Goal: Task Accomplishment & Management: Manage account settings

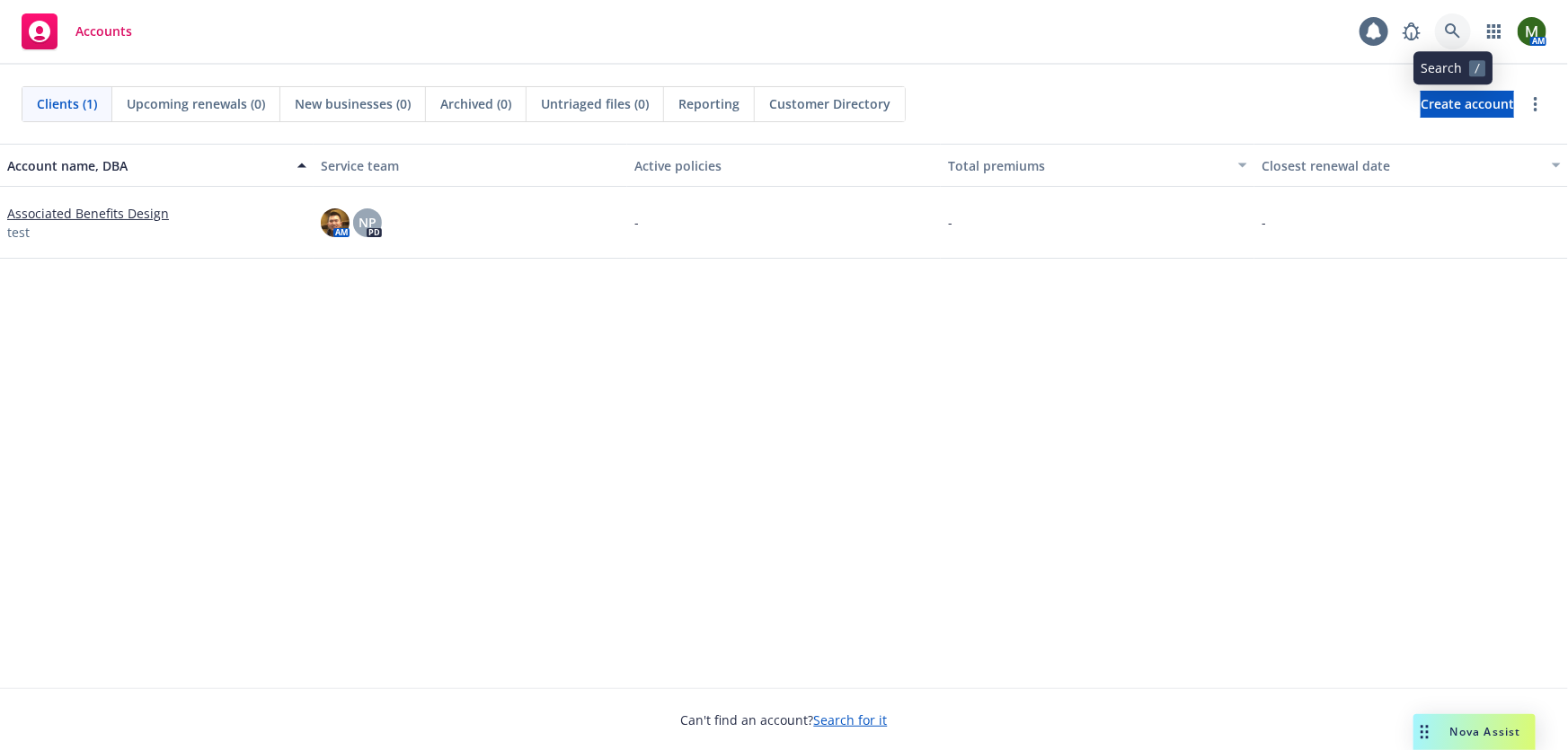
click at [1457, 33] on icon at bounding box center [1453, 32] width 16 height 16
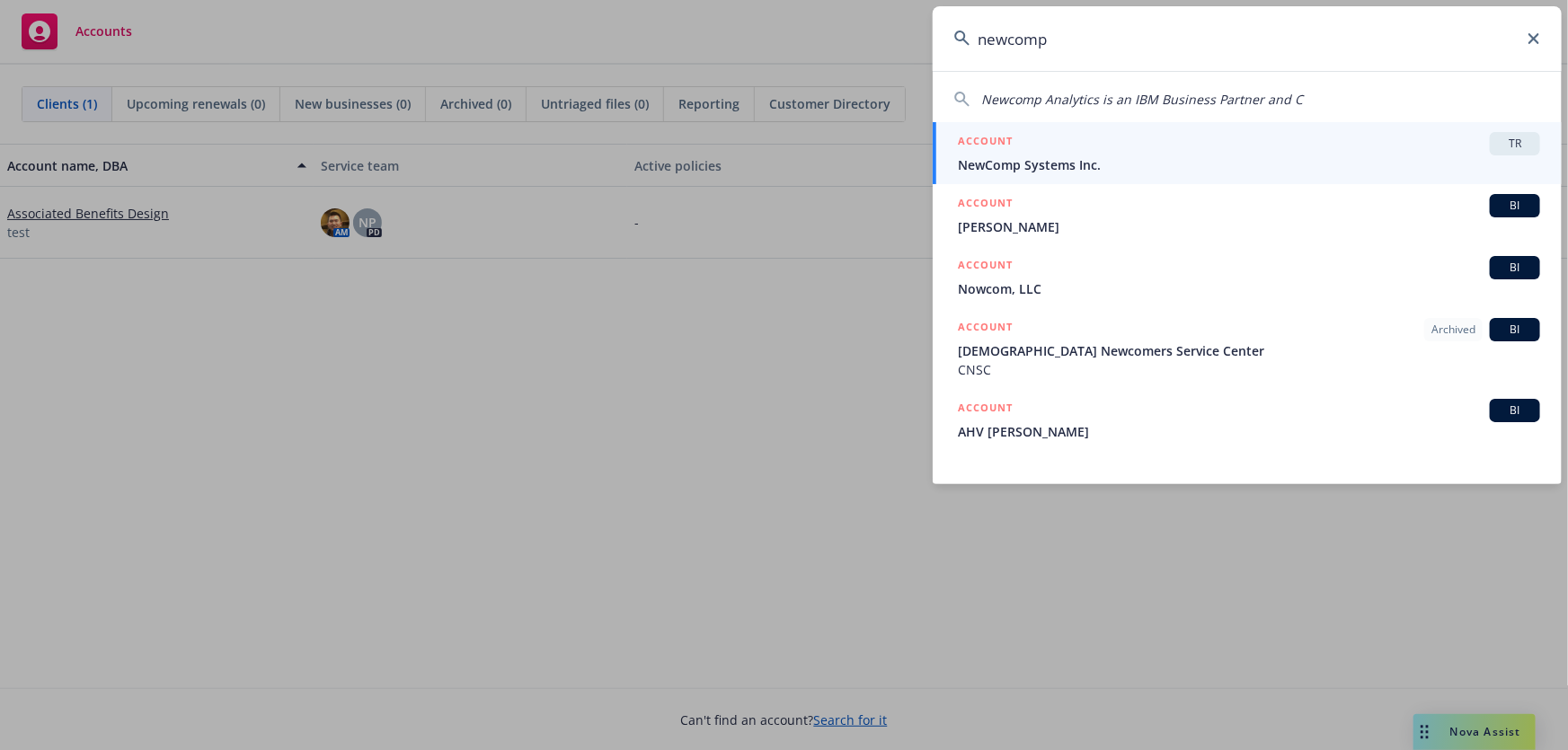
type input "newcomp"
click at [1008, 159] on span "NewComp Systems Inc." at bounding box center [1249, 165] width 583 height 19
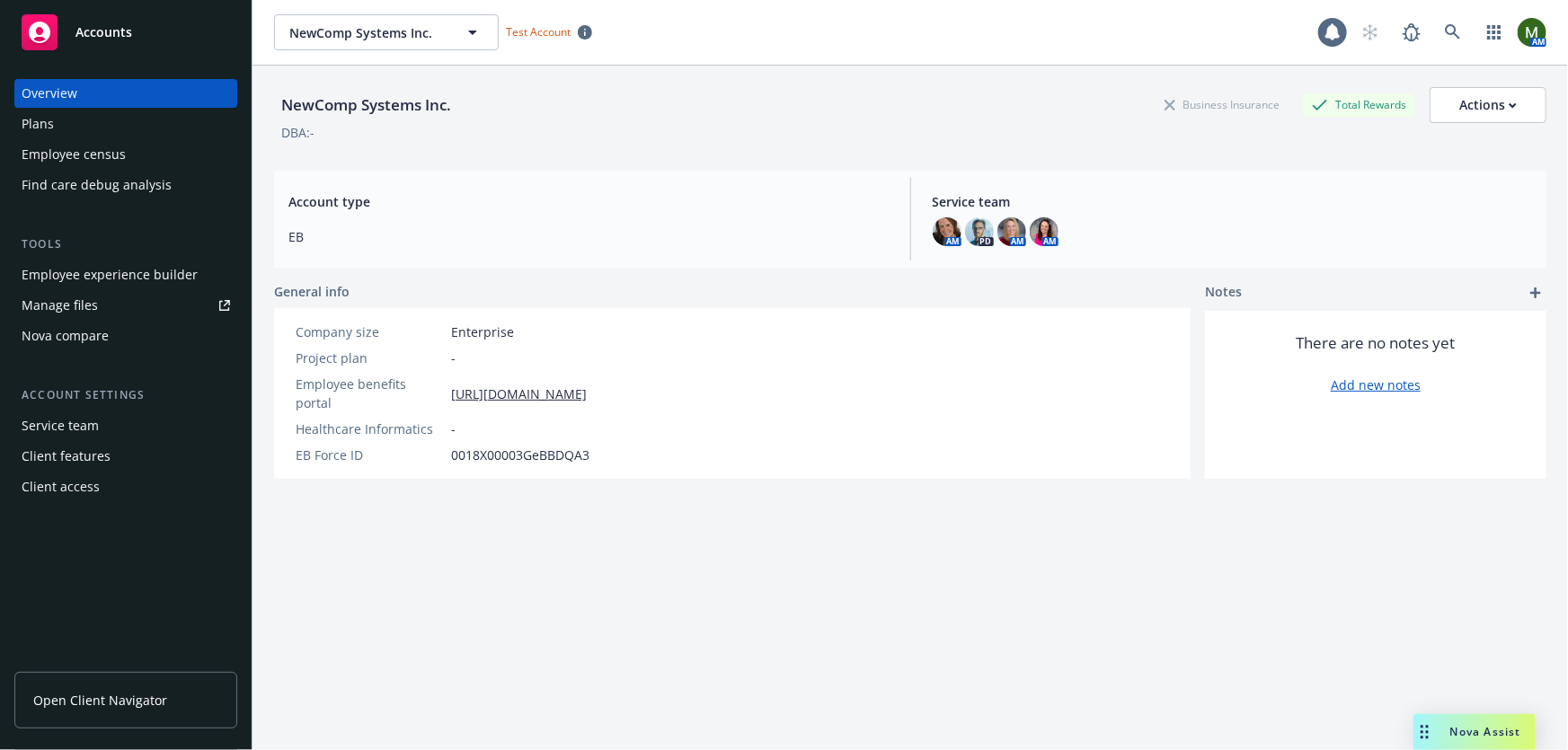
click at [95, 268] on div "Employee experience builder" at bounding box center [109, 275] width 176 height 29
click at [142, 121] on div "Plans" at bounding box center [126, 124] width 209 height 29
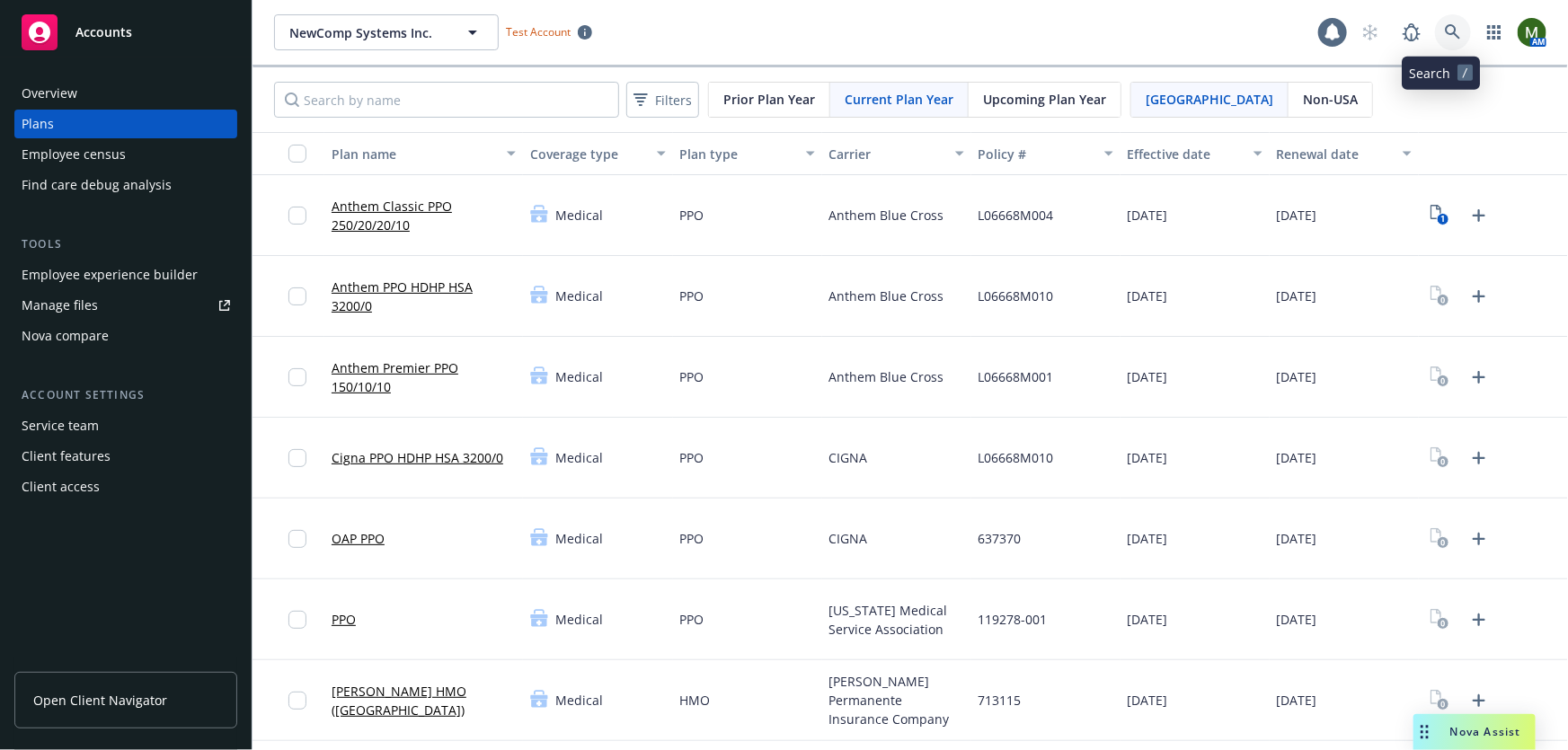
click at [1445, 26] on icon at bounding box center [1453, 33] width 16 height 16
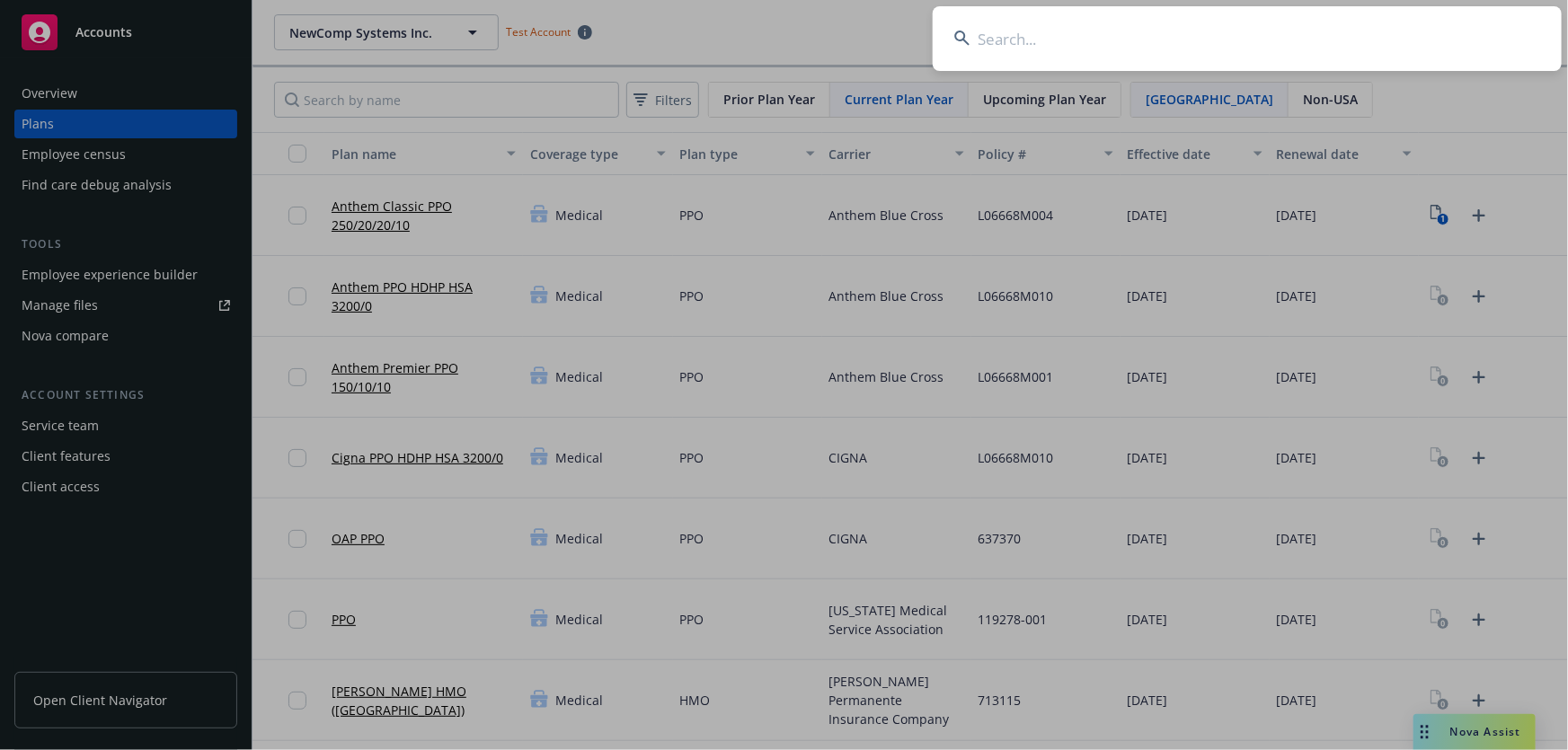
click at [1411, 32] on input at bounding box center [1247, 38] width 629 height 65
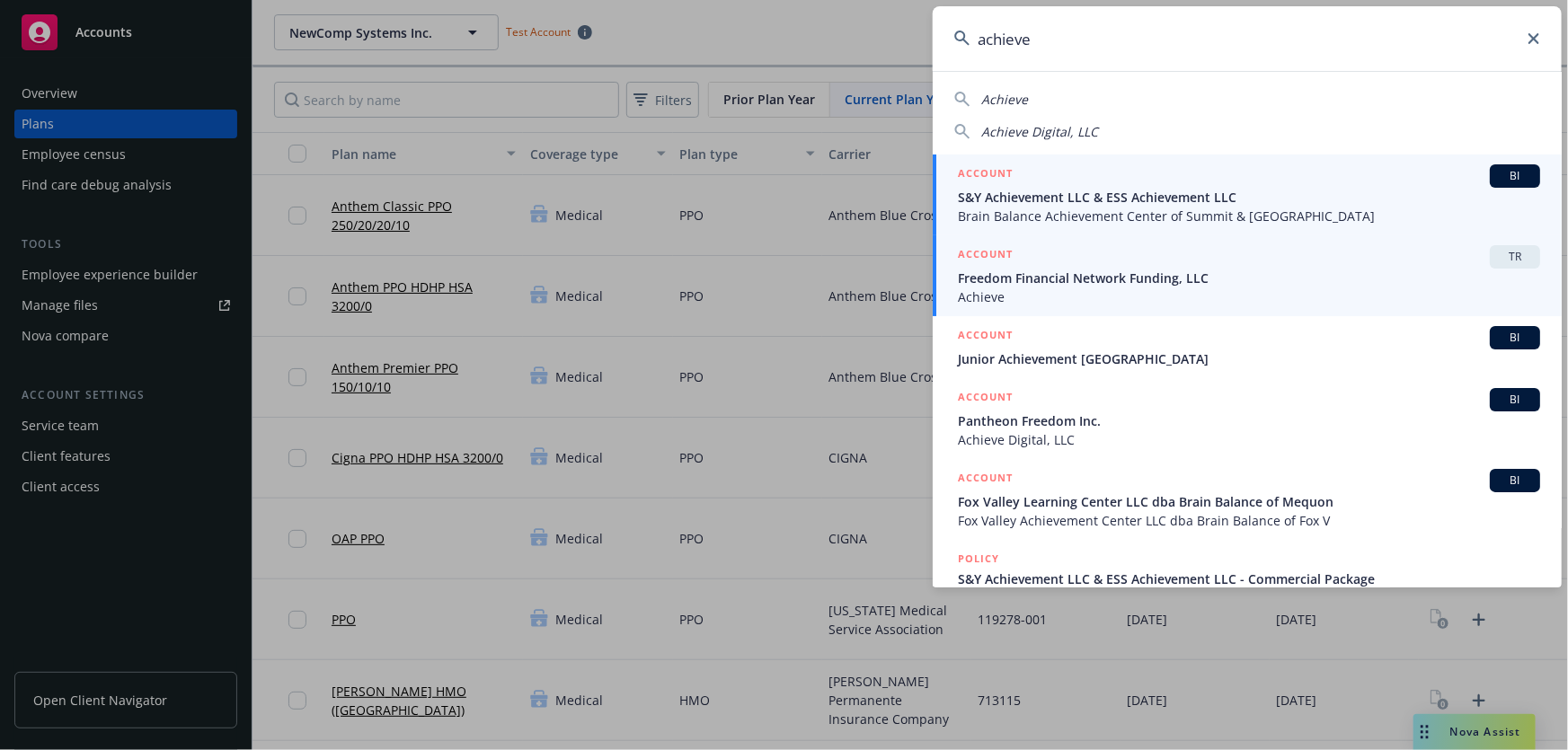
type input "achieve"
click at [1062, 262] on div "ACCOUNT TR" at bounding box center [1249, 257] width 583 height 24
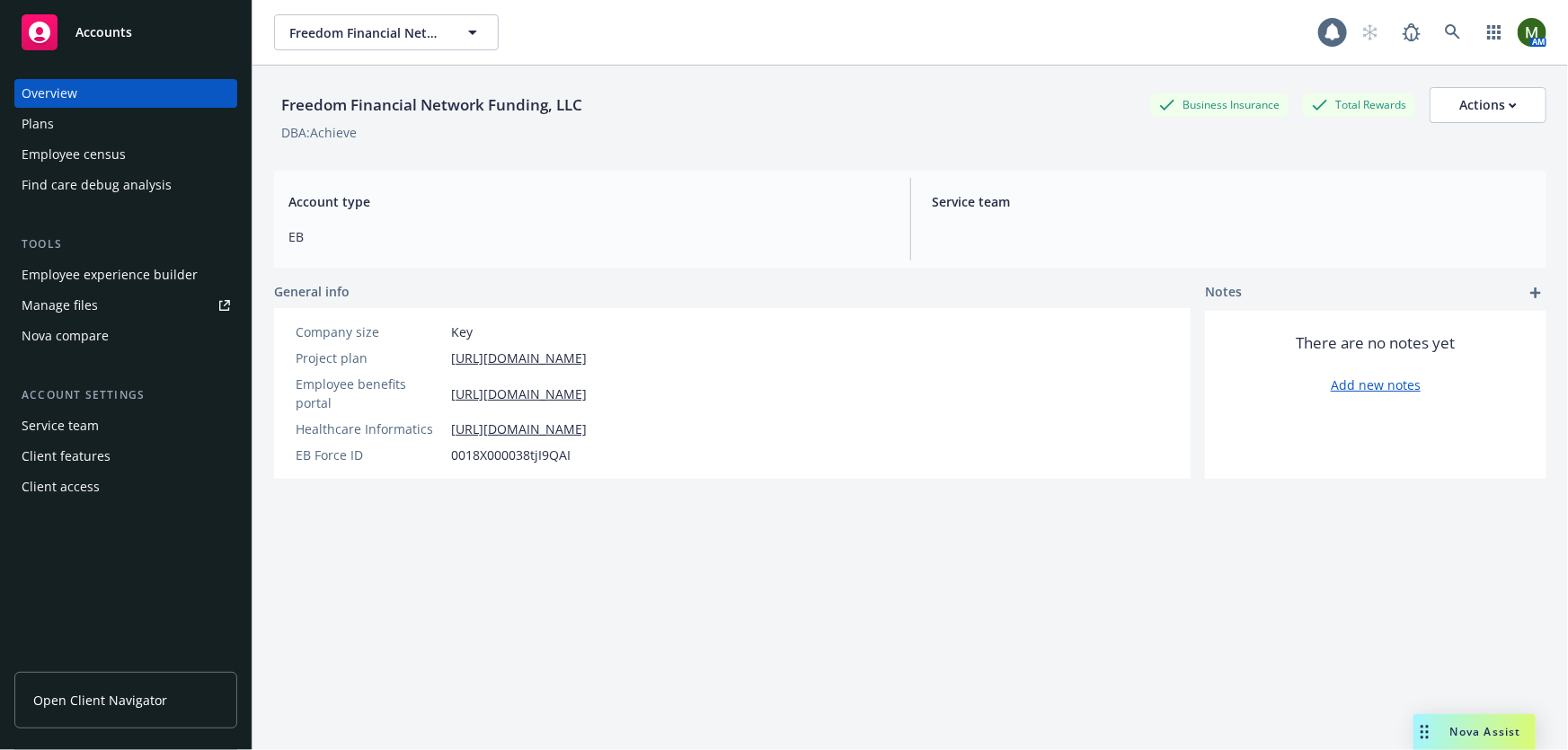
click at [133, 268] on div "Employee experience builder" at bounding box center [109, 275] width 176 height 29
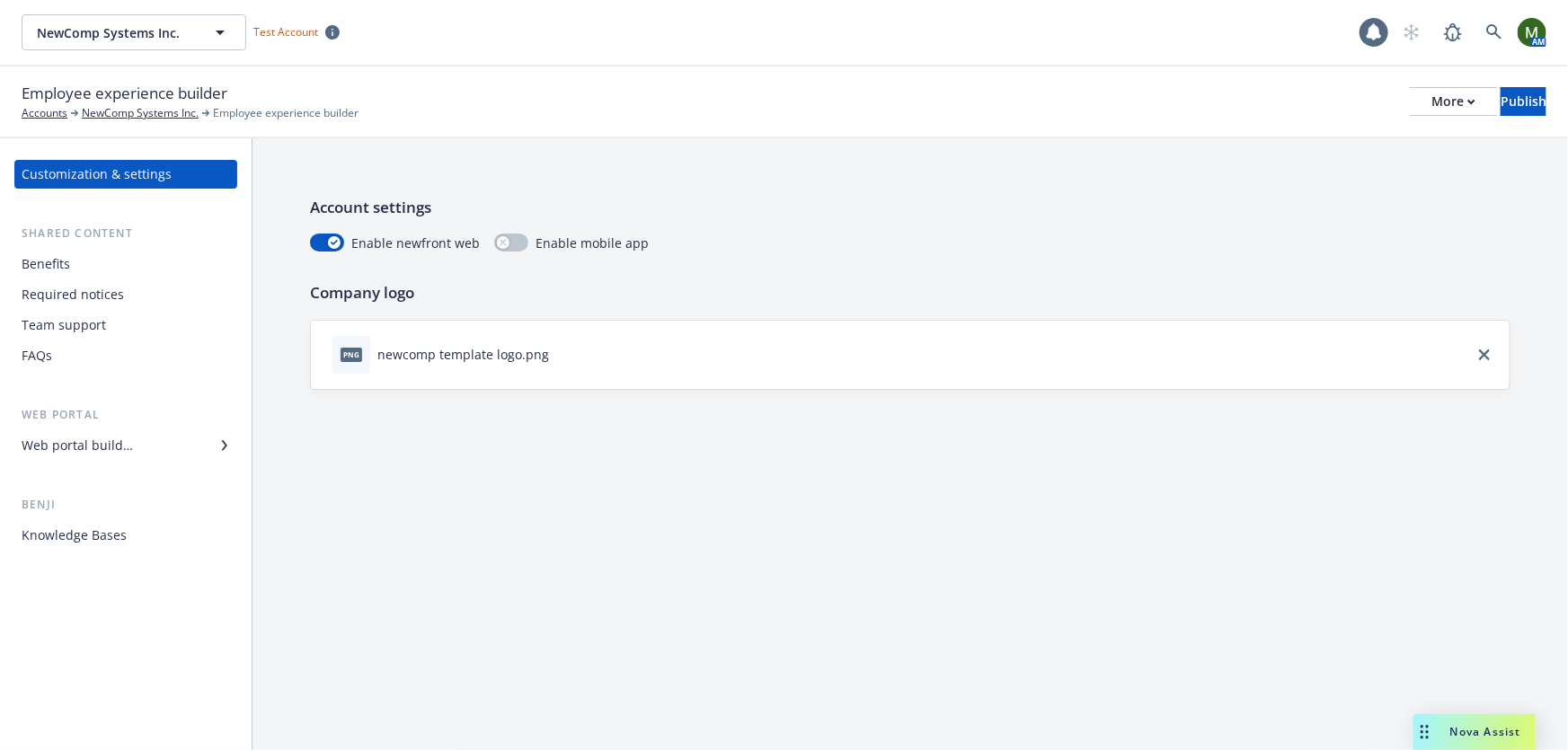
click at [106, 452] on div "Web portal builder" at bounding box center [77, 446] width 111 height 29
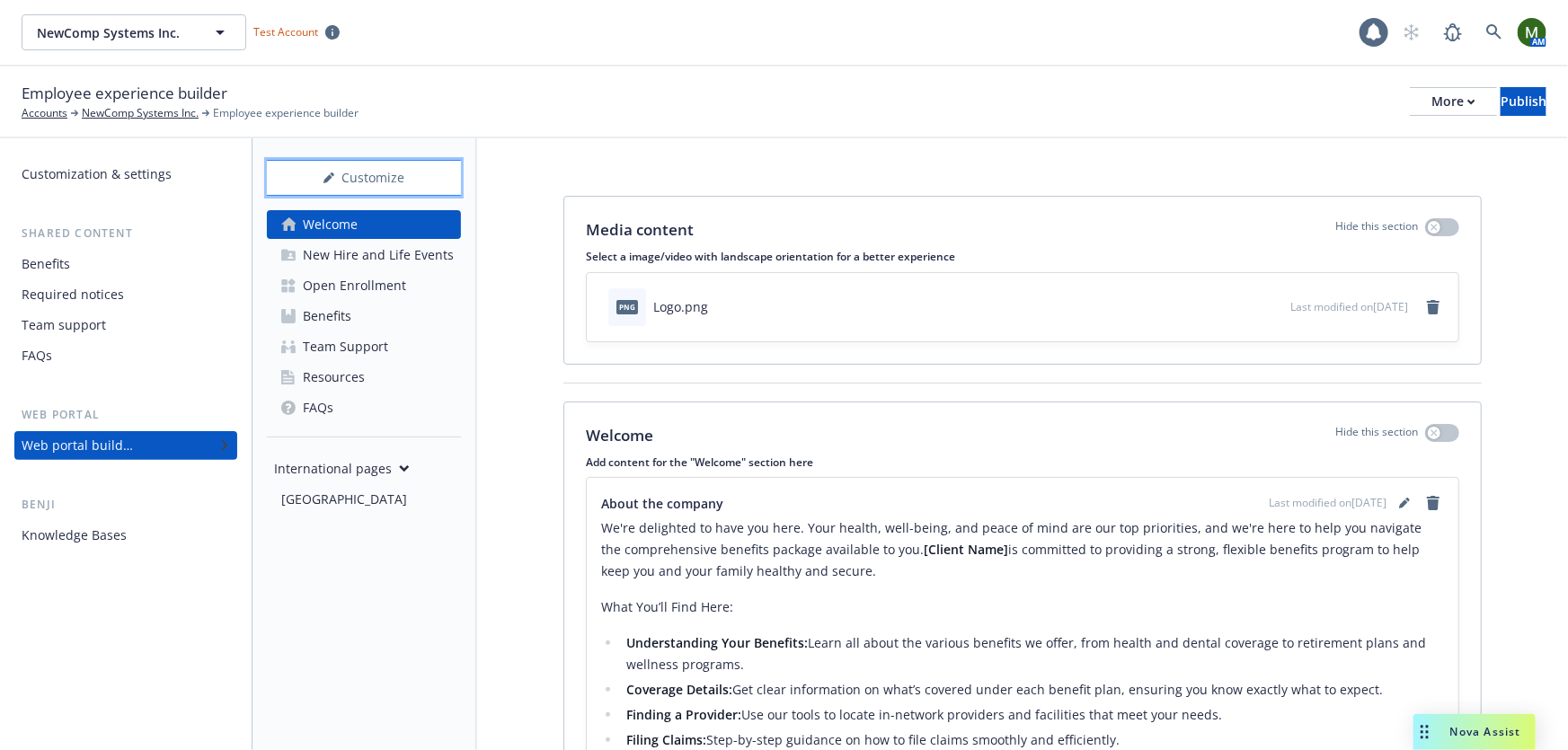
click at [404, 170] on div "Customize" at bounding box center [364, 177] width 194 height 34
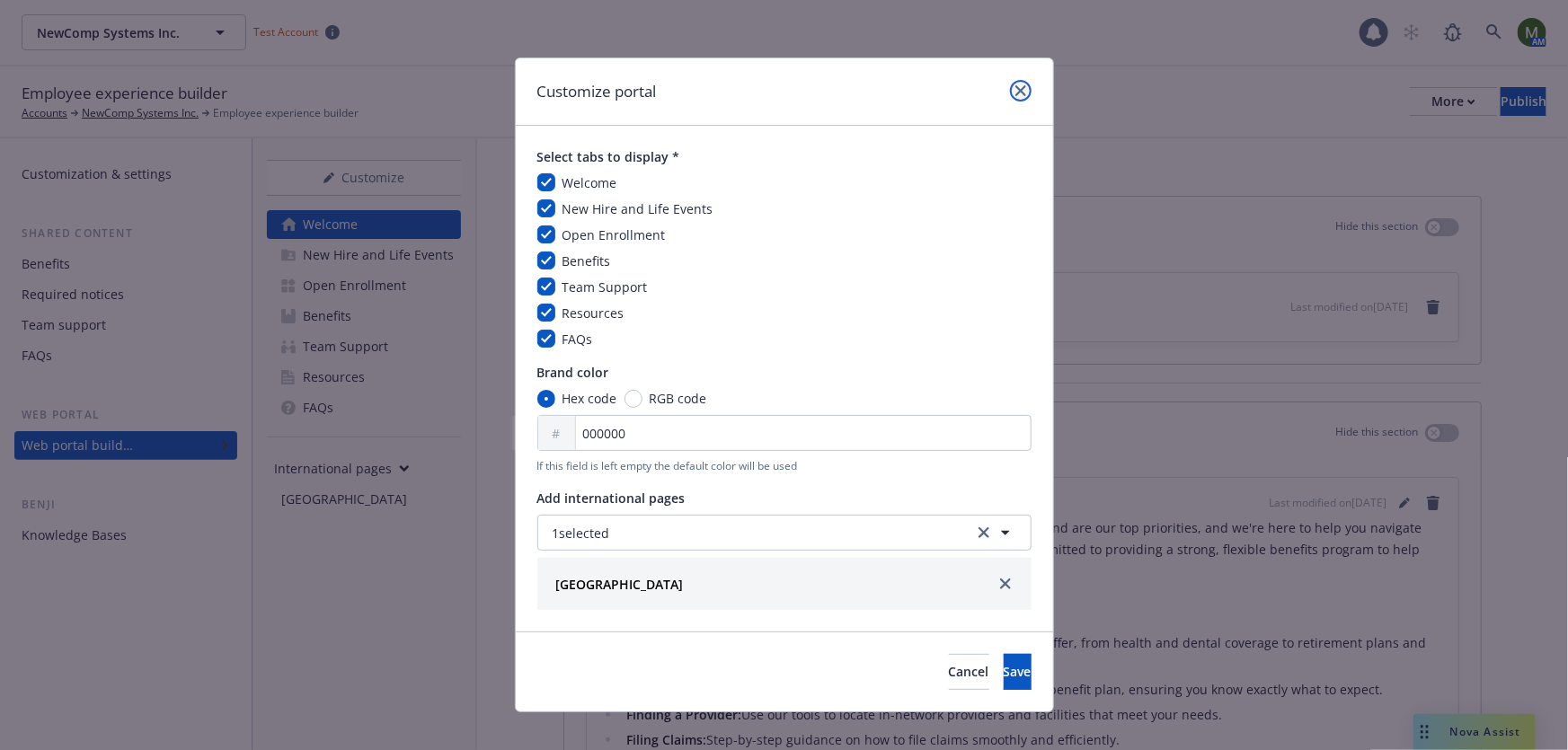
click at [1016, 89] on icon "close" at bounding box center [1021, 91] width 11 height 11
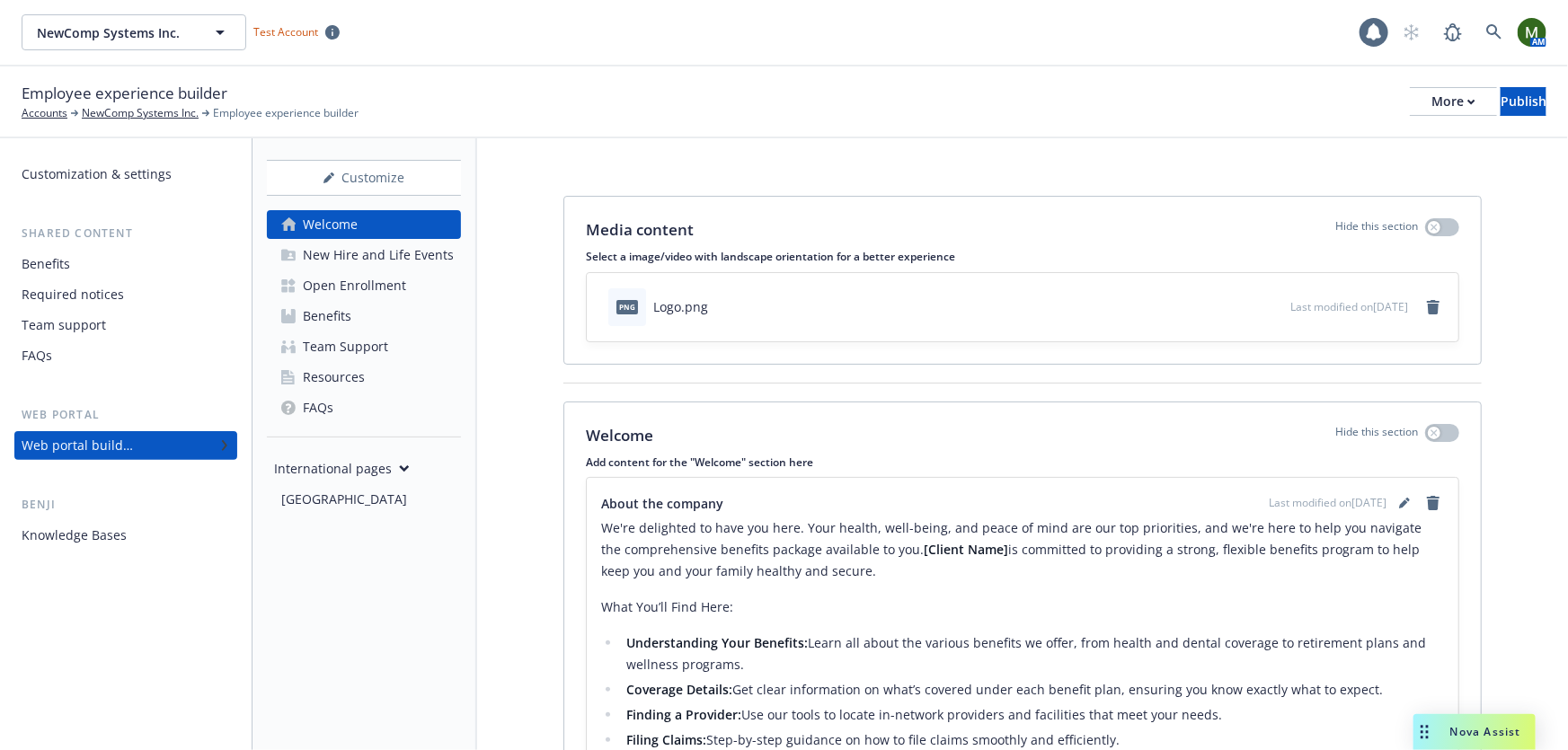
click at [547, 117] on div "Employee experience builder Accounts NewComp Systems Inc. Employee experience b…" at bounding box center [784, 101] width 1525 height 39
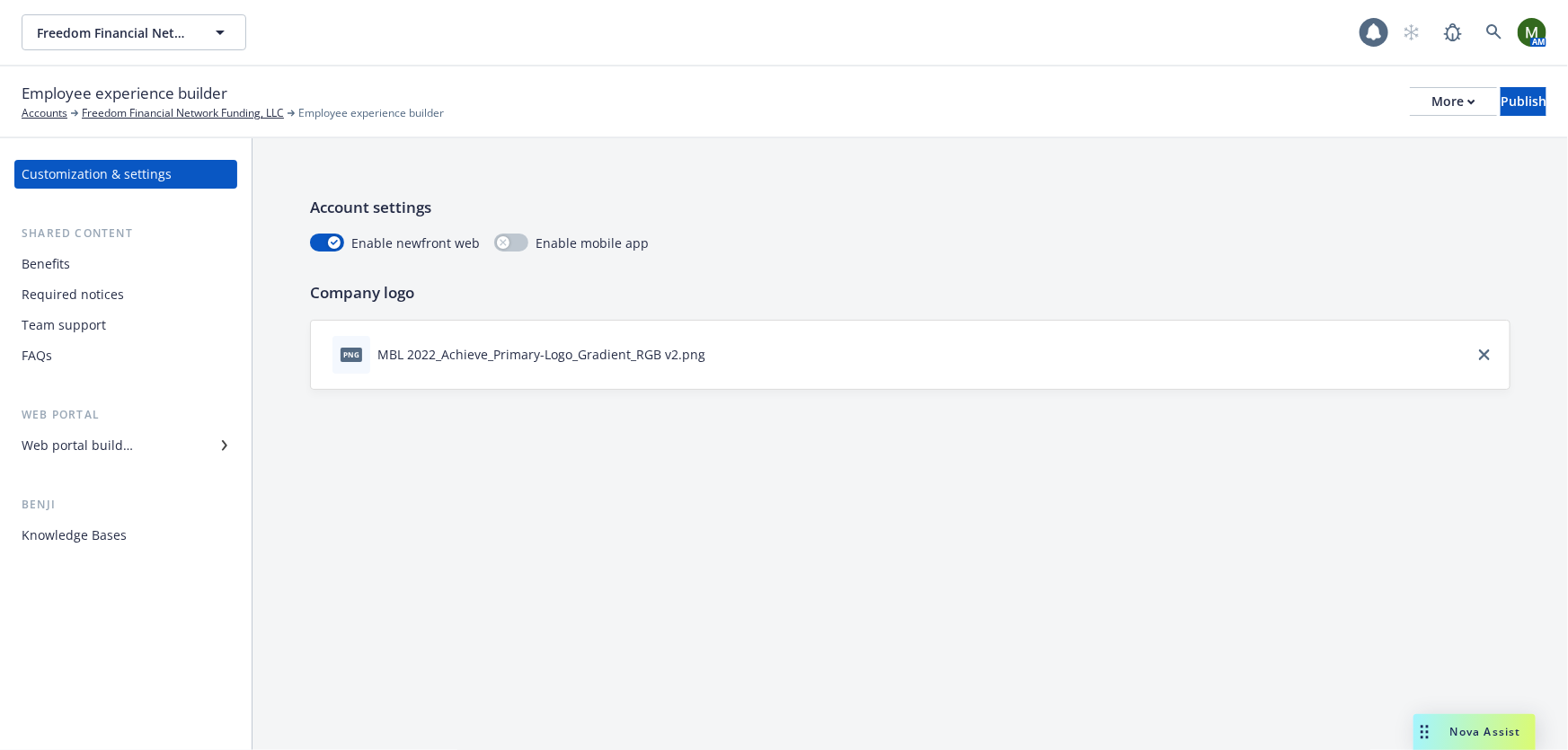
click at [71, 262] on div "Benefits" at bounding box center [126, 264] width 209 height 29
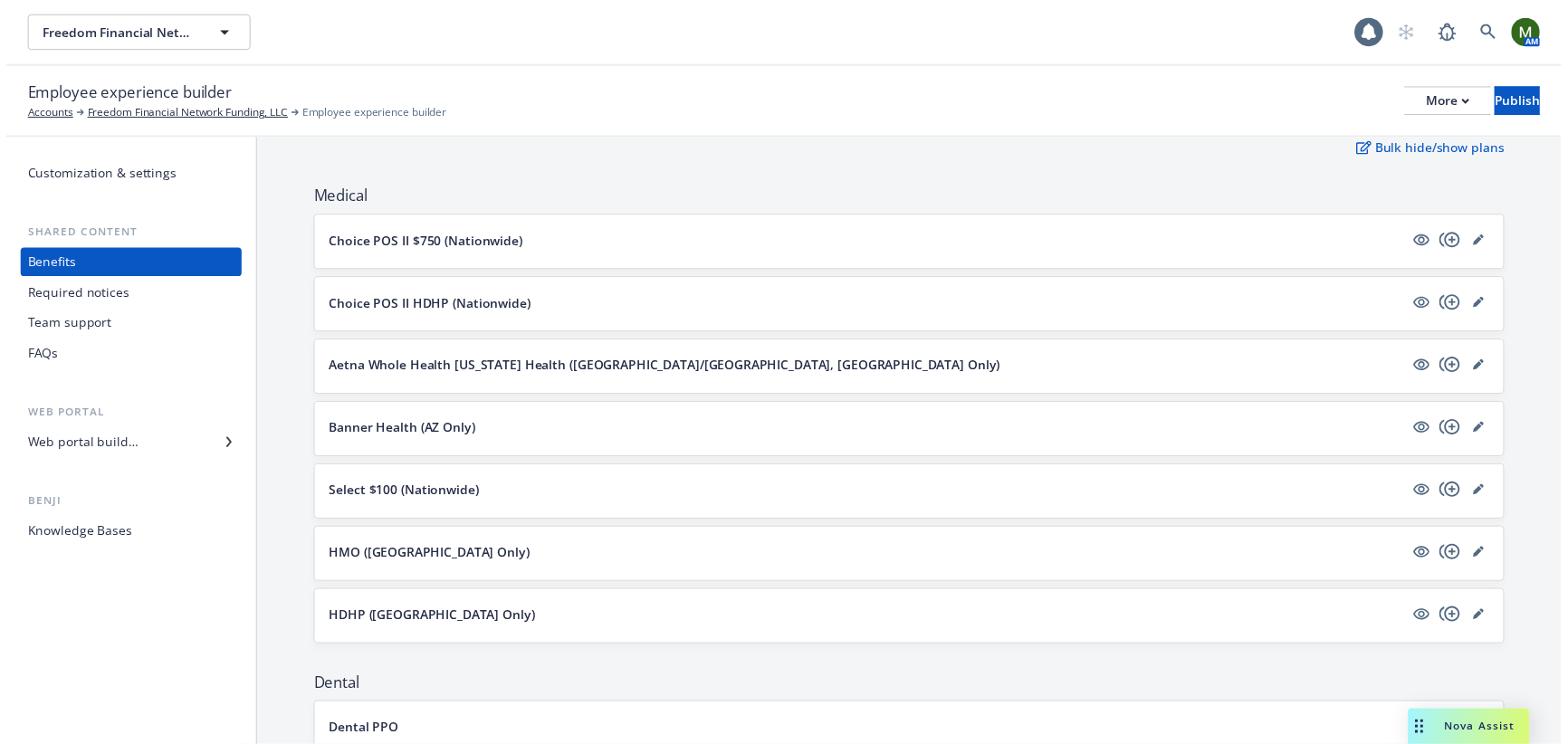
scroll to position [220, 0]
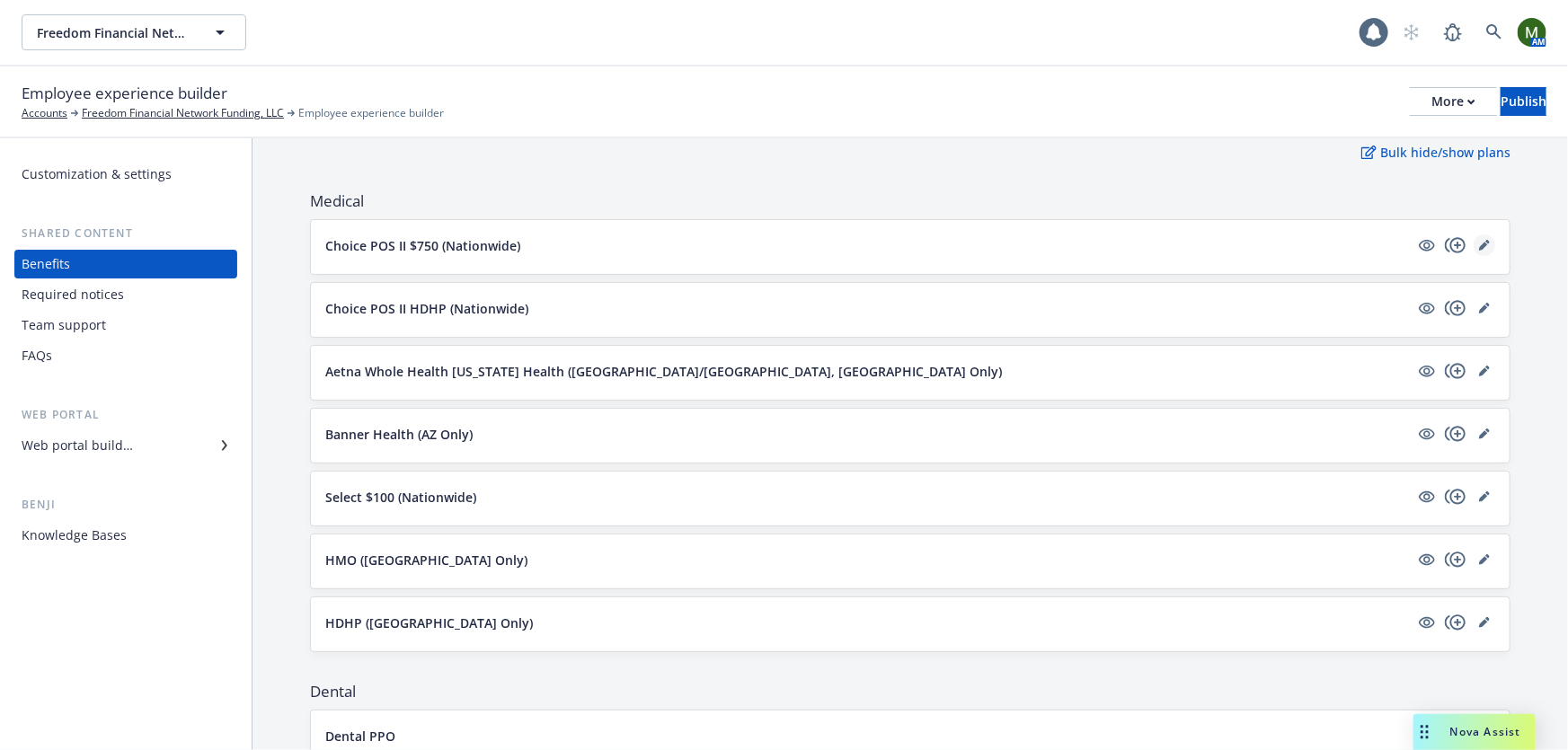
click at [1480, 240] on icon "editPencil" at bounding box center [1485, 245] width 11 height 11
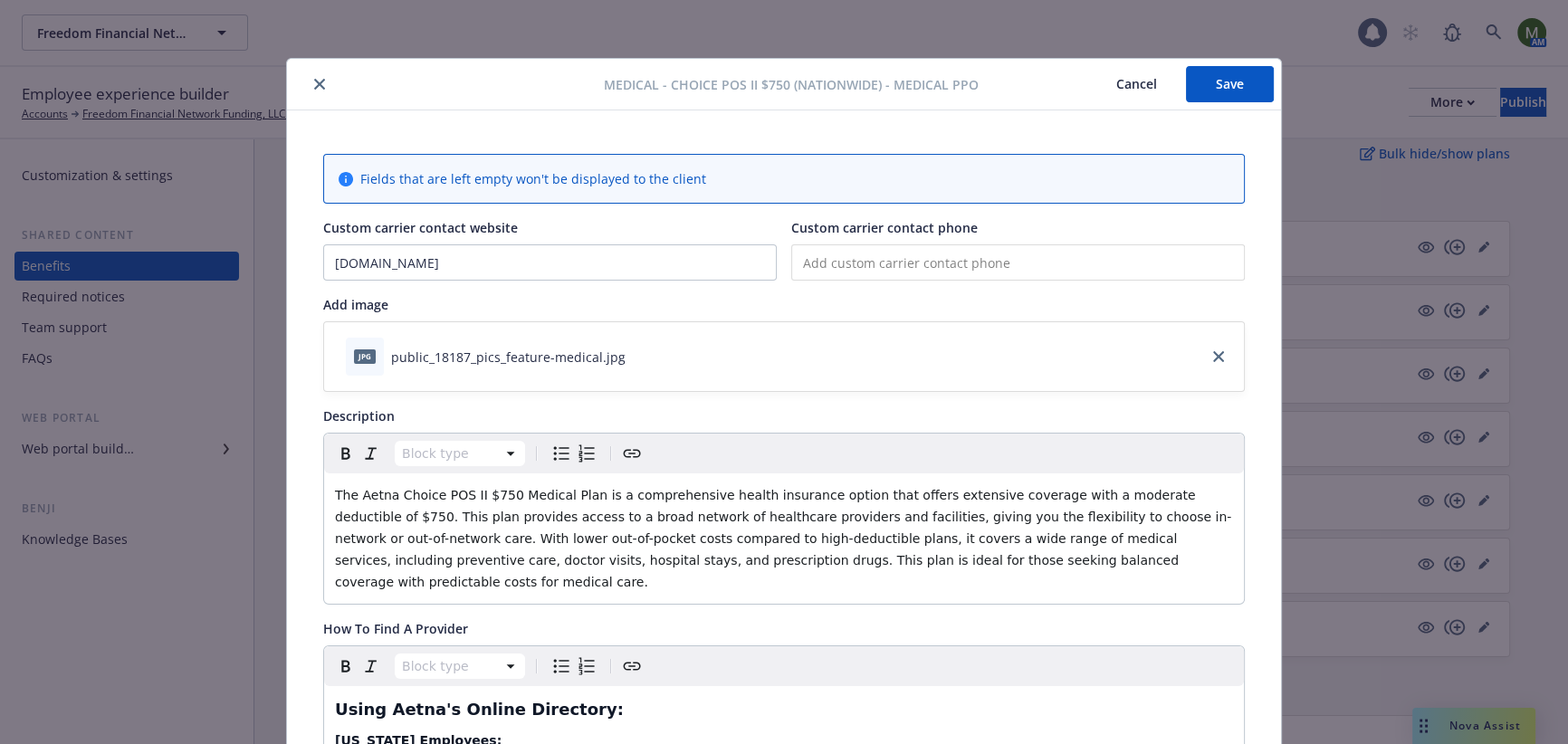
click at [301, 93] on div at bounding box center [448, 85] width 309 height 22
click at [308, 91] on button "close" at bounding box center [319, 85] width 22 height 22
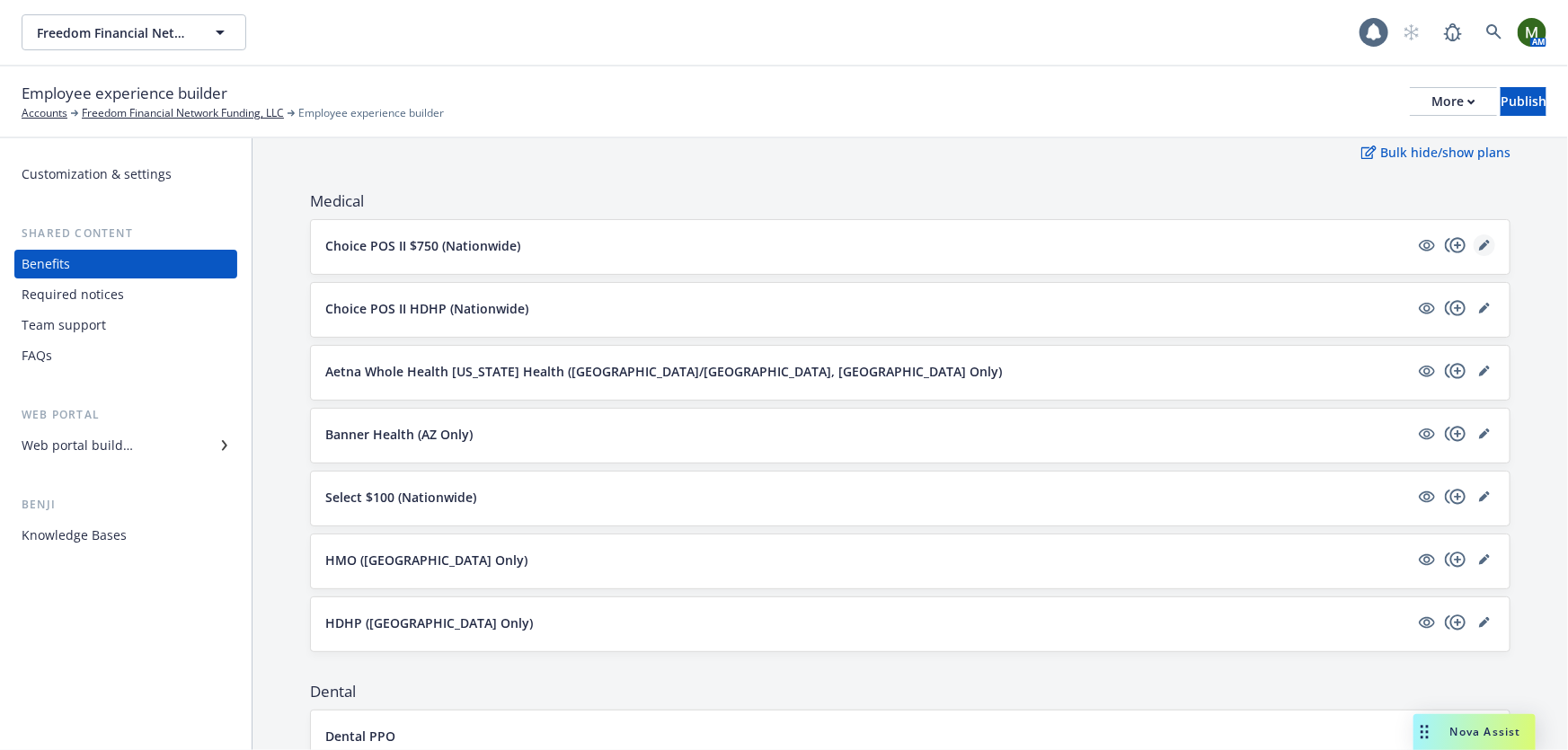
click at [1480, 240] on icon "editPencil" at bounding box center [1485, 245] width 11 height 11
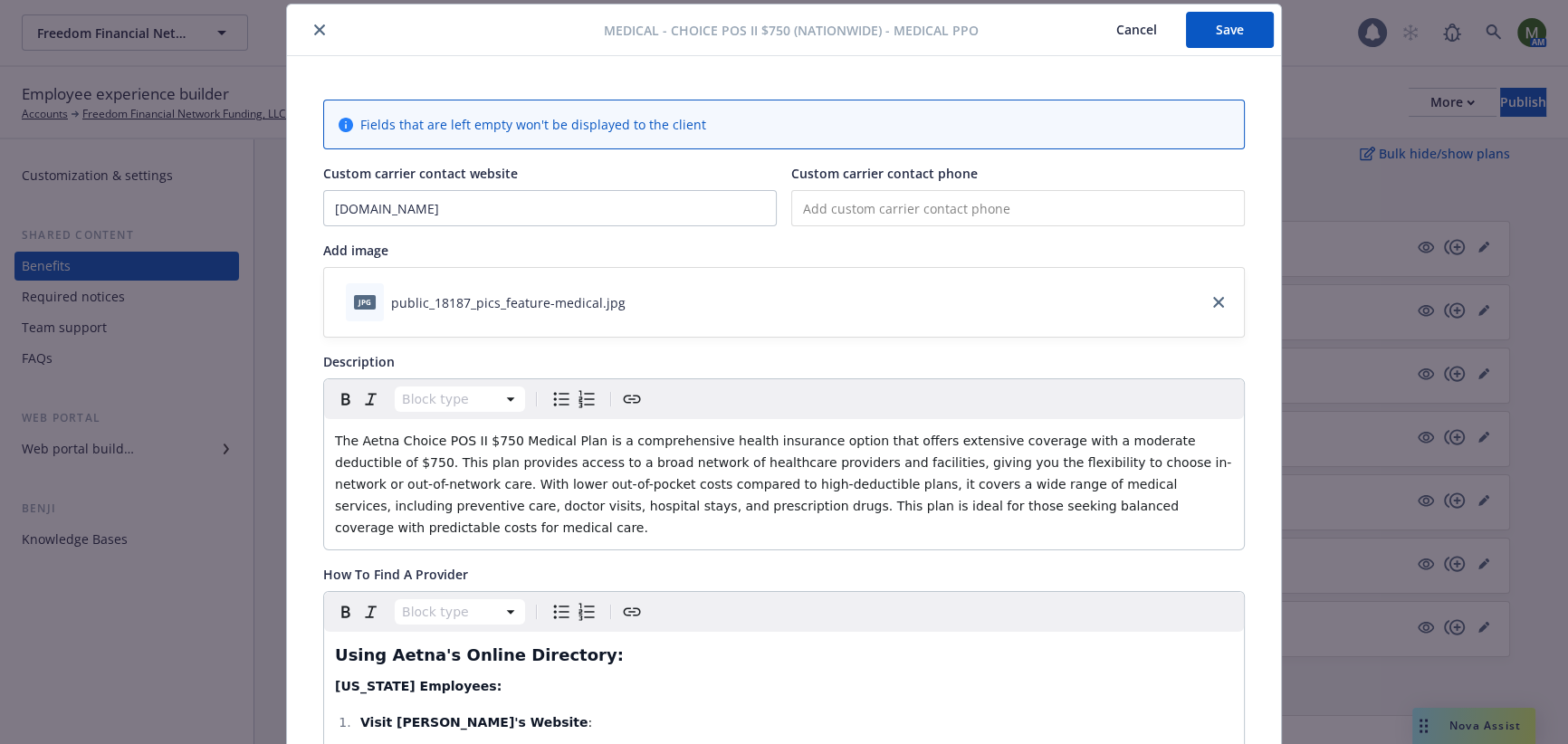
click at [314, 25] on icon "close" at bounding box center [319, 30] width 11 height 11
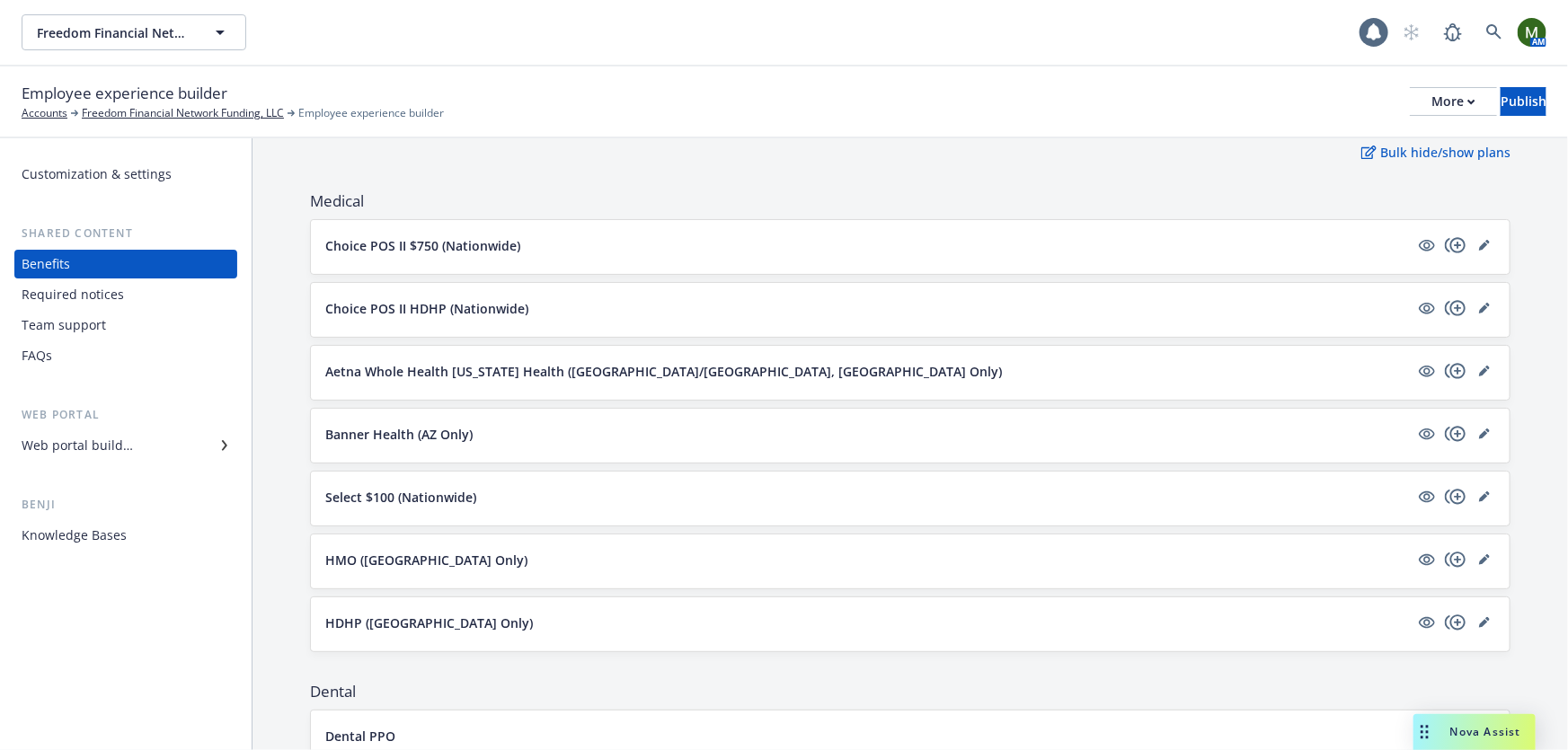
click at [494, 51] on div "Freedom Financial Network Funding, LLC Freedom Financial Network Funding, LLC 1…" at bounding box center [784, 32] width 1568 height 65
click at [187, 610] on div "Customization & settings Shared content Benefits Required notices Team support …" at bounding box center [126, 444] width 252 height 611
click at [1484, 33] on link at bounding box center [1494, 32] width 36 height 36
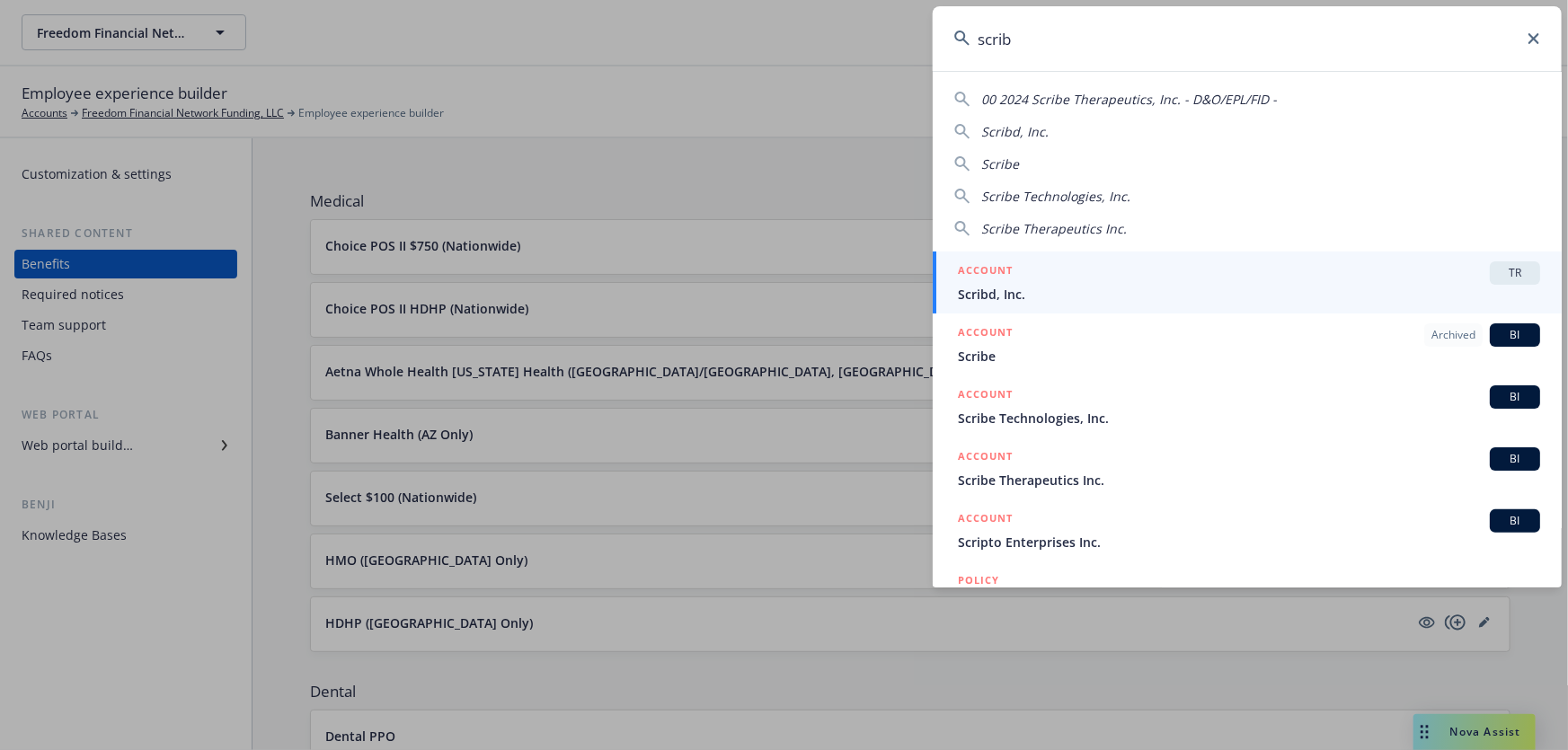
type input "scrib"
click at [1036, 280] on div "ACCOUNT TR" at bounding box center [1249, 273] width 583 height 24
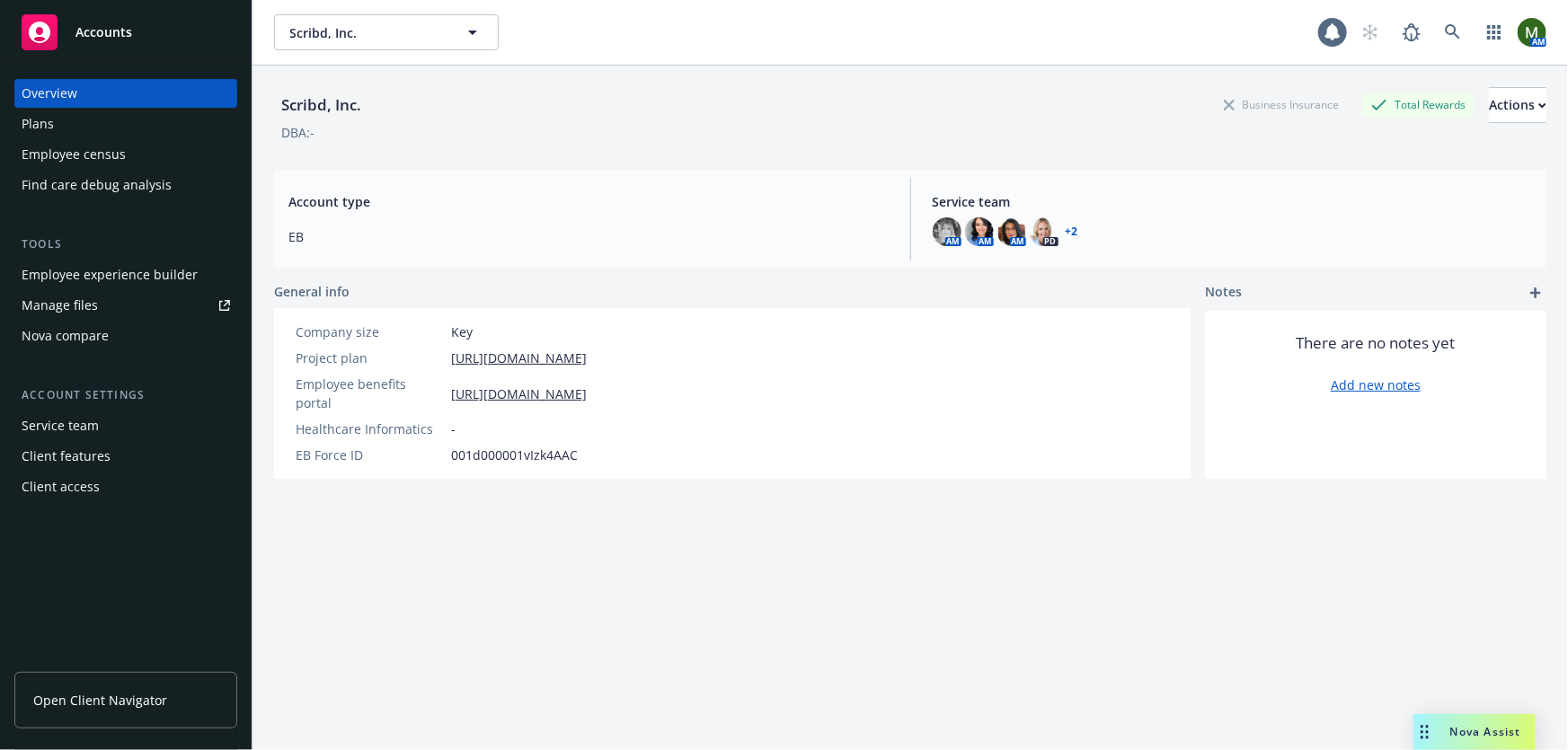
click at [51, 118] on div "Plans" at bounding box center [37, 124] width 32 height 29
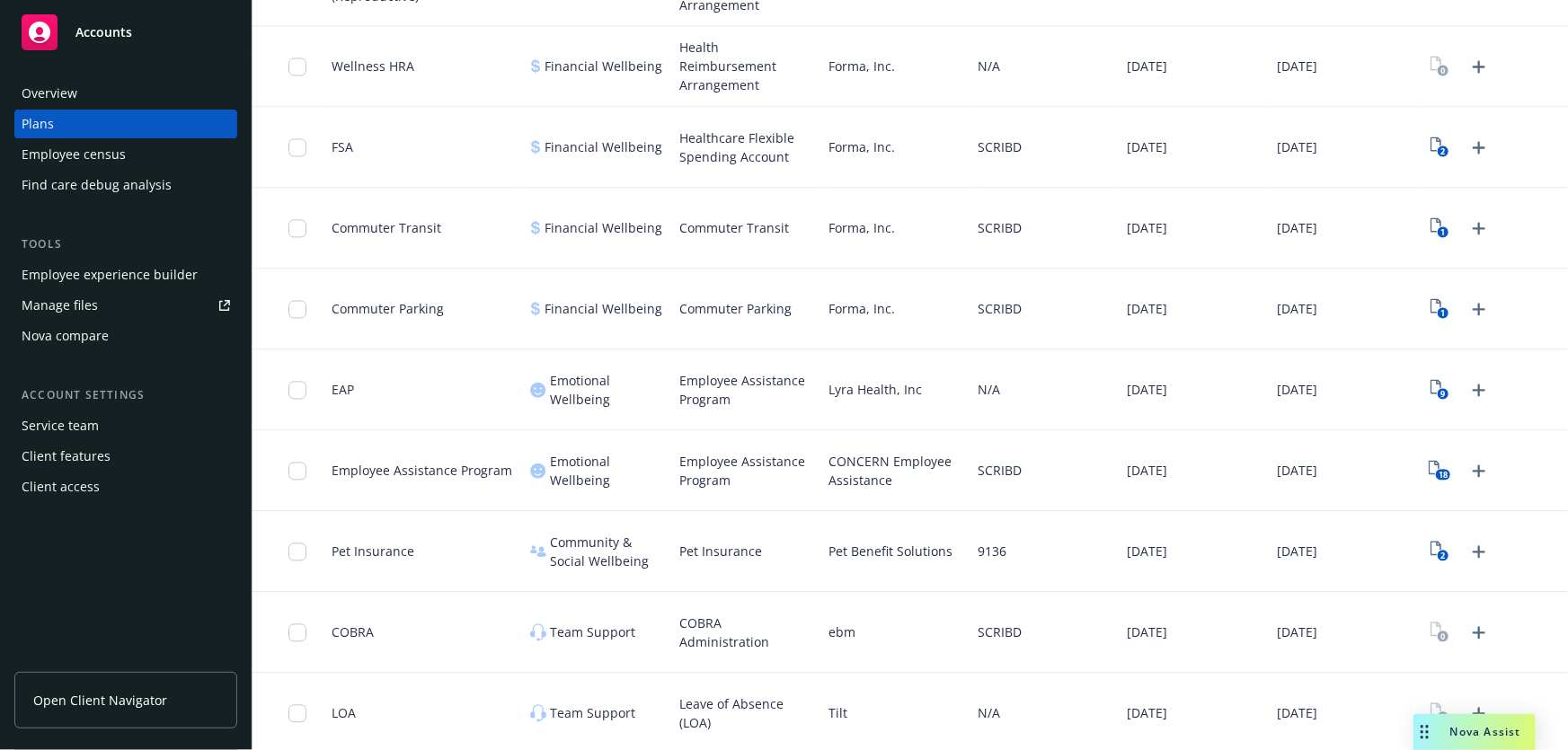
scroll to position [1688, 0]
click at [1429, 461] on icon "18" at bounding box center [1440, 467] width 23 height 21
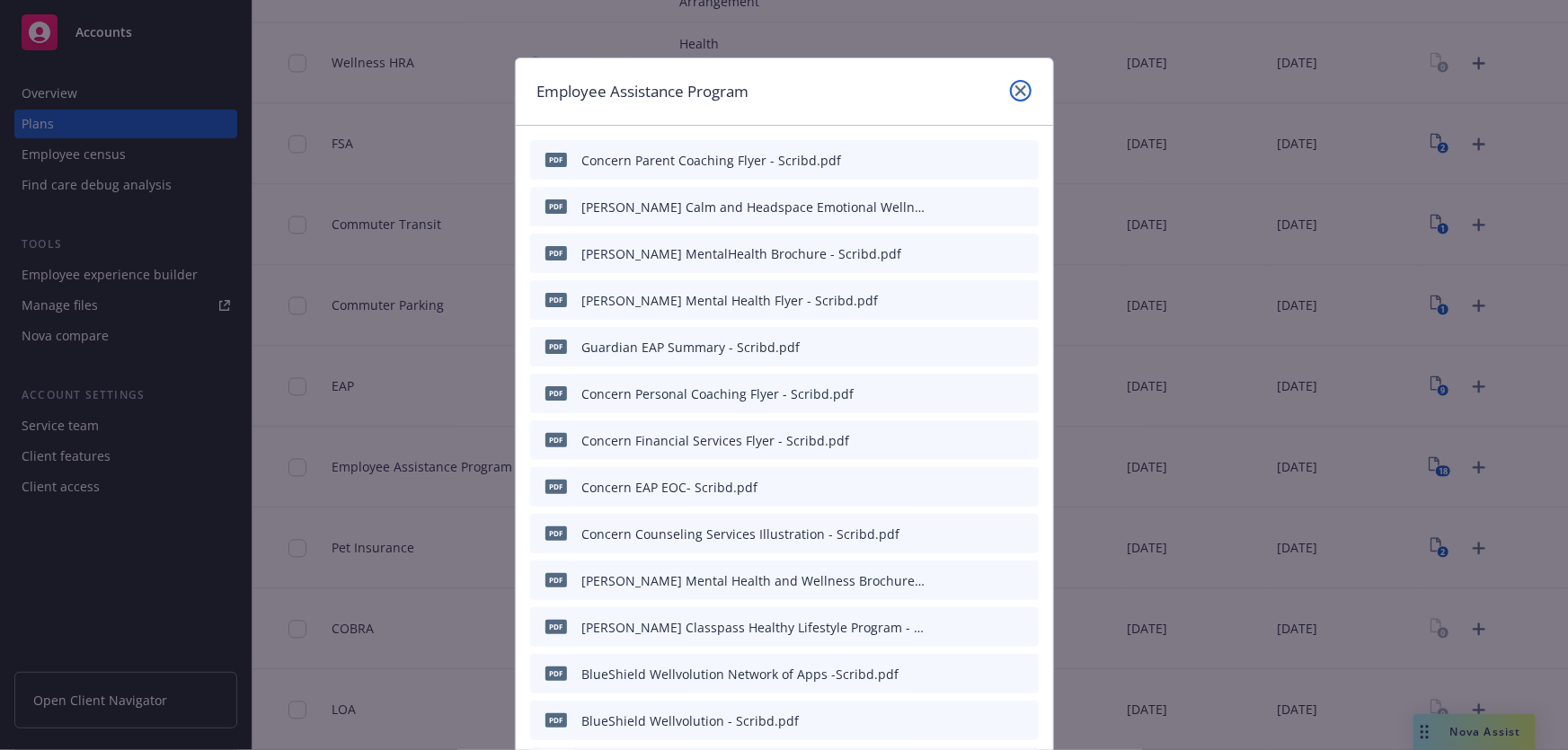
click at [1021, 97] on link "close" at bounding box center [1021, 91] width 22 height 22
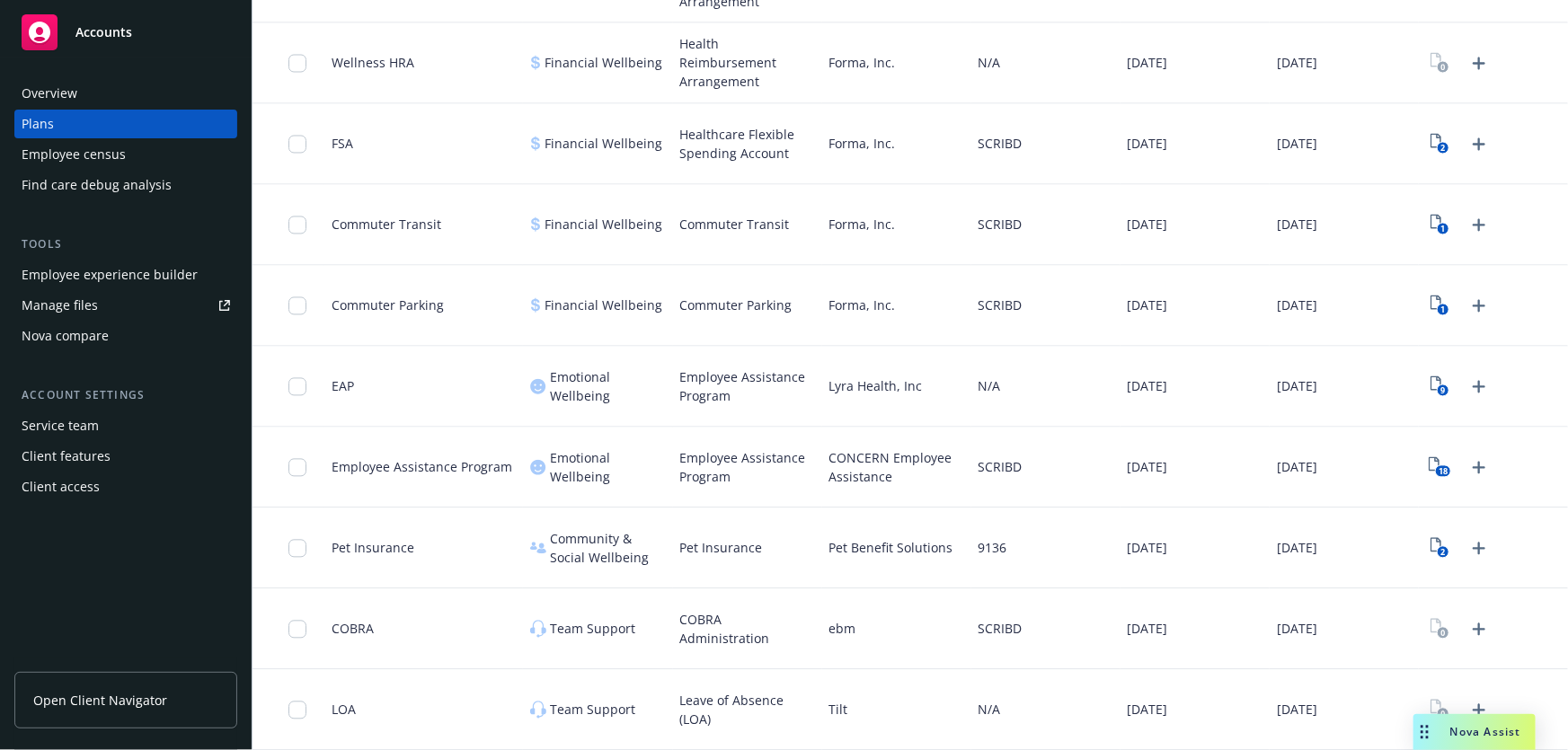
click at [119, 282] on div "Employee experience builder" at bounding box center [109, 275] width 176 height 29
click at [1429, 463] on icon "View Plan Documents" at bounding box center [1435, 465] width 11 height 15
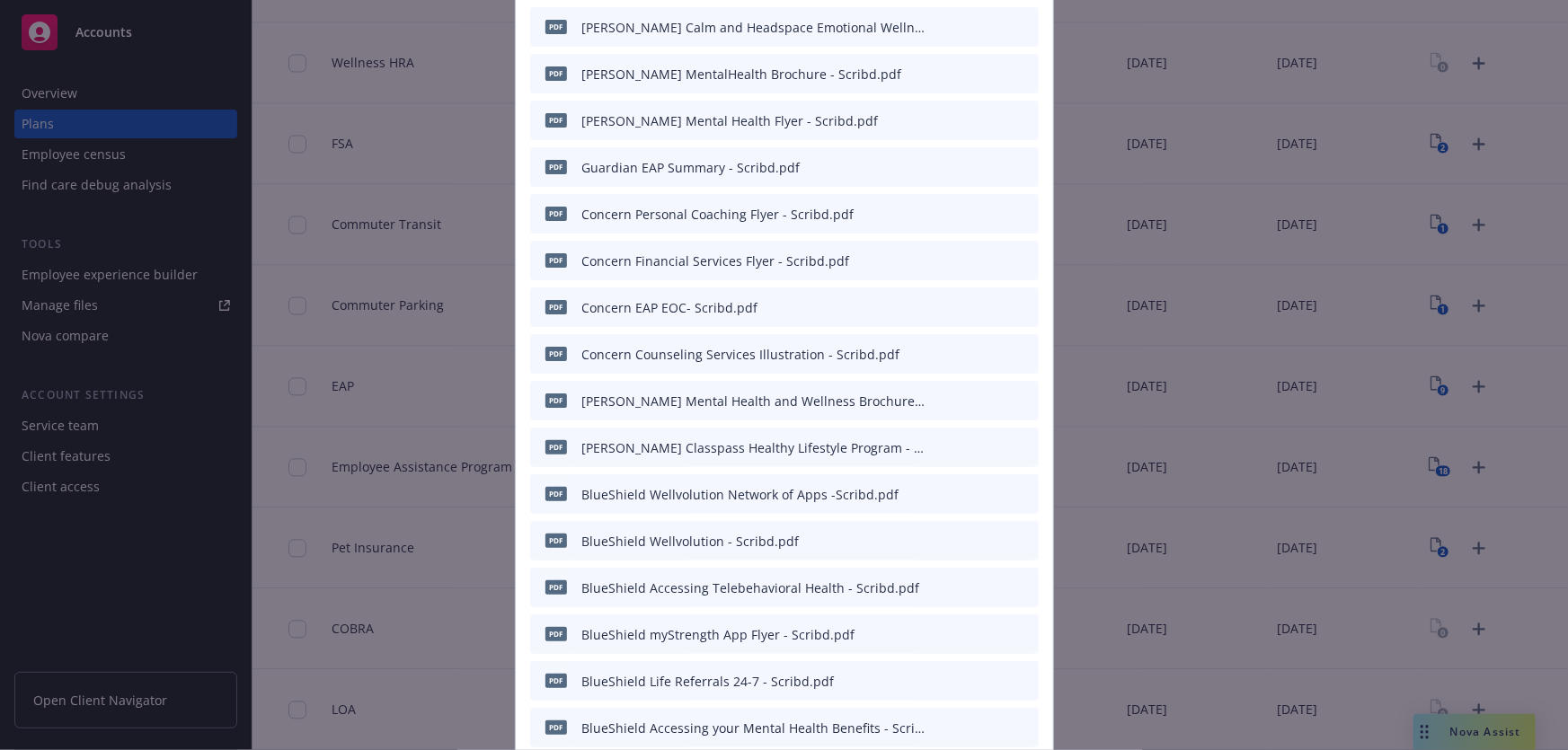
scroll to position [388, 0]
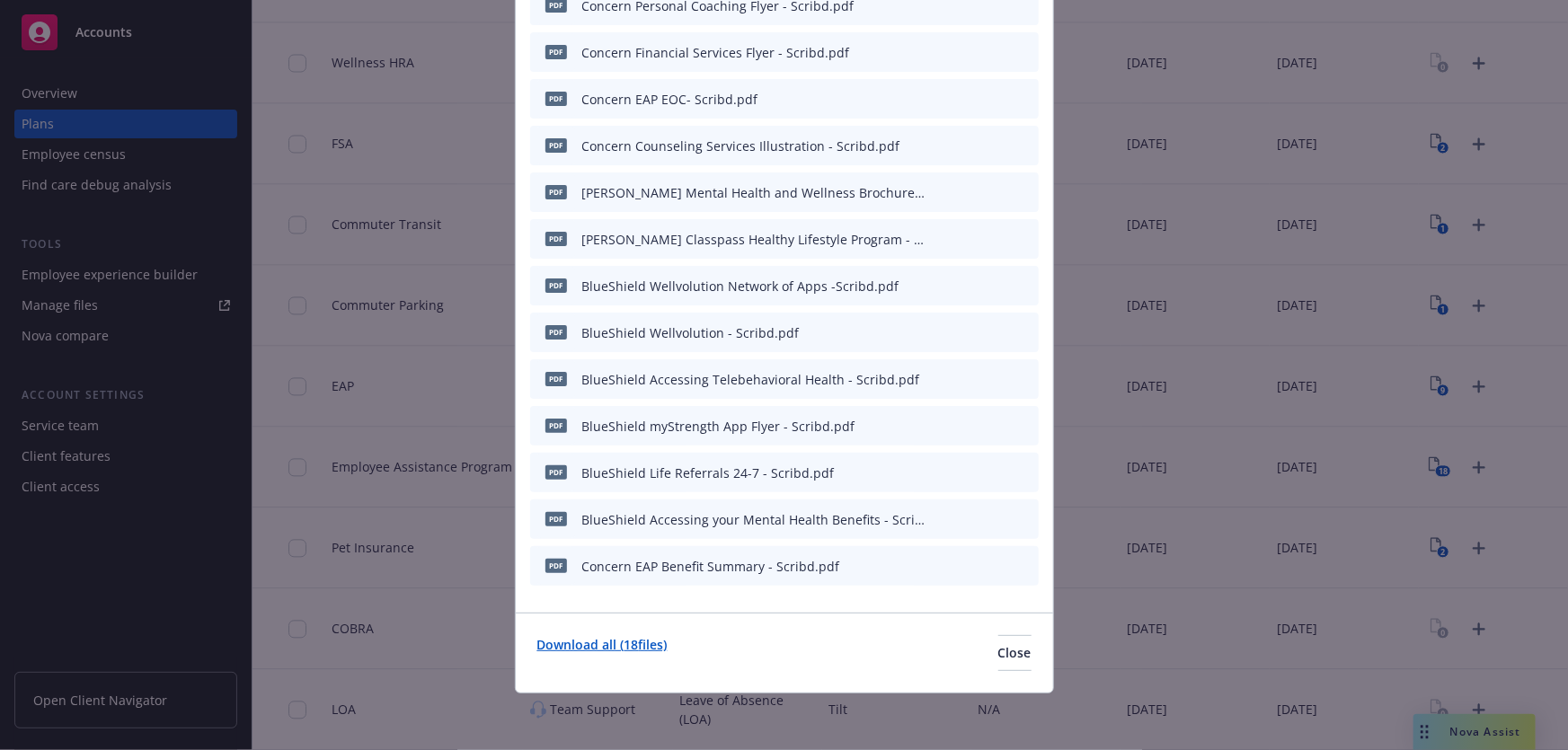
click at [629, 642] on link "Download all ( 18 files)" at bounding box center [603, 652] width 130 height 36
click at [1016, 515] on icon "archive file" at bounding box center [1023, 519] width 13 height 15
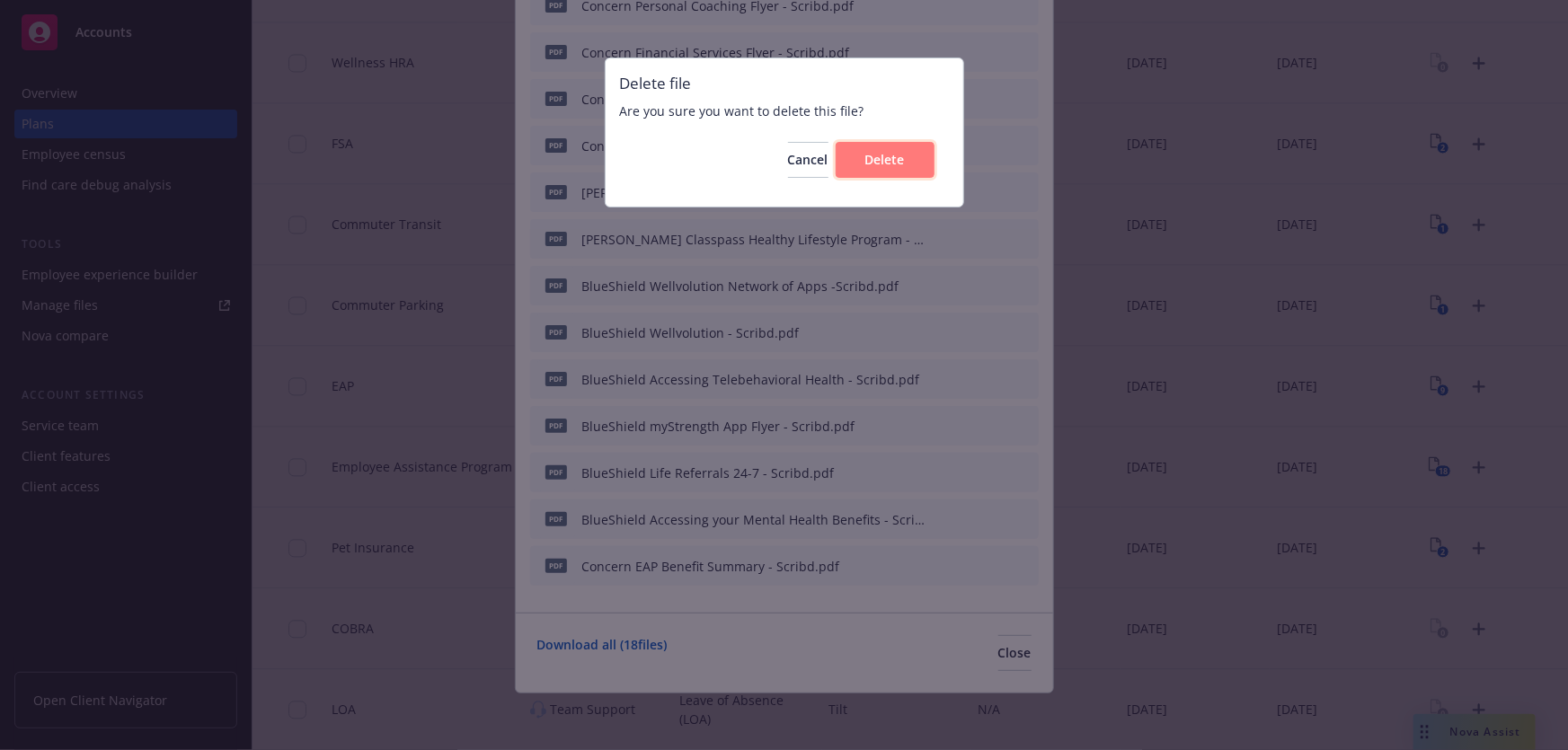
click at [897, 159] on span "Delete" at bounding box center [884, 159] width 39 height 17
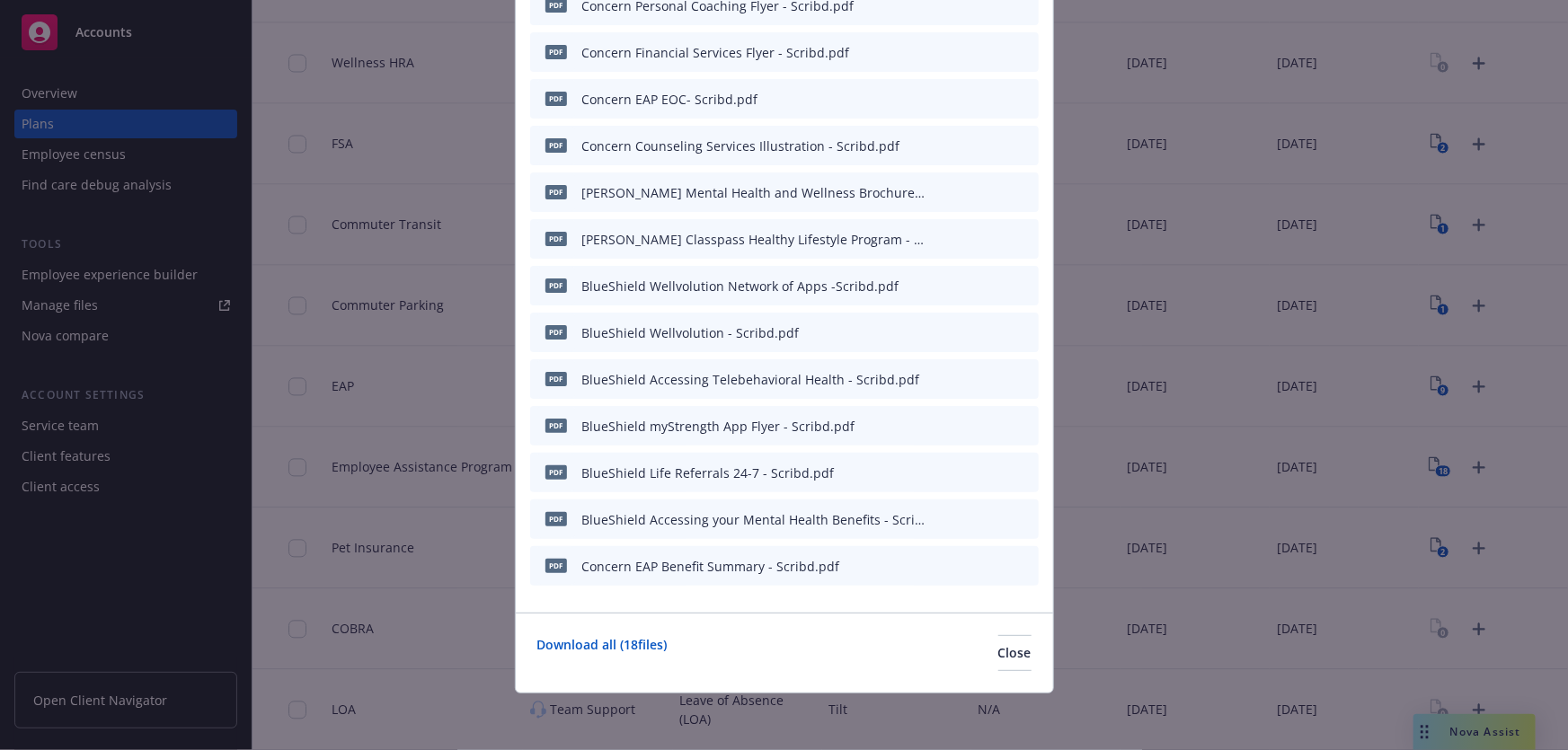
scroll to position [342, 0]
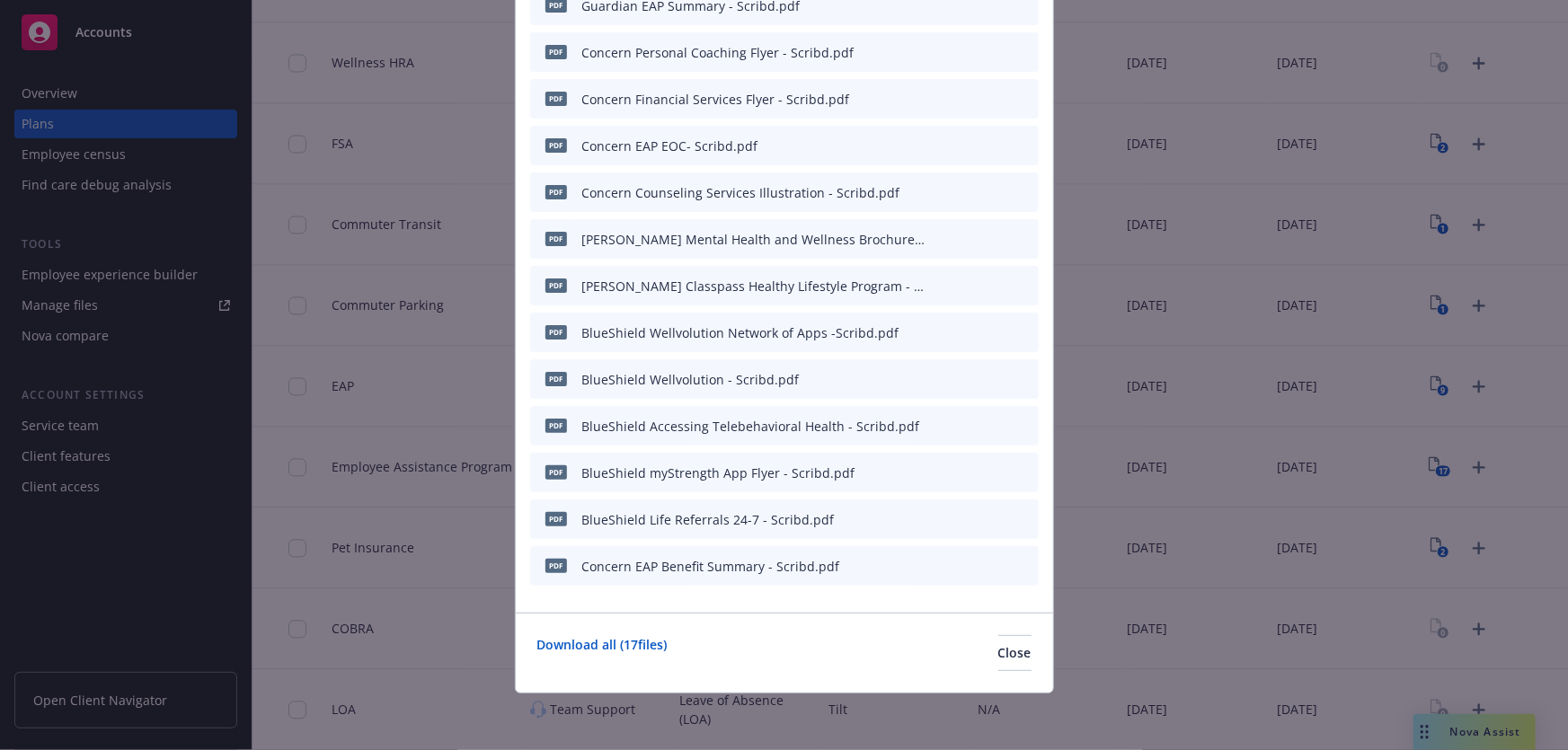
click at [1016, 419] on icon "archive file" at bounding box center [1023, 425] width 15 height 15
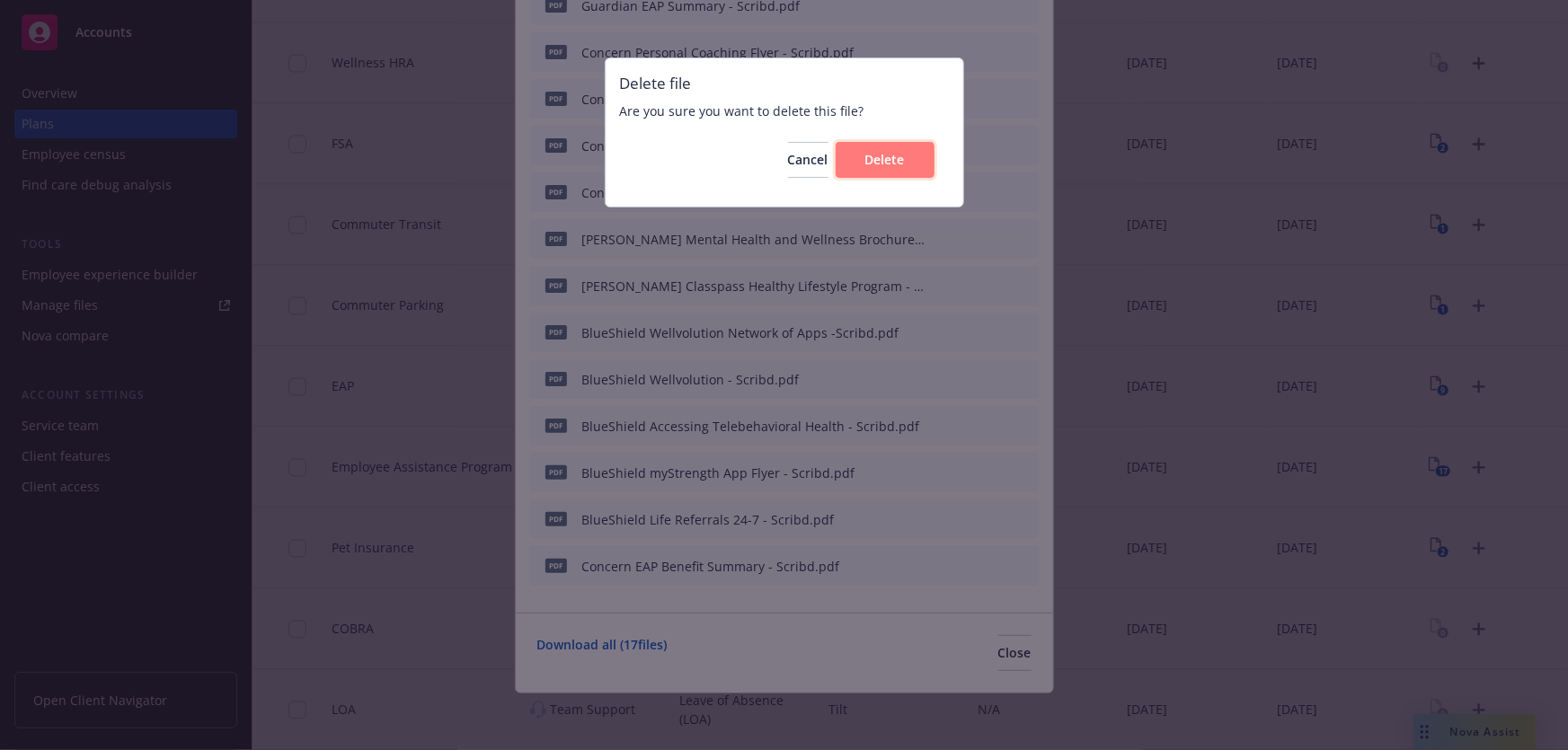
click at [890, 161] on span "Delete" at bounding box center [884, 159] width 39 height 17
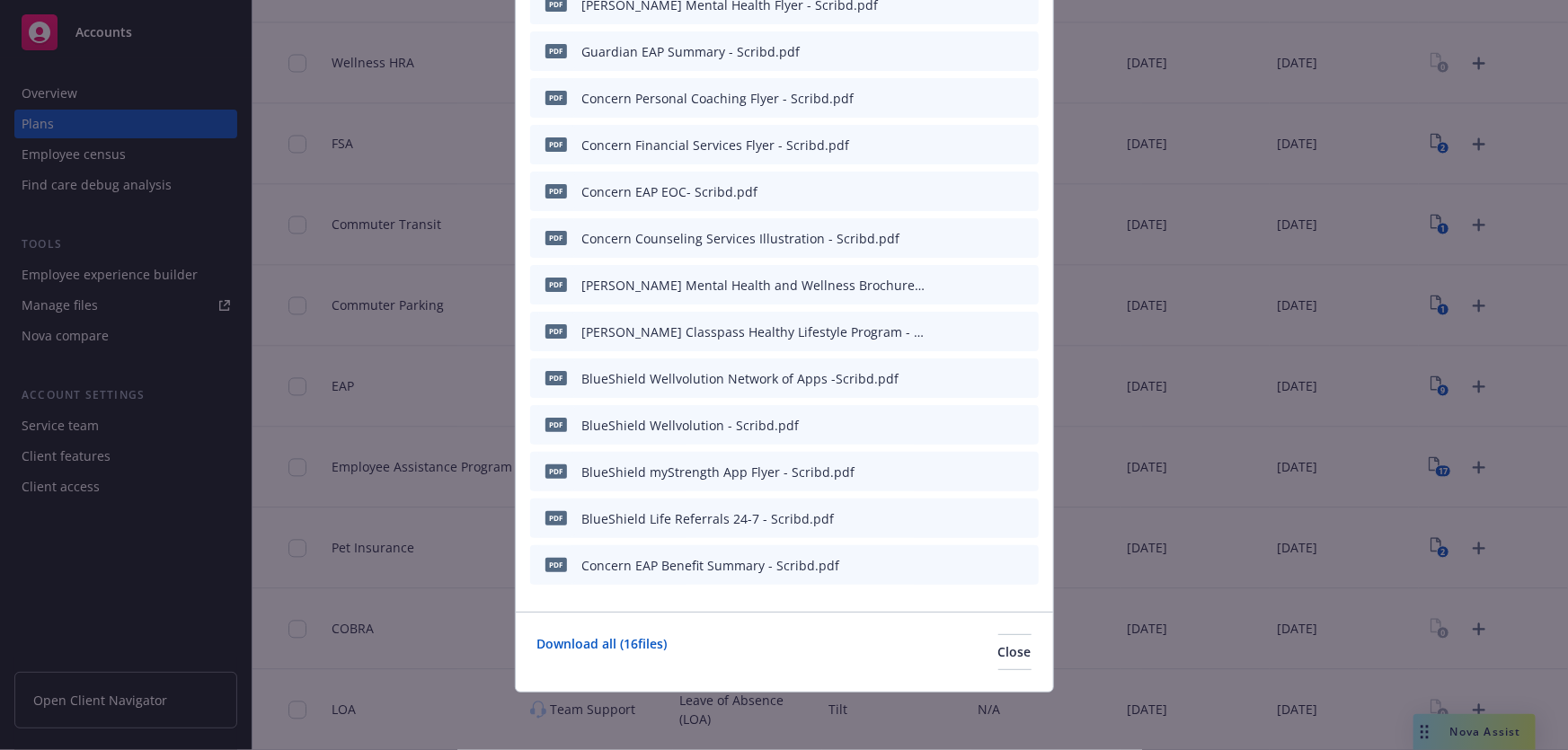
scroll to position [294, 0]
click at [1016, 429] on icon "archive file" at bounding box center [1023, 425] width 13 height 15
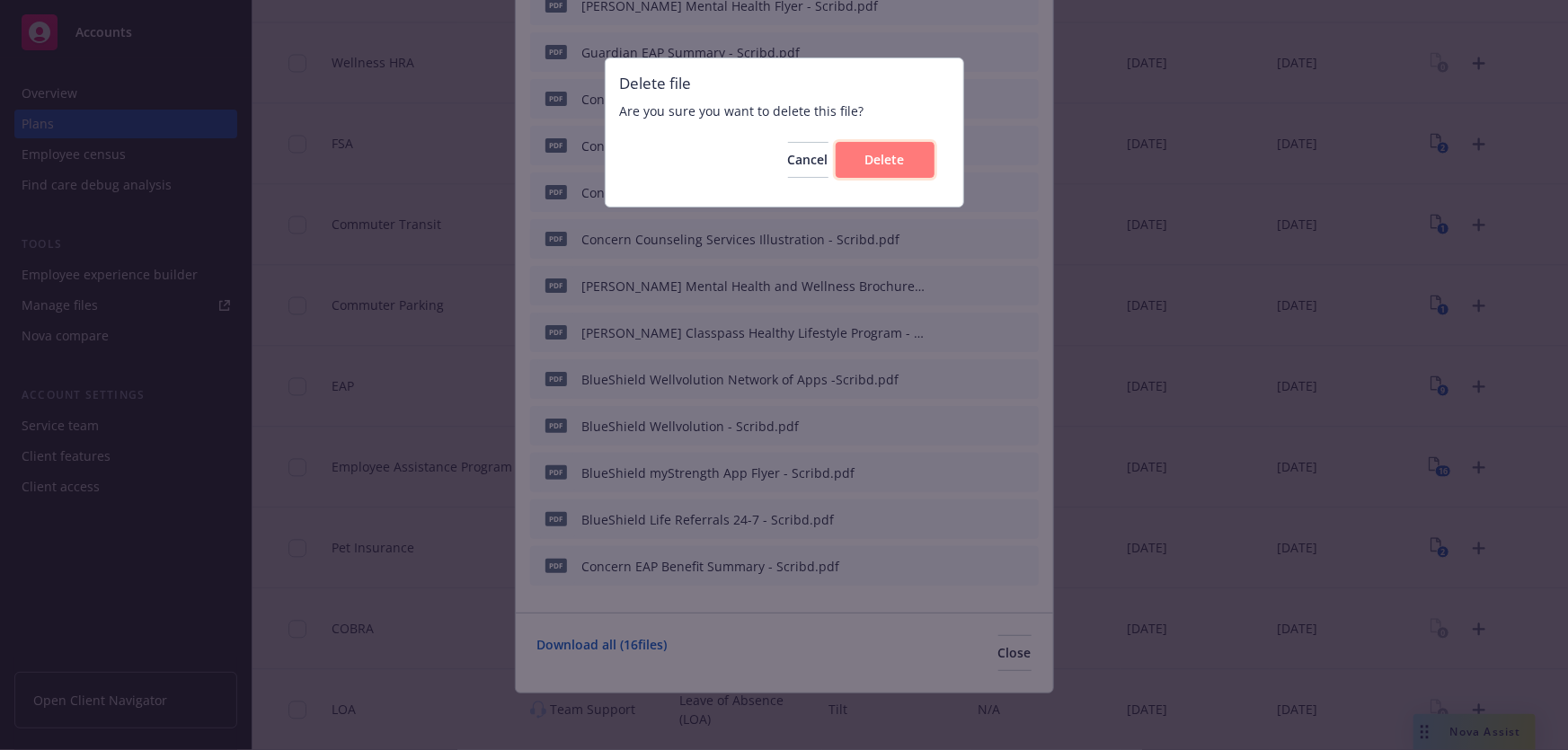
click at [919, 169] on button "Delete" at bounding box center [885, 159] width 98 height 36
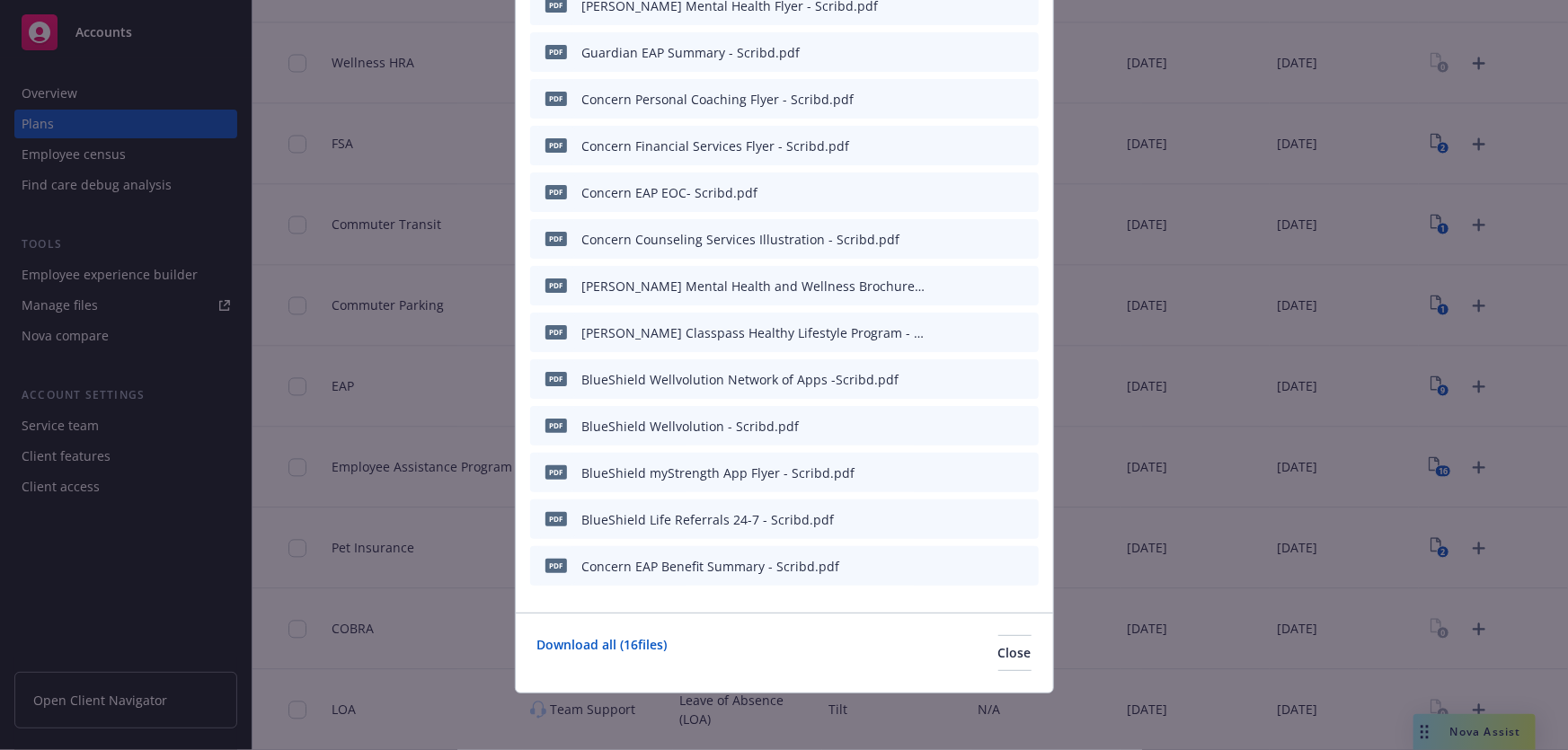
scroll to position [248, 0]
click at [1017, 324] on icon "archive file" at bounding box center [1023, 332] width 13 height 15
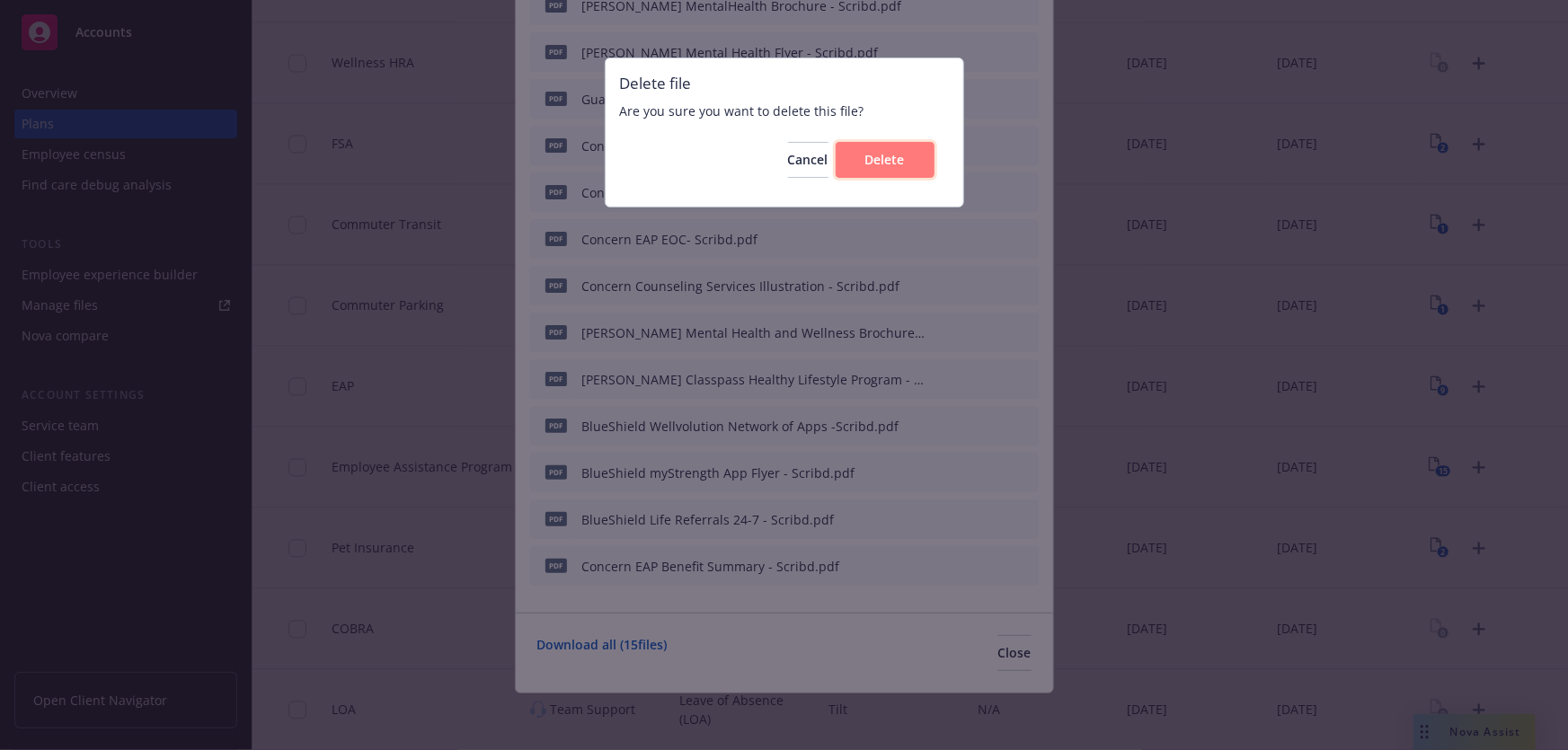
click at [902, 170] on button "Delete" at bounding box center [885, 159] width 98 height 36
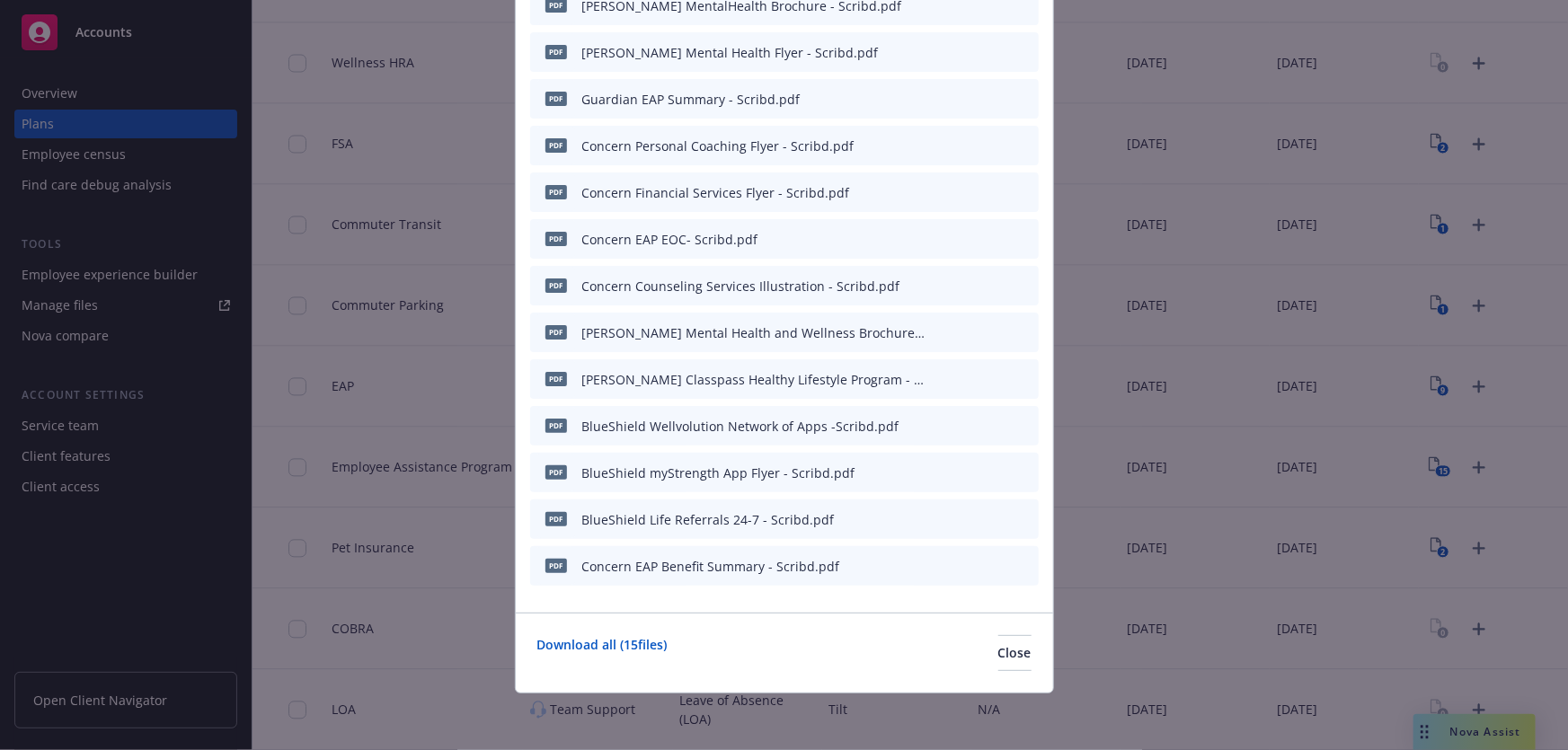
scroll to position [201, 0]
click at [1017, 378] on icon "archive file" at bounding box center [1023, 378] width 13 height 15
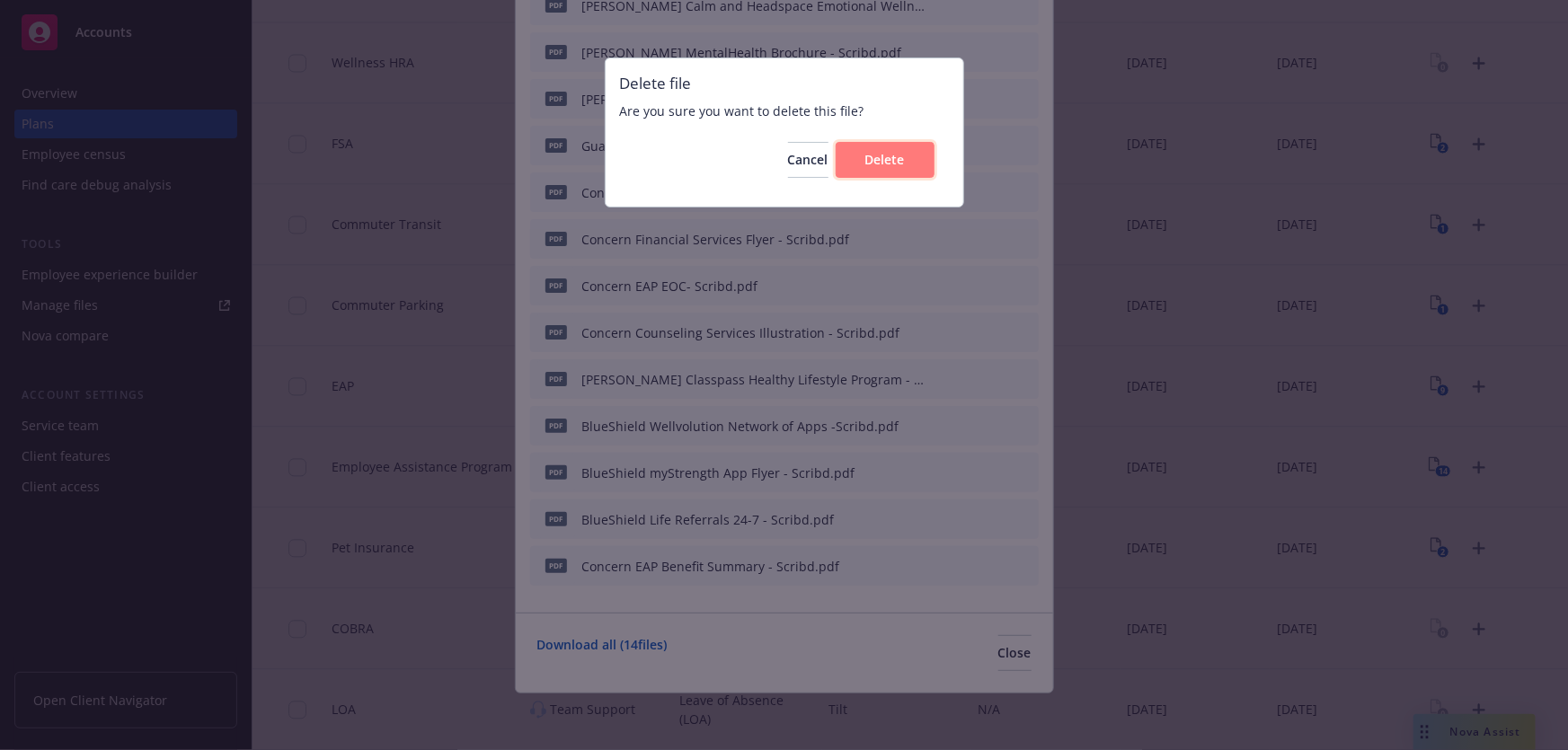
click at [893, 159] on span "Delete" at bounding box center [884, 159] width 39 height 17
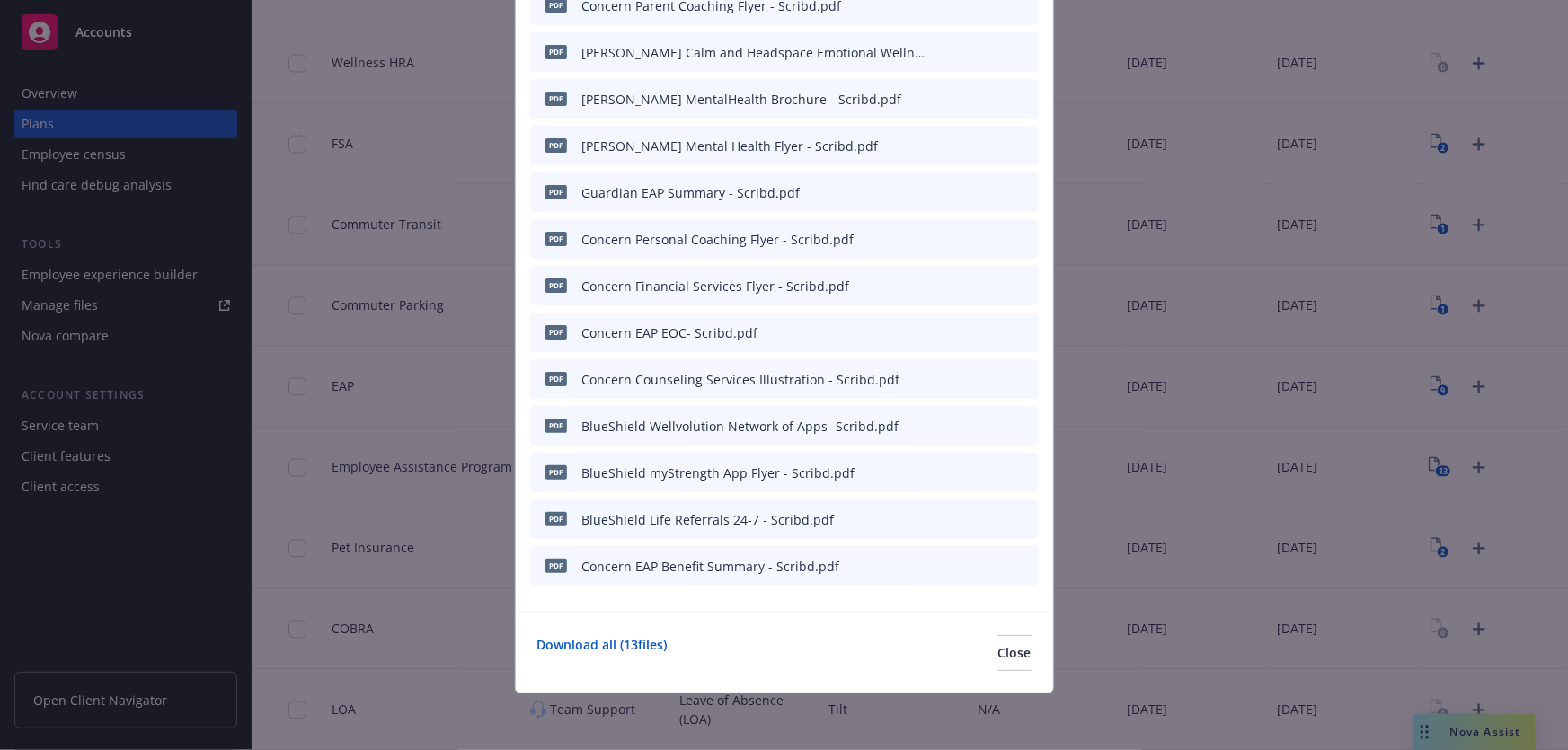
click at [1016, 378] on icon "archive file" at bounding box center [1023, 378] width 13 height 15
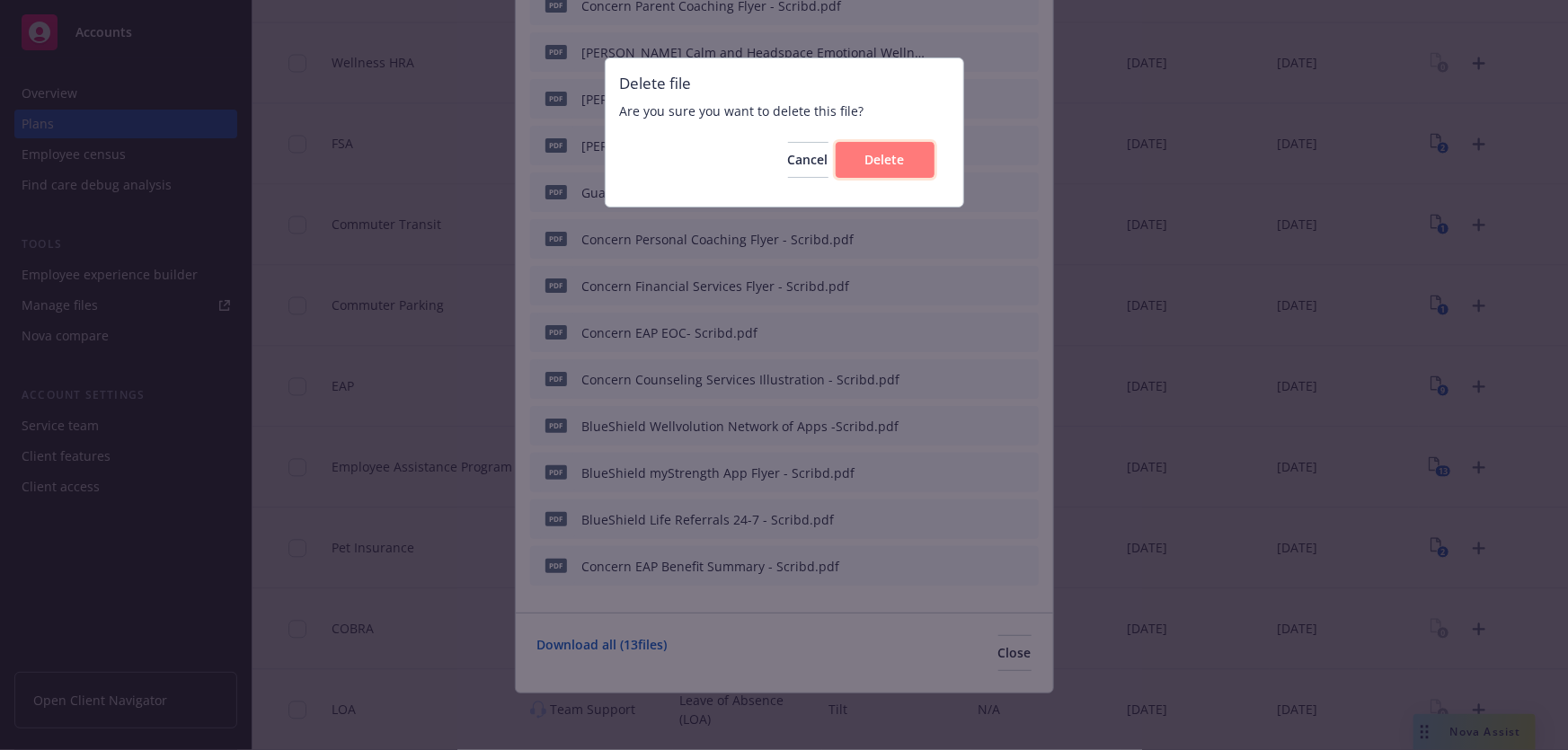
click at [891, 161] on span "Delete" at bounding box center [884, 159] width 39 height 17
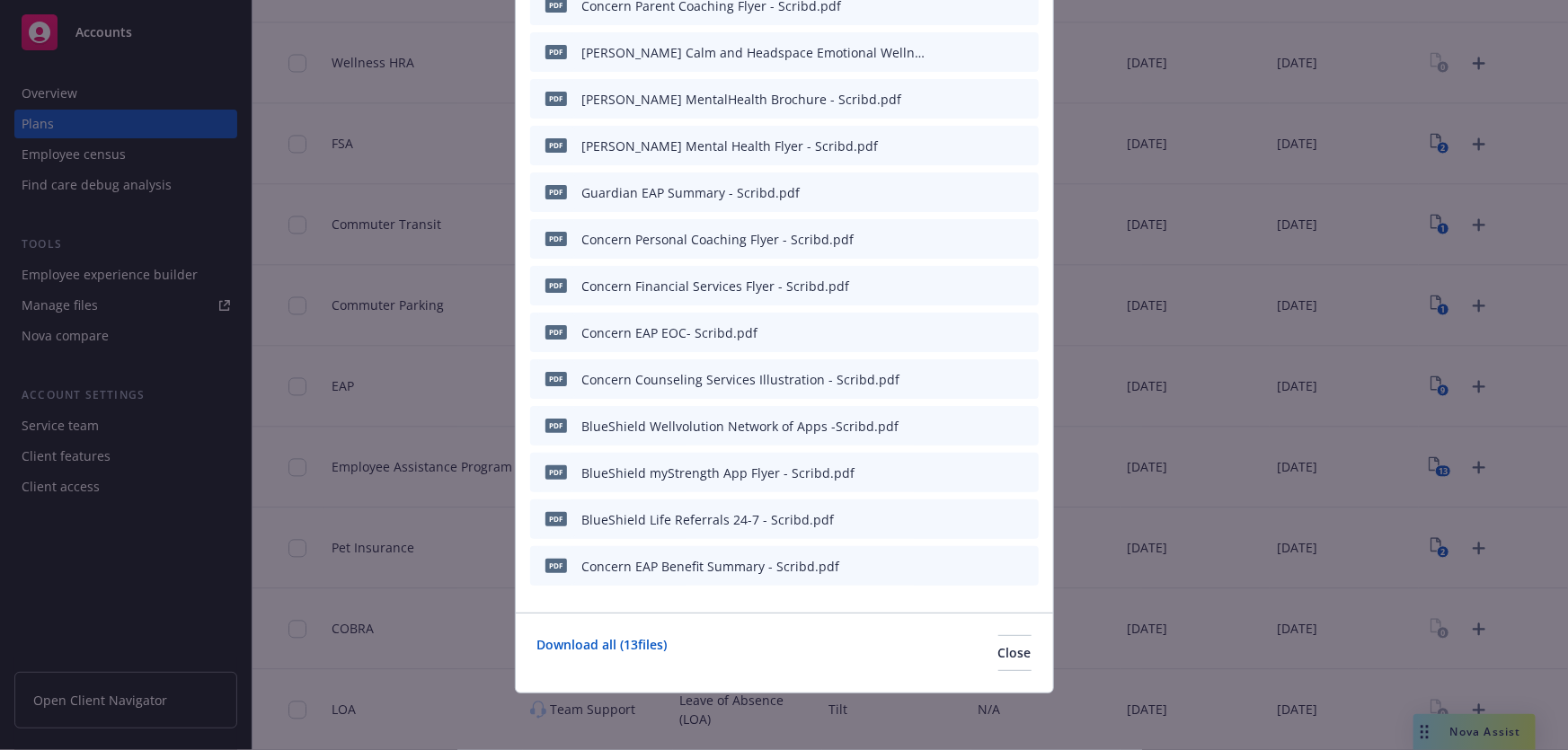
scroll to position [108, 0]
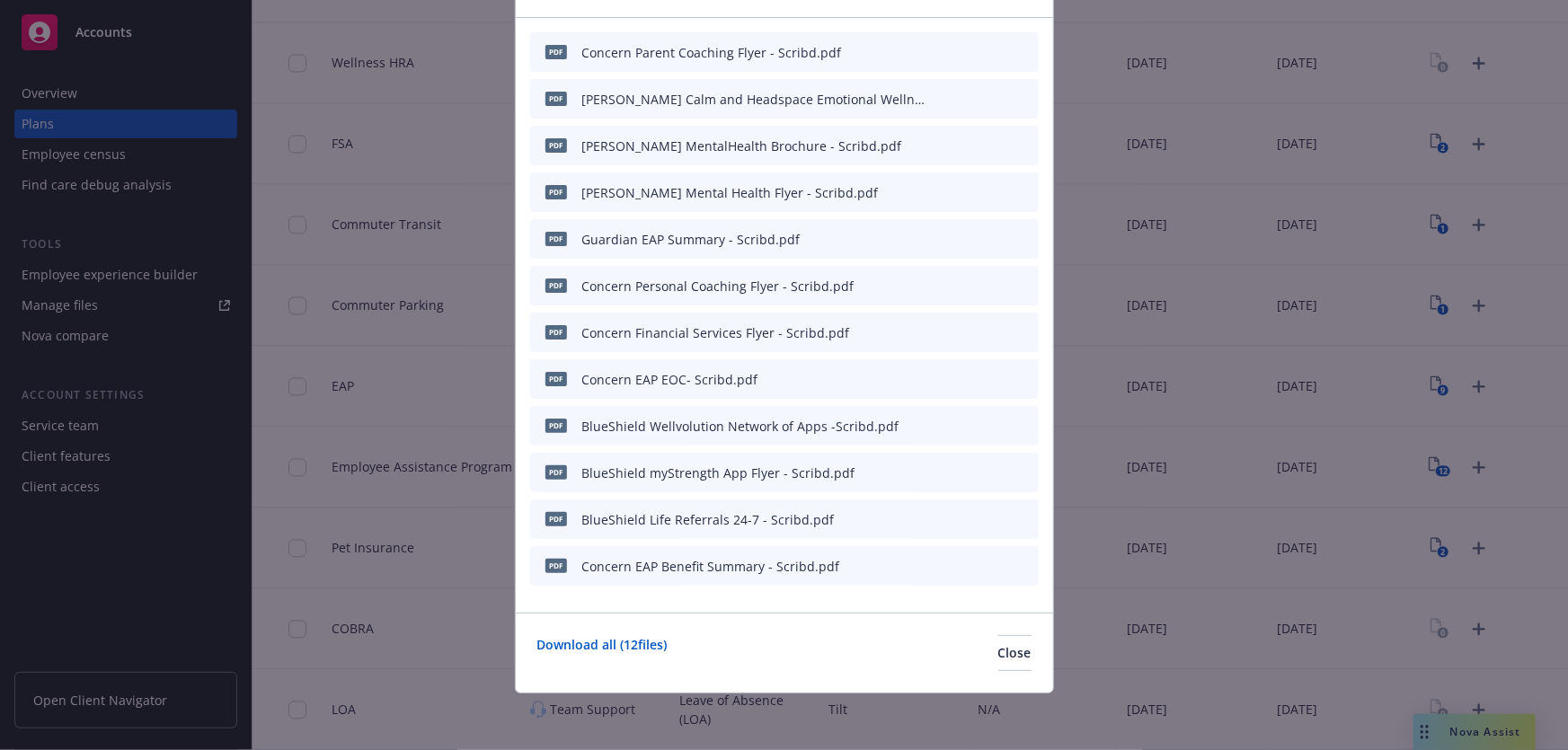
click at [1016, 375] on icon "archive file" at bounding box center [1023, 378] width 13 height 15
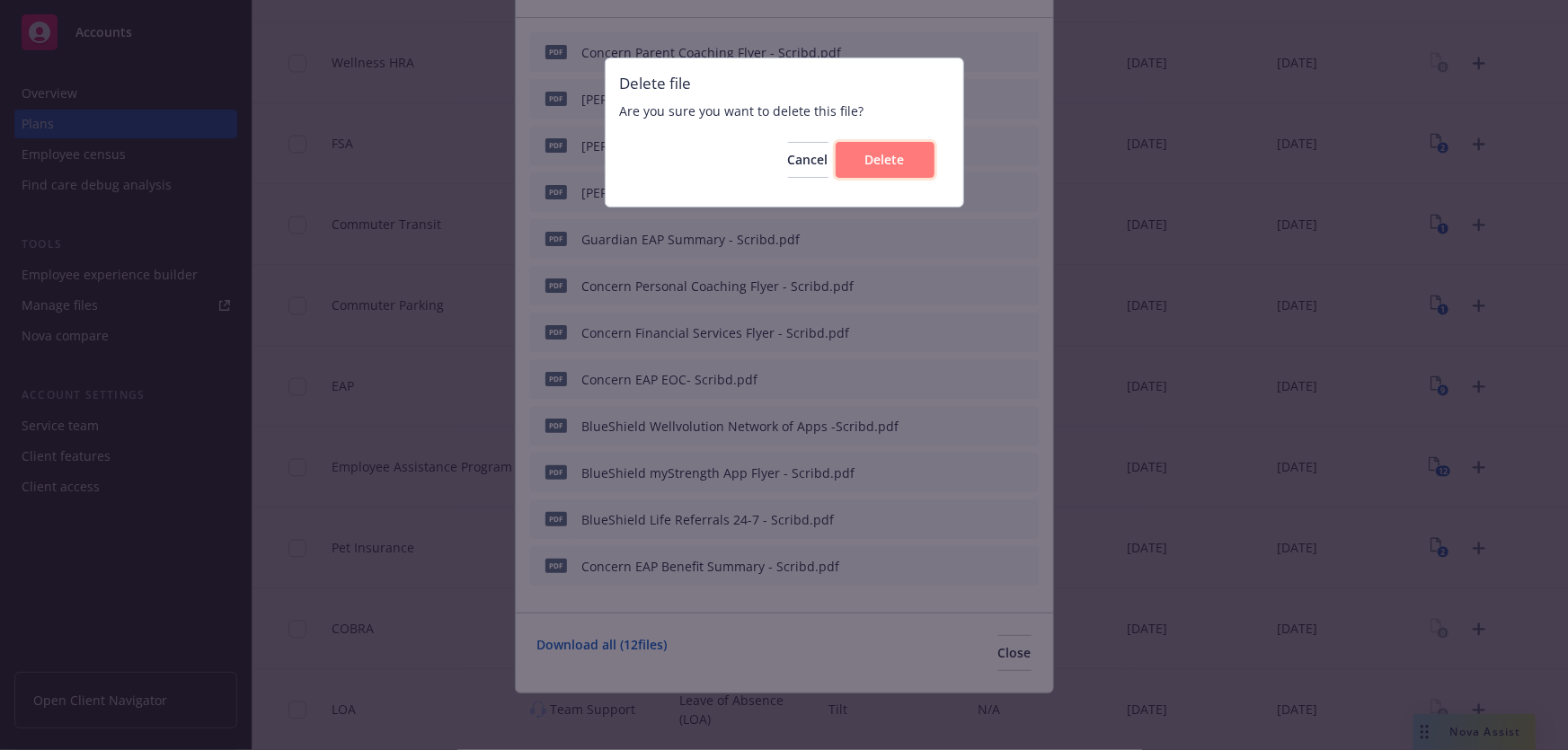
click at [872, 162] on span "Delete" at bounding box center [884, 159] width 39 height 17
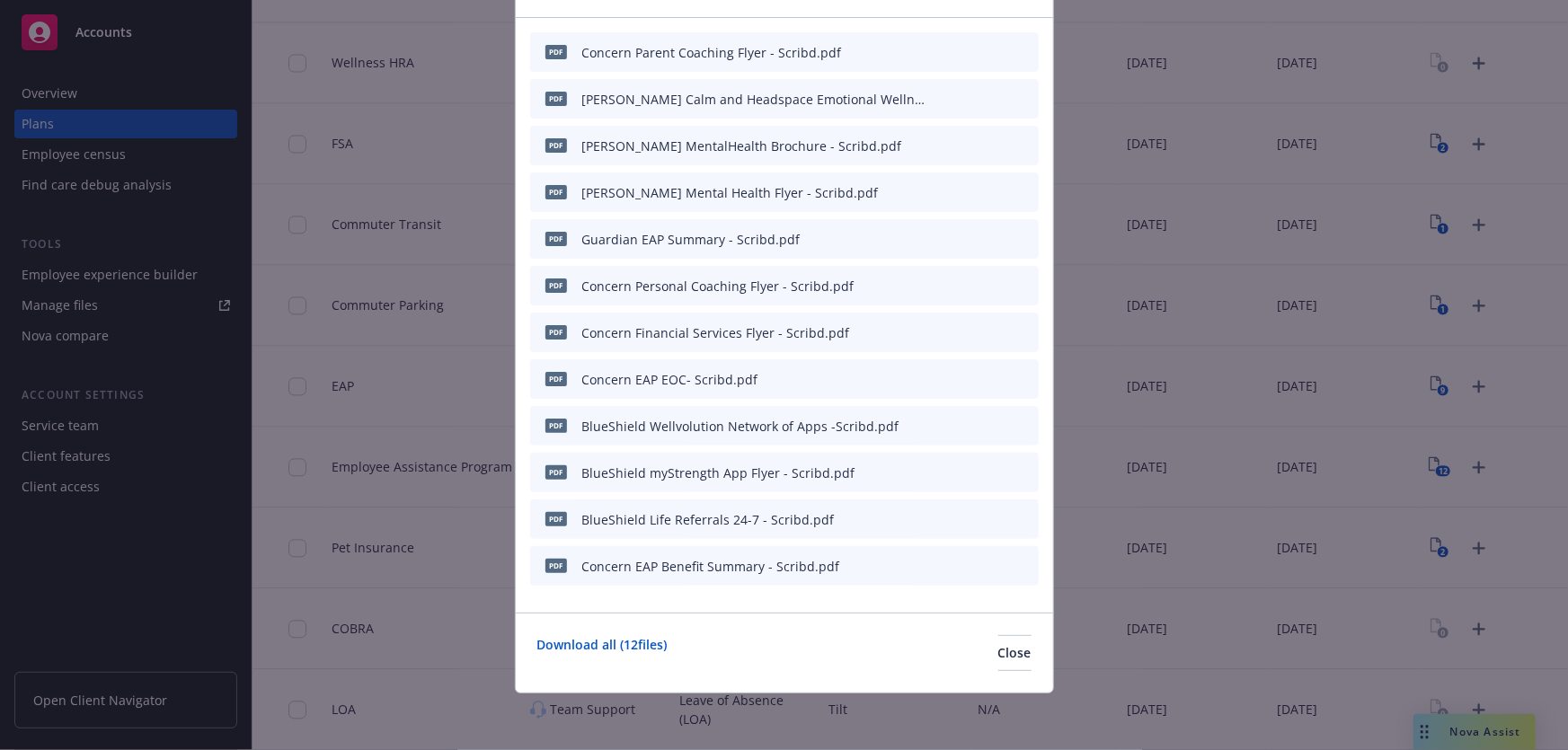
scroll to position [61, 0]
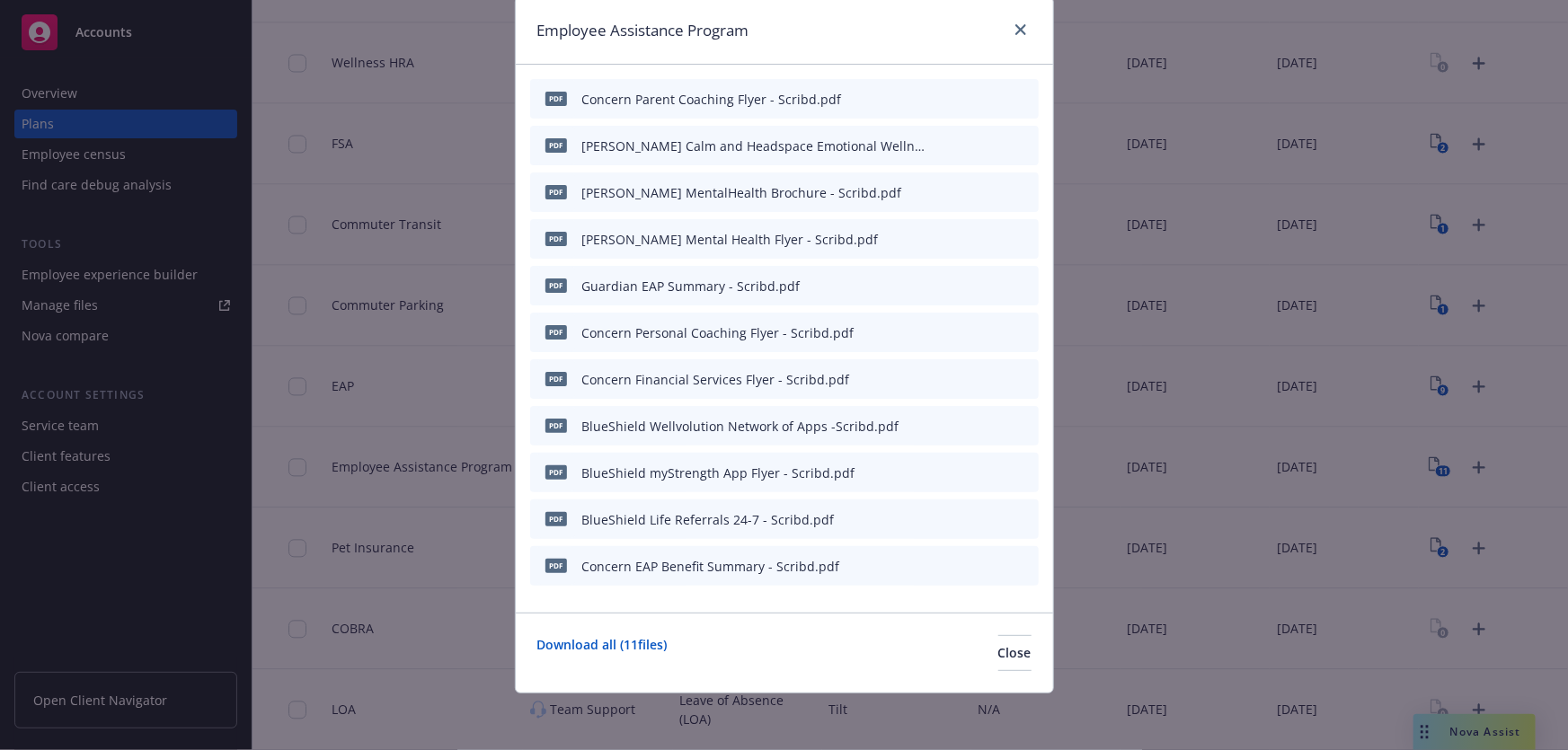
click at [1016, 378] on icon "archive file" at bounding box center [1023, 378] width 15 height 15
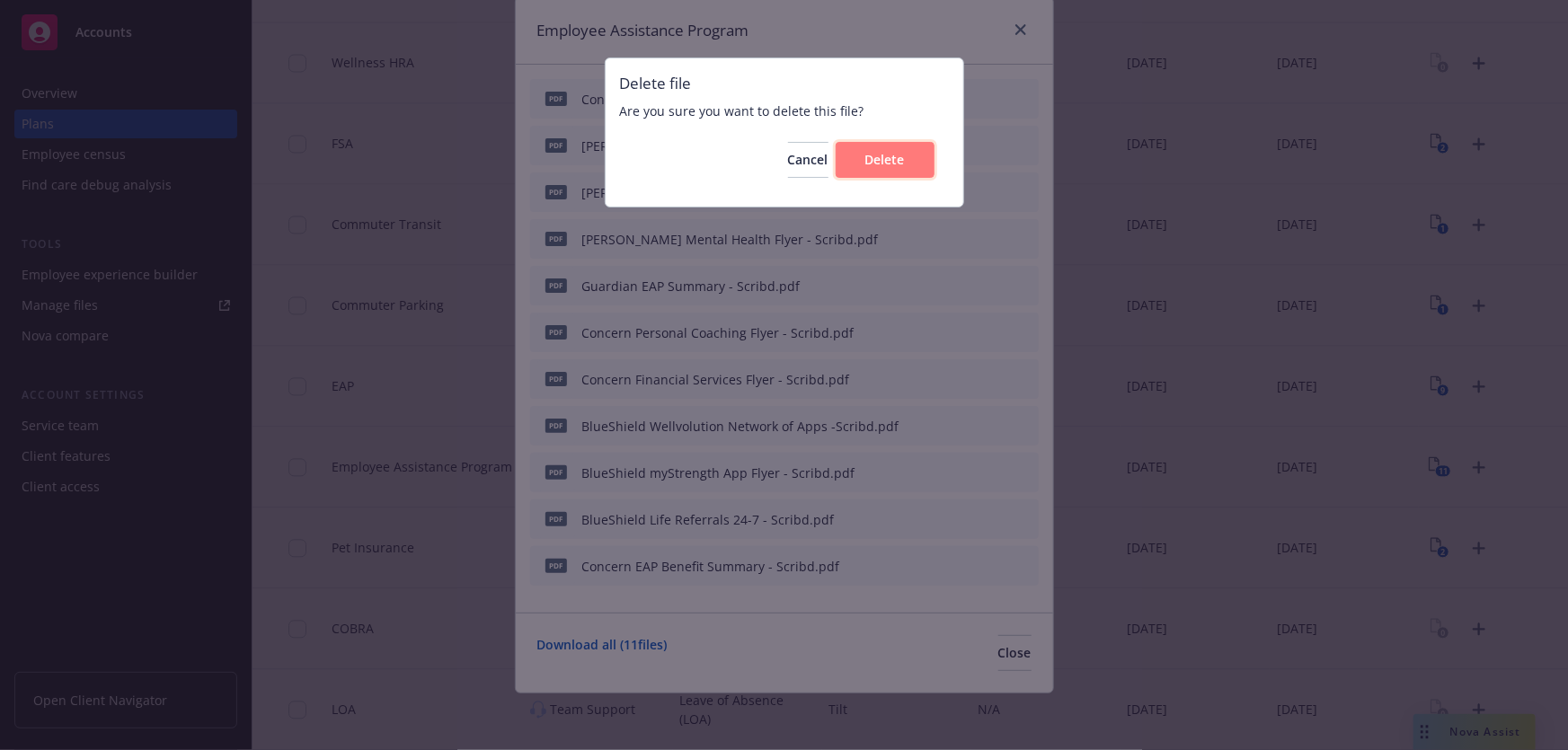
click at [876, 156] on span "Delete" at bounding box center [884, 159] width 39 height 17
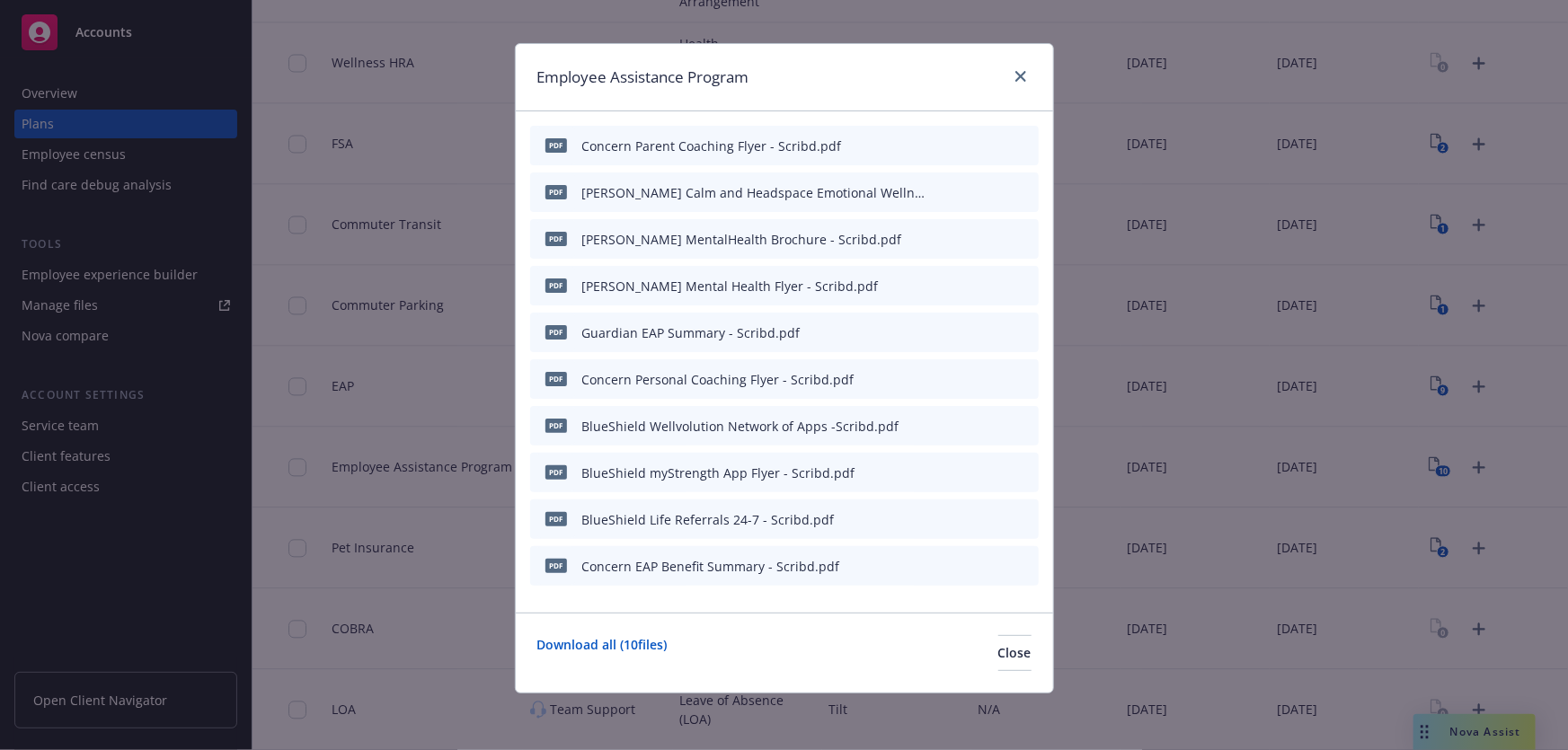
click at [1020, 375] on icon "archive file" at bounding box center [1023, 378] width 13 height 15
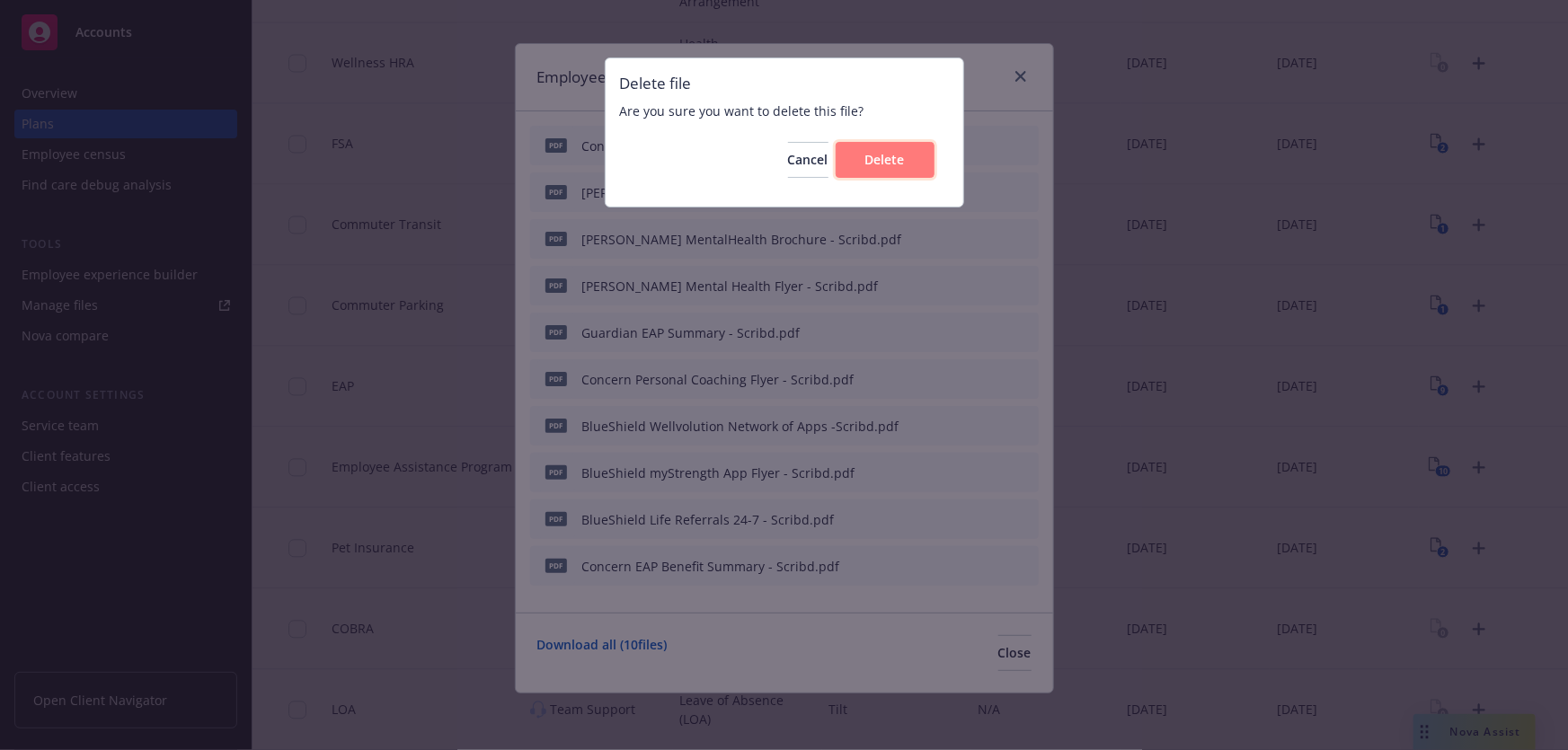
click at [892, 163] on span "Delete" at bounding box center [884, 159] width 39 height 17
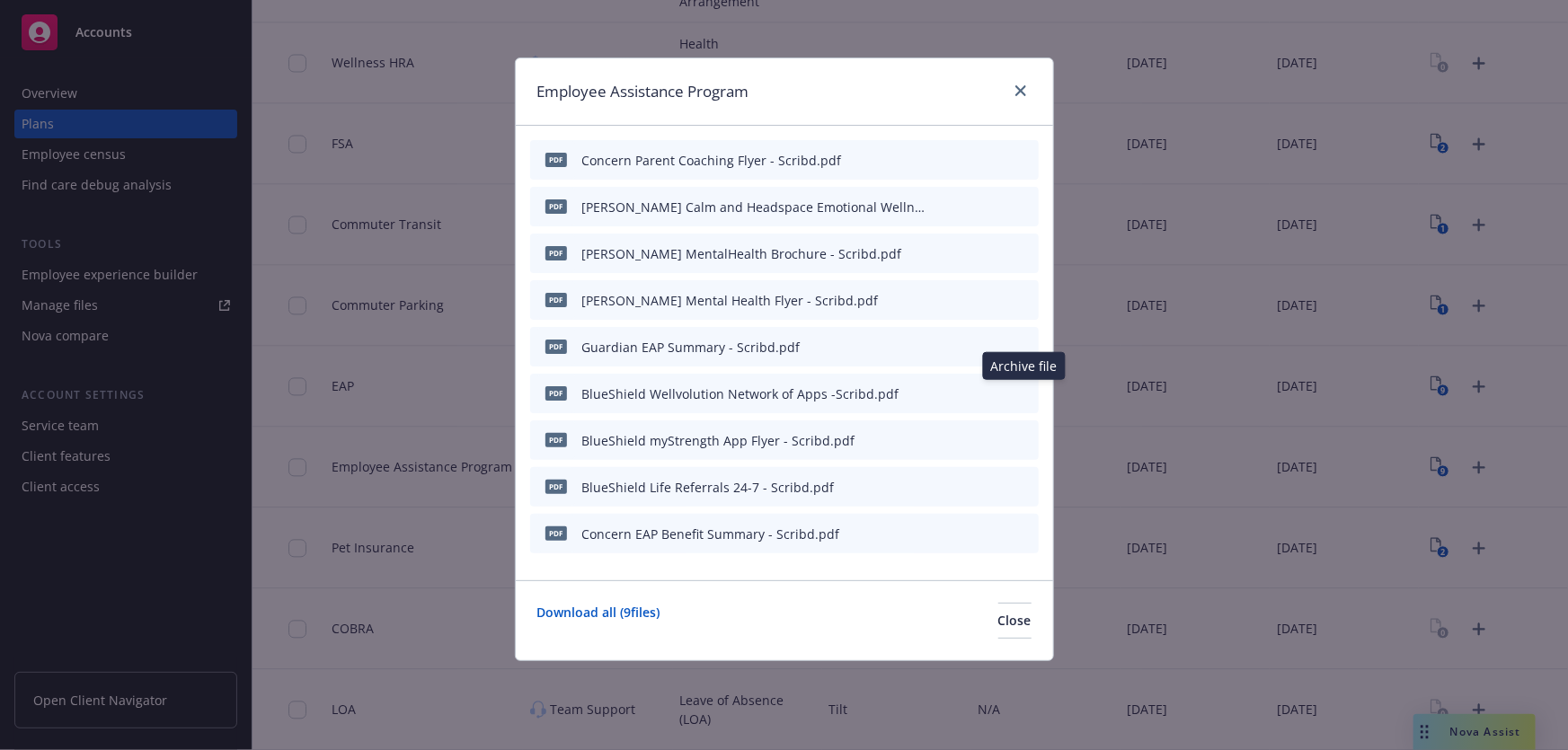
click at [1023, 385] on icon "archive file" at bounding box center [1023, 393] width 13 height 15
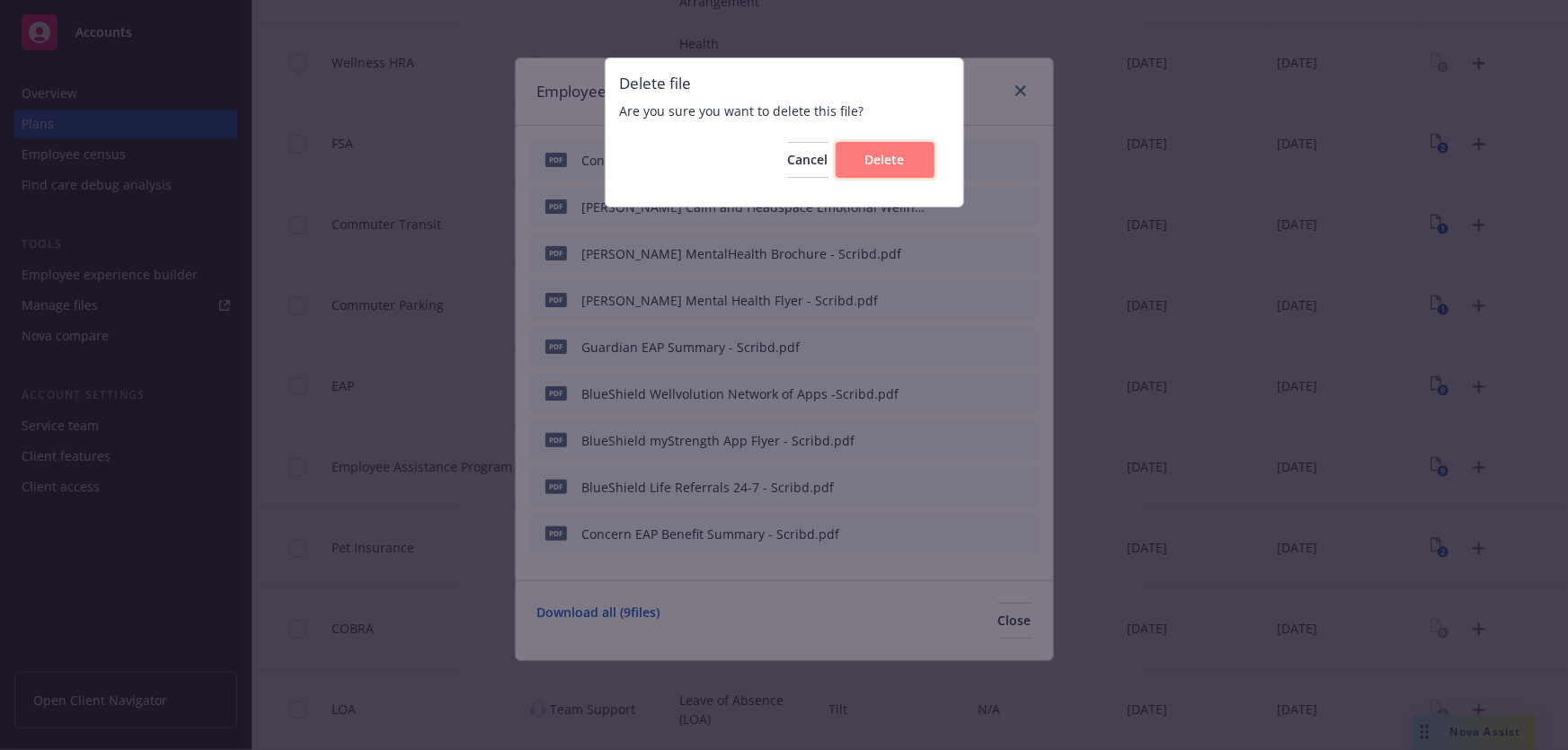
click at [885, 167] on span "Delete" at bounding box center [884, 159] width 39 height 17
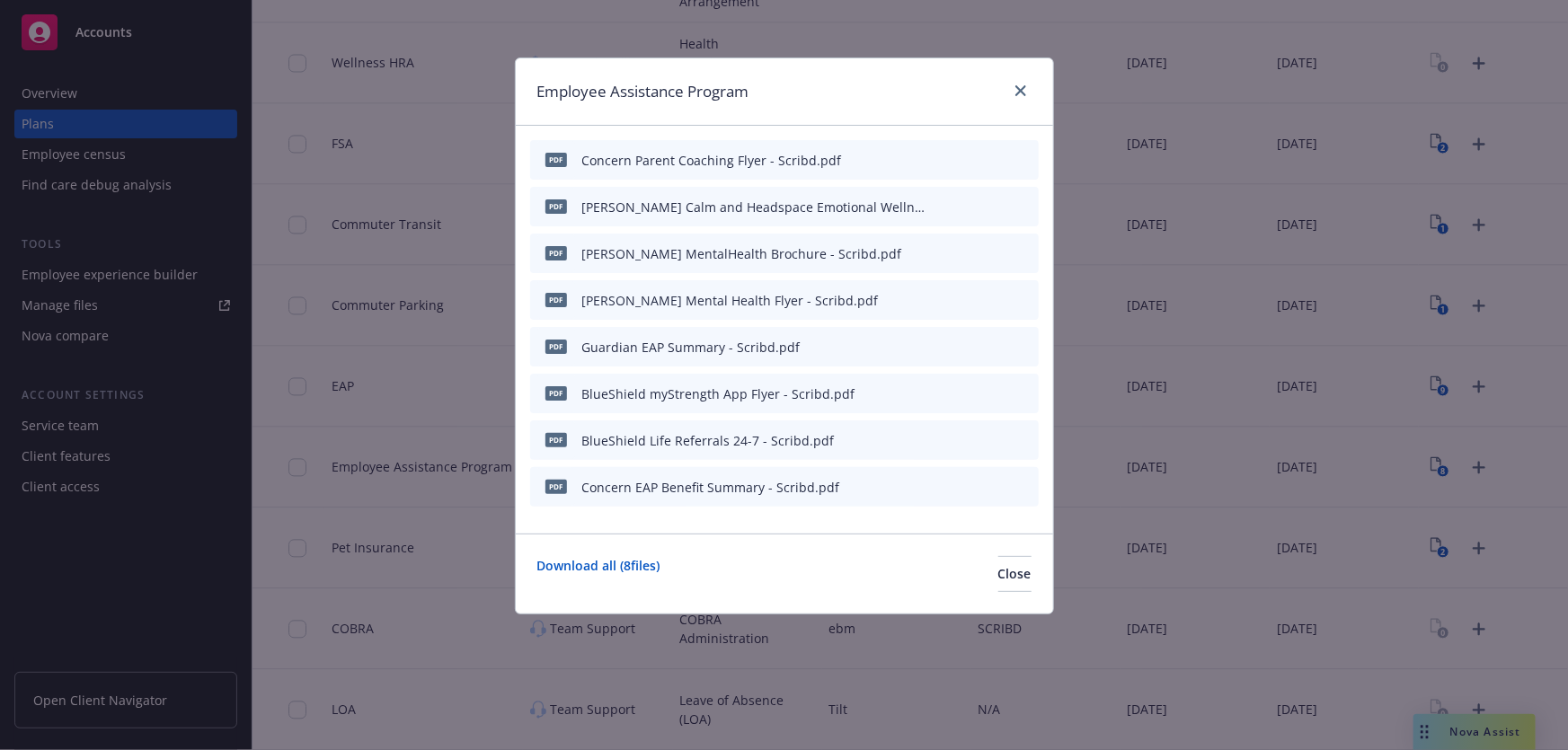
click at [1023, 390] on icon "archive file" at bounding box center [1023, 393] width 13 height 15
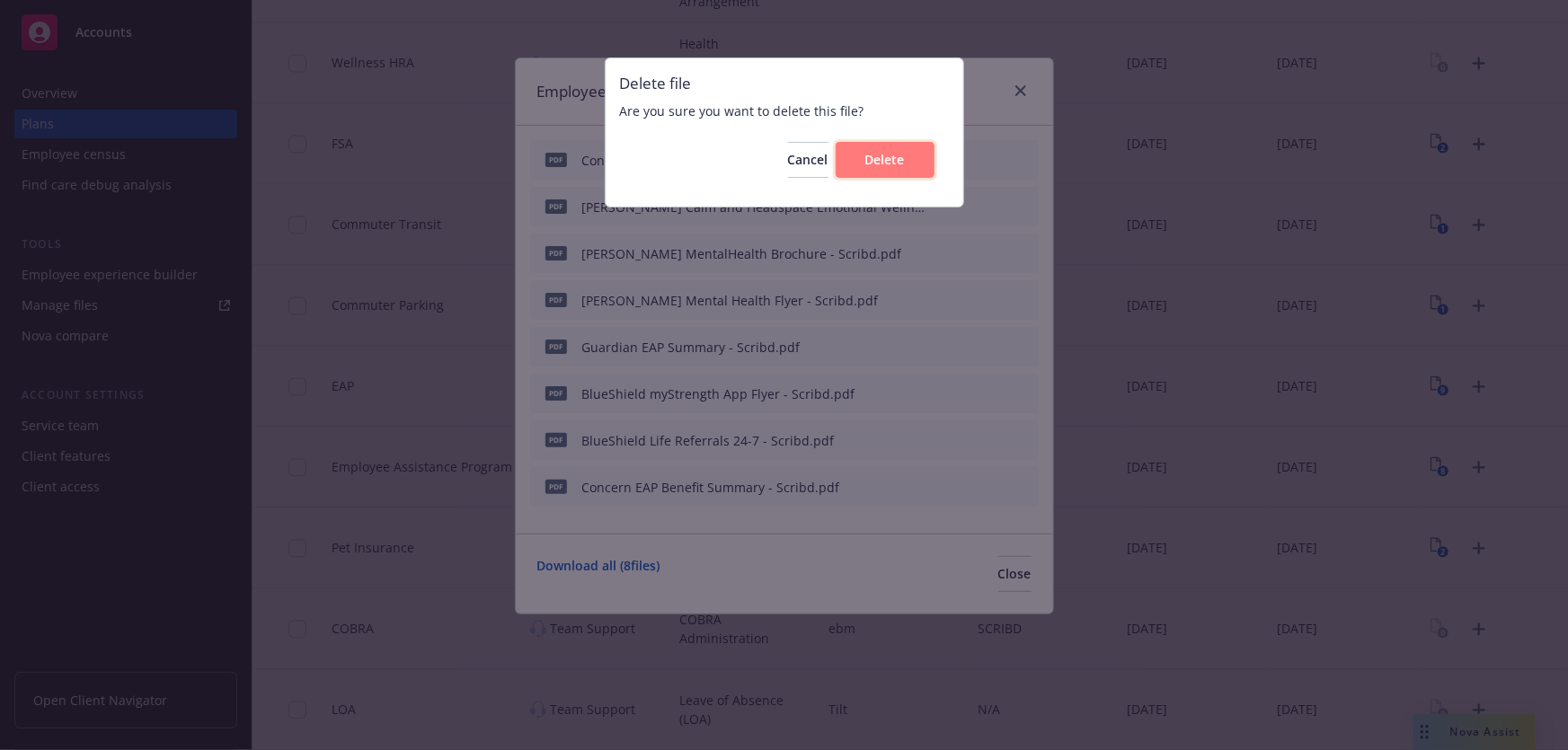
click at [887, 168] on button "Delete" at bounding box center [885, 159] width 98 height 36
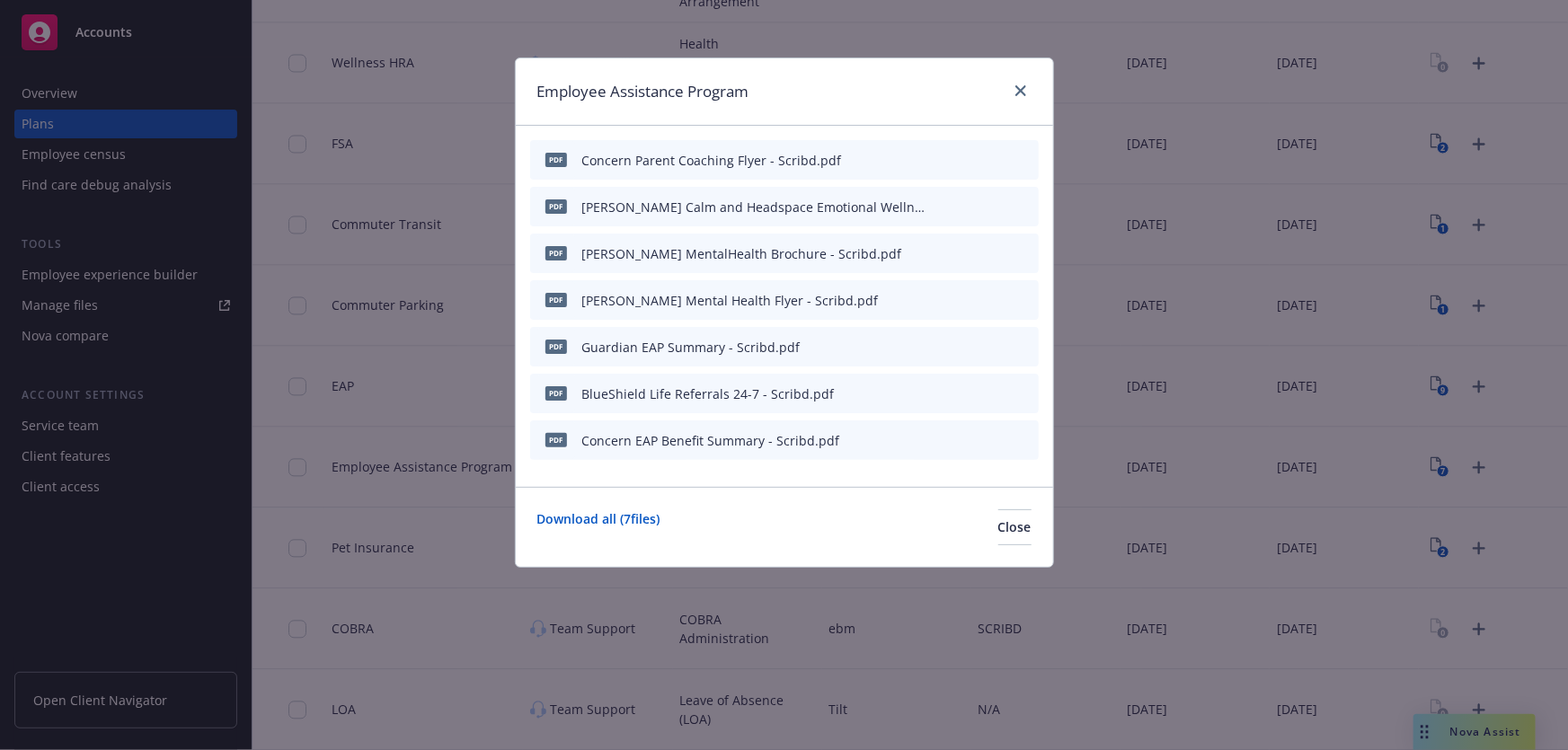
click at [1025, 159] on icon "archive file" at bounding box center [1023, 159] width 13 height 15
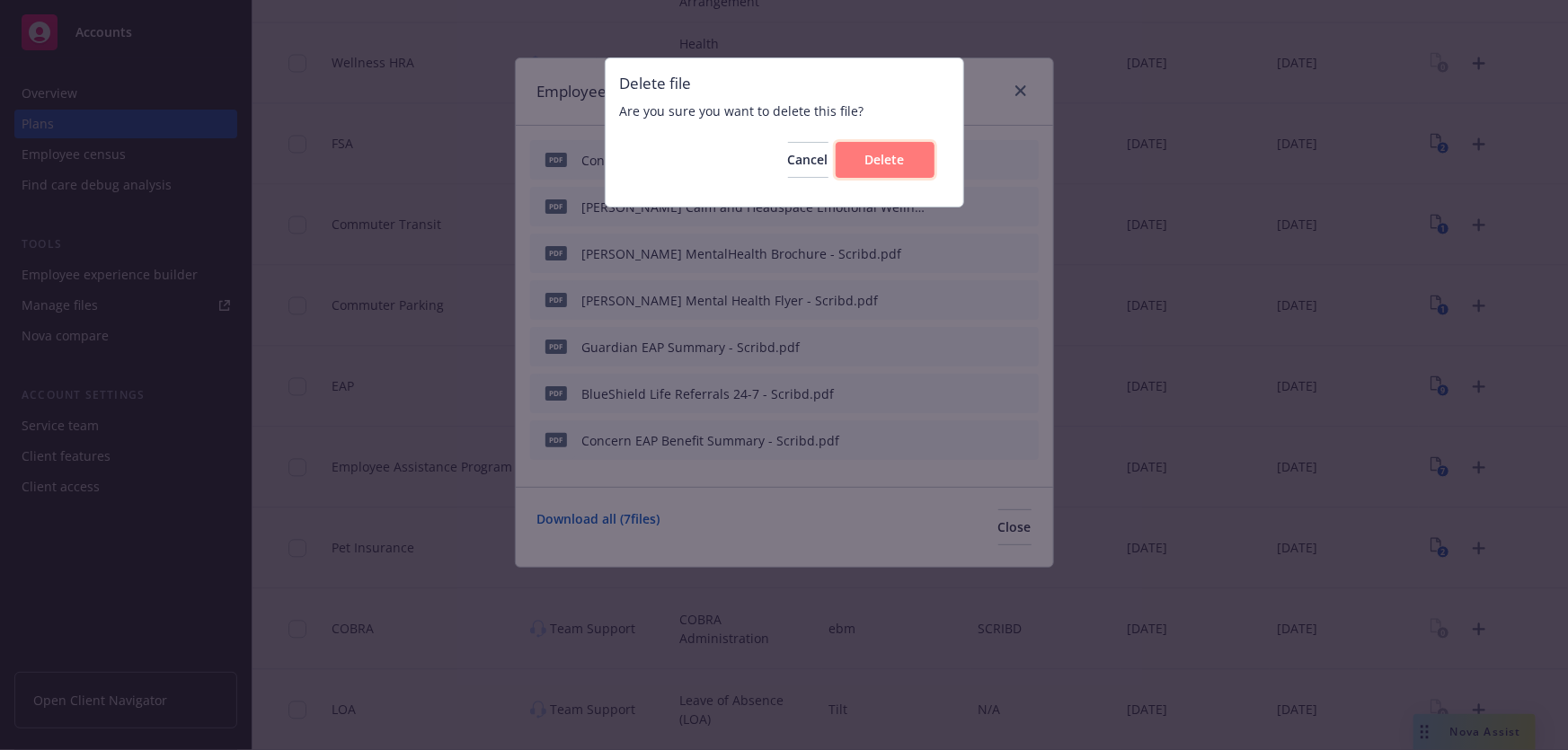
click at [888, 168] on button "Delete" at bounding box center [885, 159] width 98 height 36
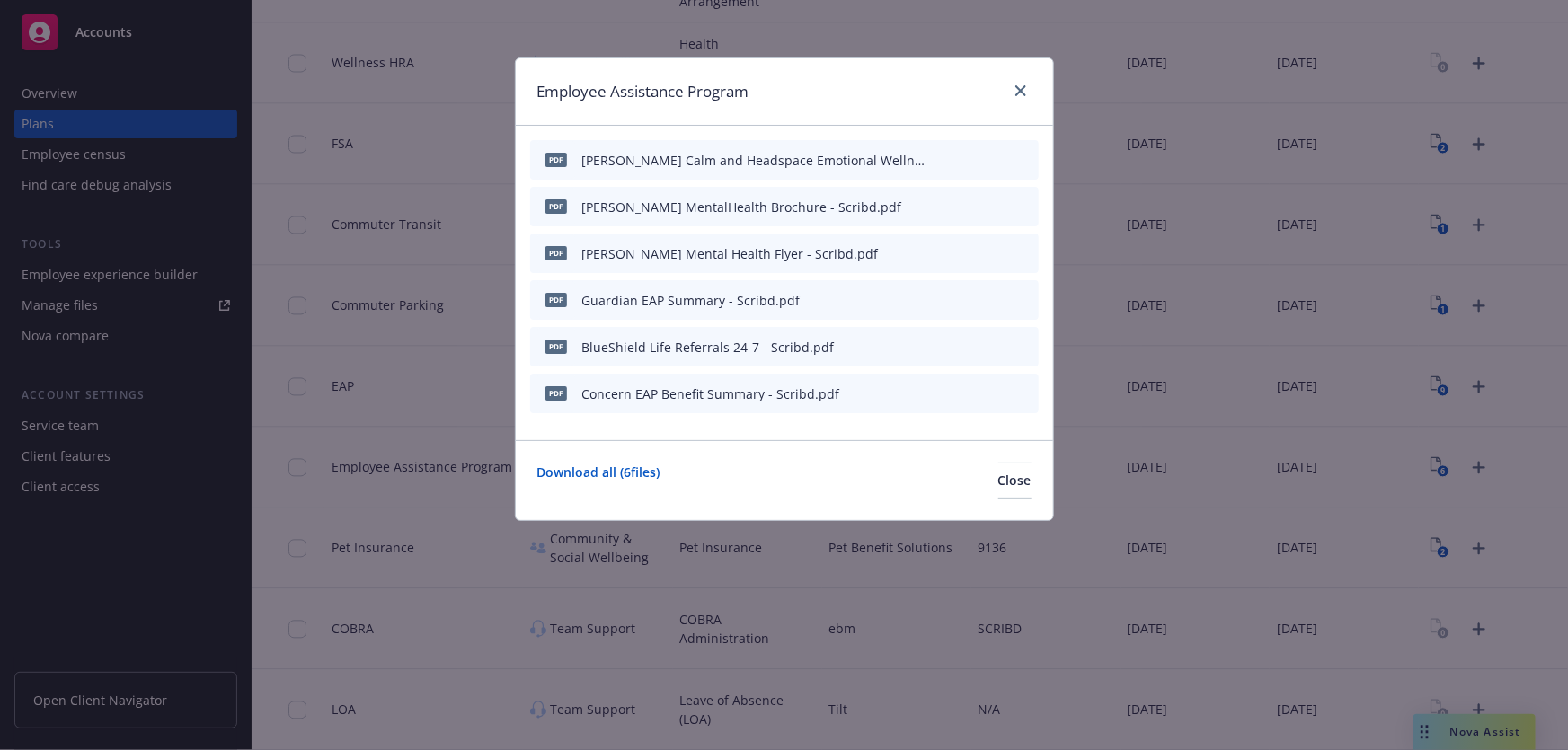
click at [1032, 159] on div "pdf Kaiser Calm and Headspace Emotional Wellness Support Flyer.pdf" at bounding box center [785, 159] width 509 height 39
click at [1027, 157] on icon "archive file" at bounding box center [1023, 159] width 13 height 15
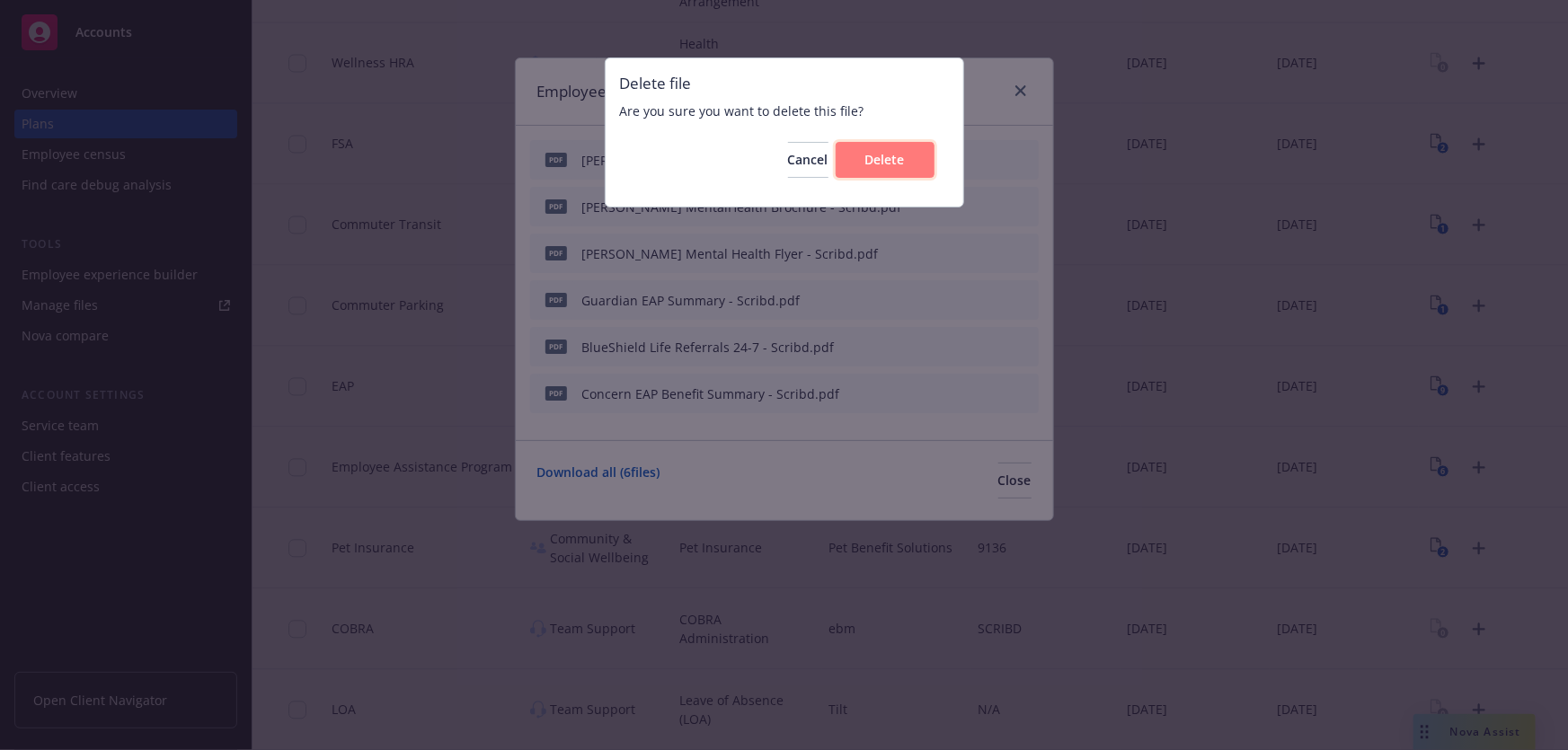
click at [917, 159] on button "Delete" at bounding box center [885, 159] width 98 height 36
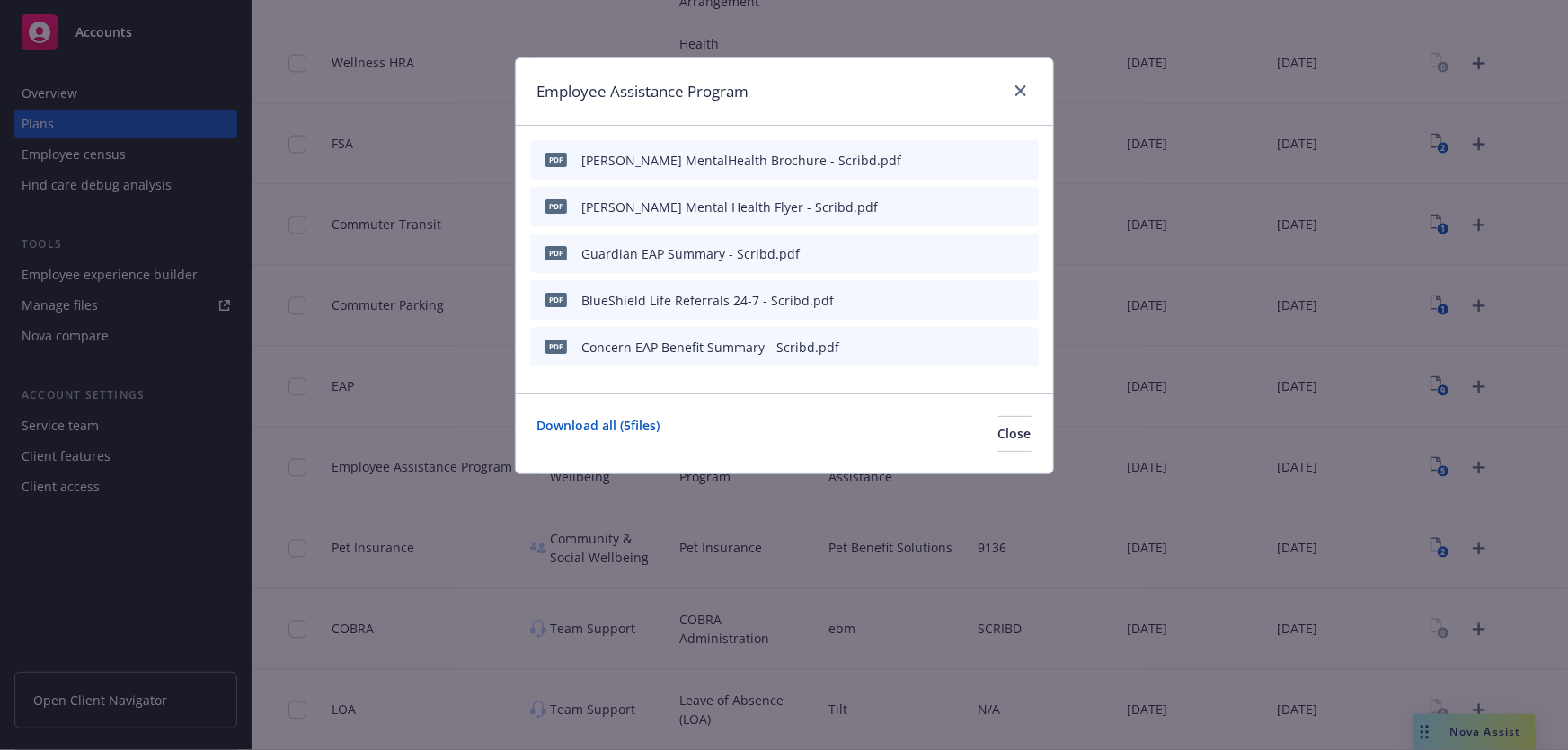
click at [1025, 159] on icon "archive file" at bounding box center [1023, 159] width 13 height 15
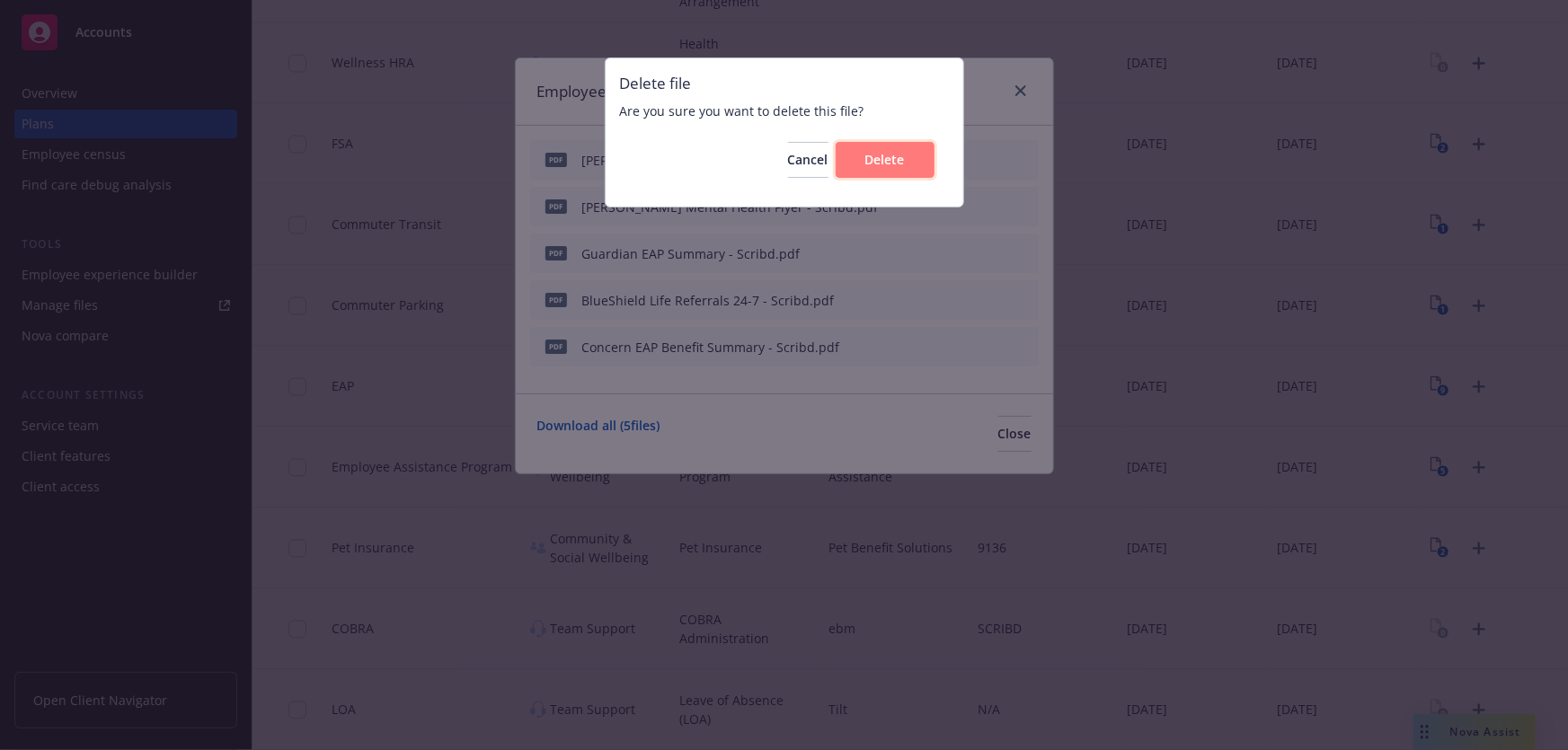
click at [906, 169] on button "Delete" at bounding box center [885, 159] width 98 height 36
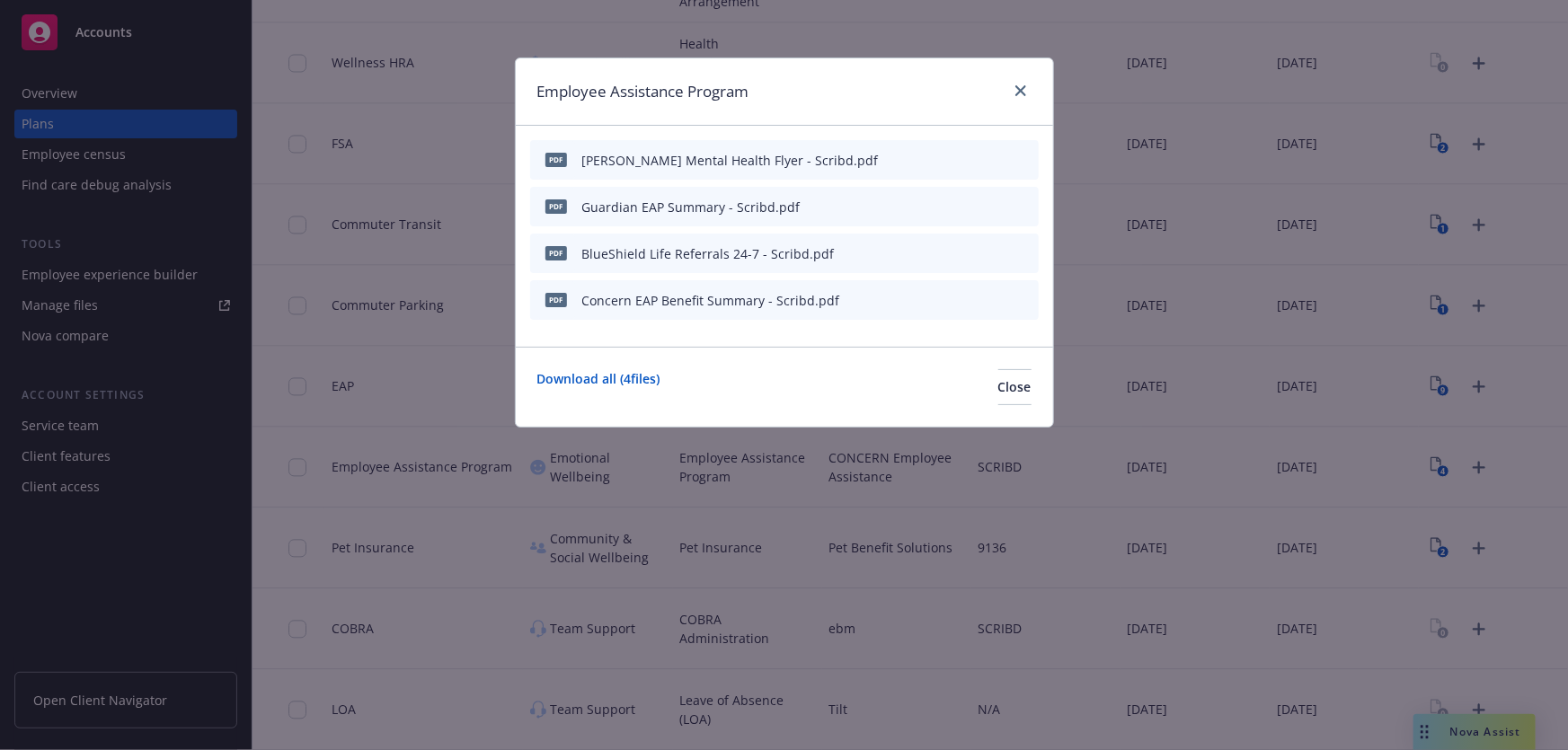
click at [1027, 159] on icon "archive file" at bounding box center [1023, 159] width 13 height 15
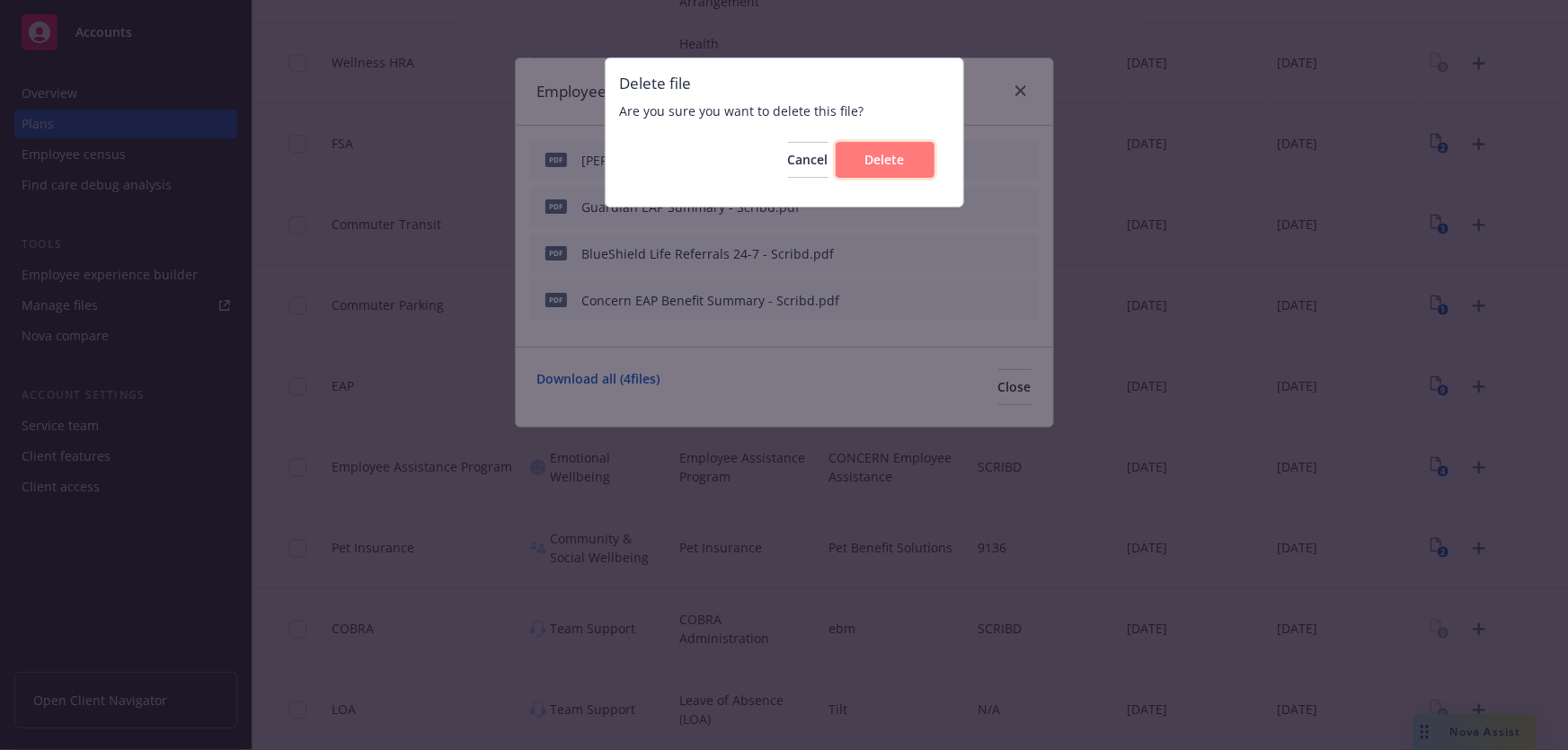
click at [890, 164] on span "Delete" at bounding box center [884, 159] width 39 height 17
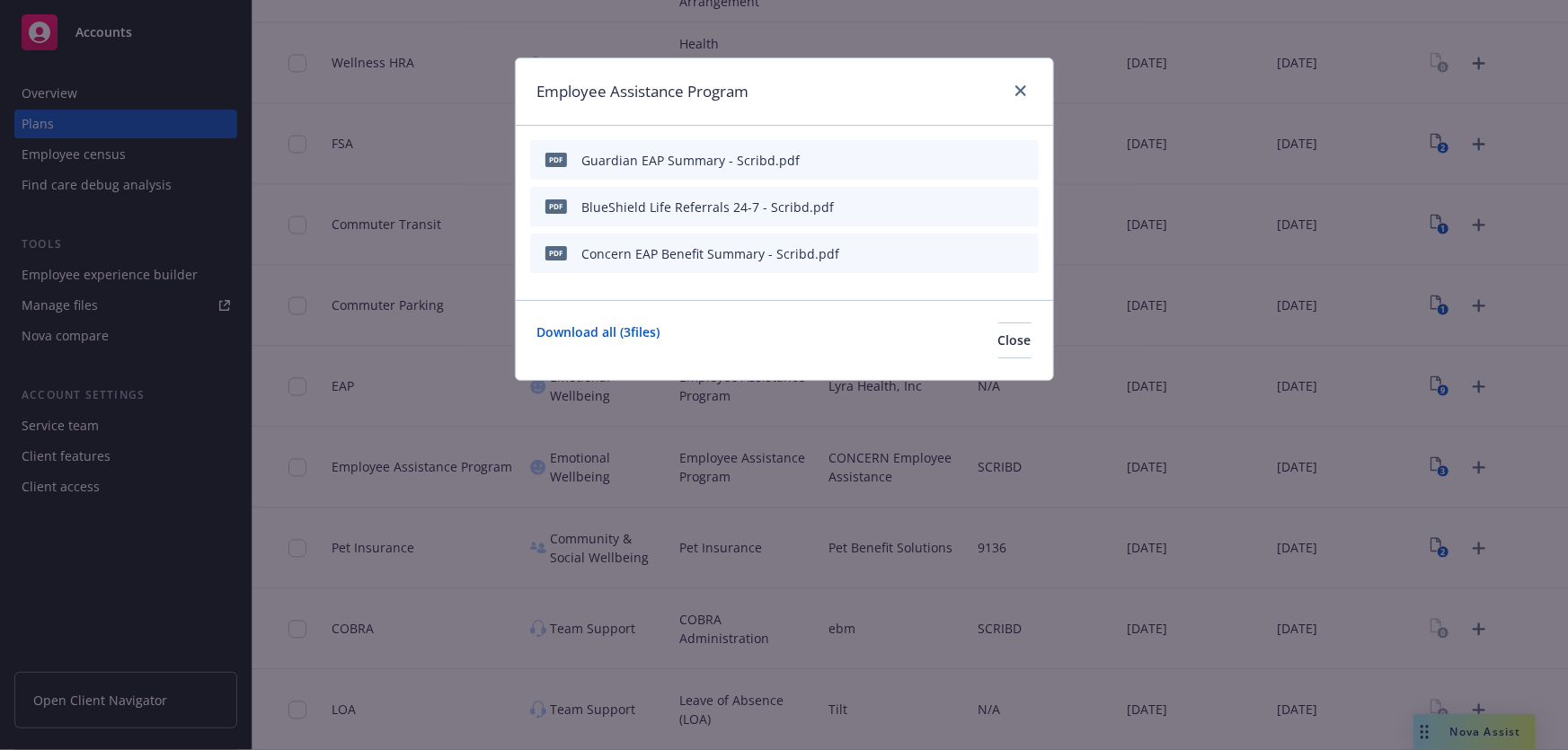
click at [1021, 200] on icon "archive file" at bounding box center [1023, 206] width 15 height 15
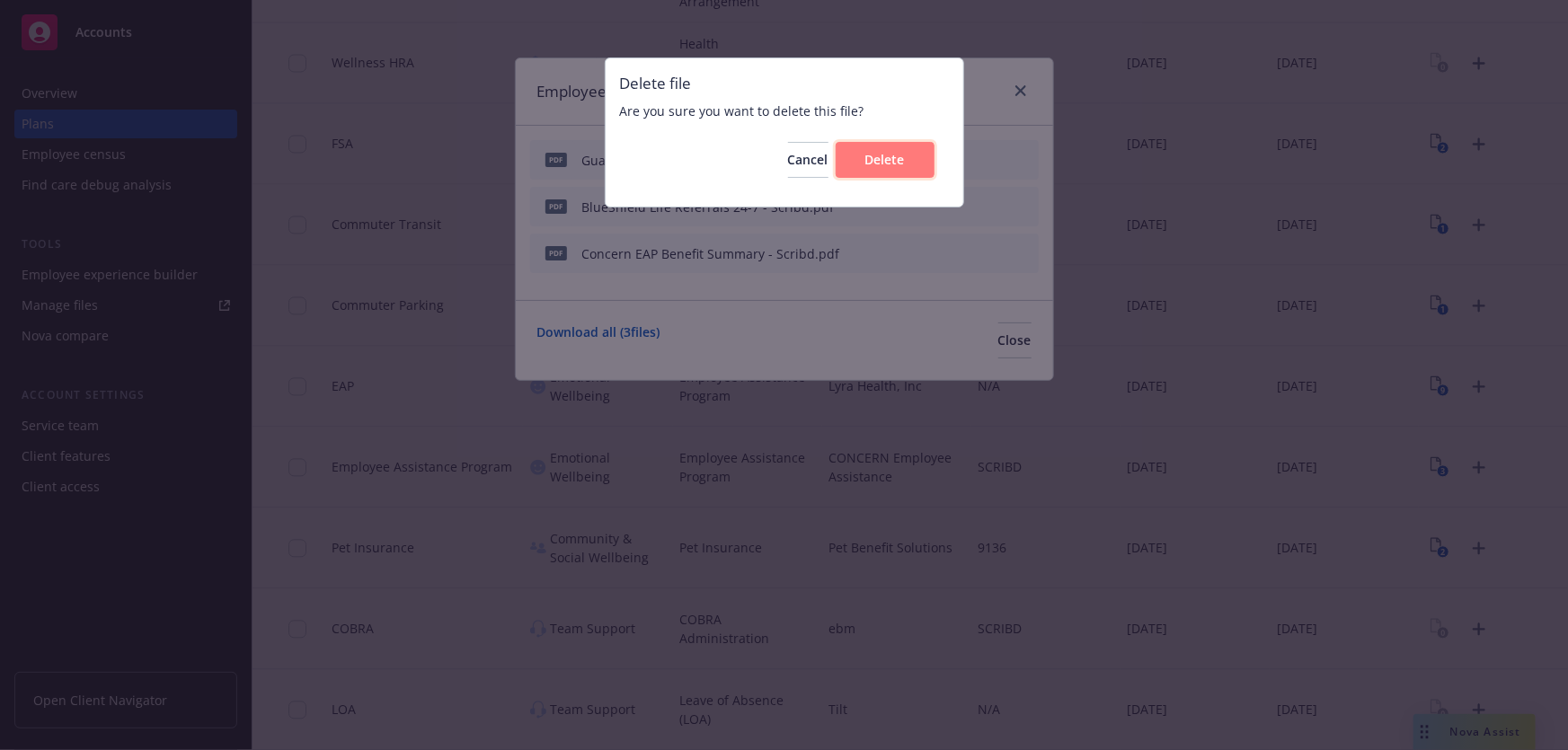
click at [879, 160] on span "Delete" at bounding box center [884, 159] width 39 height 17
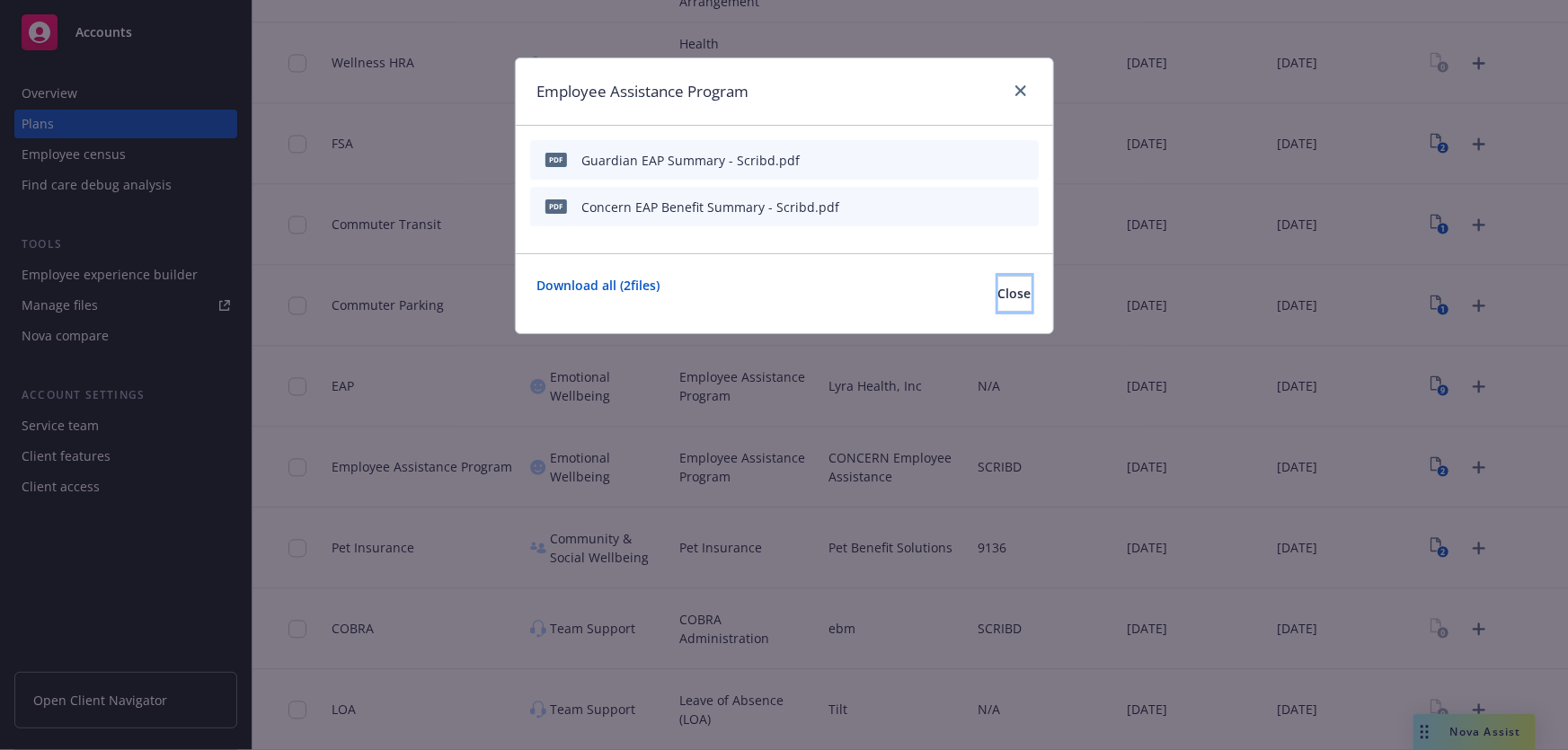
drag, startPoint x: 985, startPoint y: 294, endPoint x: 1006, endPoint y: 314, distance: 29.0
click at [998, 294] on span "Close" at bounding box center [1015, 293] width 33 height 17
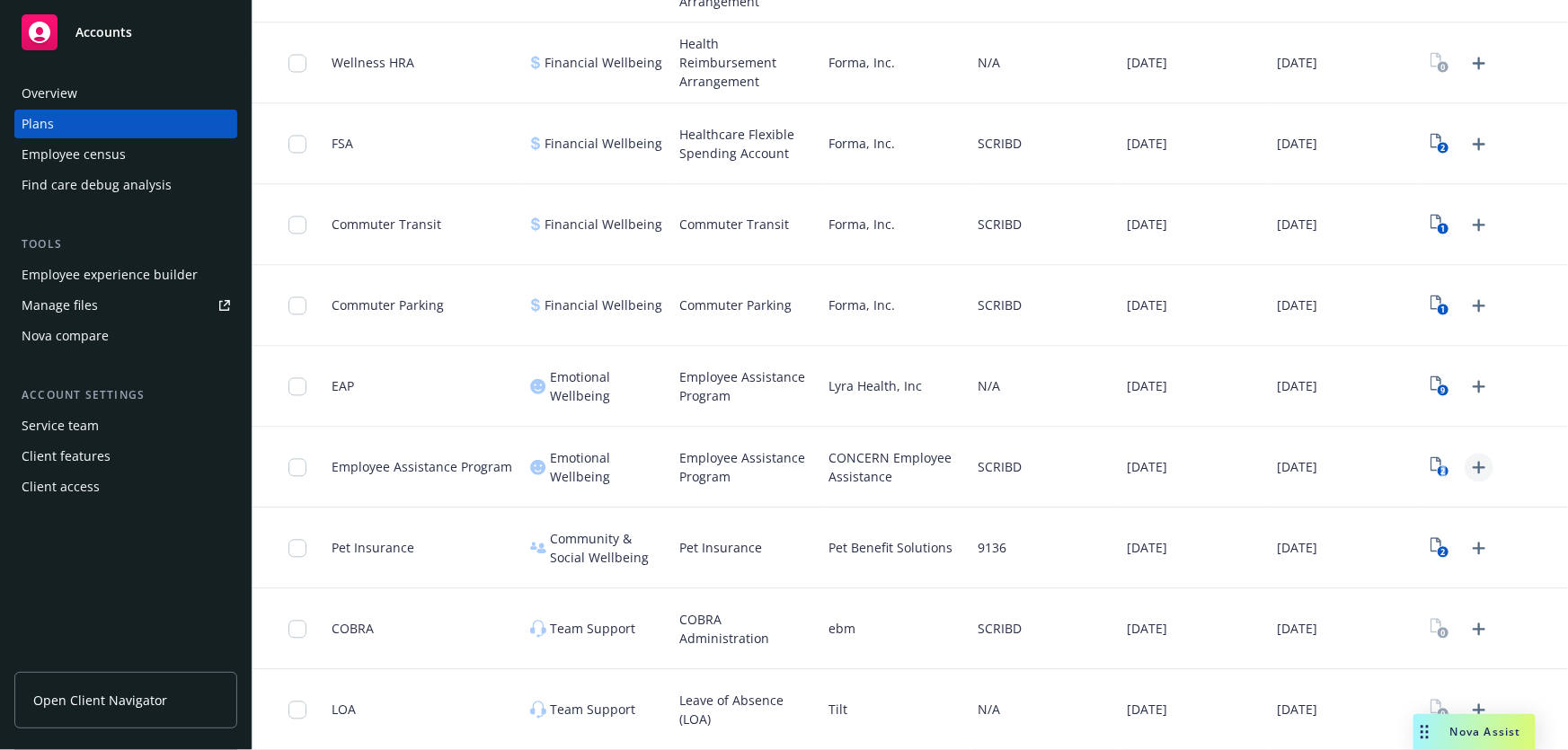
drag, startPoint x: 1420, startPoint y: 465, endPoint x: 1465, endPoint y: 462, distance: 45.1
click at [1465, 462] on div "2" at bounding box center [1460, 468] width 67 height 29
click at [1469, 462] on icon "Upload Plan Documents" at bounding box center [1480, 468] width 22 height 22
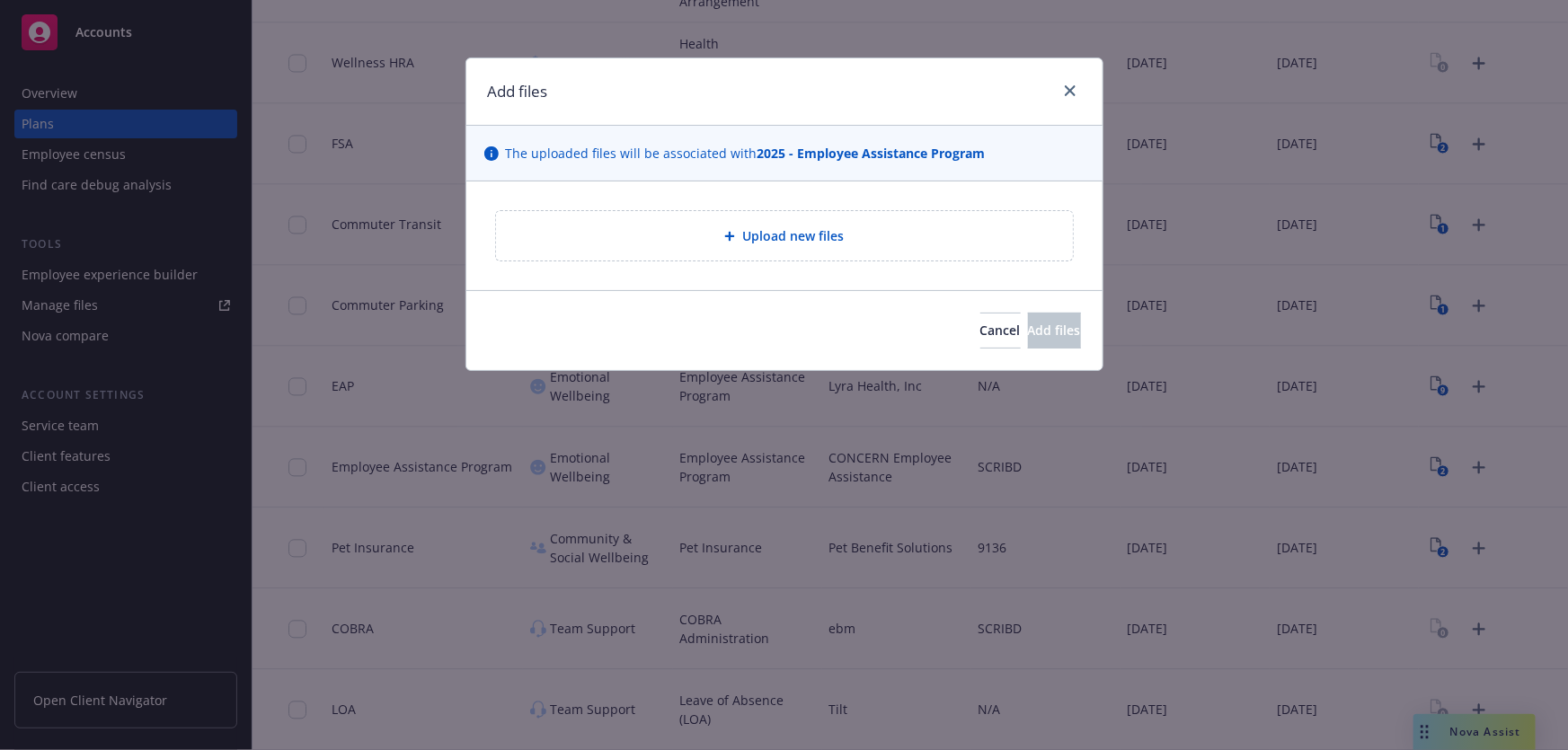
click at [868, 230] on div "Upload new files" at bounding box center [784, 235] width 548 height 21
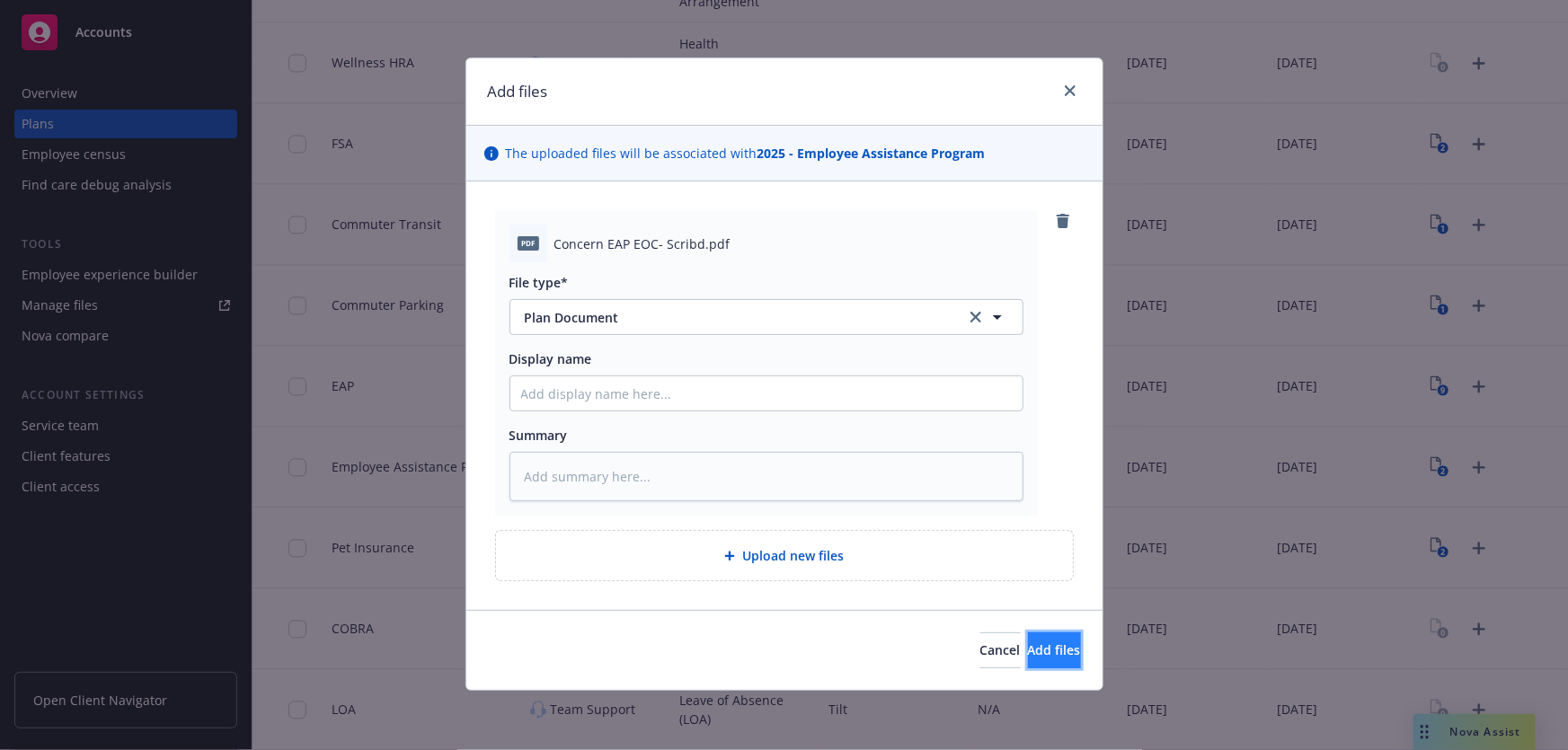
click at [1032, 647] on span "Add files" at bounding box center [1055, 650] width 53 height 17
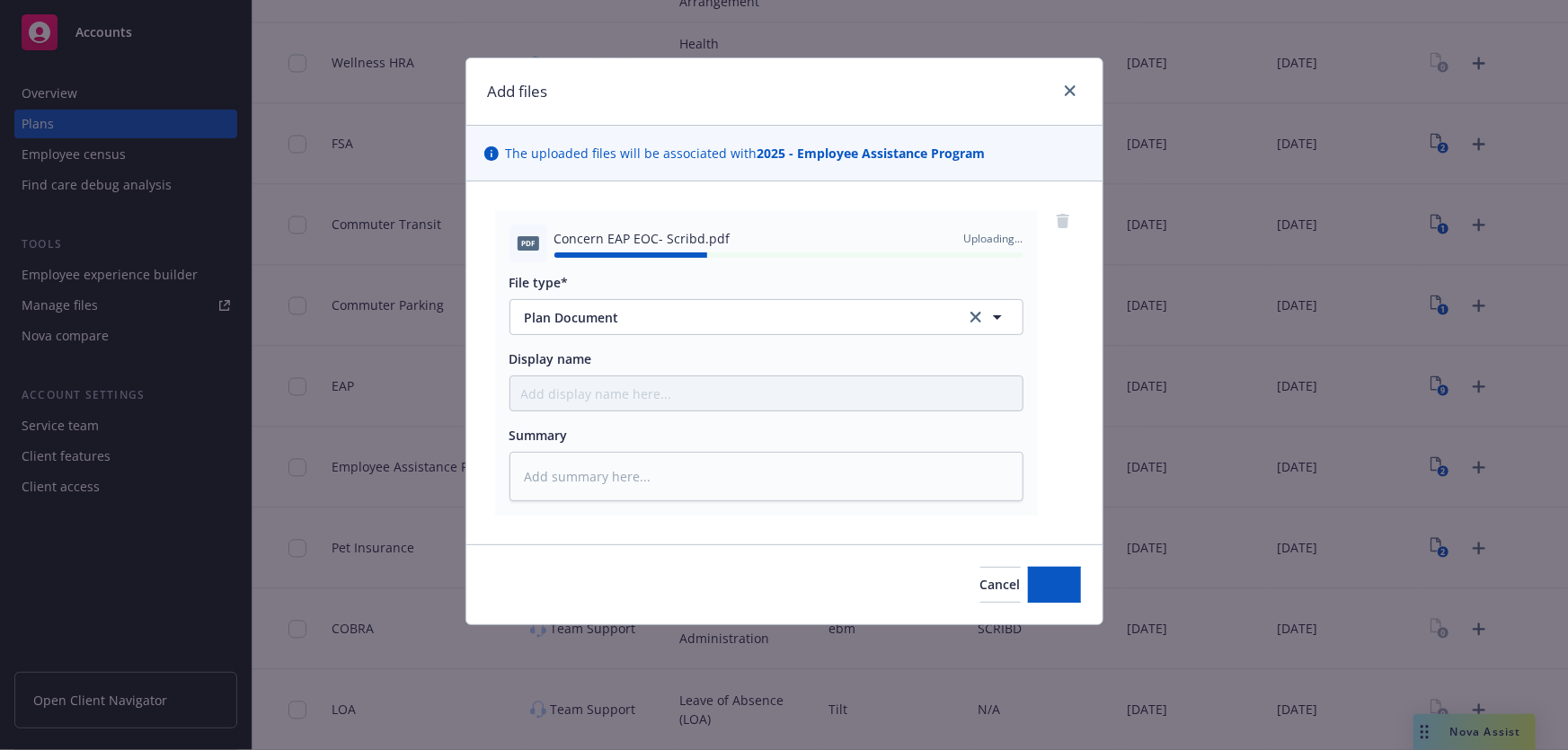
type textarea "x"
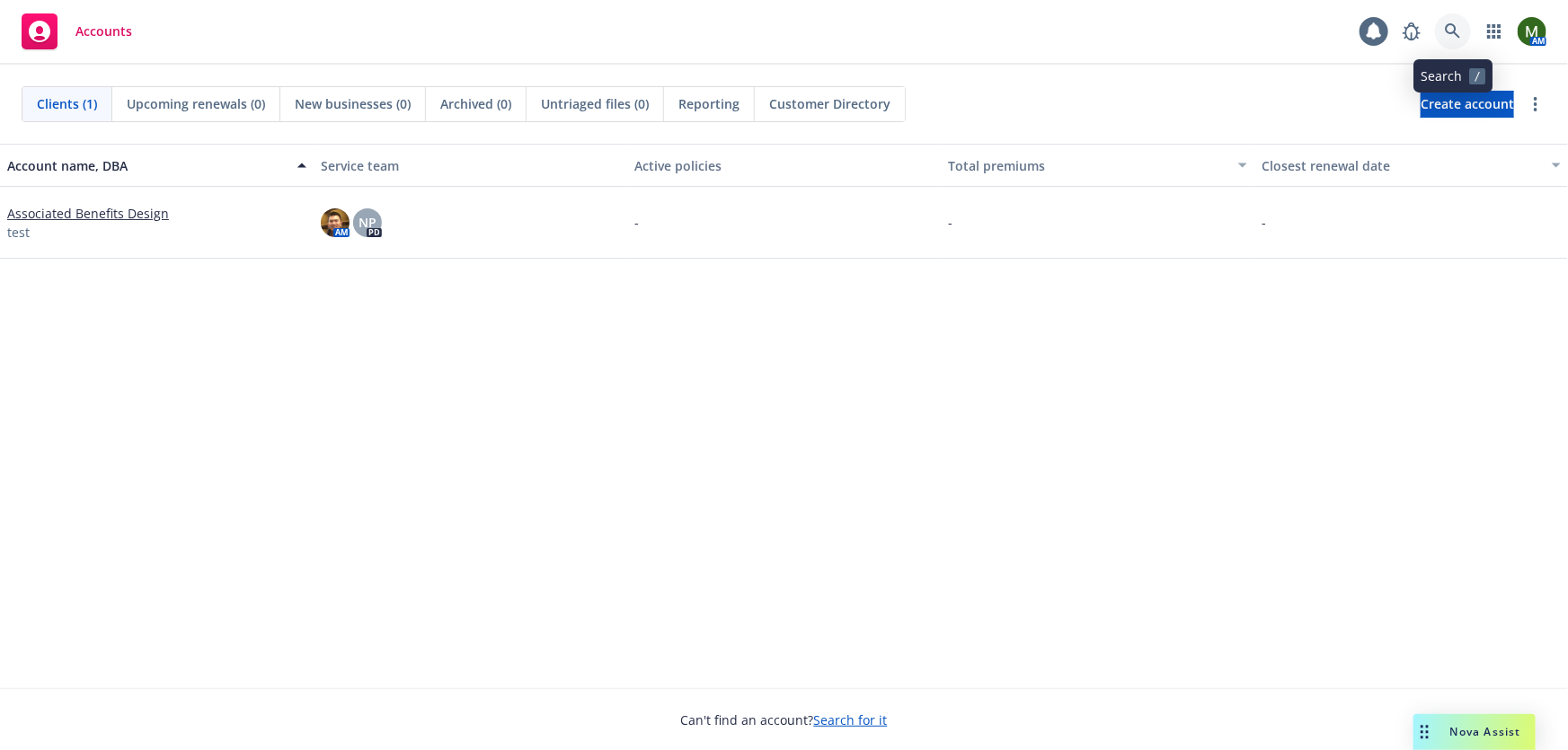
click at [1444, 32] on link at bounding box center [1452, 31] width 36 height 36
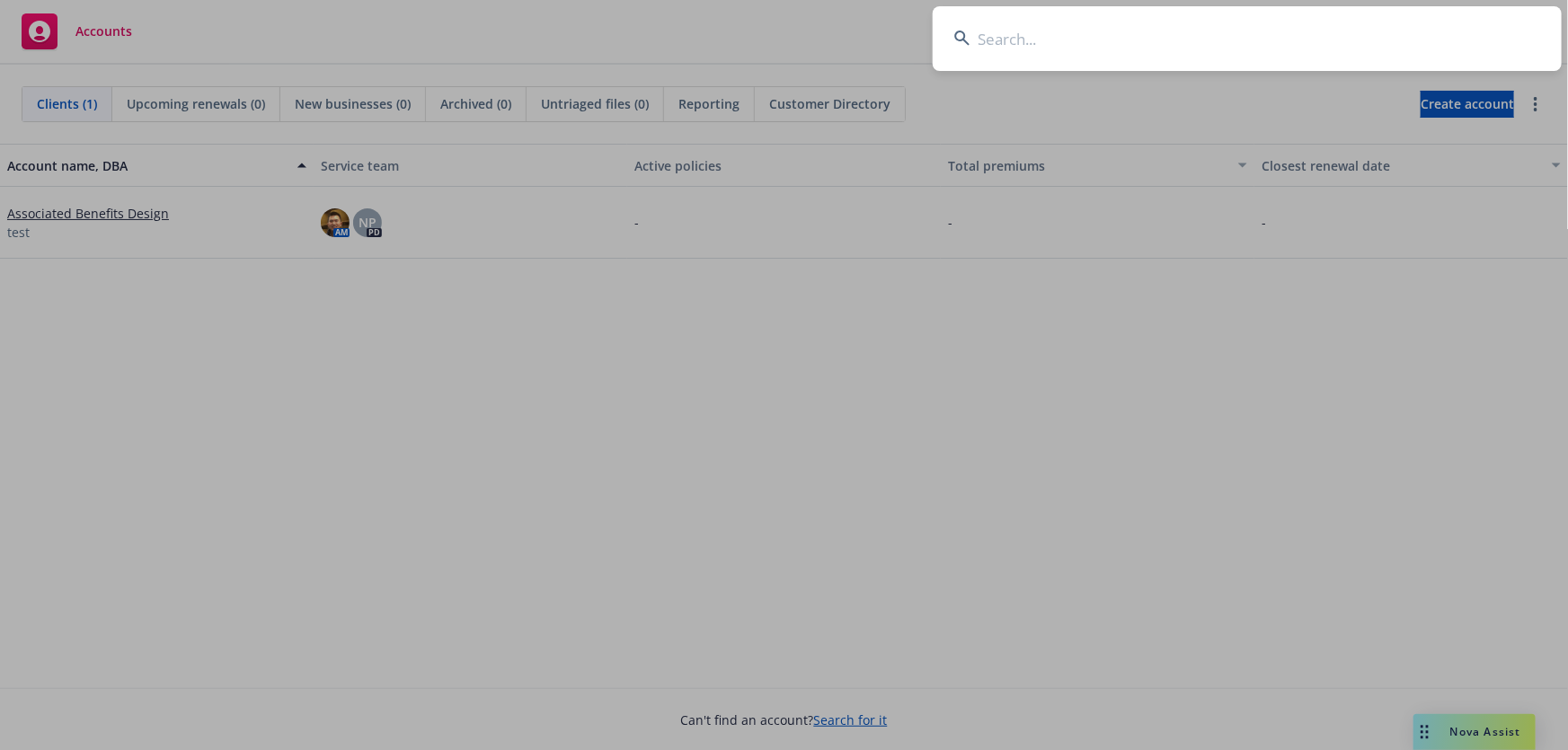
click at [1420, 32] on input at bounding box center [1247, 38] width 629 height 65
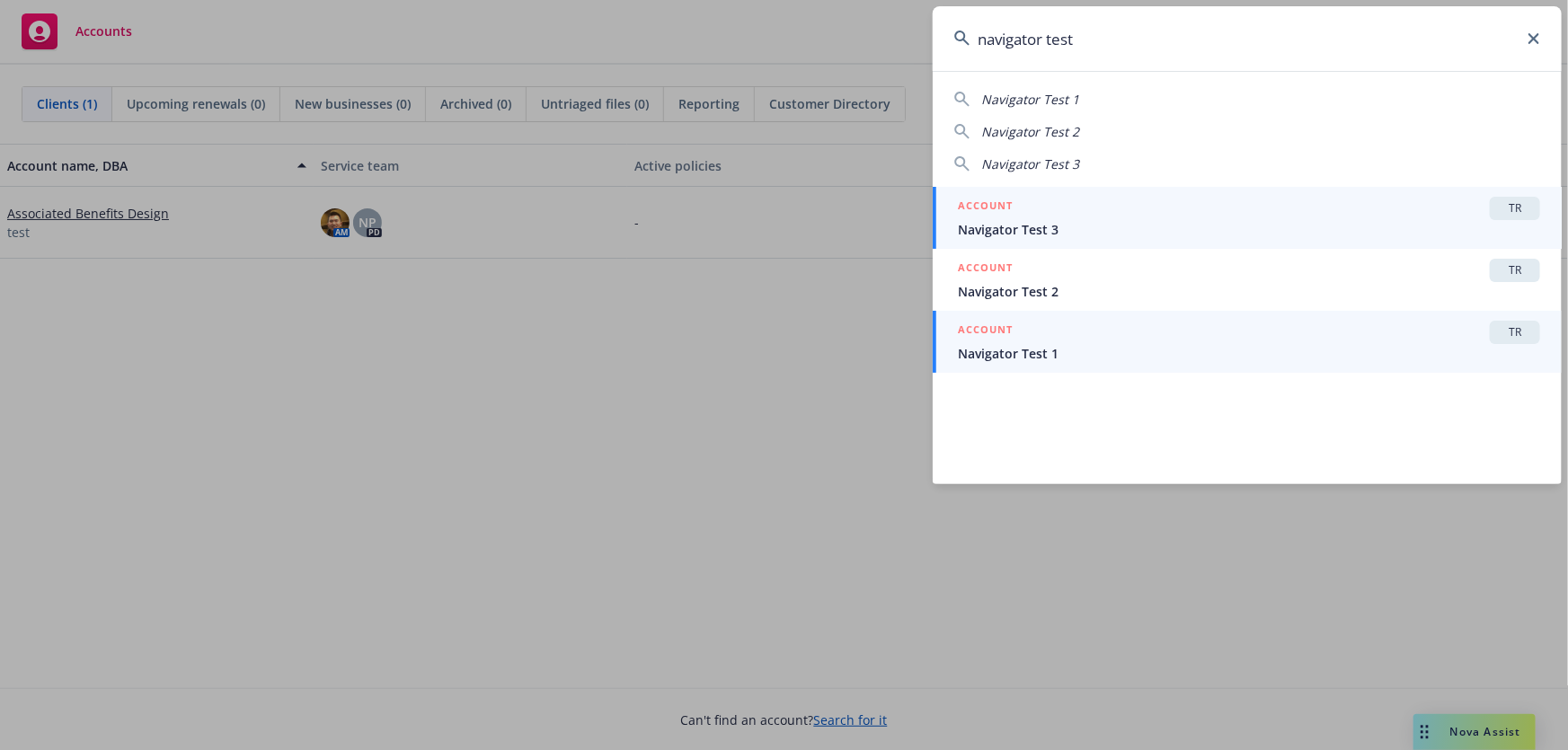
type input "navigator test"
click at [1036, 341] on div "ACCOUNT TR" at bounding box center [1249, 333] width 583 height 24
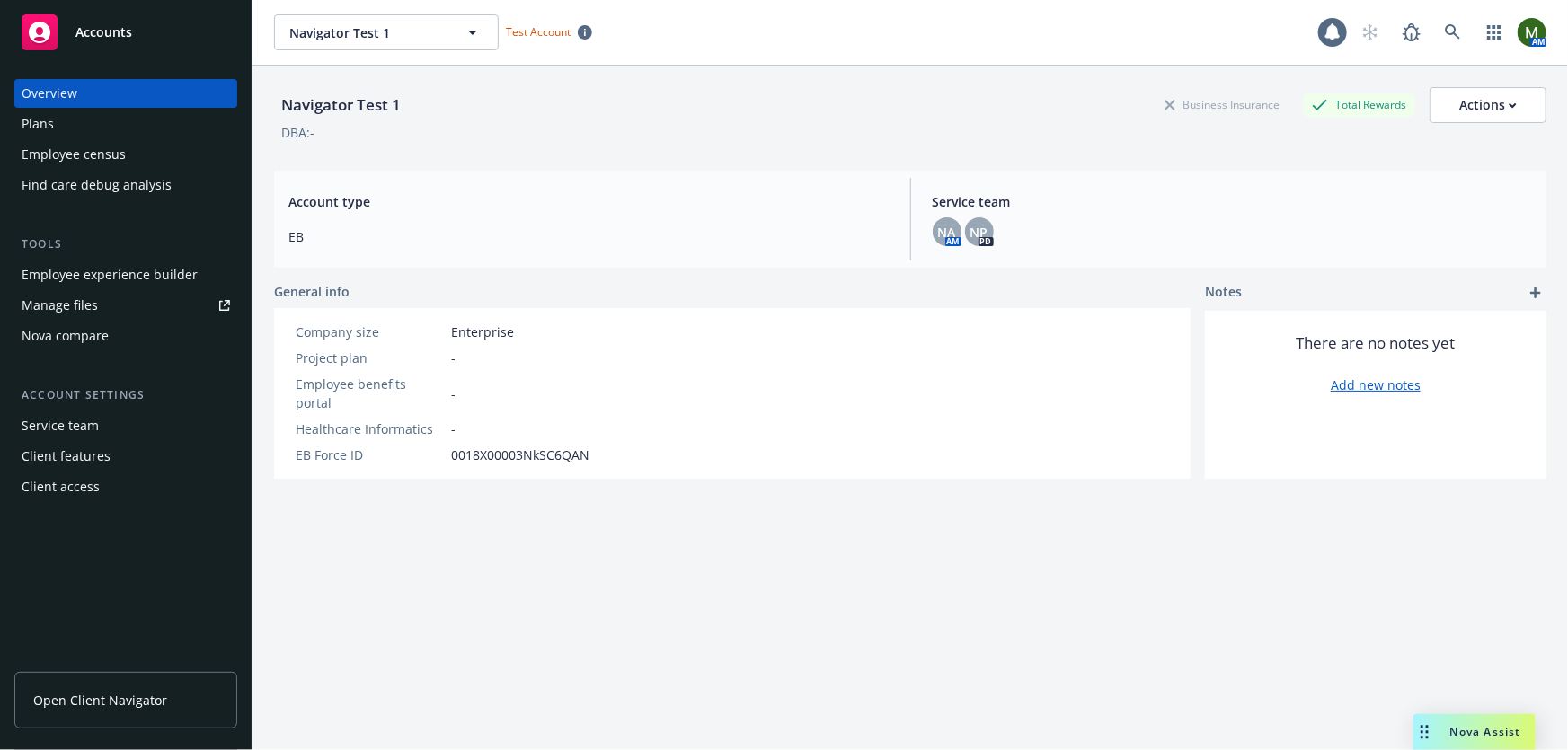
click at [96, 118] on div "Plans" at bounding box center [126, 124] width 209 height 29
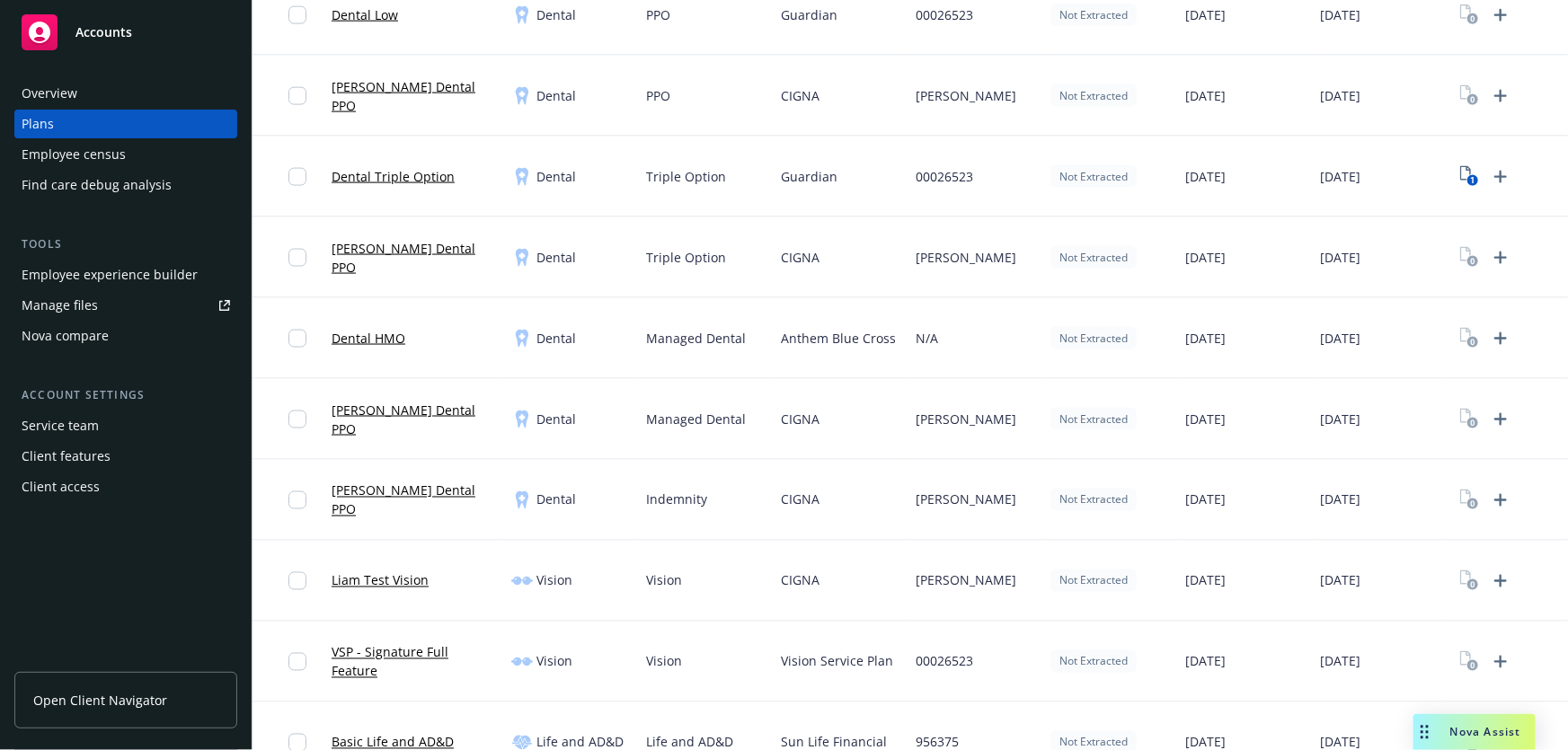
scroll to position [1306, 0]
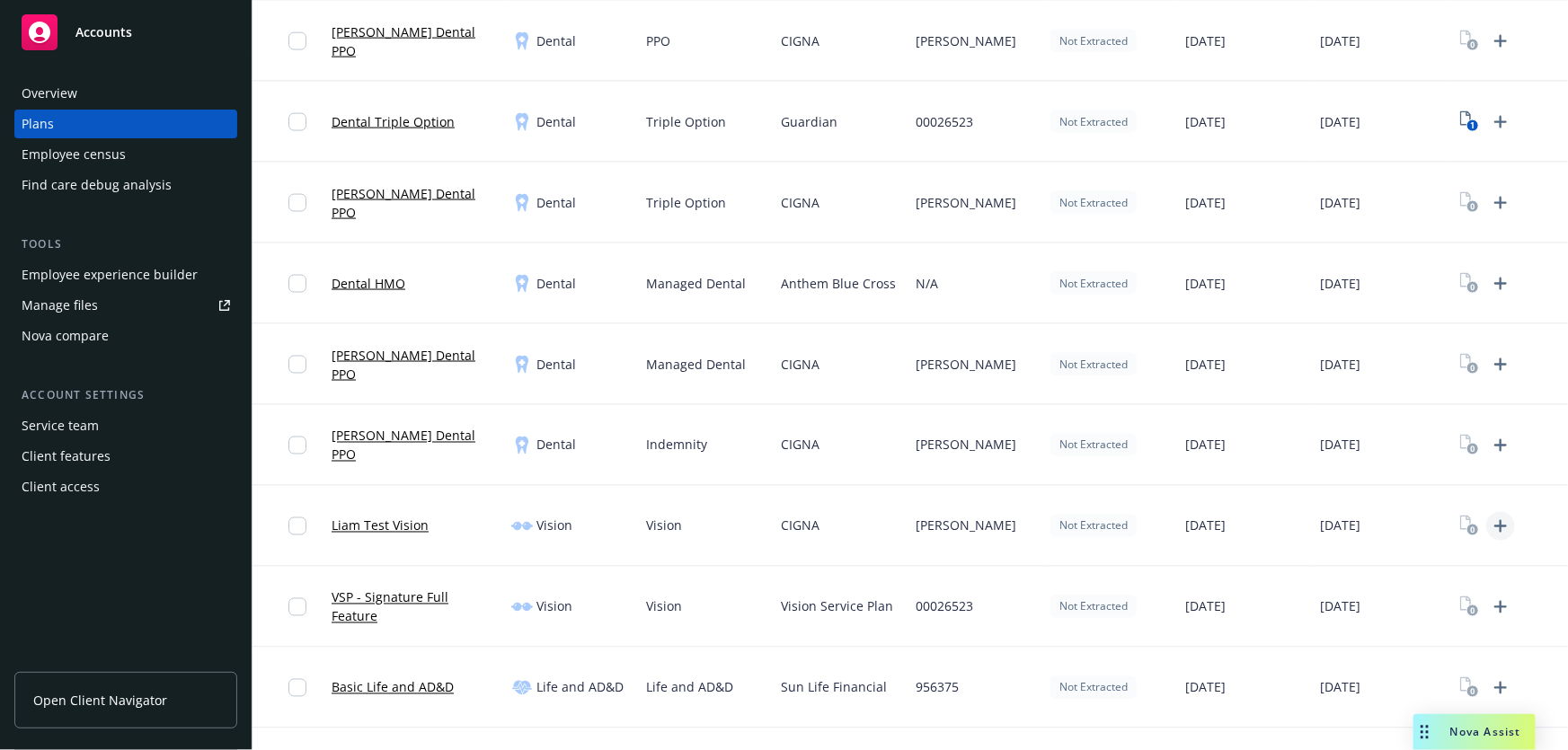
click at [1500, 521] on icon "Upload Plan Documents" at bounding box center [1501, 527] width 13 height 13
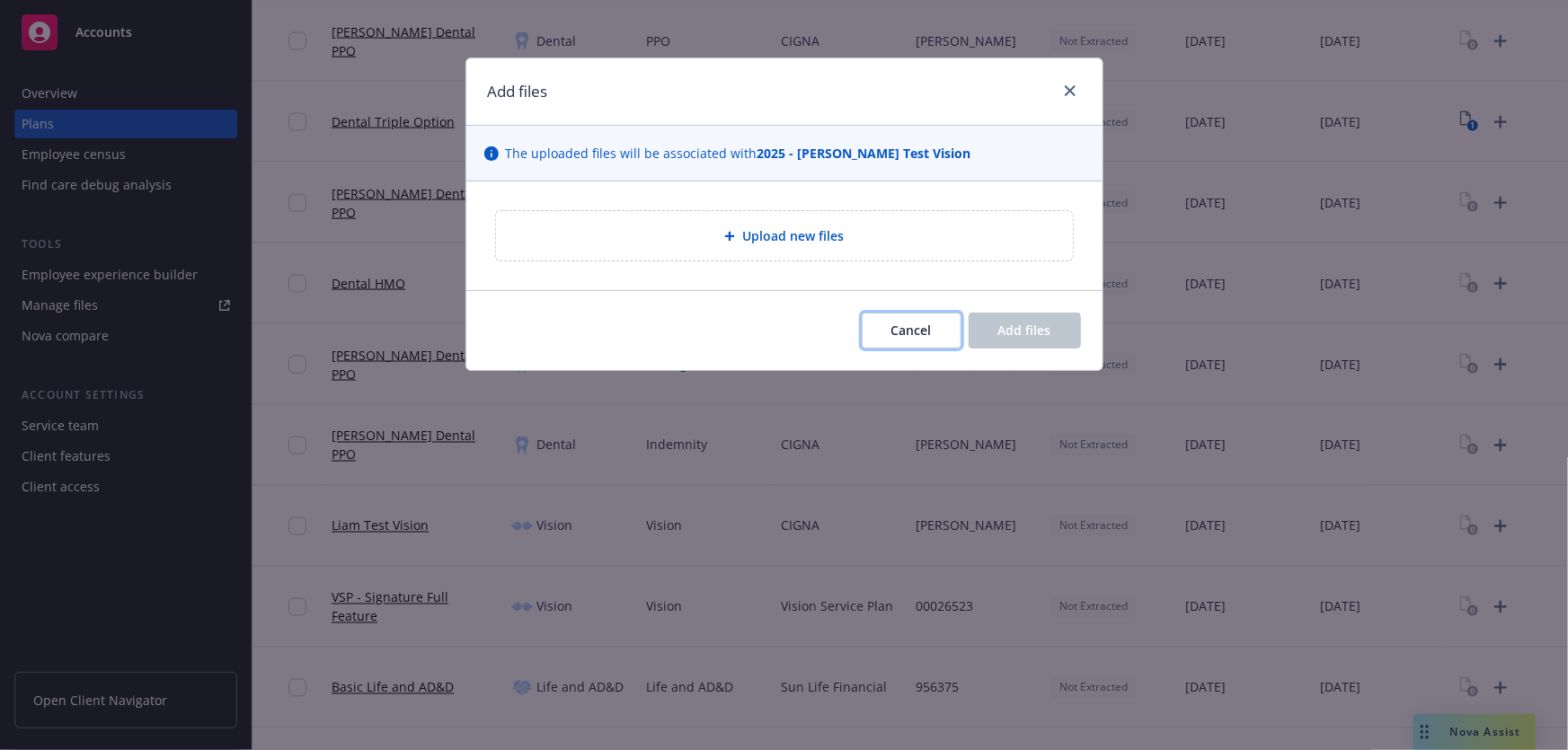
click at [912, 327] on span "Cancel" at bounding box center [912, 330] width 40 height 17
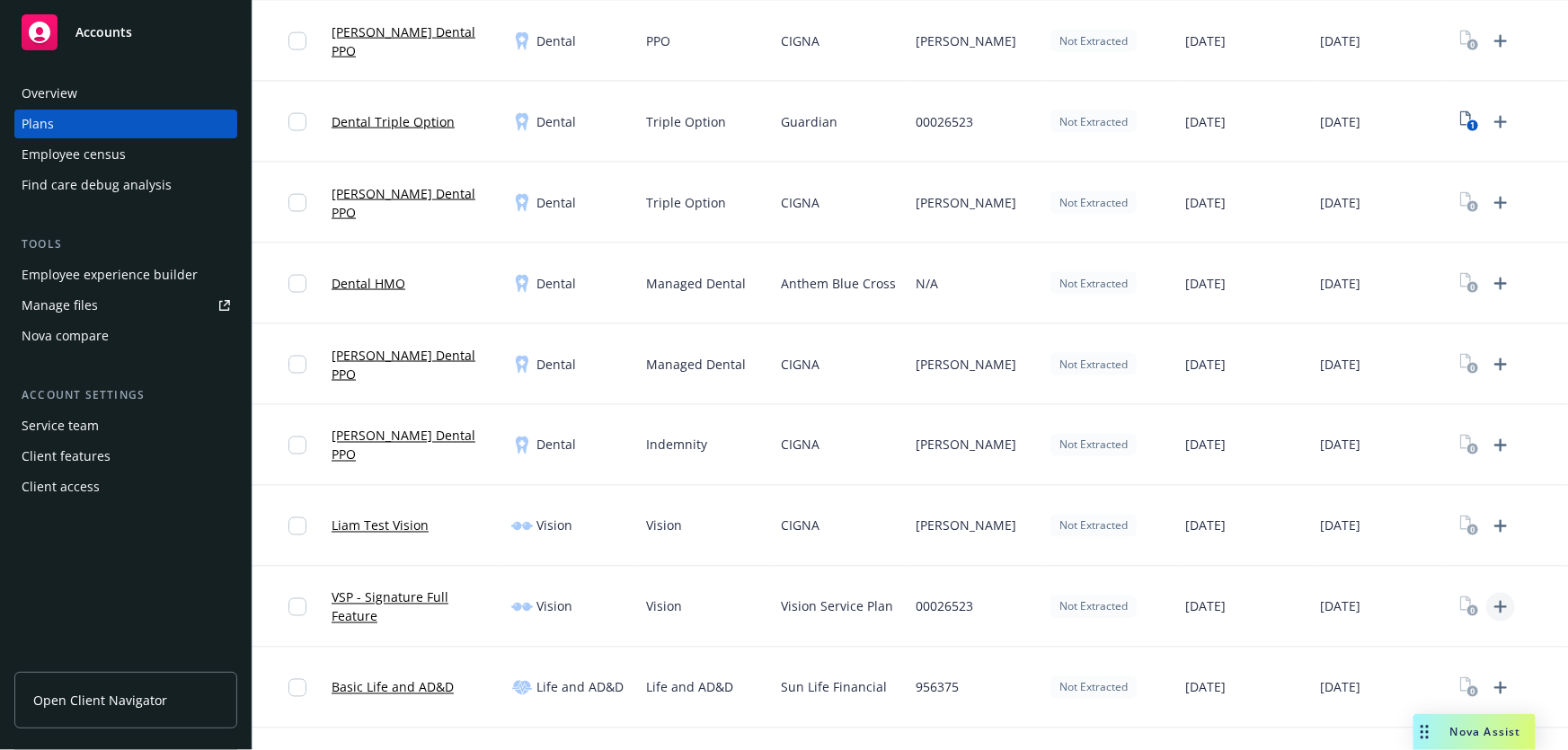
click at [1495, 605] on icon "Upload Plan Documents" at bounding box center [1501, 608] width 13 height 13
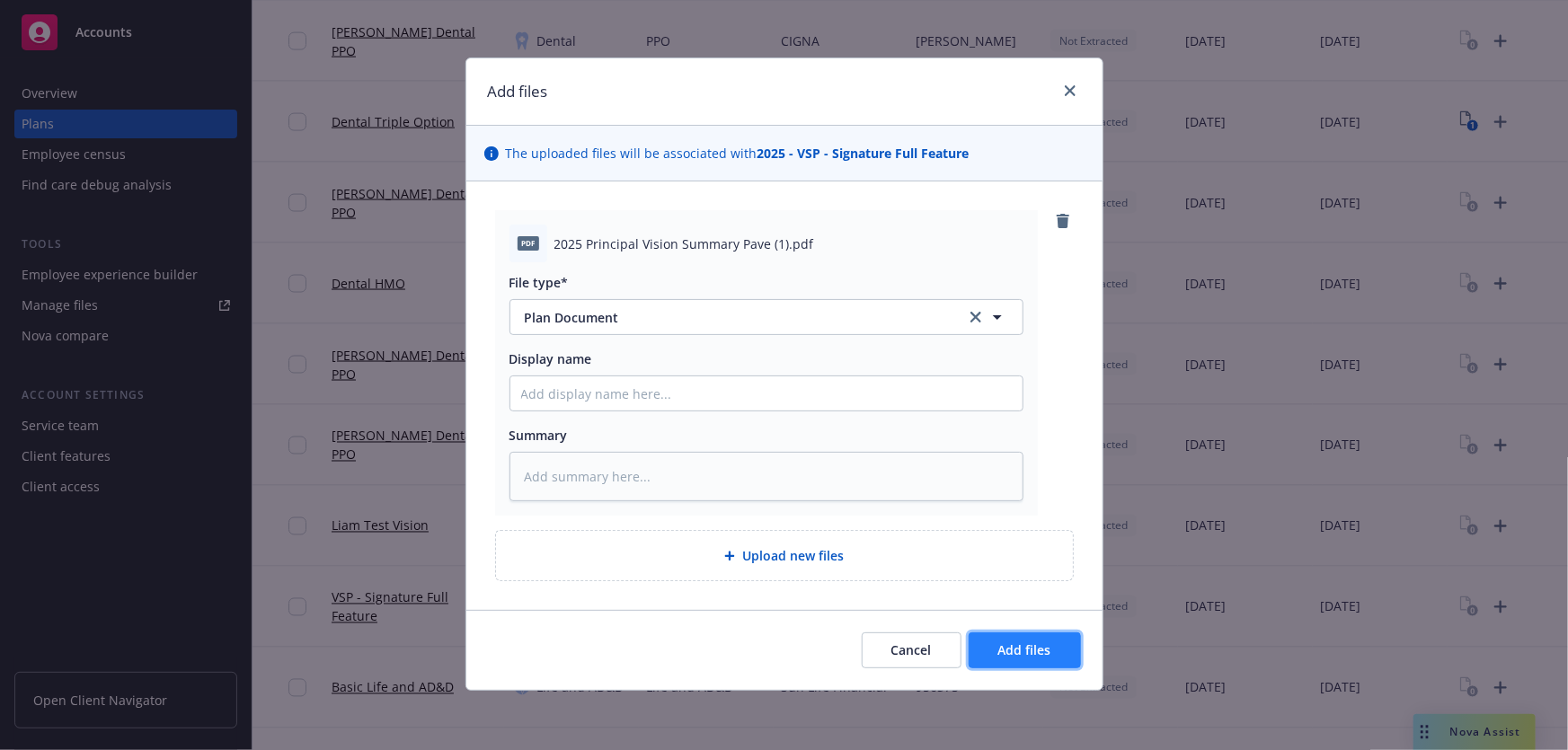
click at [1025, 650] on span "Add files" at bounding box center [1025, 650] width 53 height 17
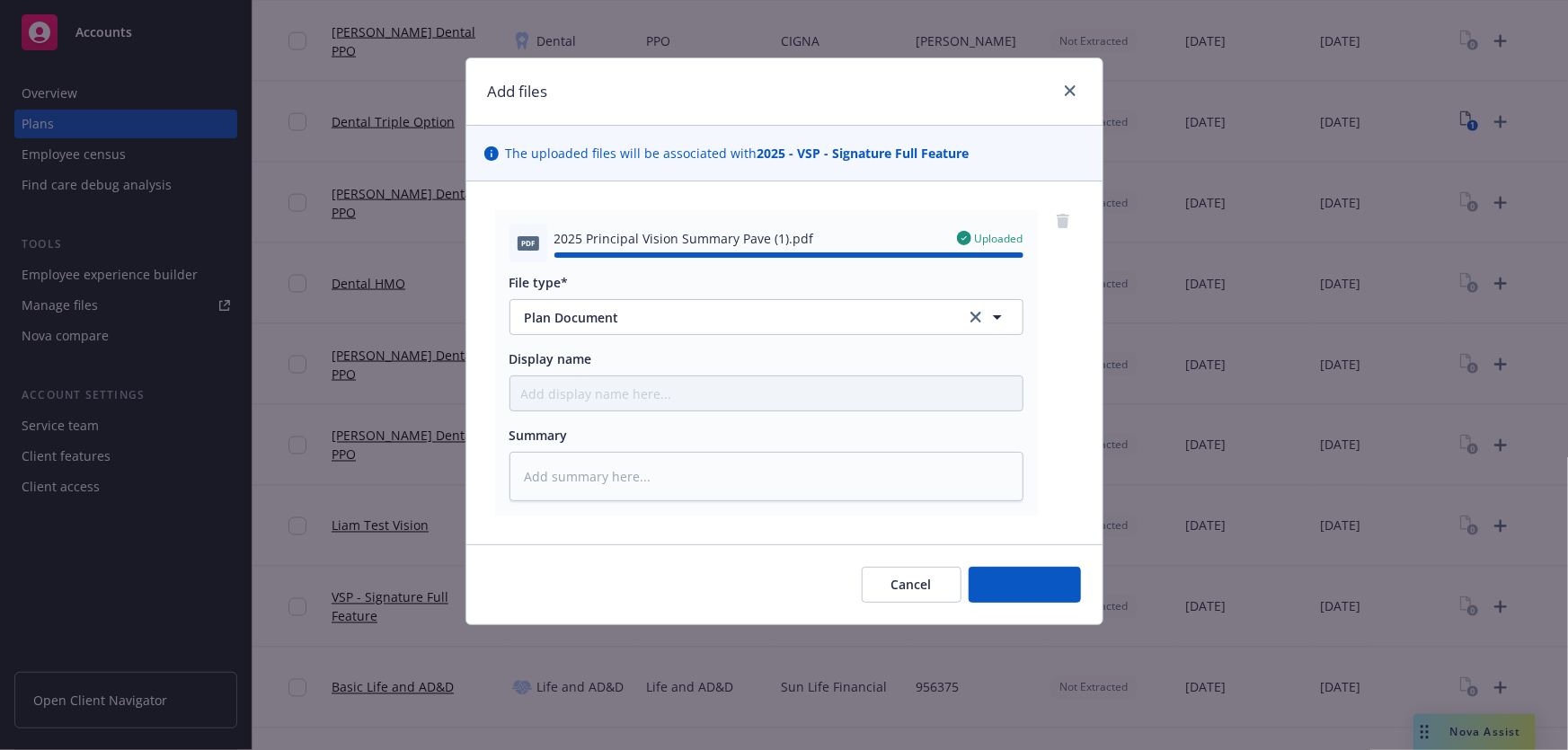
type textarea "x"
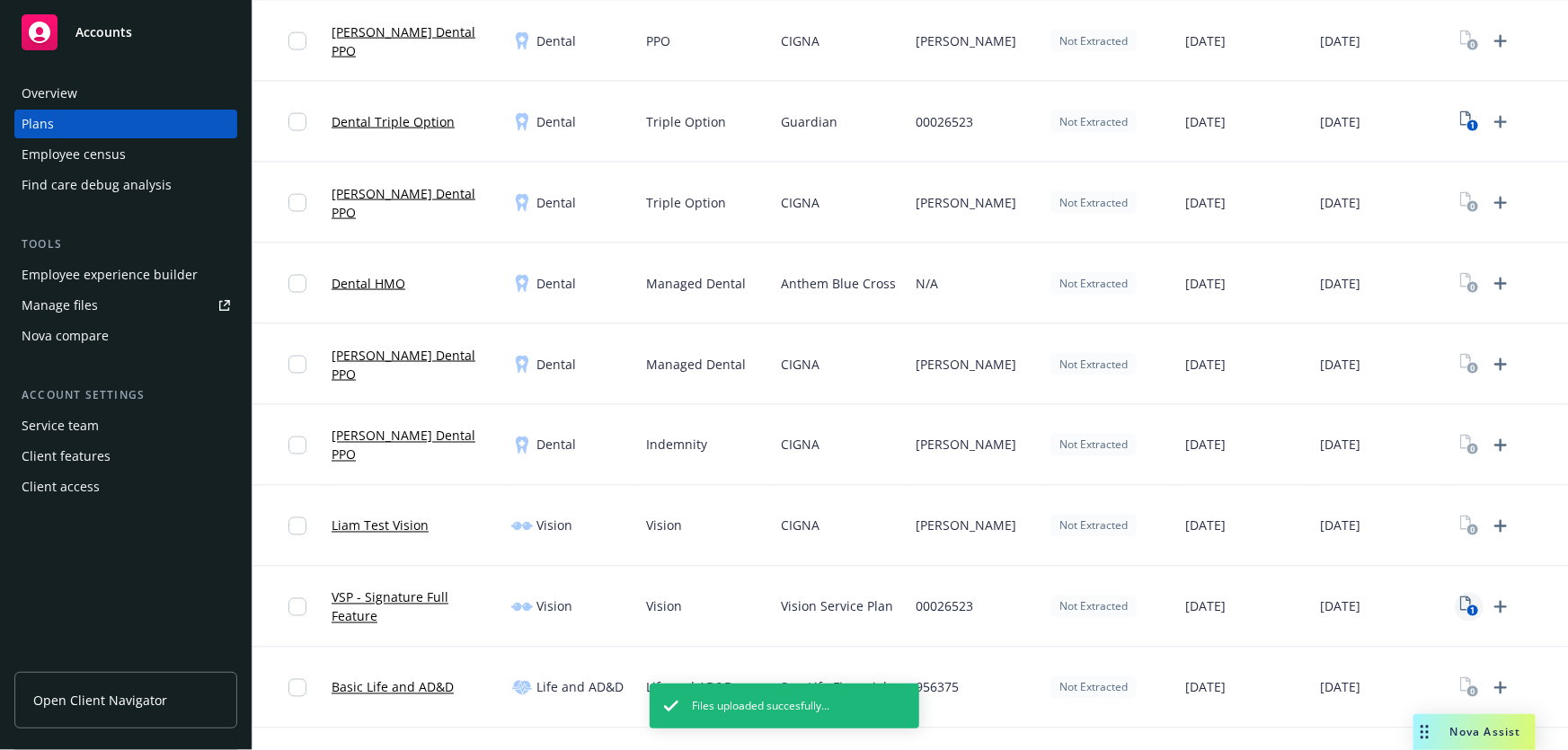
click at [1467, 604] on icon "1" at bounding box center [1470, 607] width 19 height 21
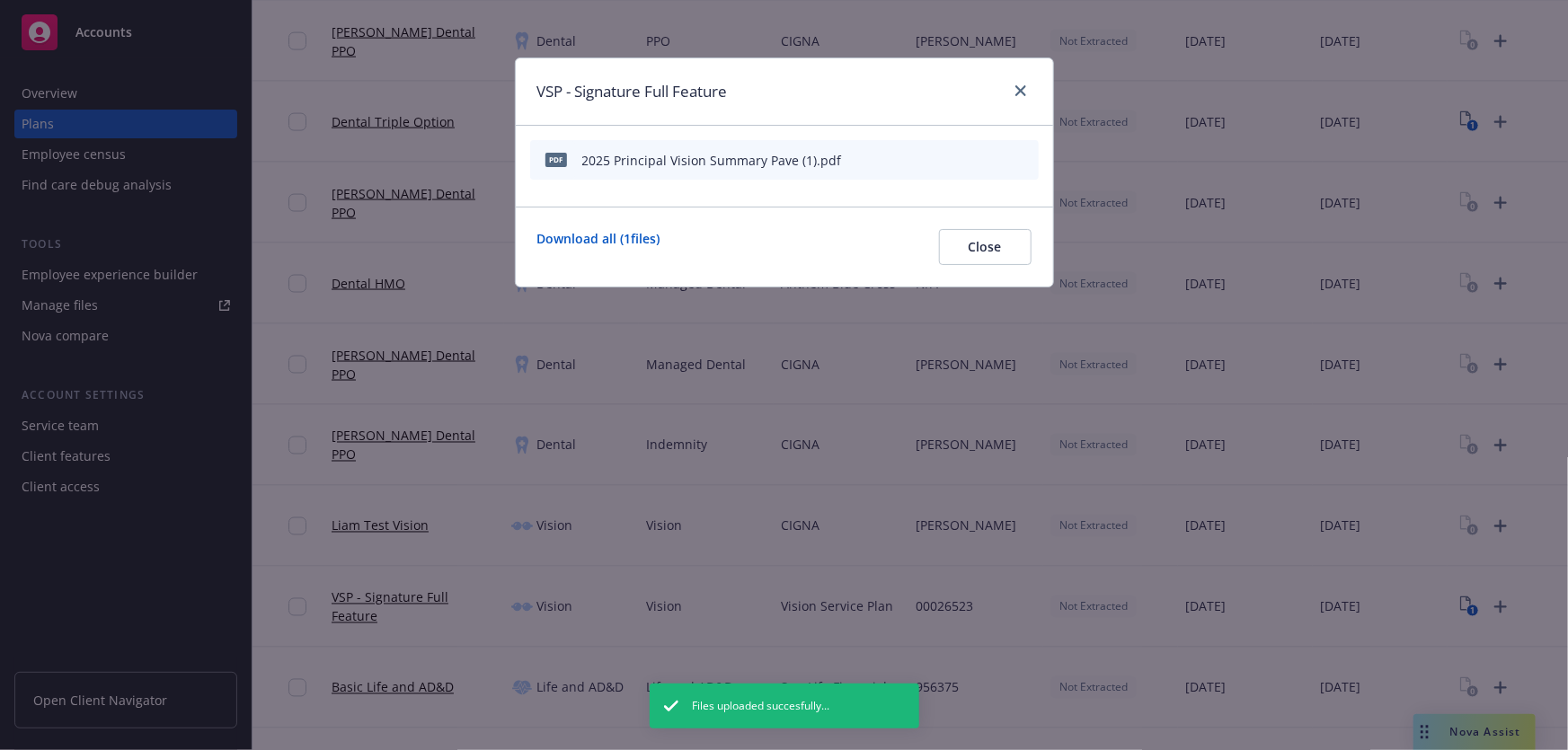
click at [932, 159] on icon "start extraction" at bounding box center [932, 159] width 22 height 22
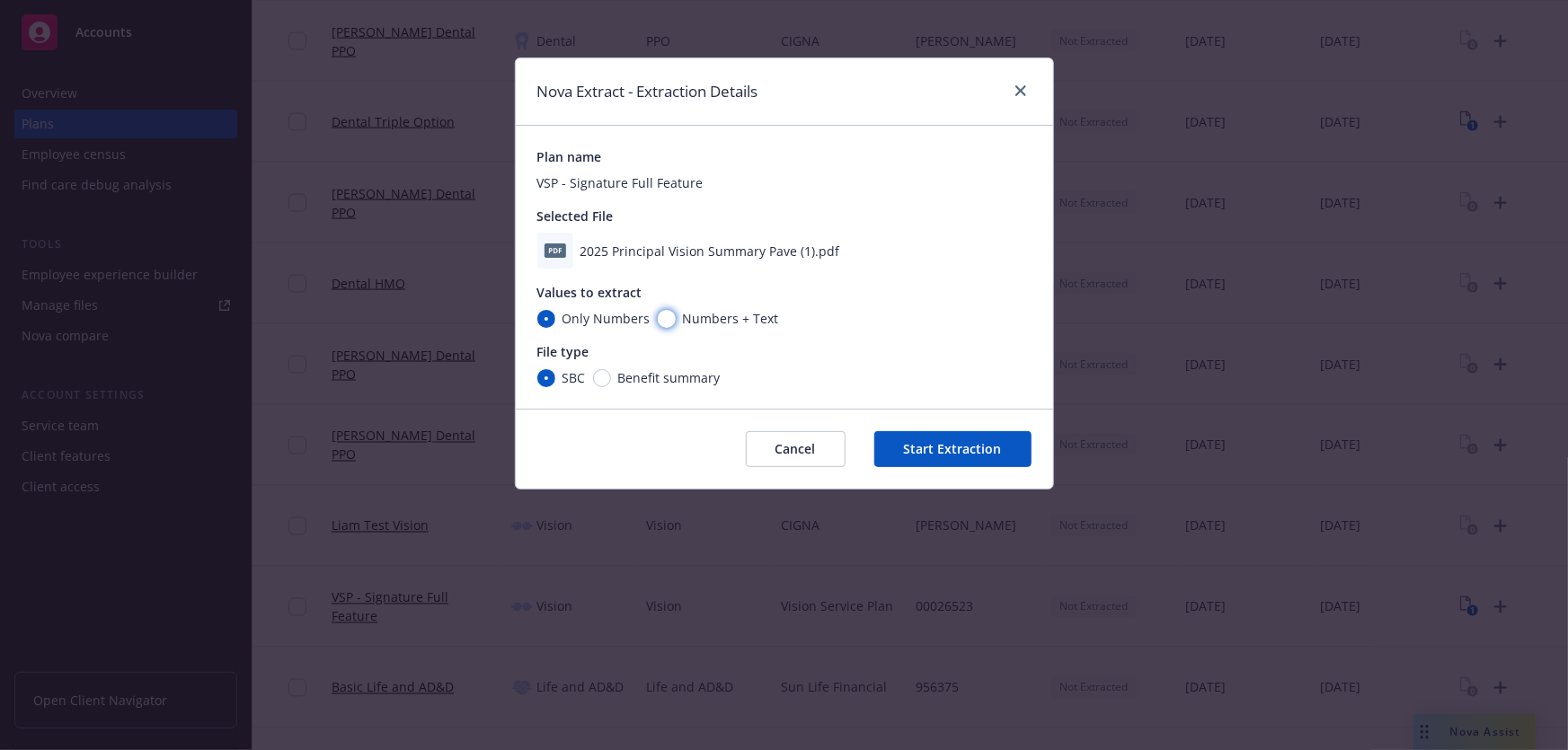
click at [665, 321] on input "Numbers + Text" at bounding box center [667, 319] width 18 height 18
radio input "true"
click at [604, 385] on input "Benefit summary" at bounding box center [603, 378] width 18 height 18
radio input "true"
click at [960, 457] on button "Start Extraction" at bounding box center [953, 448] width 158 height 36
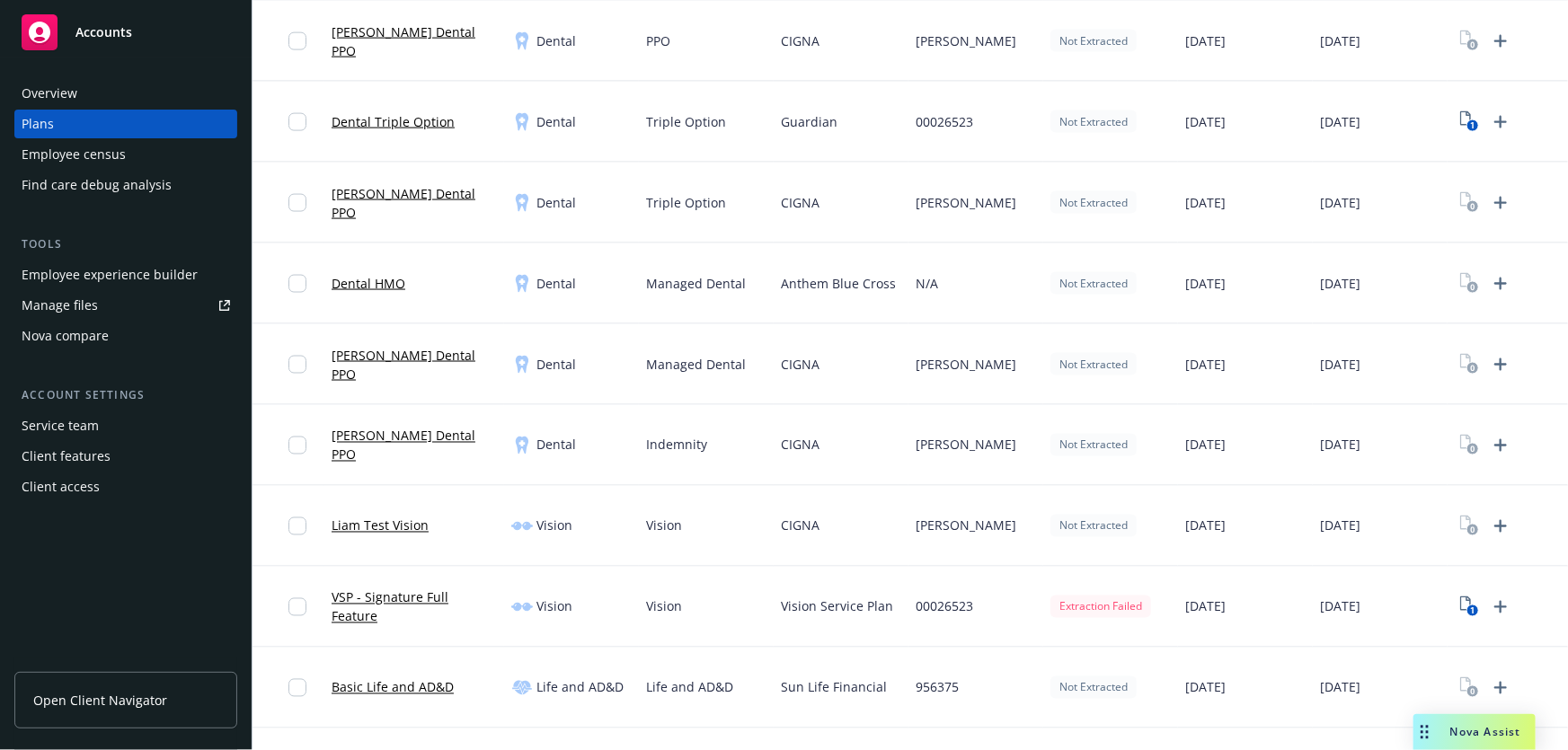
click at [466, 605] on link "VSP - Signature Full Feature" at bounding box center [414, 607] width 165 height 37
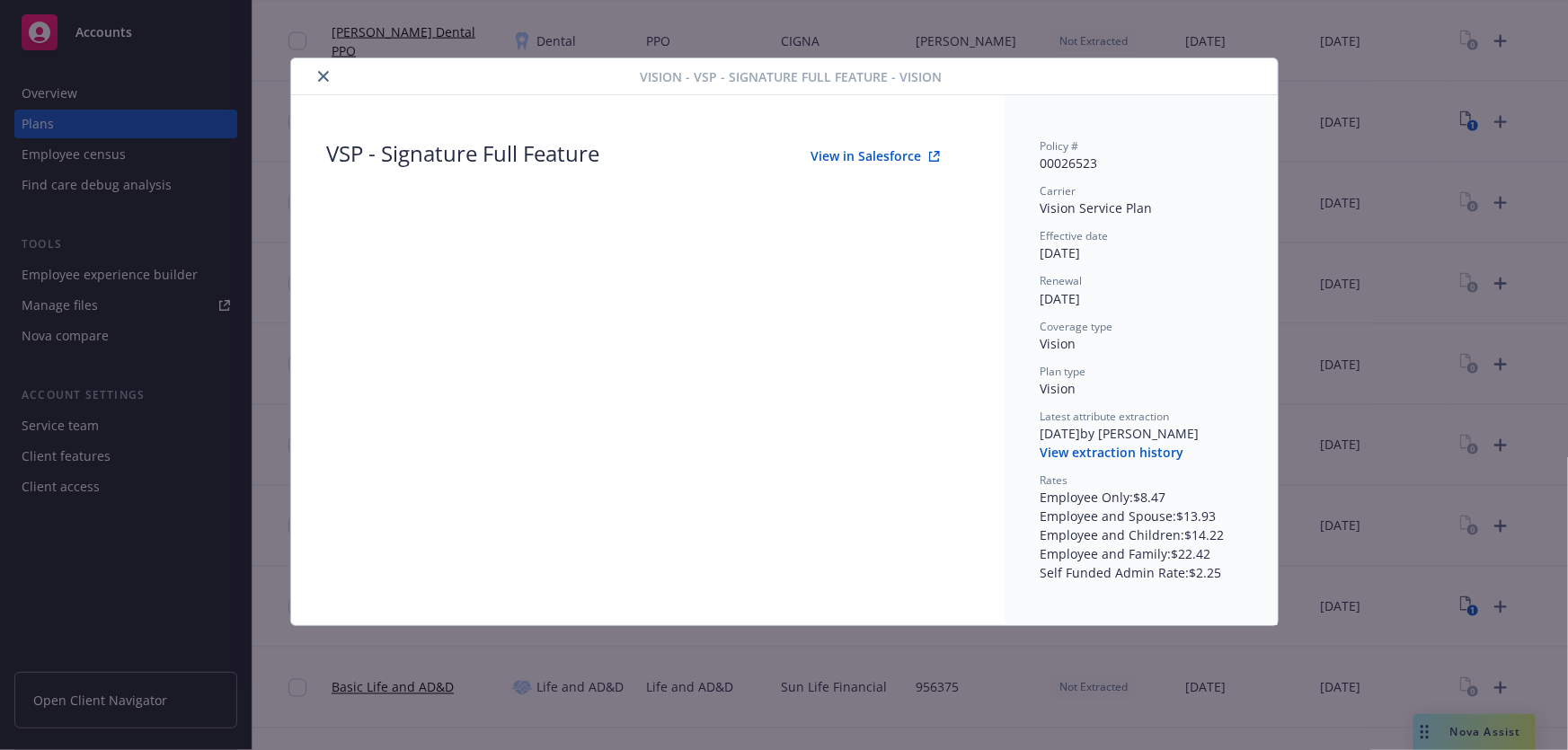
click at [913, 149] on button "View in Salesforce" at bounding box center [876, 156] width 186 height 36
click at [315, 74] on button "close" at bounding box center [324, 77] width 22 height 22
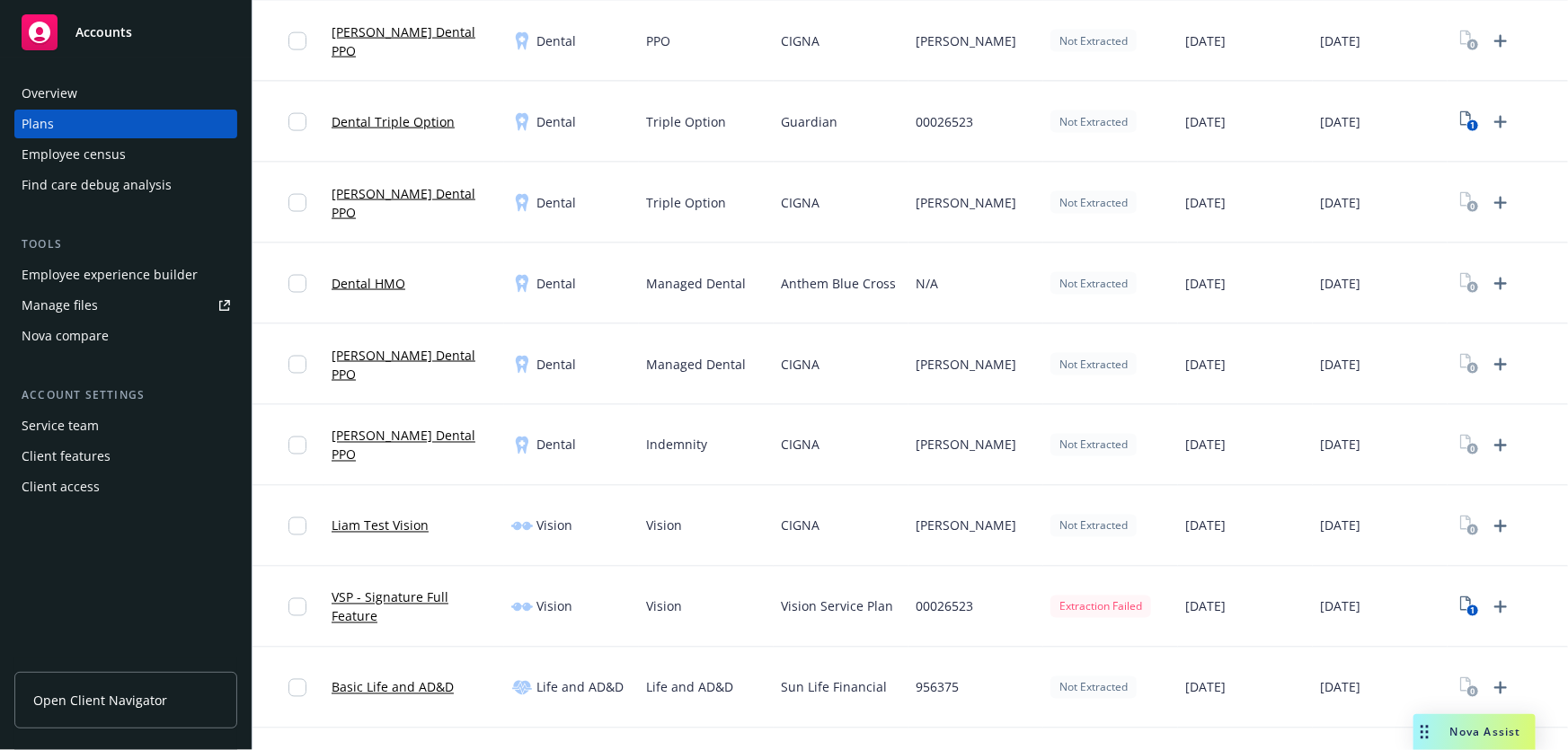
click at [349, 605] on link "VSP - Signature Full Feature" at bounding box center [414, 607] width 165 height 37
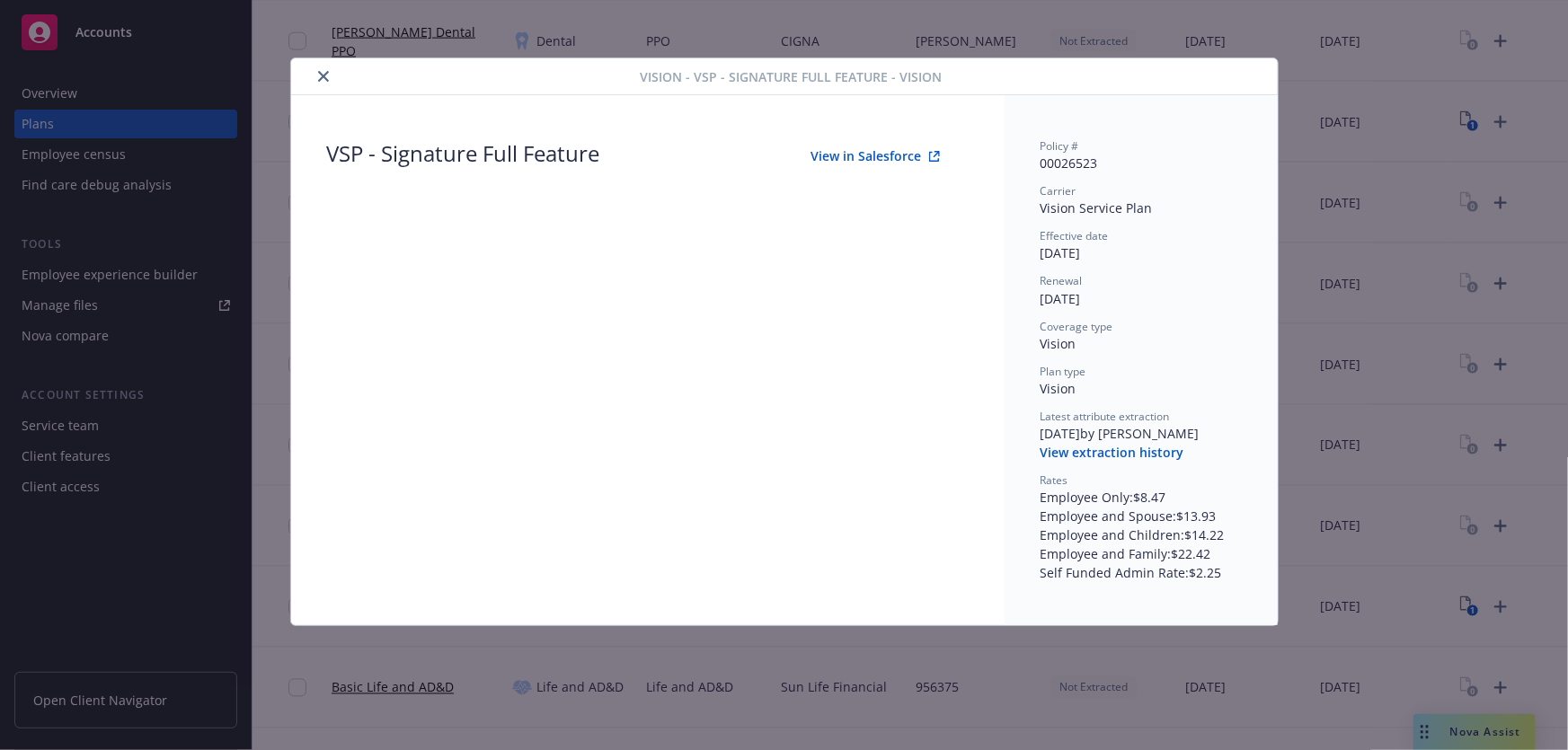
click at [315, 71] on button "close" at bounding box center [324, 77] width 22 height 22
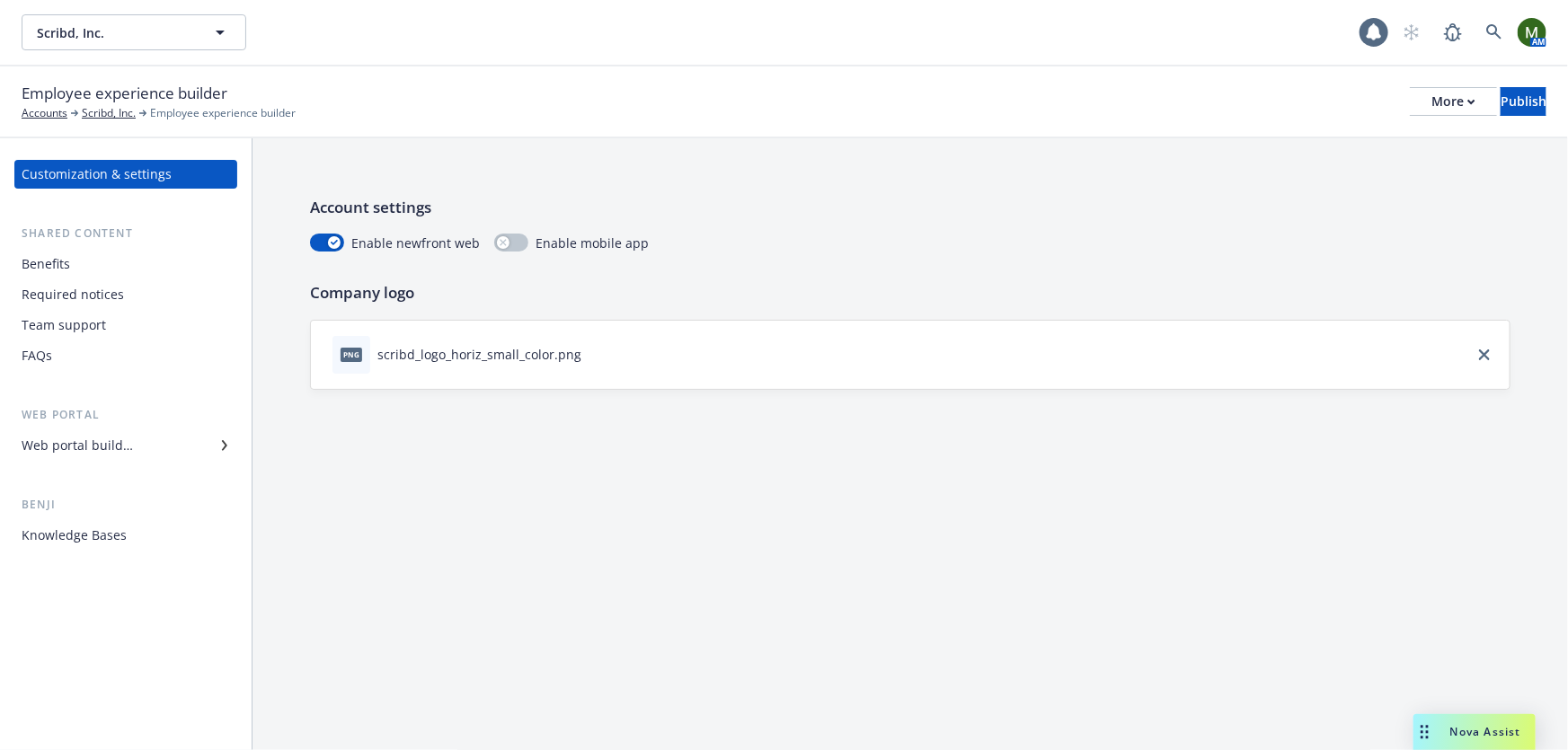
click at [63, 269] on div "Benefits" at bounding box center [46, 264] width 48 height 29
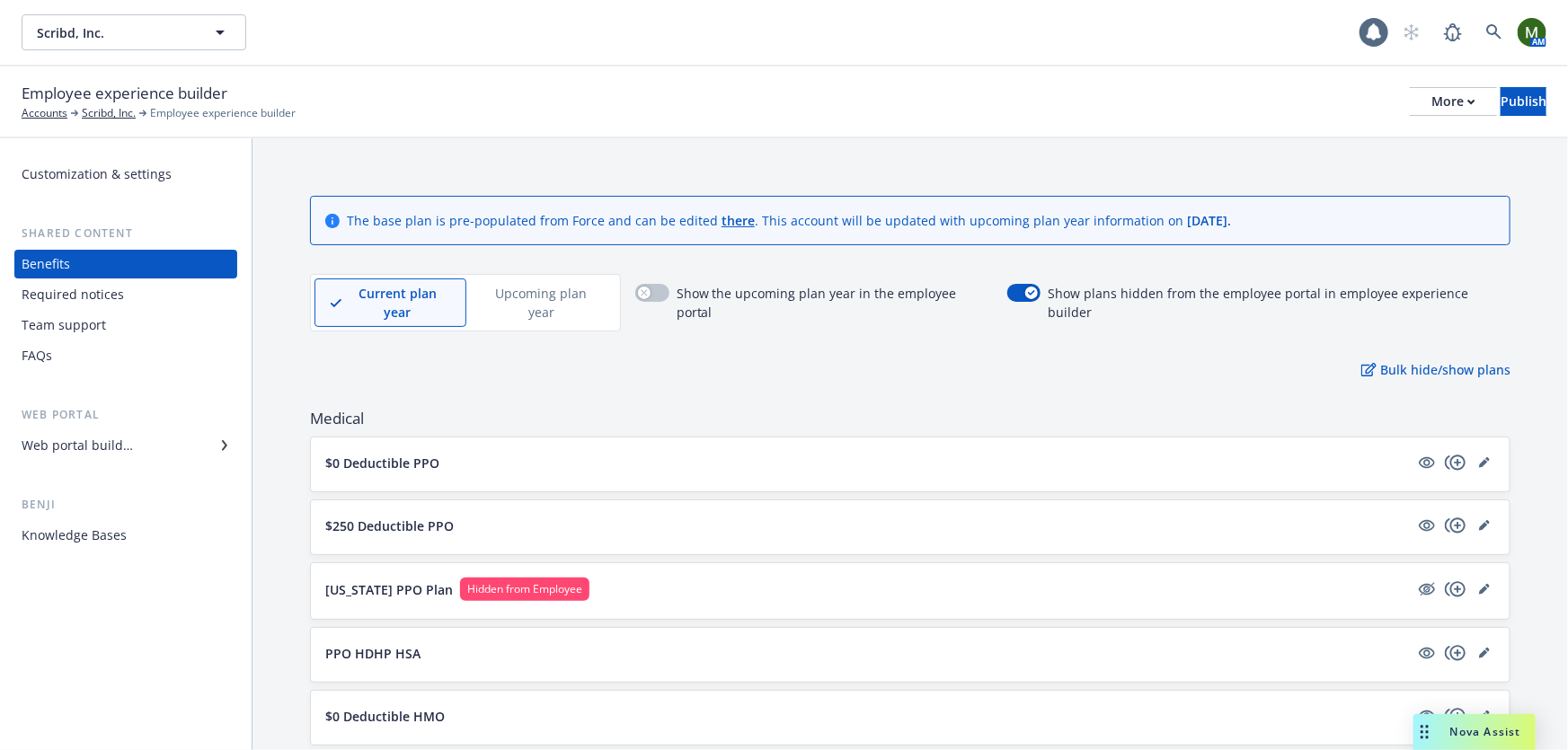
click at [101, 442] on div "Web portal builder" at bounding box center [77, 446] width 111 height 29
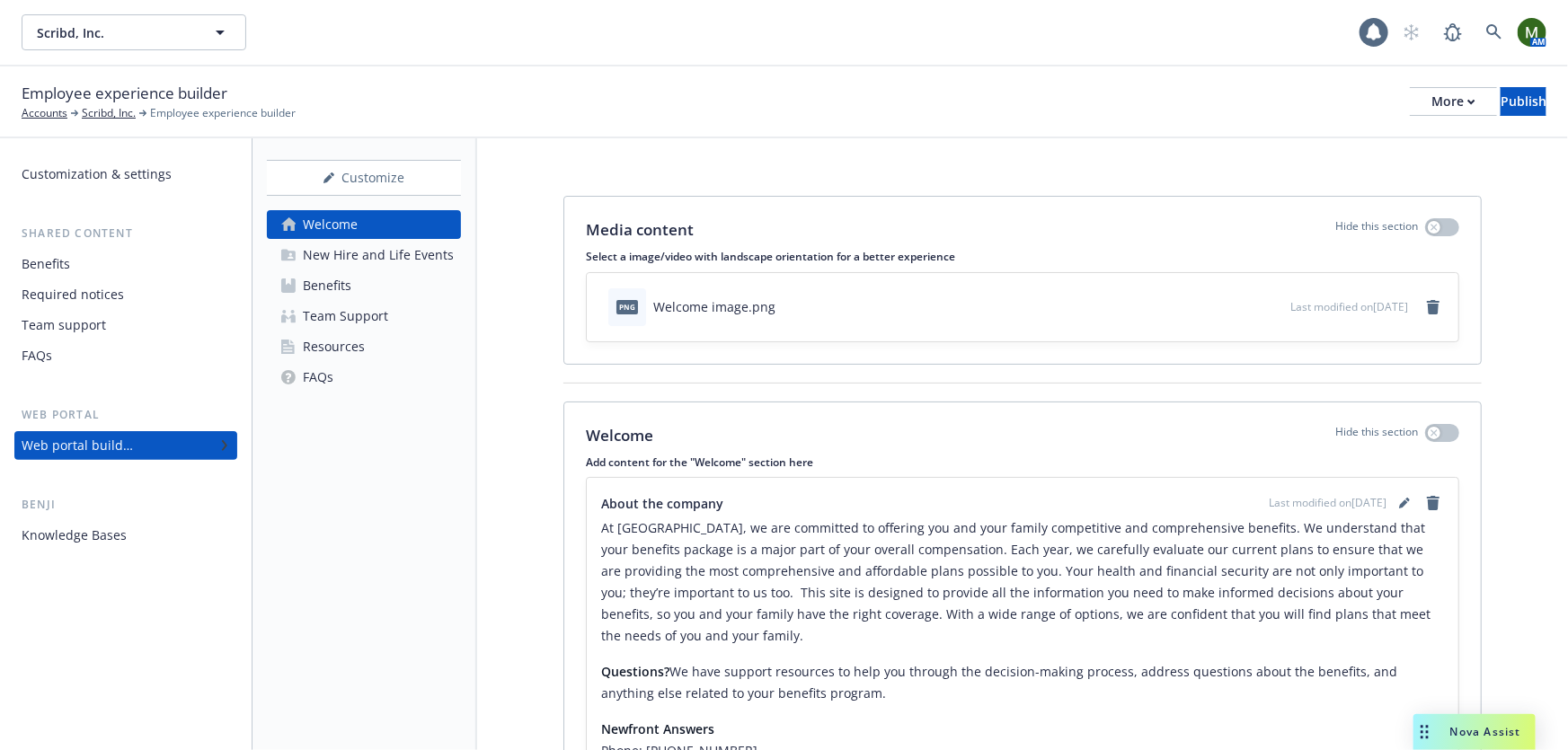
scroll to position [54, 0]
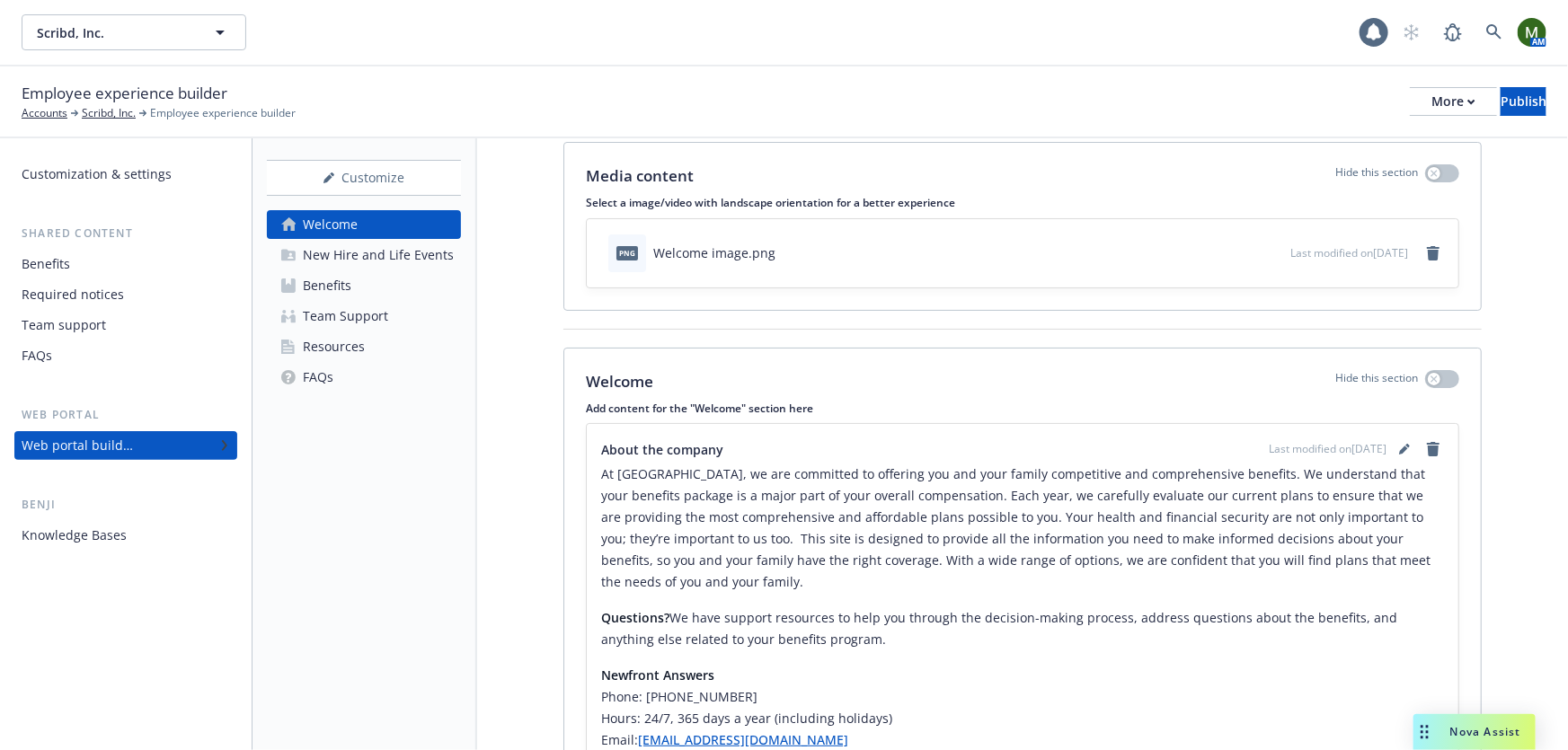
click at [366, 287] on link "Benefits" at bounding box center [364, 286] width 194 height 29
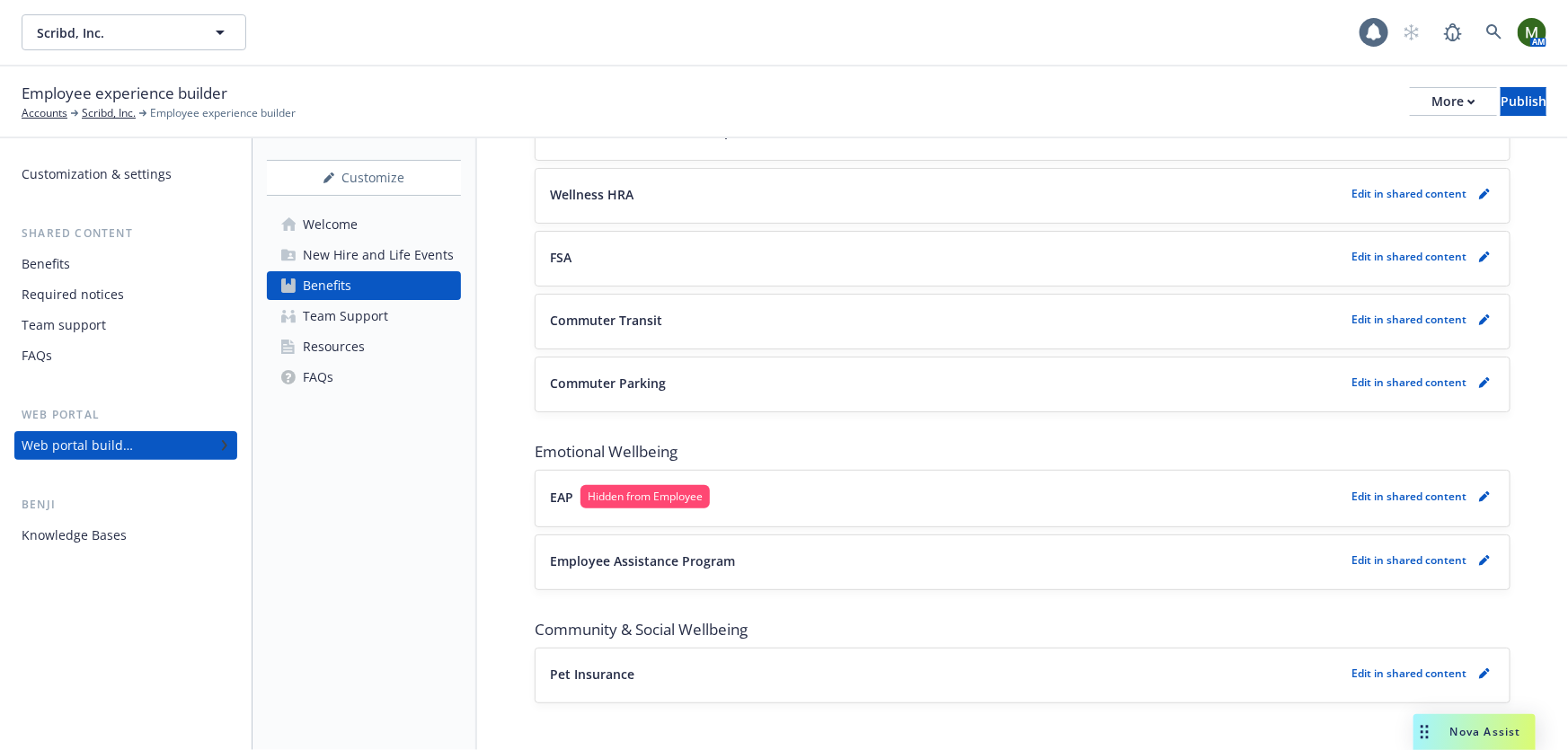
scroll to position [1760, 0]
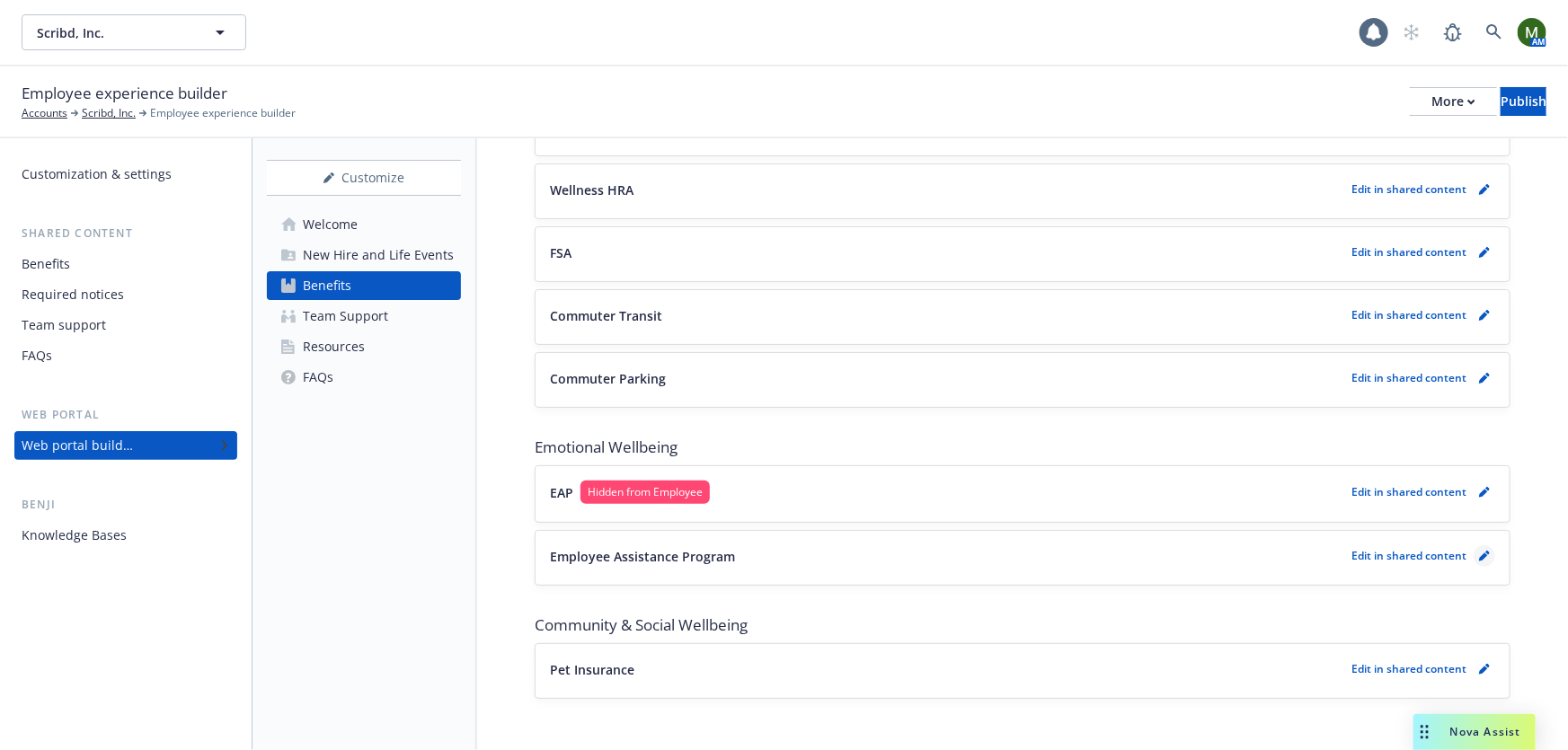
click at [1480, 552] on icon "pencil" at bounding box center [1484, 557] width 9 height 9
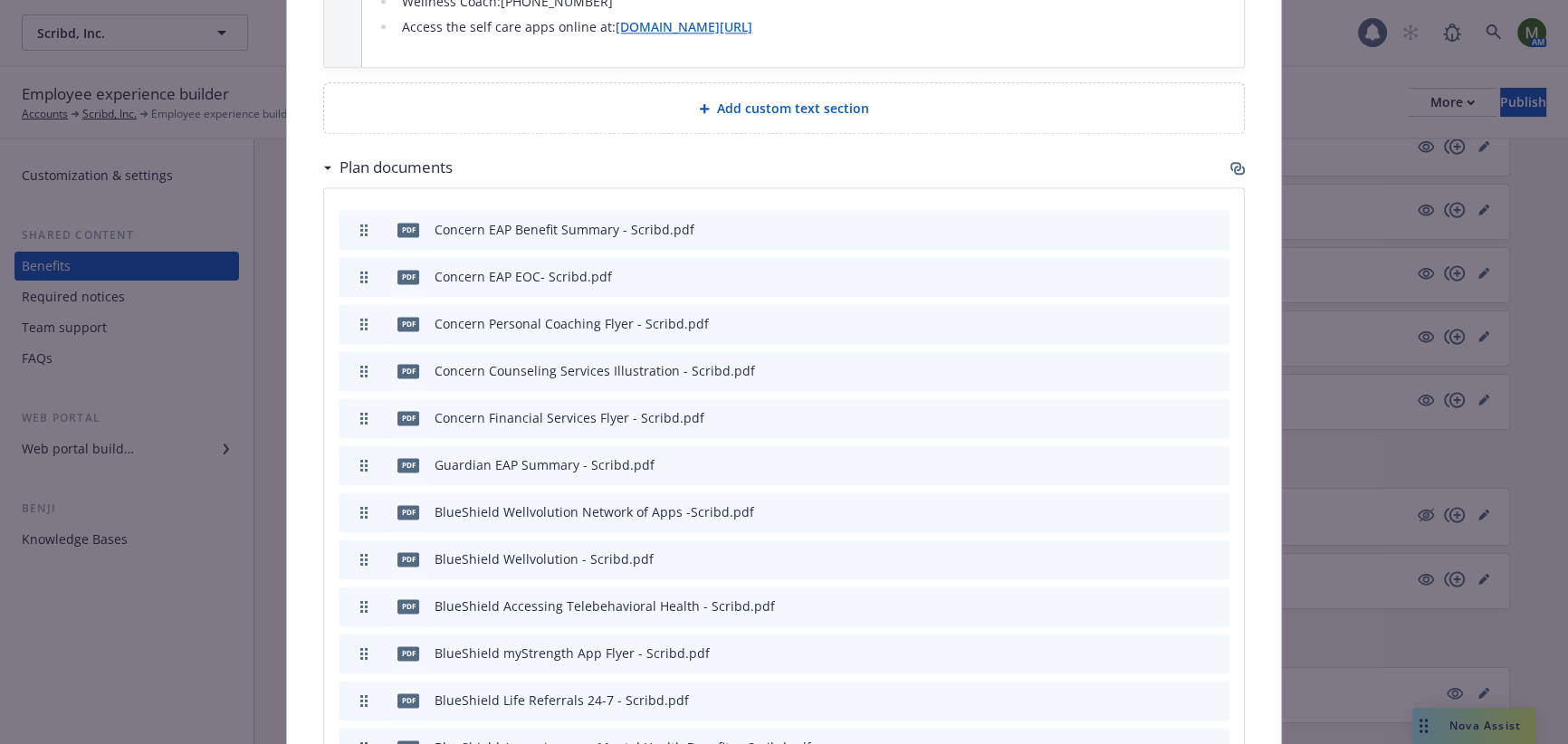
scroll to position [3017, 0]
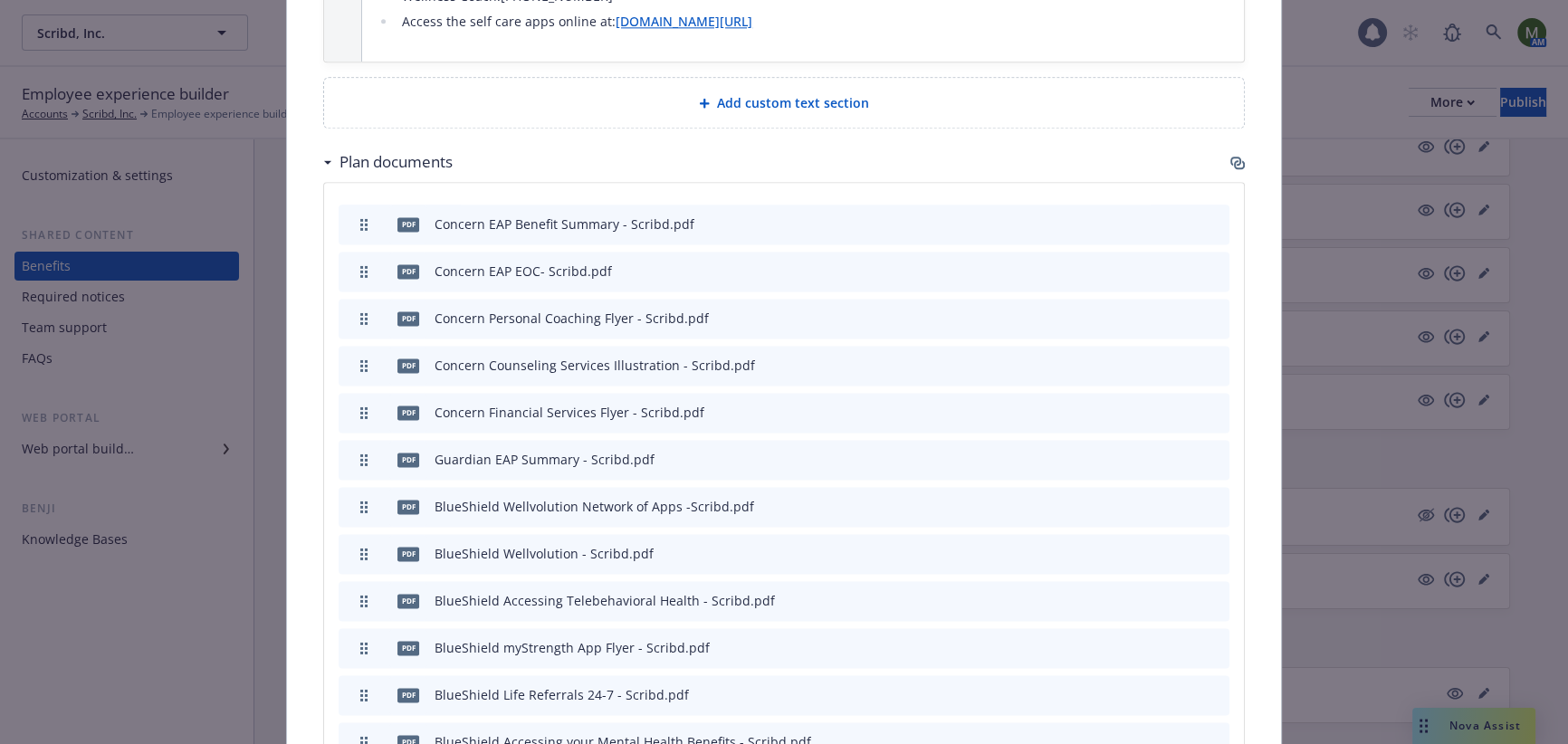
click at [1230, 156] on icon "button" at bounding box center [1238, 163] width 15 height 15
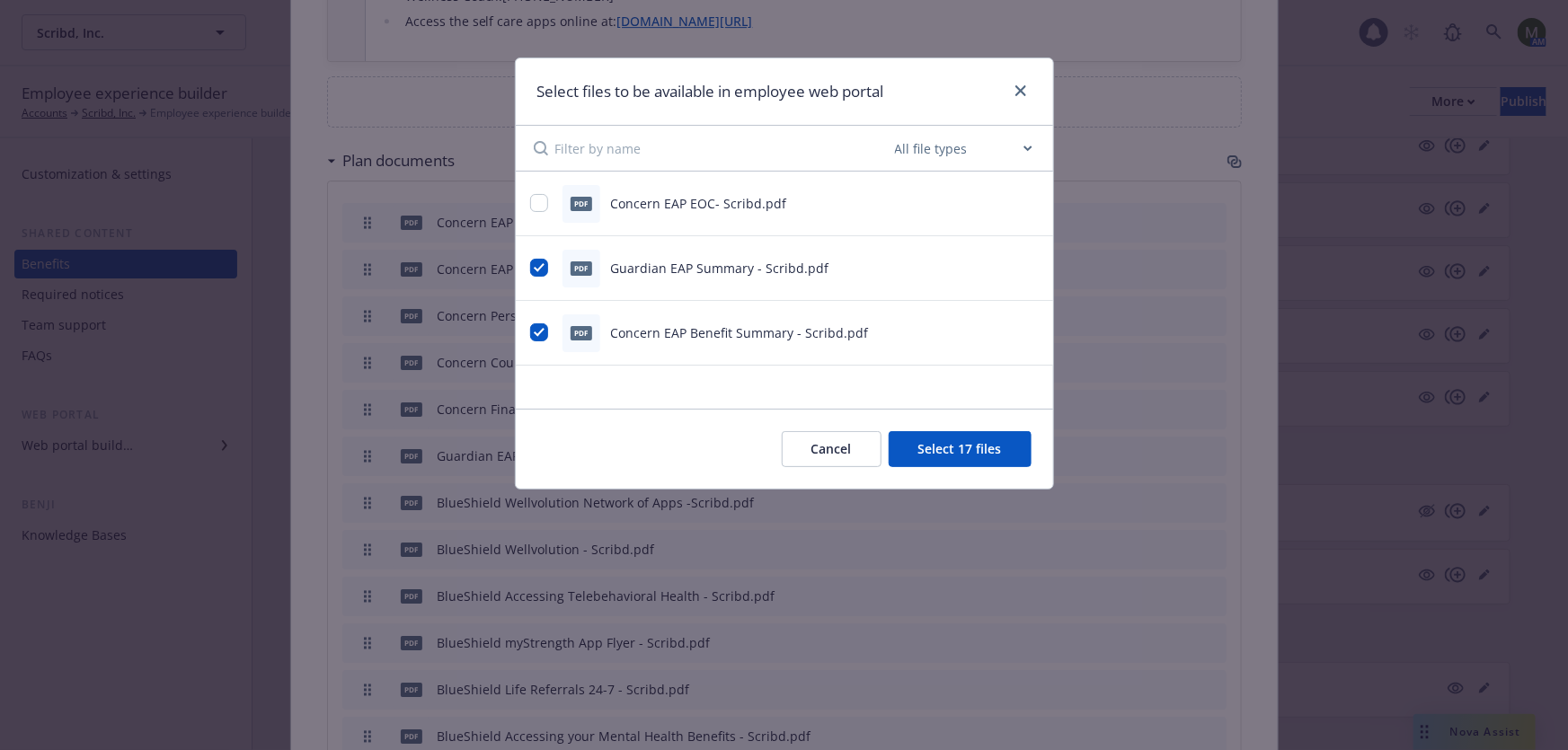
click at [955, 456] on button "Select 17 files" at bounding box center [960, 448] width 143 height 36
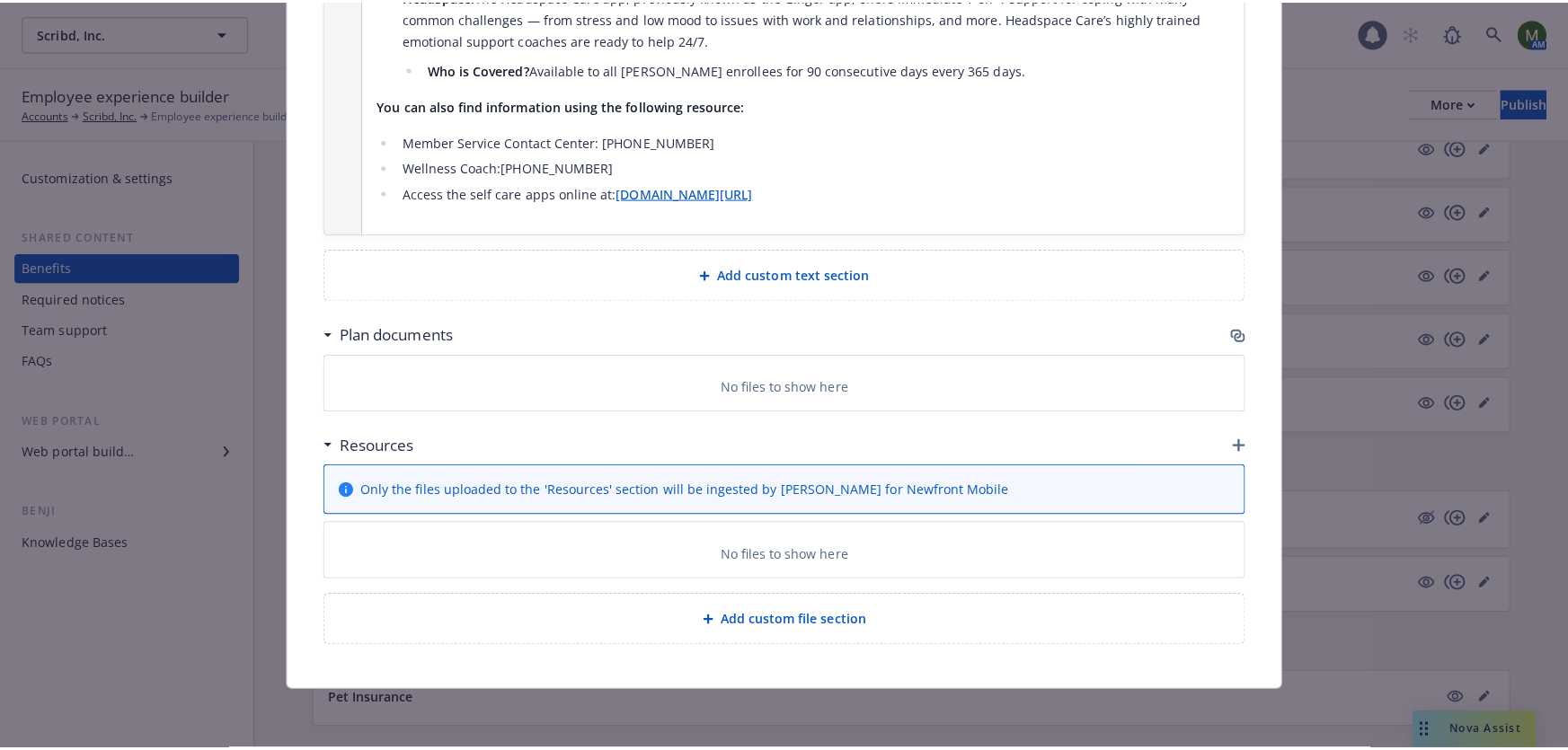
scroll to position [2825, 0]
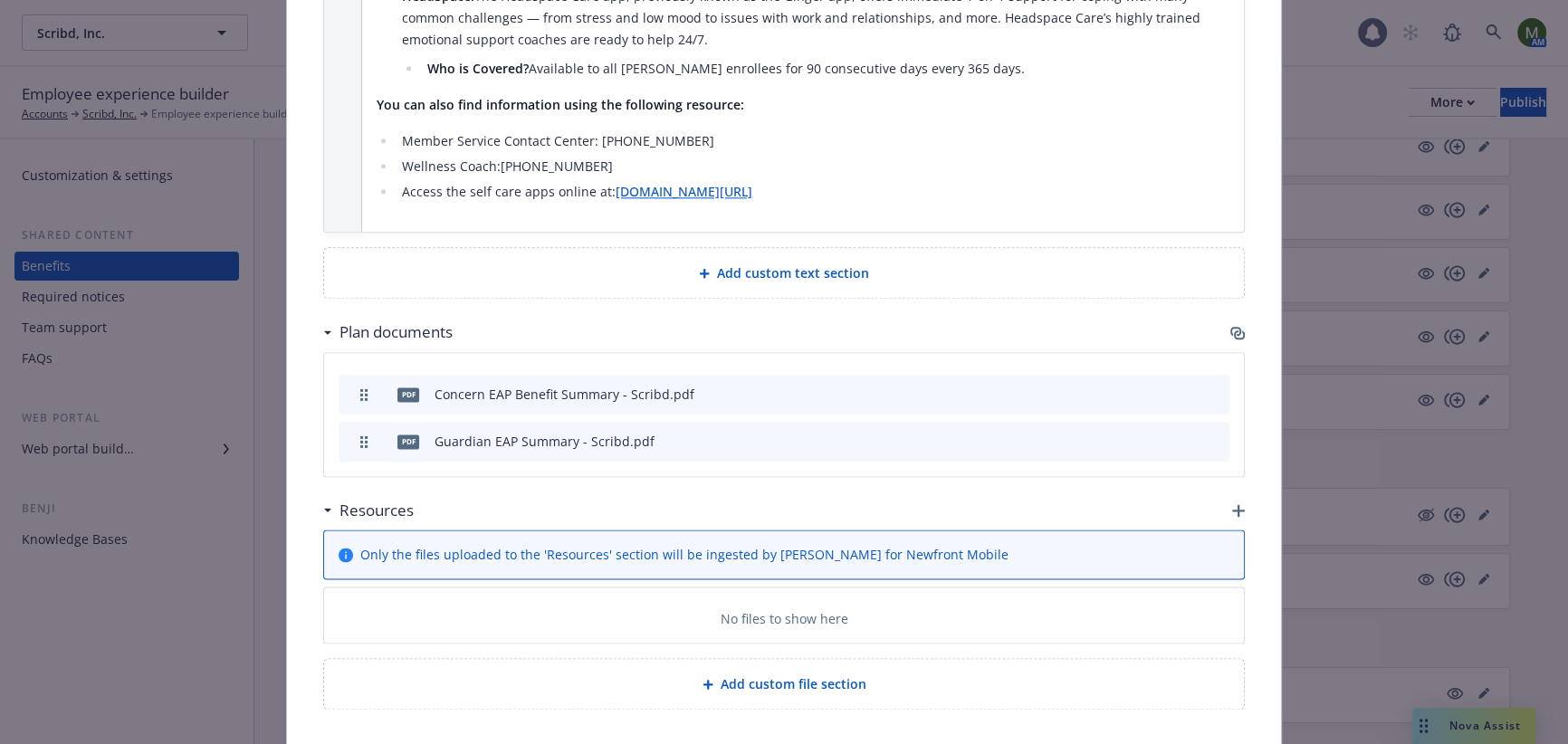
click at [1232, 326] on icon "button" at bounding box center [1238, 333] width 15 height 15
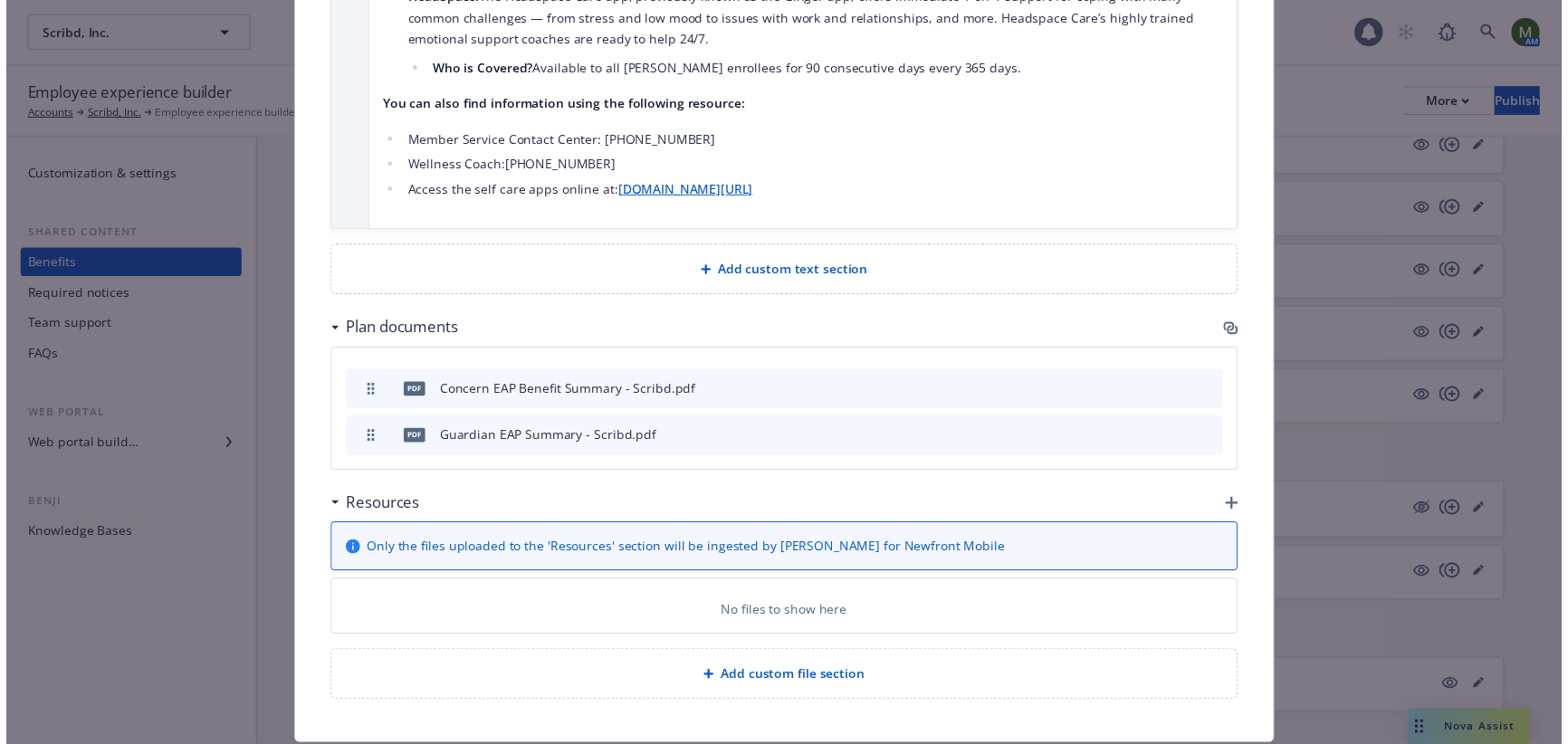
scroll to position [2835, 0]
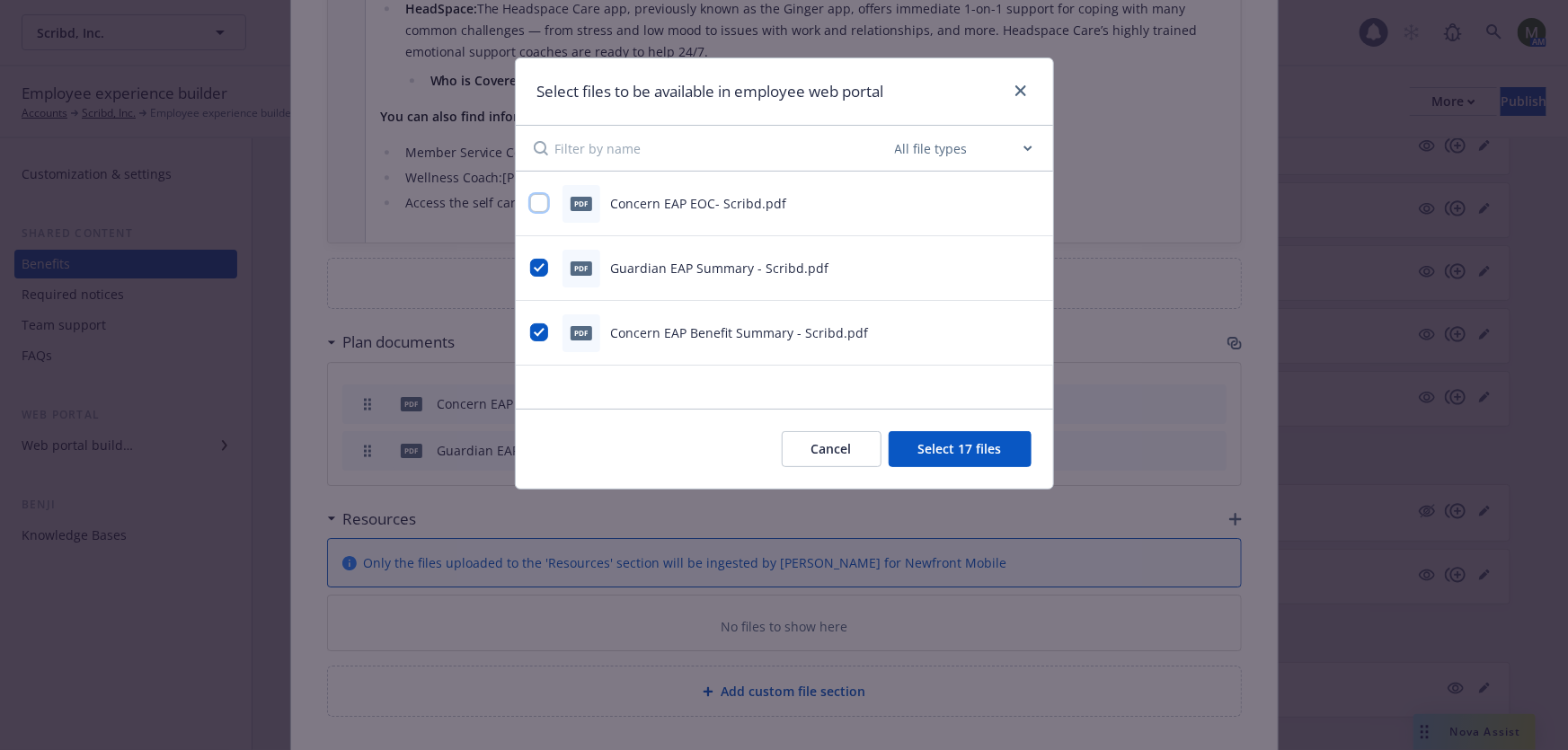
click at [542, 206] on input "checkbox" at bounding box center [540, 203] width 18 height 18
checkbox input "true"
click at [962, 457] on button "Select 18 files" at bounding box center [960, 448] width 143 height 36
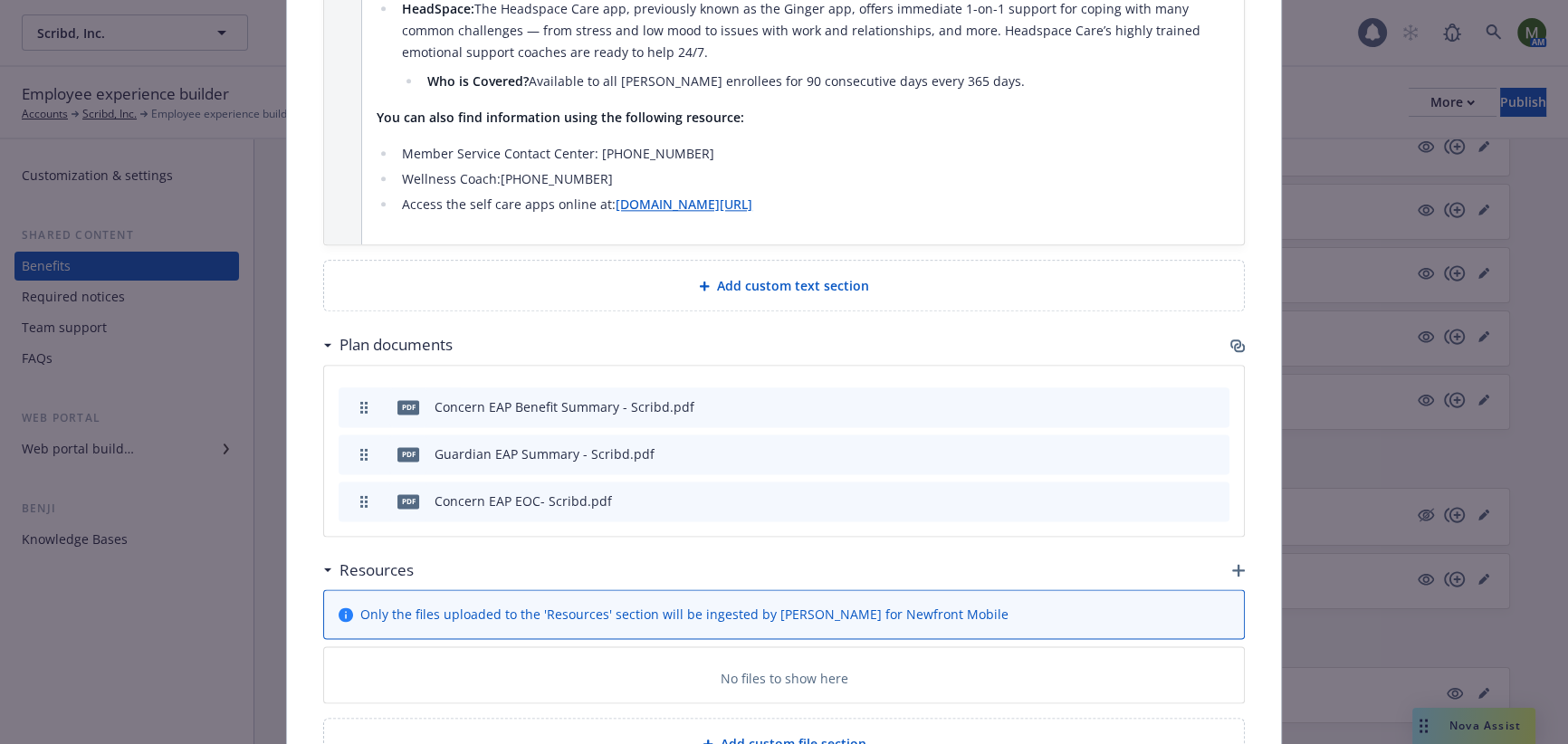
click at [1233, 564] on icon "button" at bounding box center [1238, 570] width 13 height 13
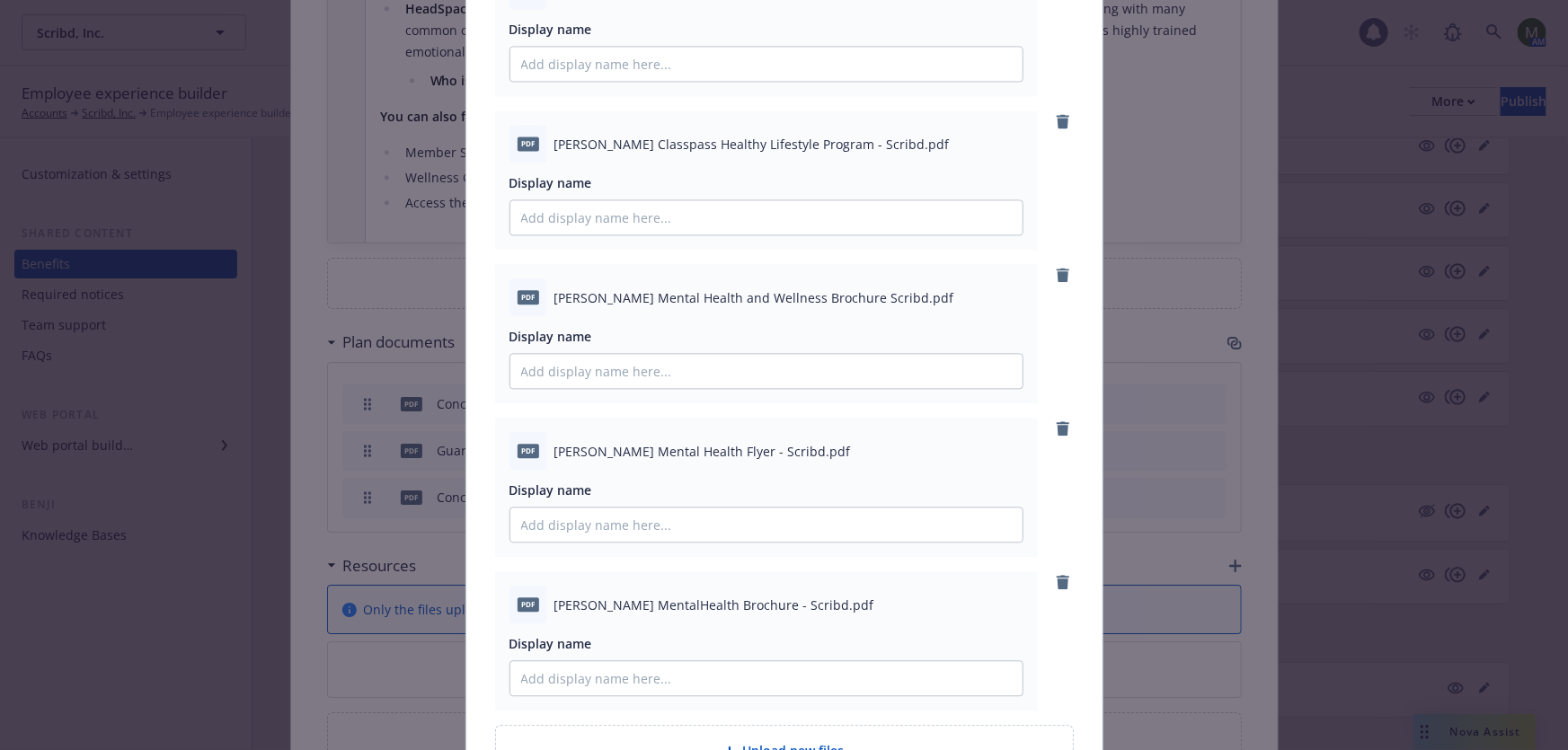
scroll to position [2079, 0]
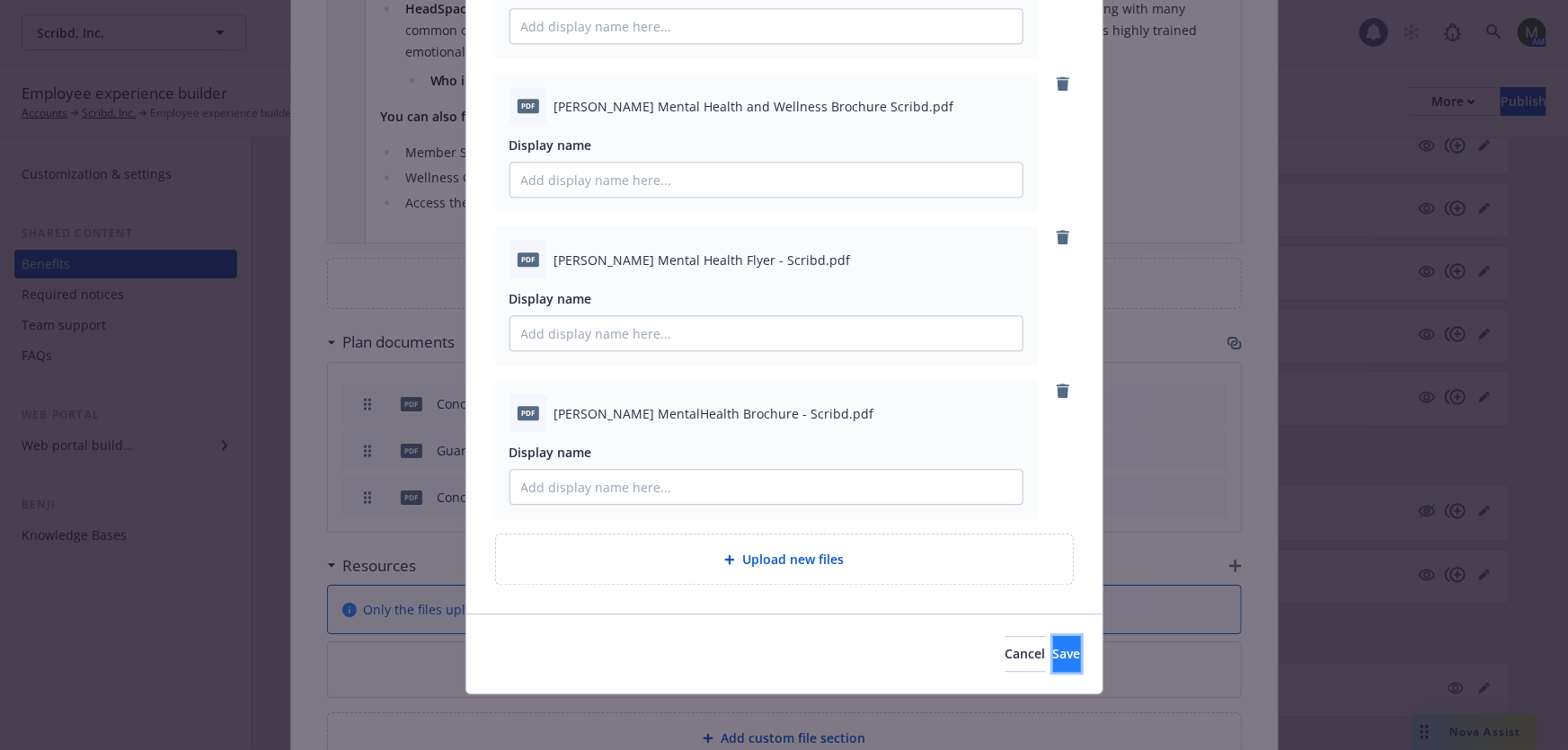
click at [1053, 659] on span "Save" at bounding box center [1067, 653] width 28 height 17
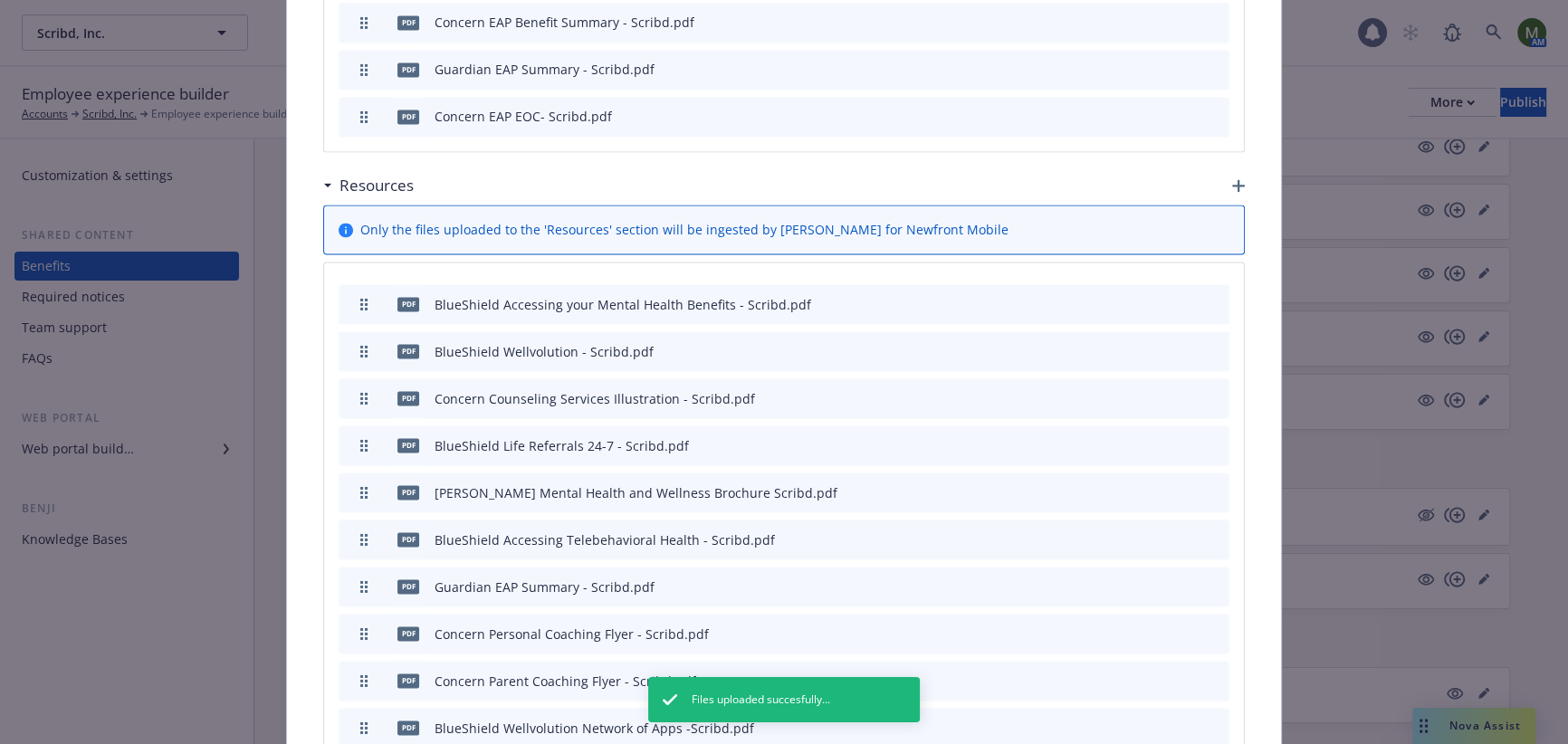
scroll to position [3329, 0]
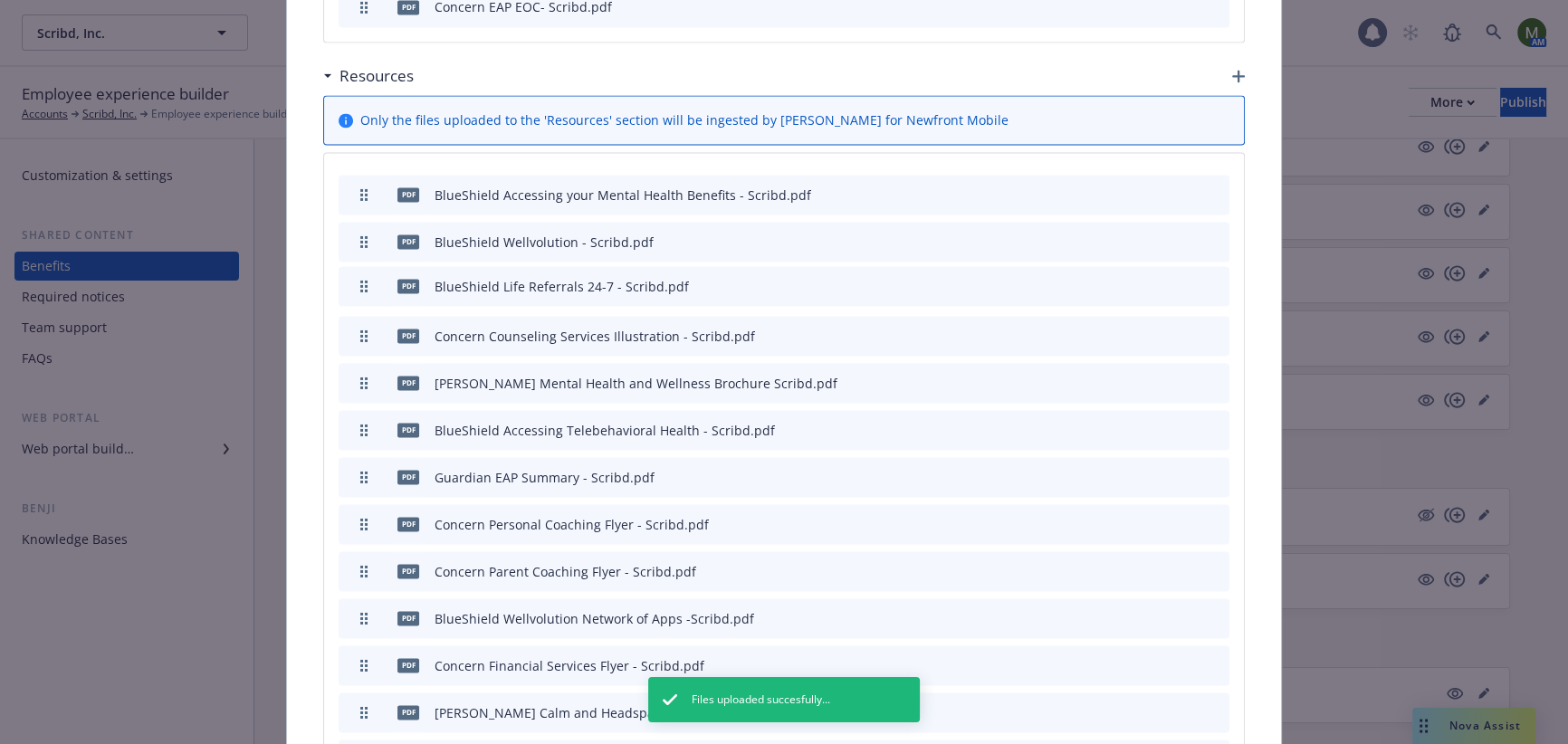
drag, startPoint x: 351, startPoint y: 265, endPoint x: 345, endPoint y: 216, distance: 49.4
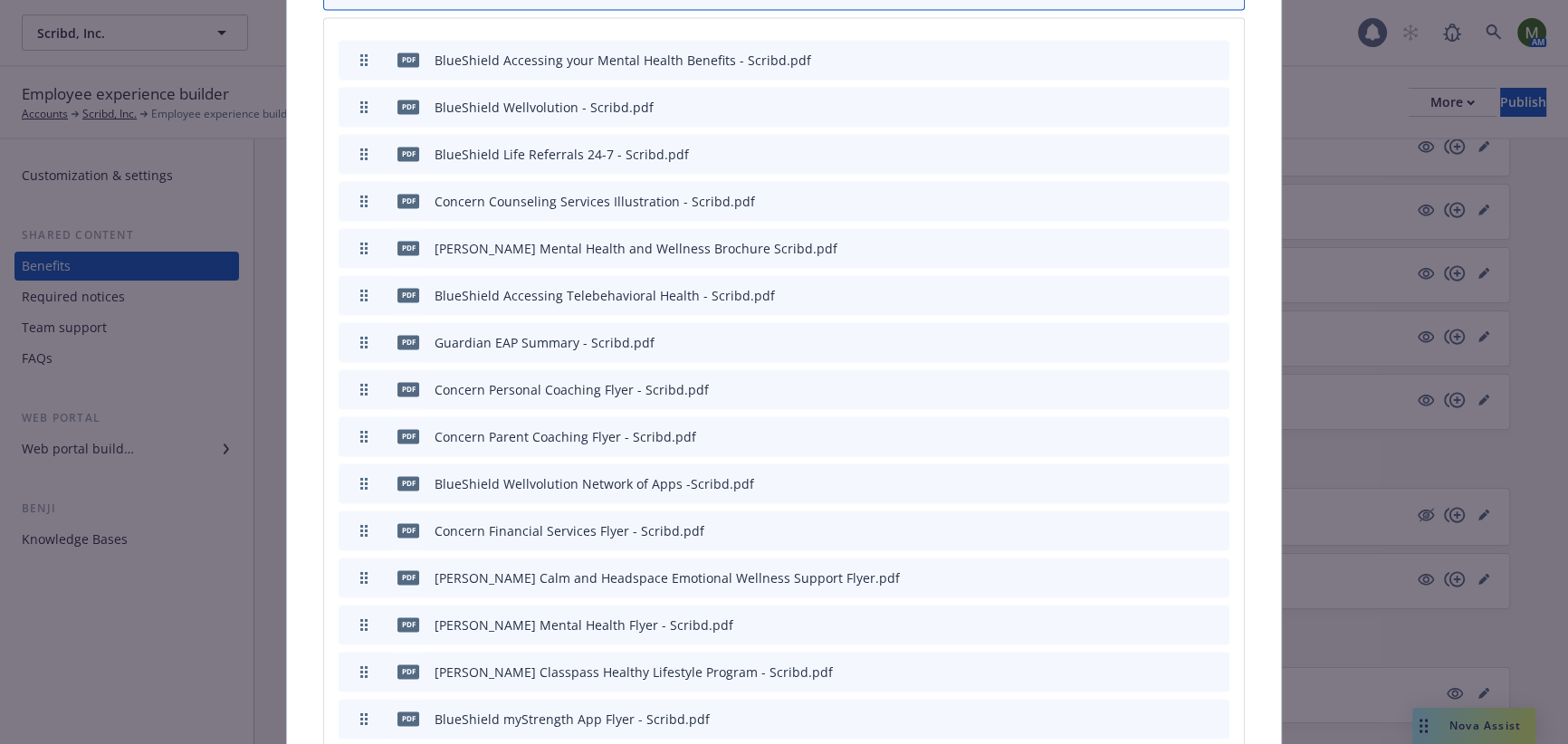
scroll to position [3456, 0]
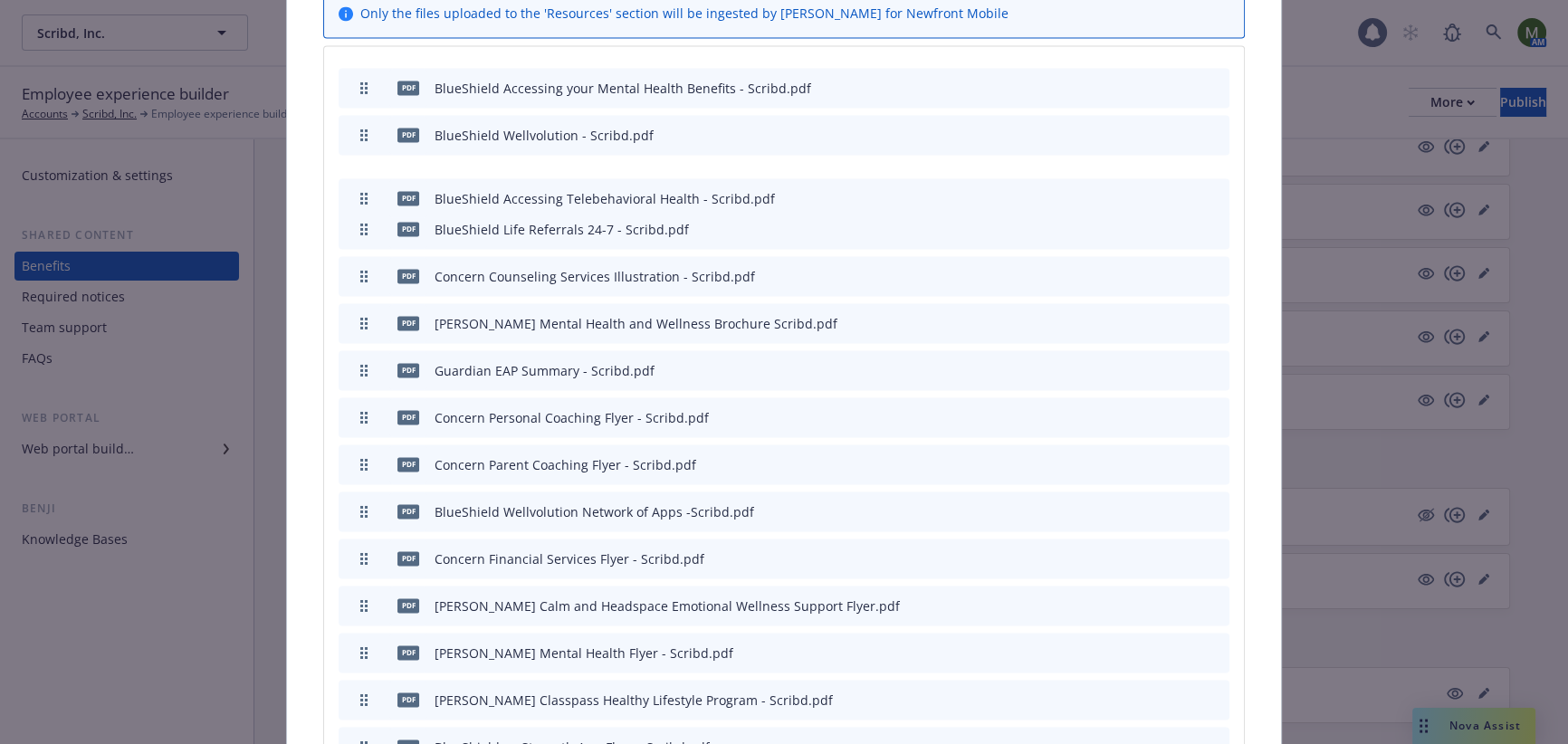
drag, startPoint x: 358, startPoint y: 238, endPoint x: 354, endPoint y: 132, distance: 106.1
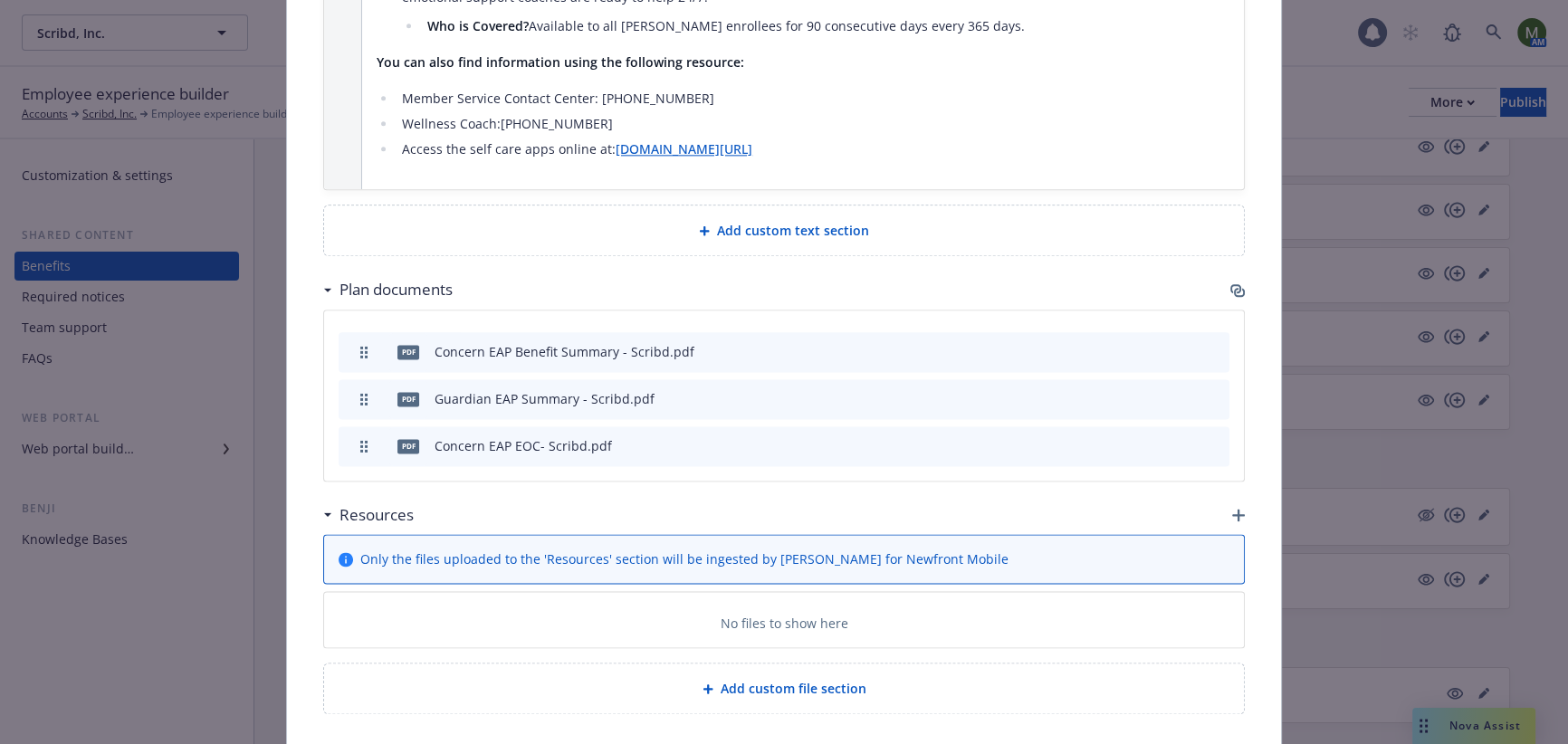
click at [353, 206] on div "Add custom text section" at bounding box center [784, 231] width 920 height 50
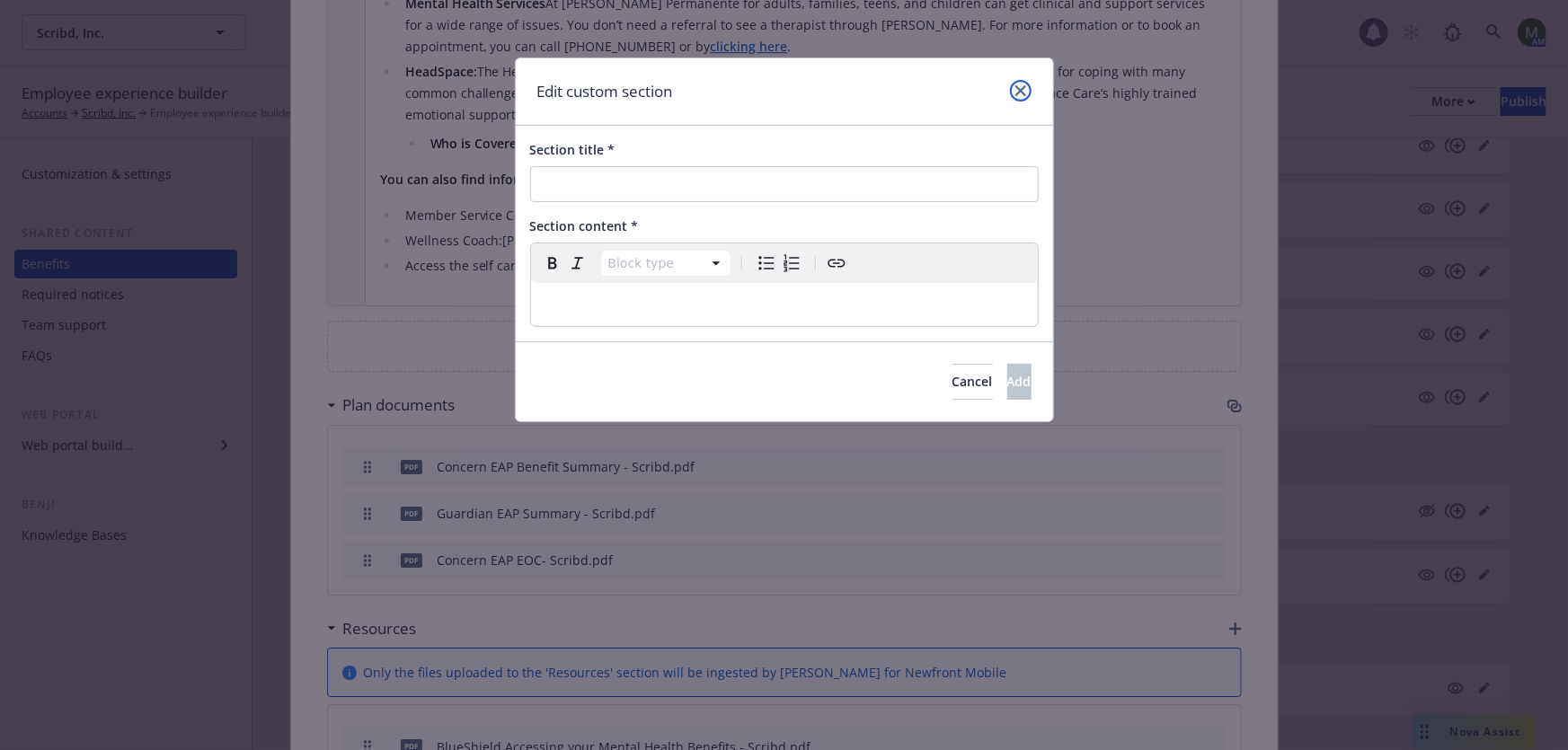
click at [1030, 91] on link "close" at bounding box center [1021, 91] width 22 height 22
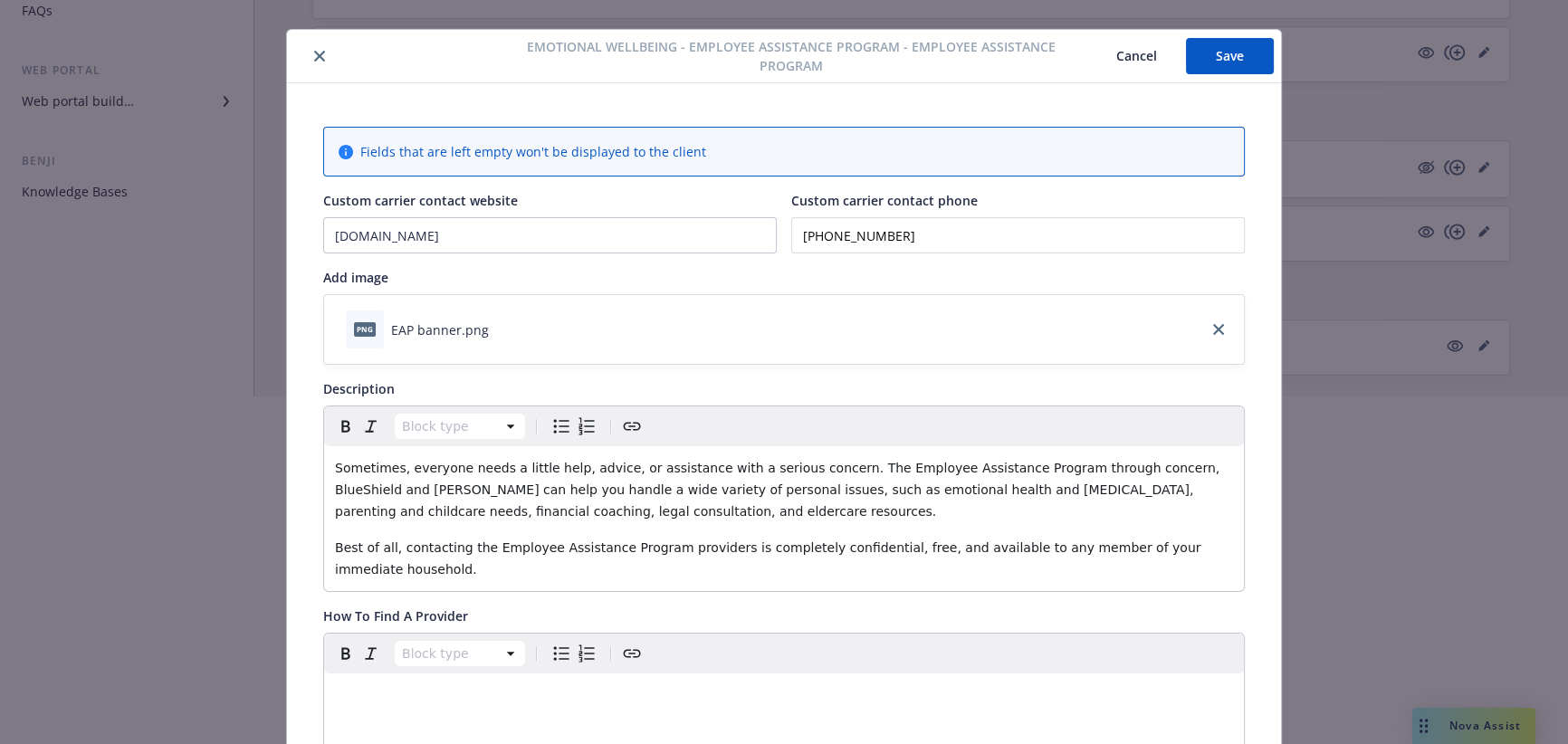
scroll to position [0, 0]
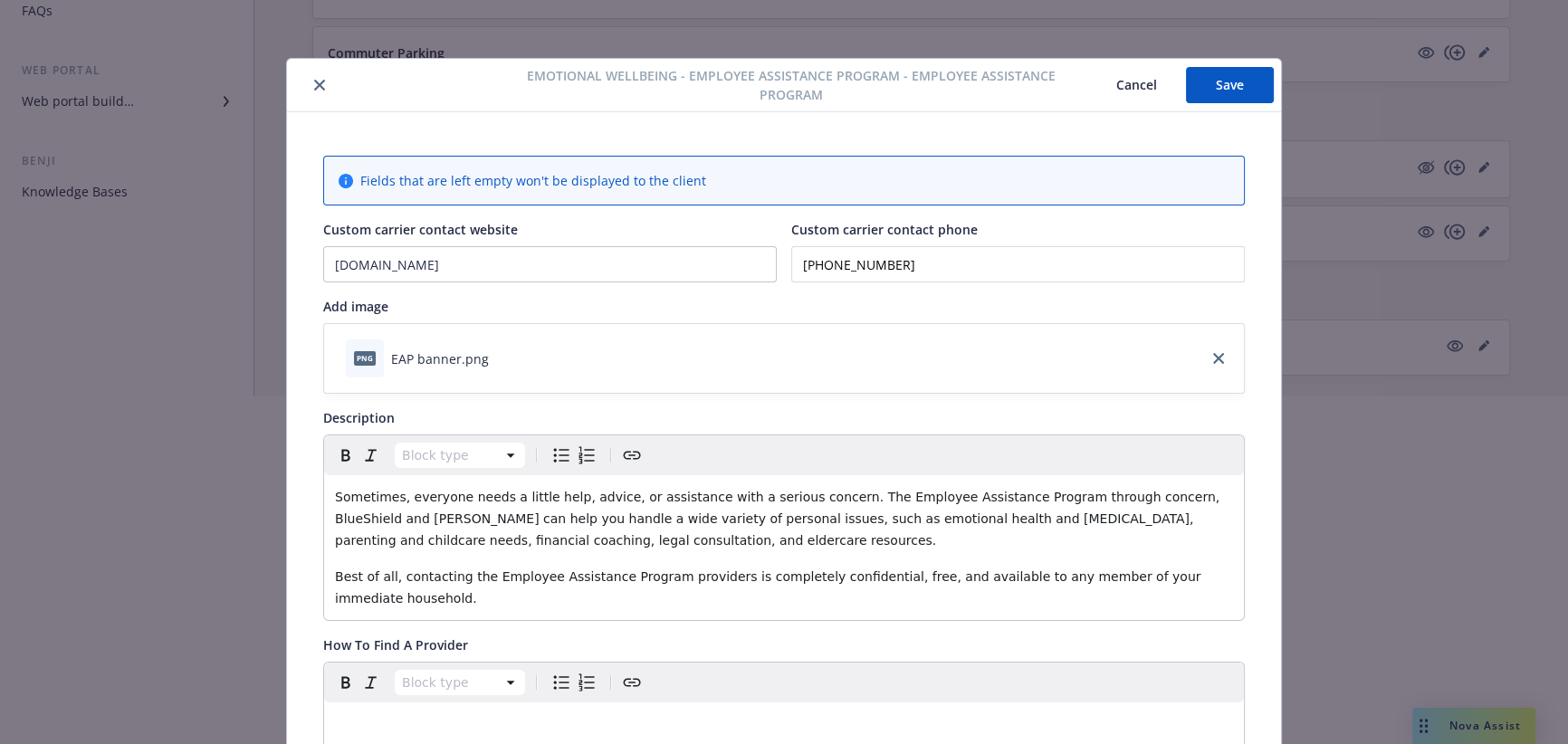
click at [1226, 91] on button "Save" at bounding box center [1230, 85] width 88 height 36
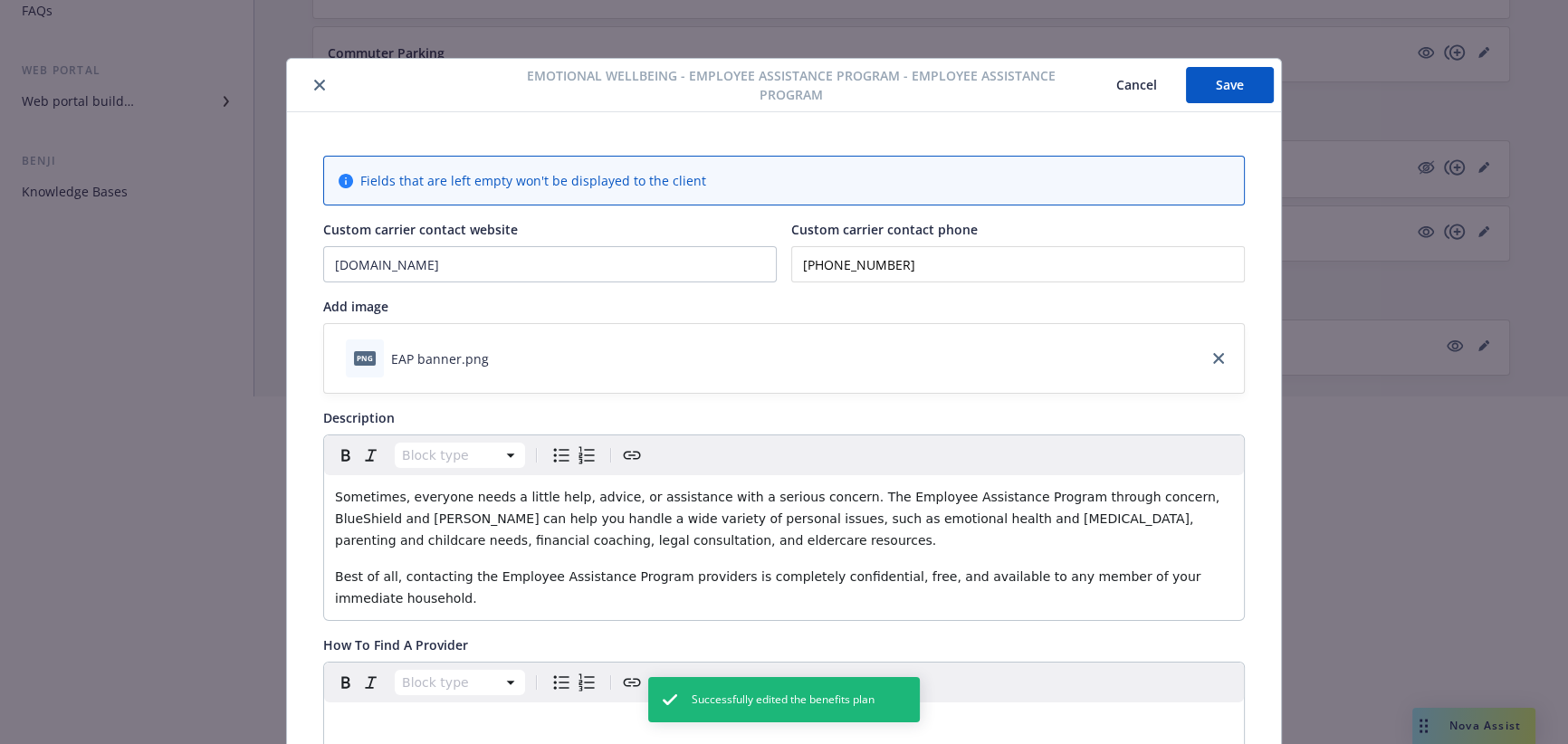
click at [1010, 405] on div at bounding box center [784, 455] width 1568 height 116
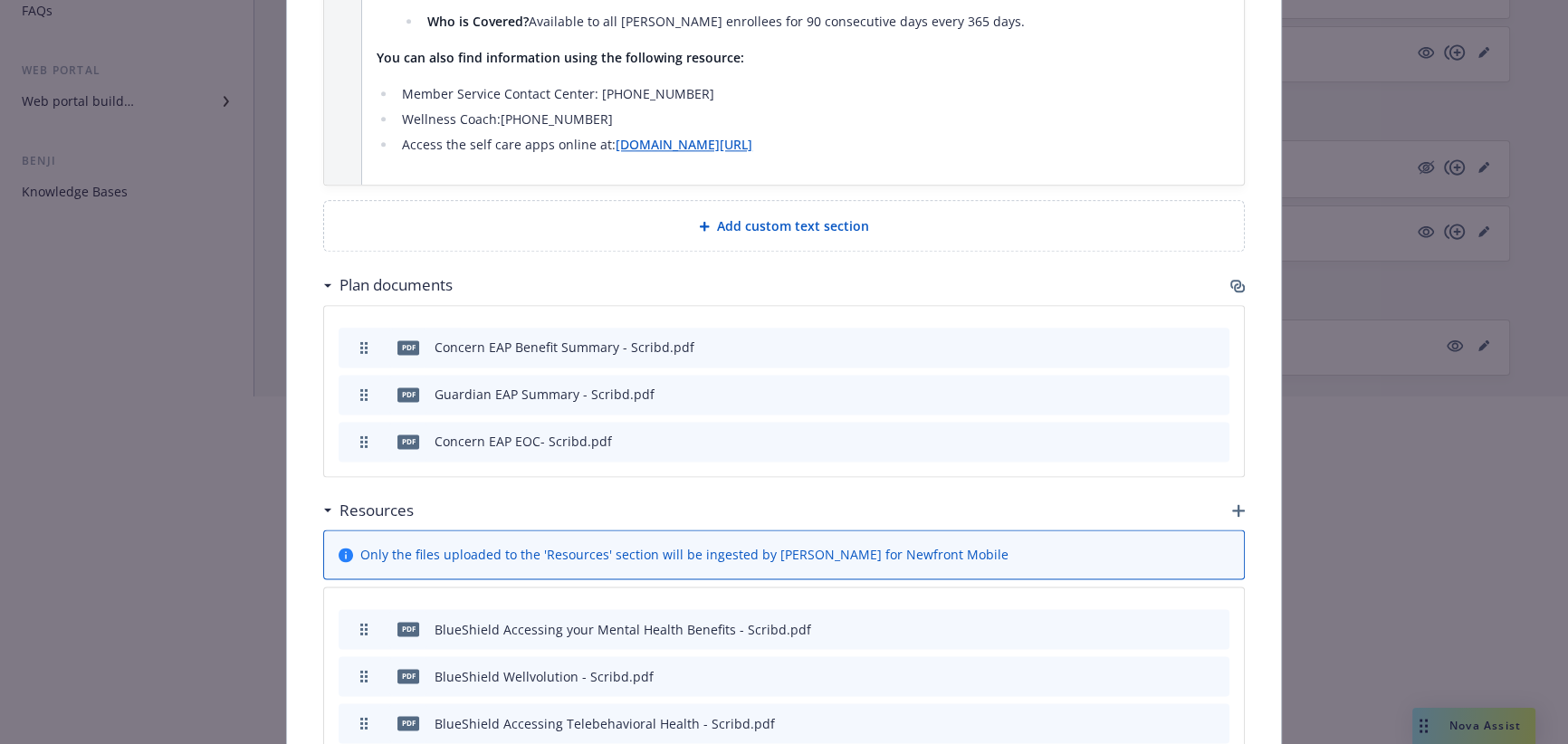
click at [974, 409] on div at bounding box center [784, 455] width 1568 height 116
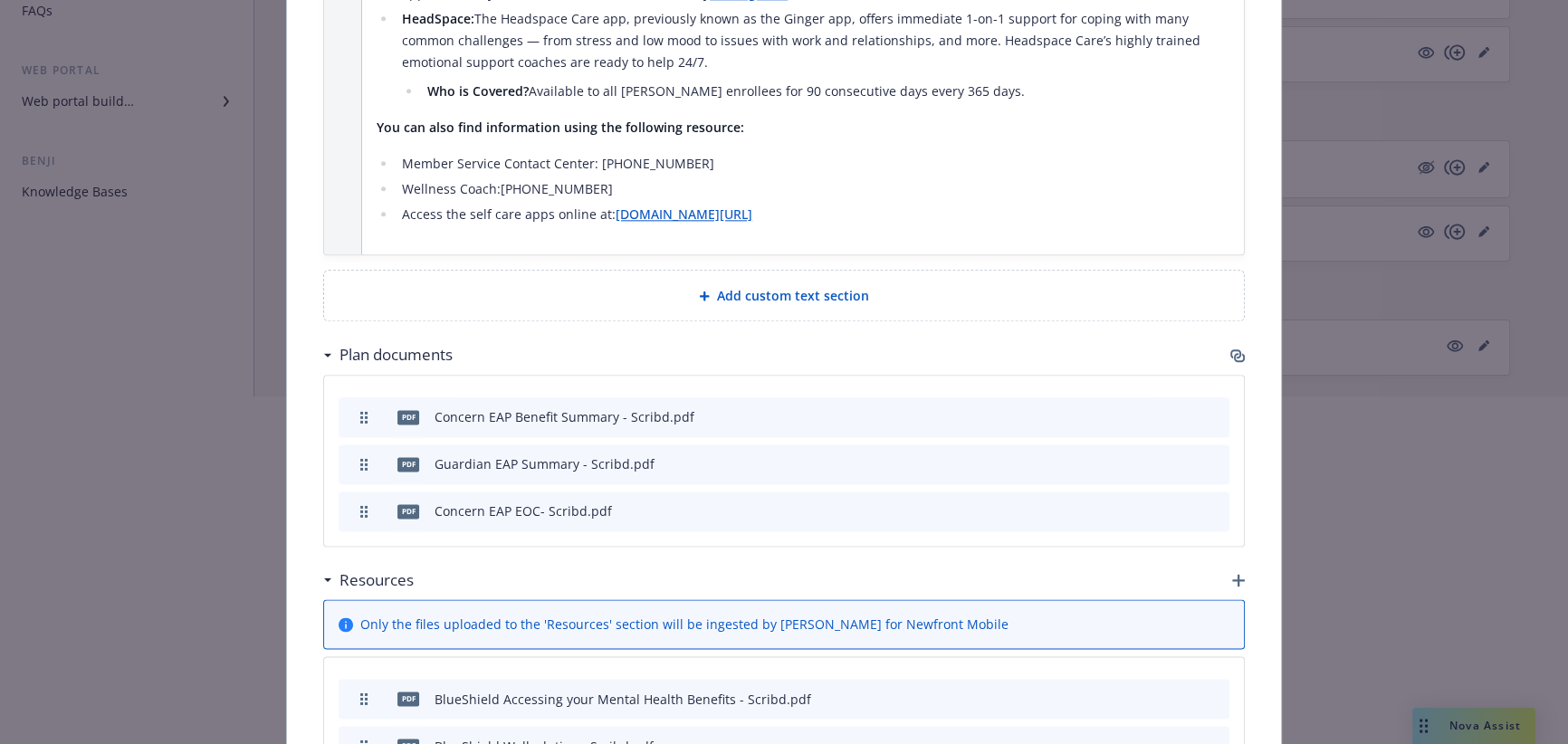
click at [974, 480] on div at bounding box center [784, 455] width 1568 height 116
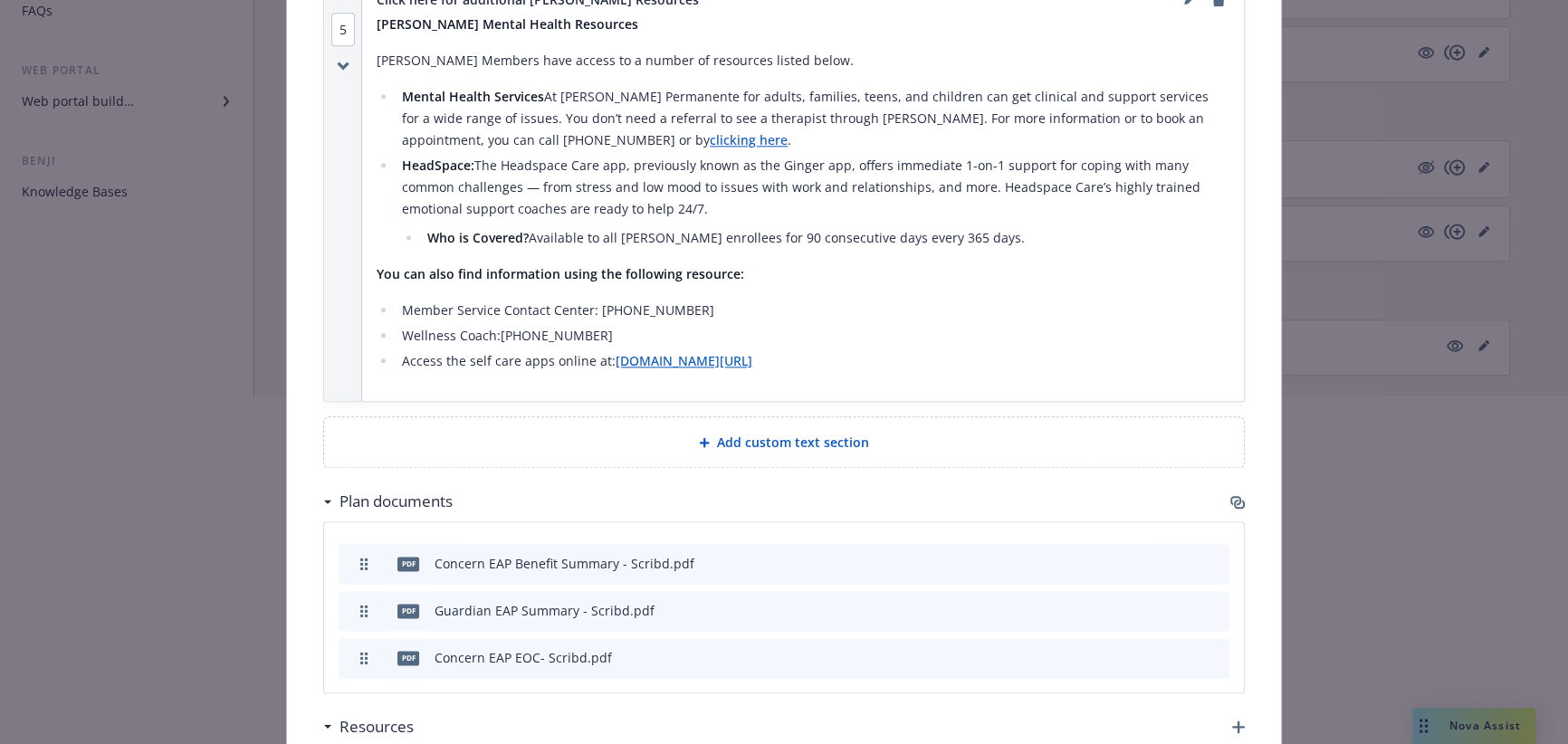
scroll to position [359, 7]
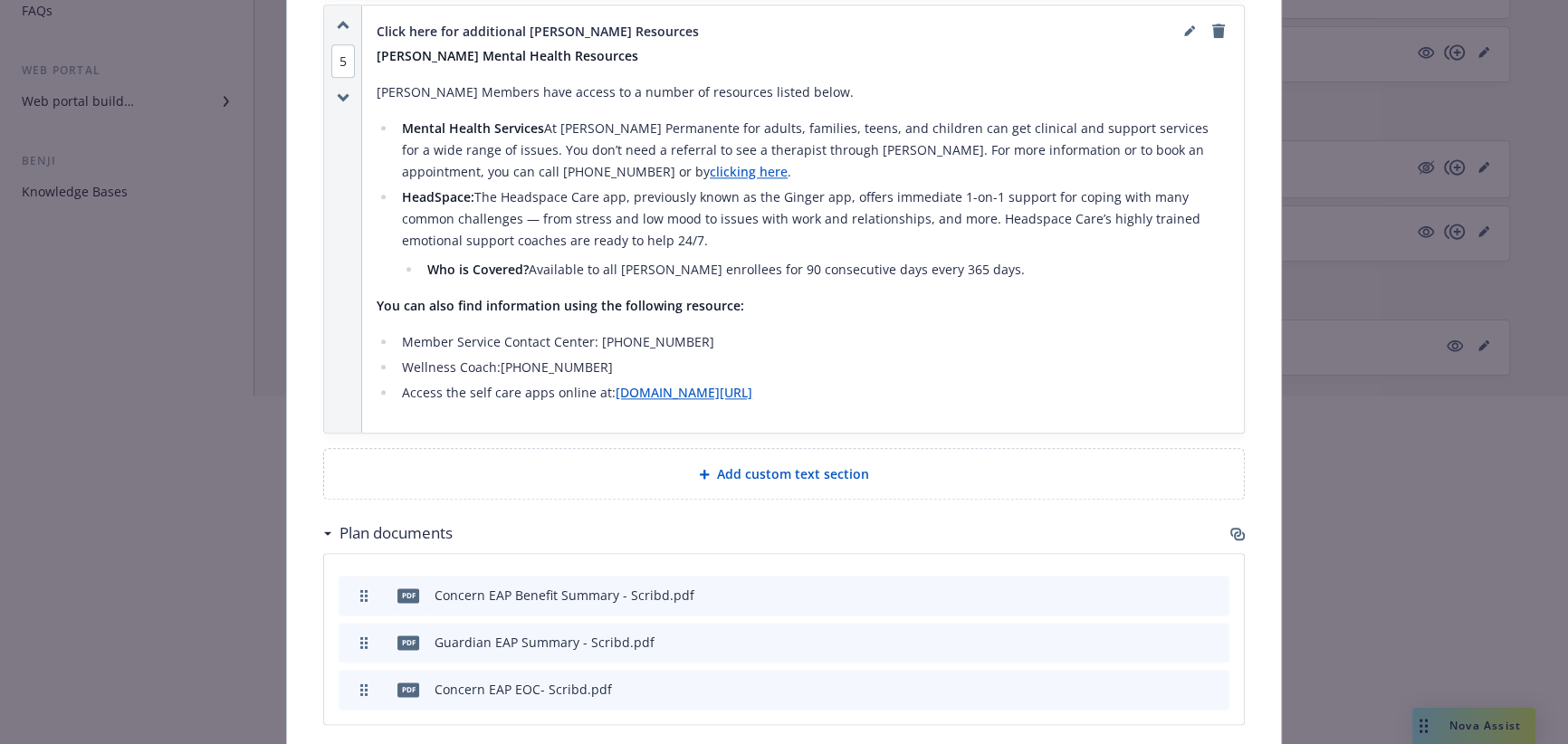
drag, startPoint x: 1558, startPoint y: 474, endPoint x: 1545, endPoint y: 532, distance: 59.4
click at [1545, 532] on body "Scribd, Inc. Scribd, Inc. 1 AM Employee experience builder Accounts Scribd, Inc…" at bounding box center [784, 197] width 1568 height 1092
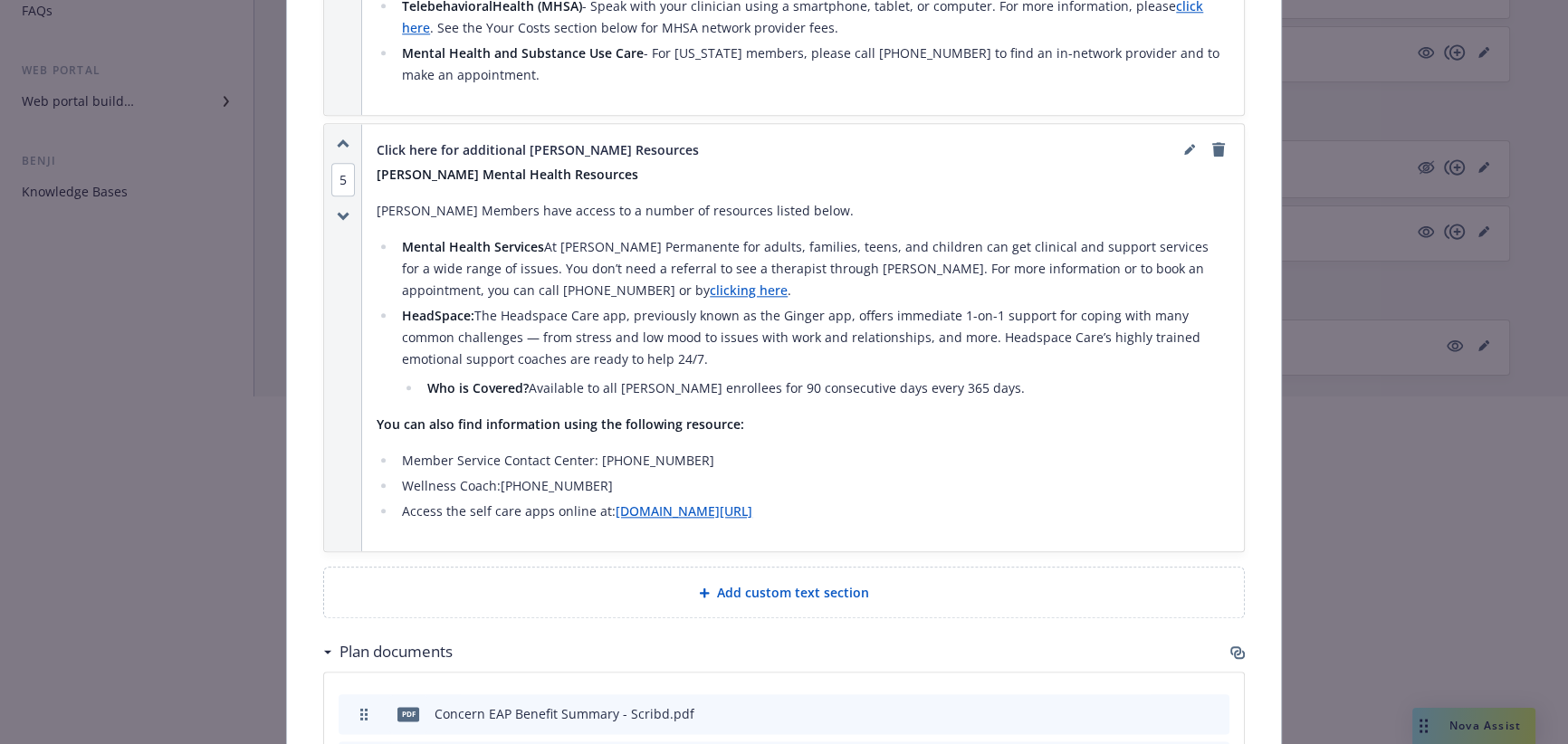
scroll to position [2497, 0]
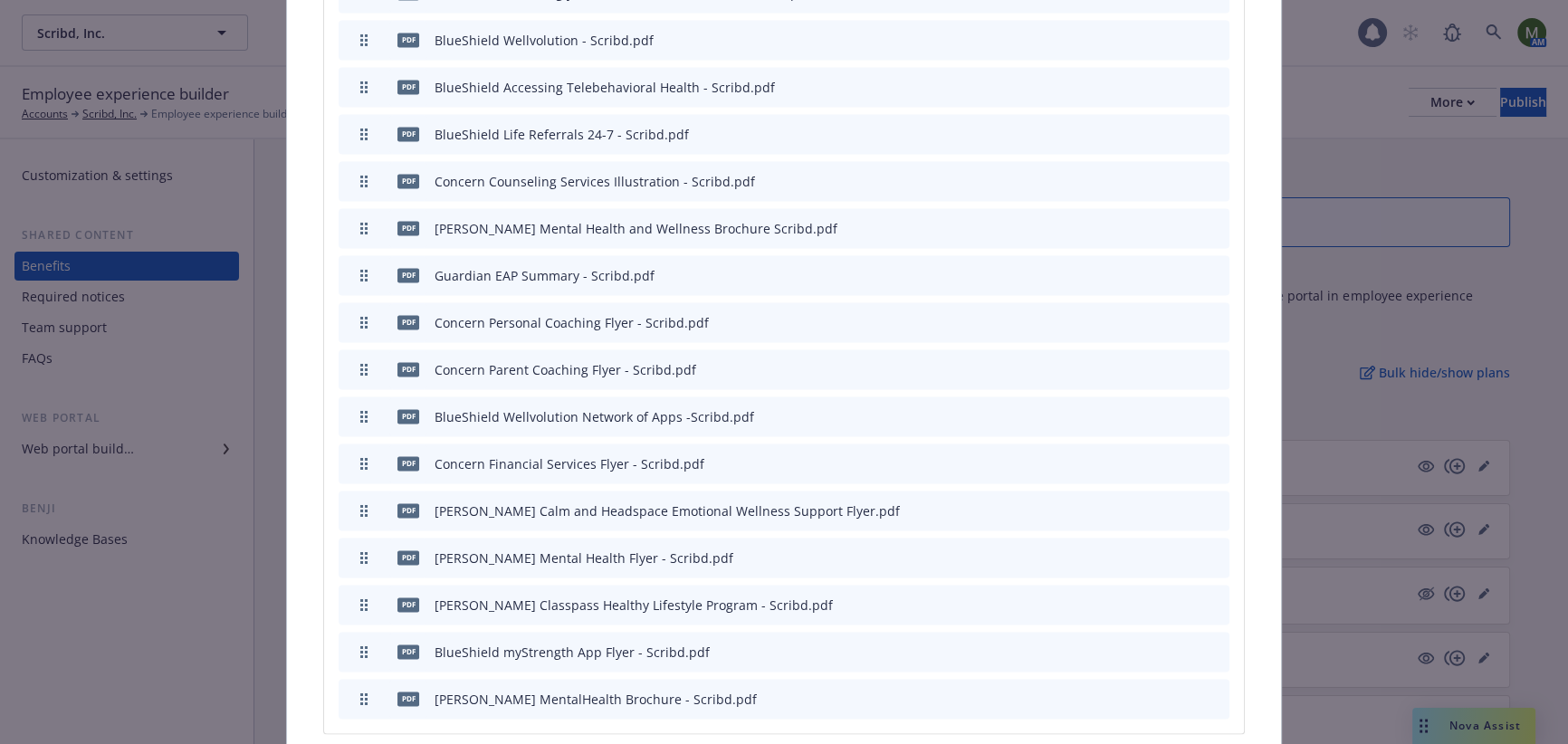
scroll to position [3511, 0]
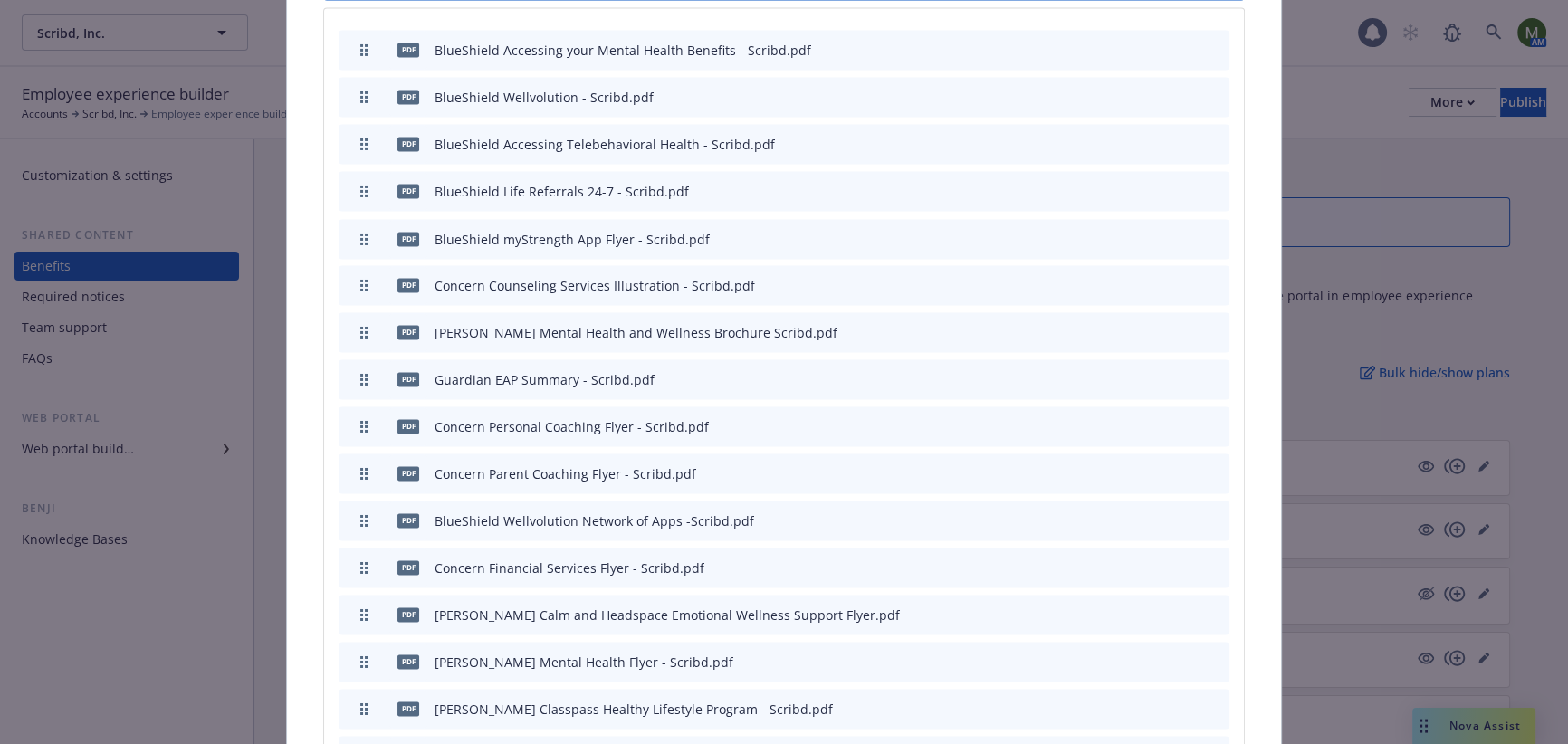
drag, startPoint x: 353, startPoint y: 609, endPoint x: 344, endPoint y: 176, distance: 433.1
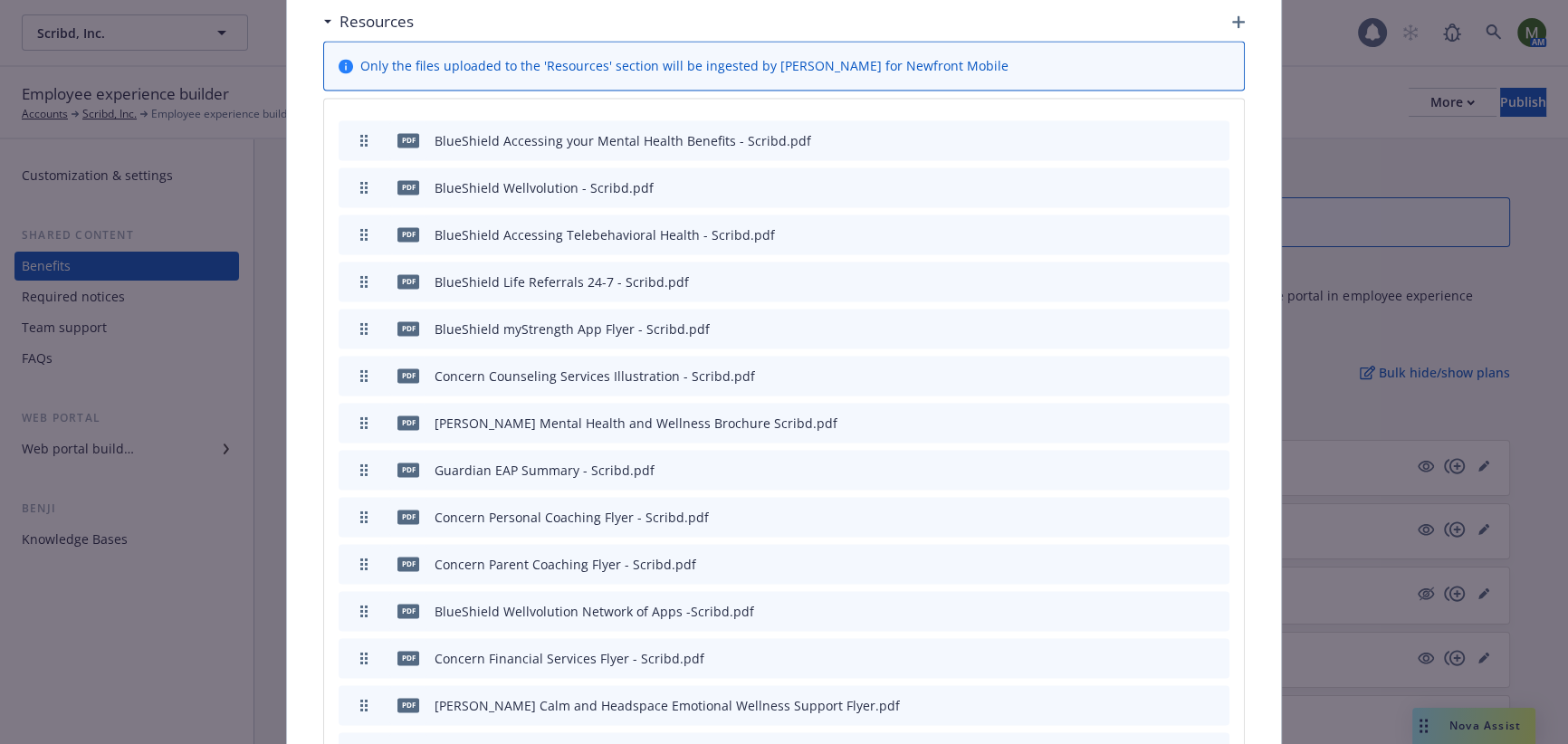
scroll to position [3400, 0]
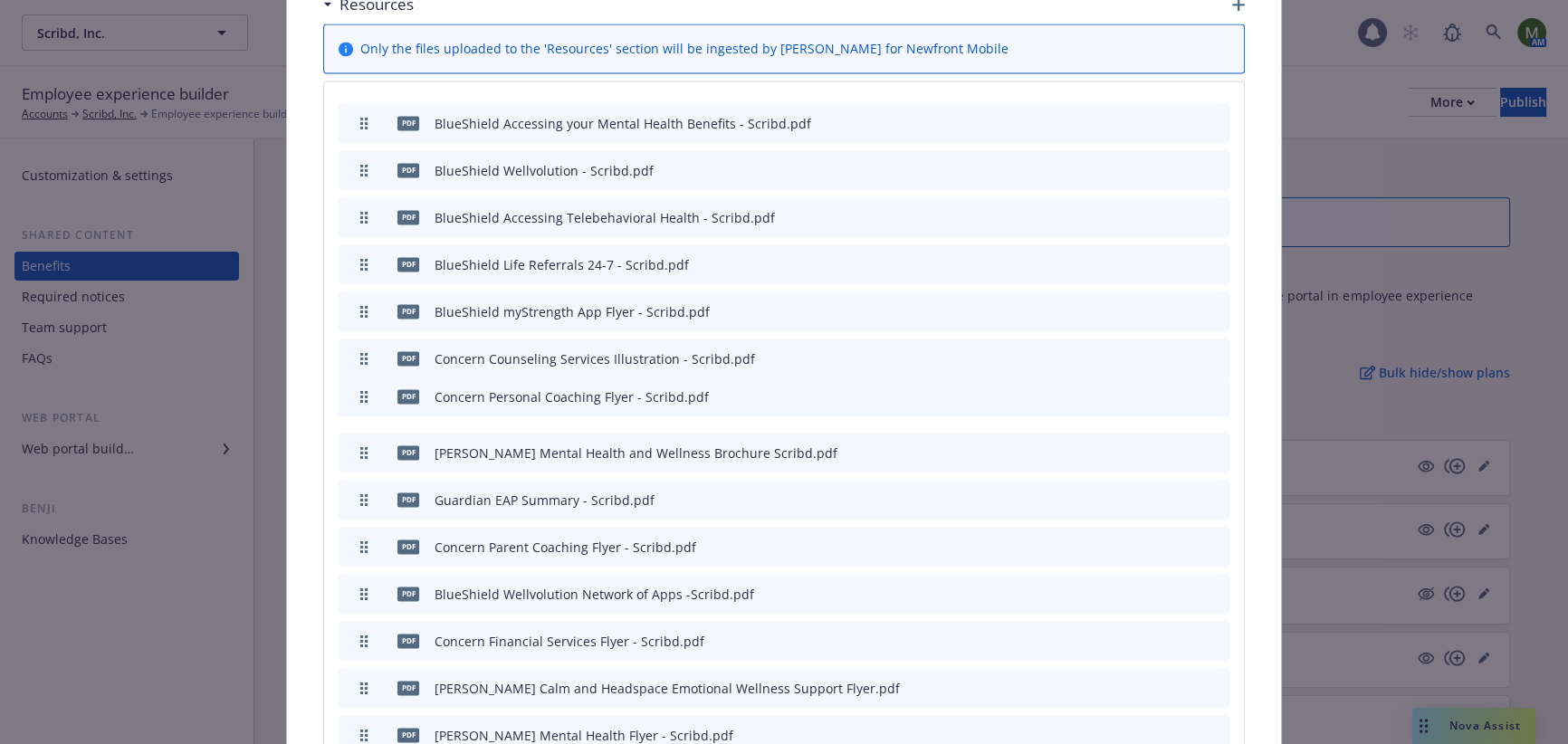
drag, startPoint x: 359, startPoint y: 434, endPoint x: 360, endPoint y: 332, distance: 102.0
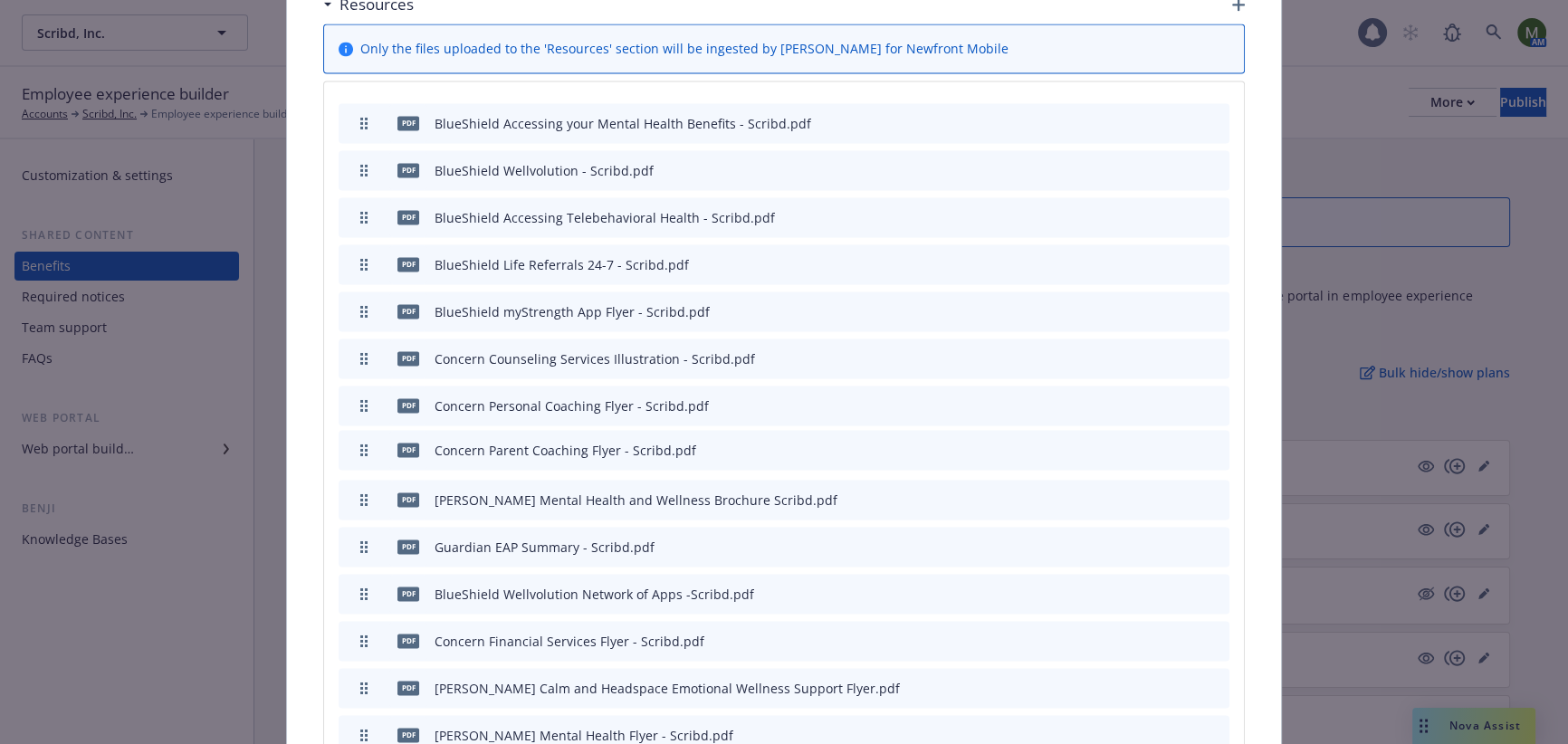
drag, startPoint x: 353, startPoint y: 475, endPoint x: 351, endPoint y: 386, distance: 89.0
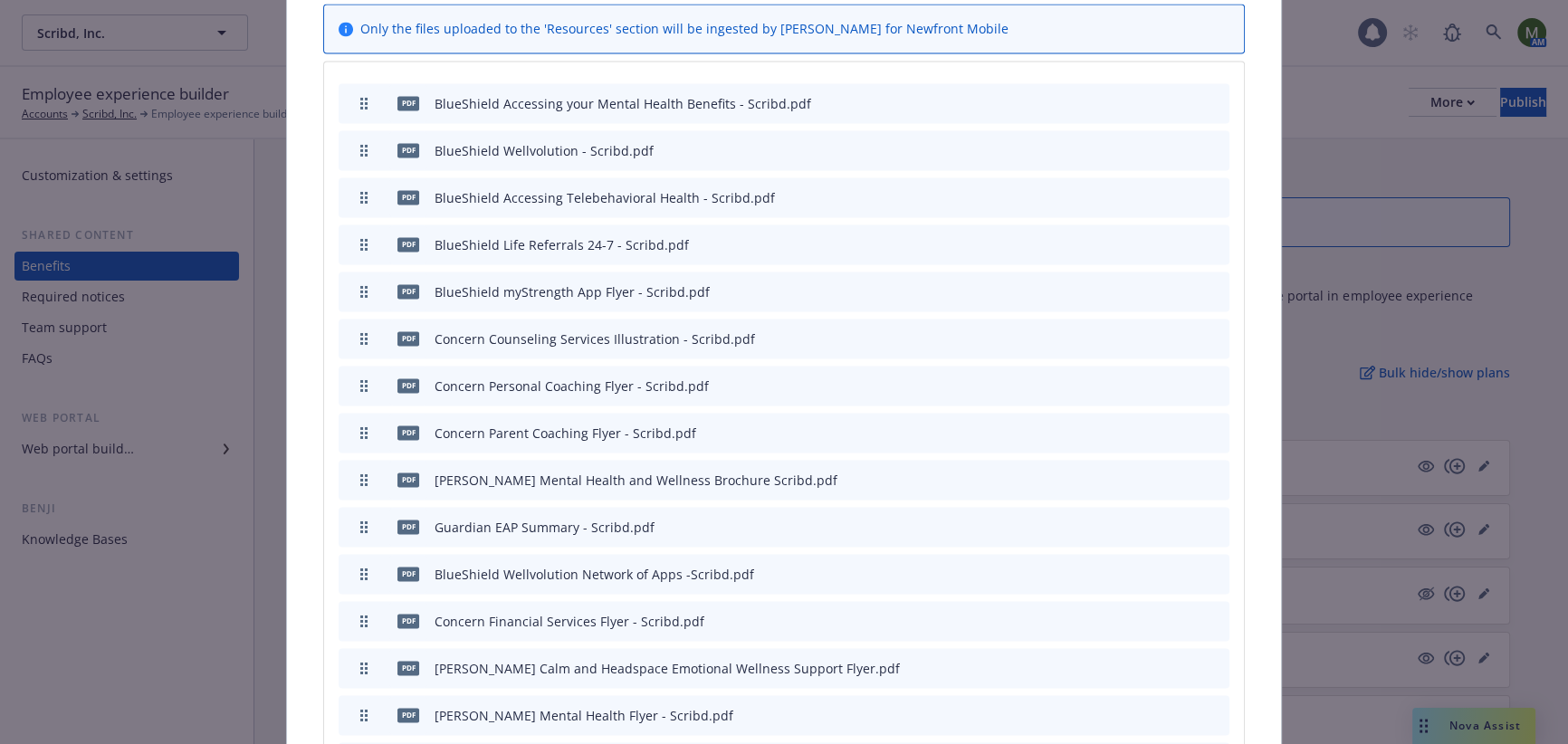
scroll to position [3455, 0]
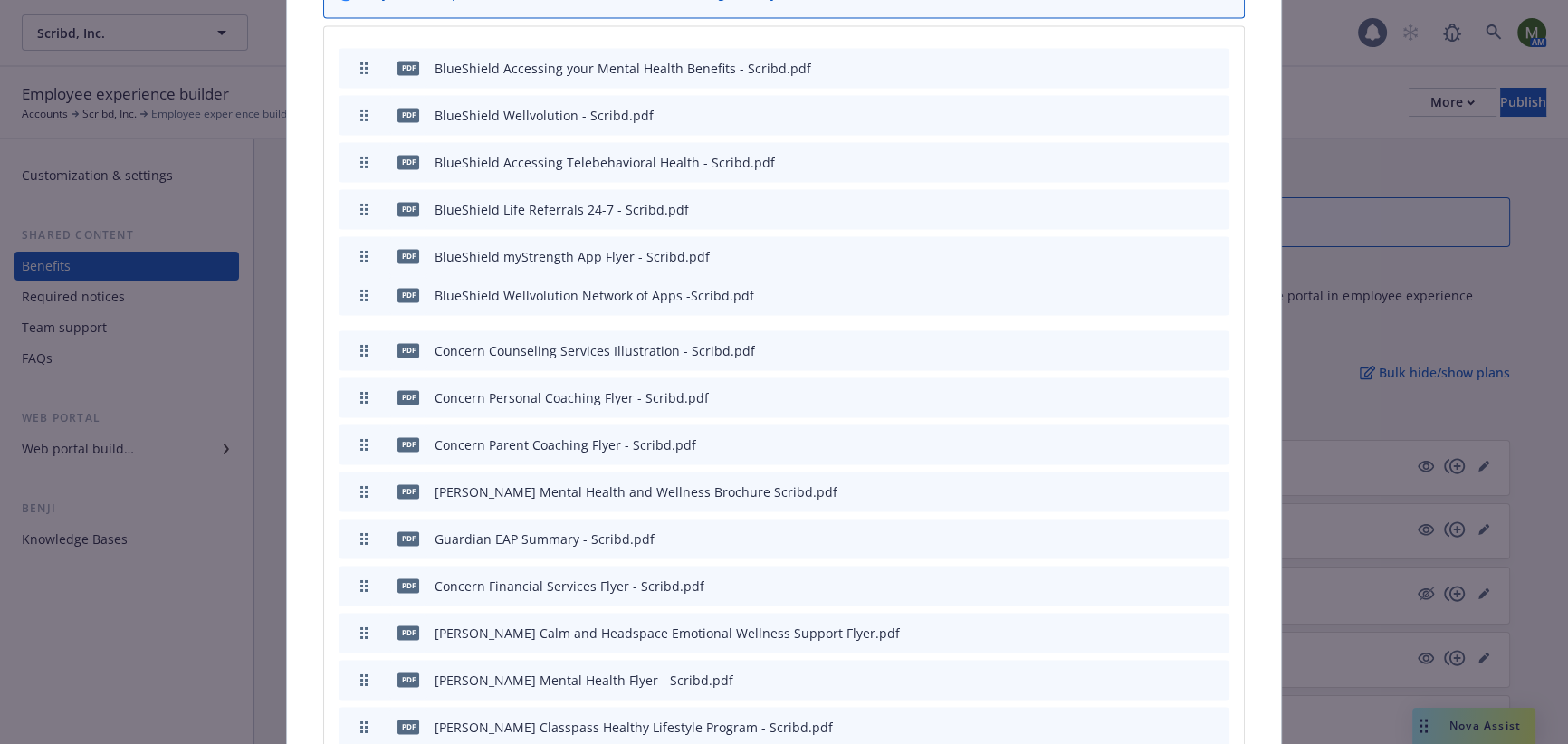
drag, startPoint x: 358, startPoint y: 464, endPoint x: 361, endPoint y: 222, distance: 242.0
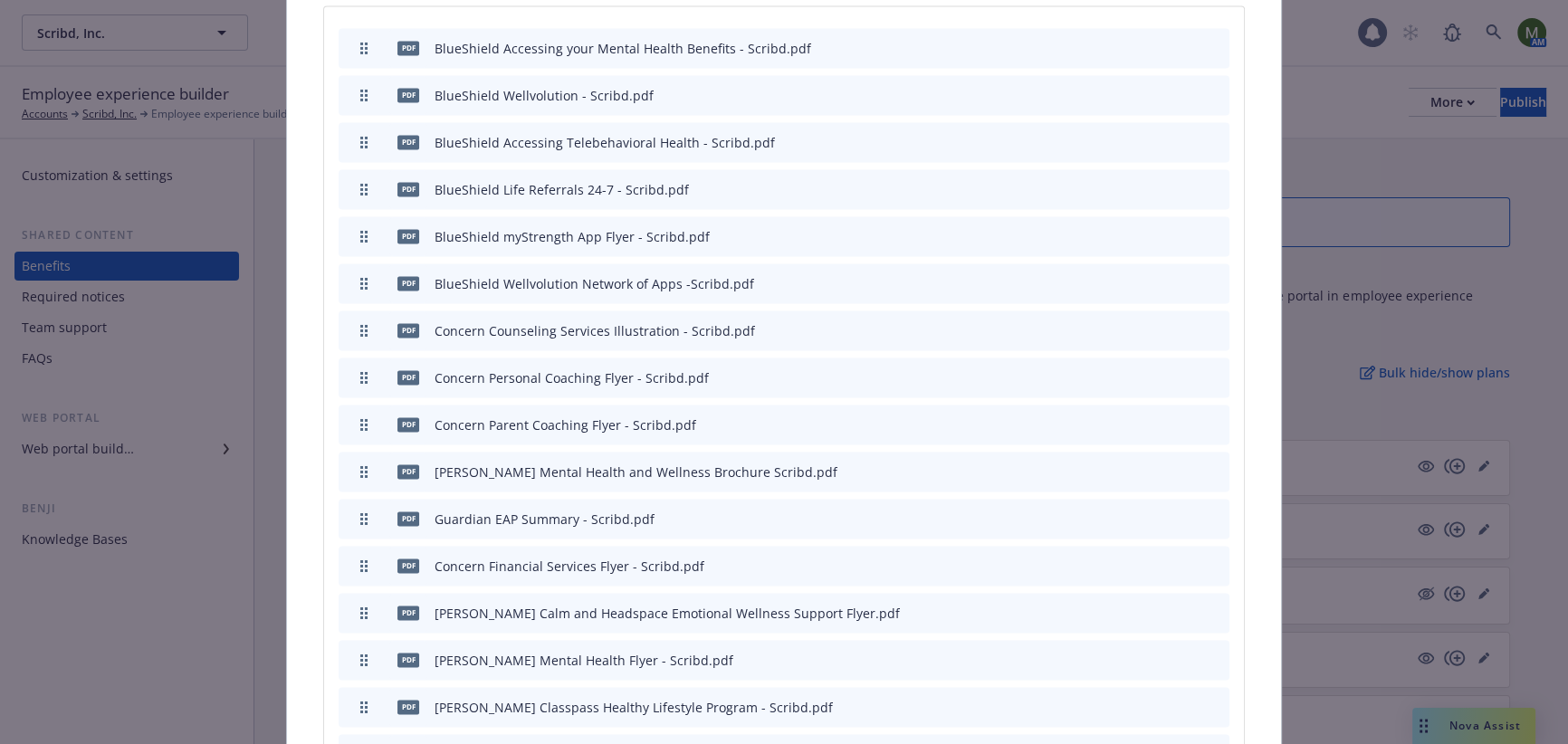
scroll to position [3479, 0]
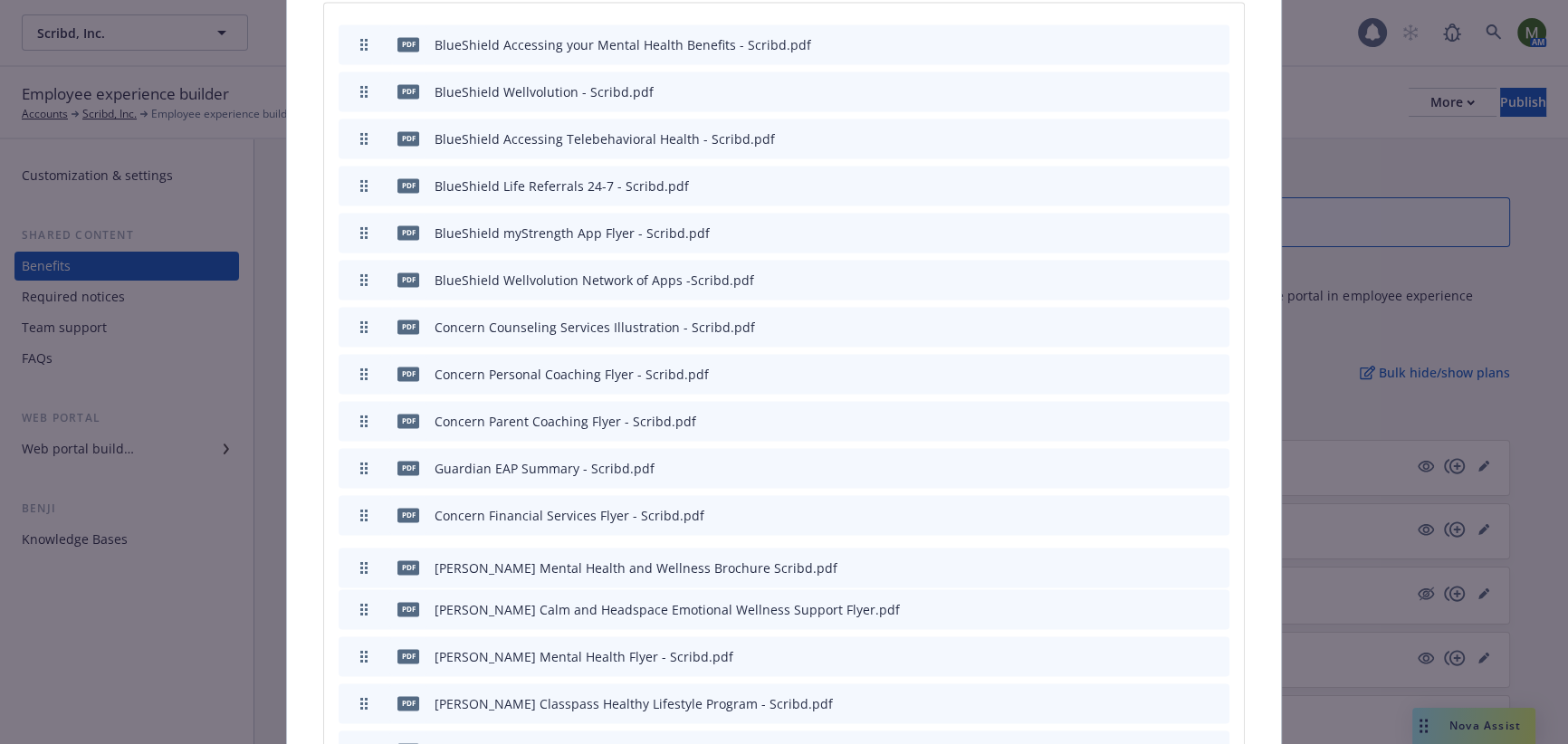
drag, startPoint x: 353, startPoint y: 400, endPoint x: 356, endPoint y: 499, distance: 99.0
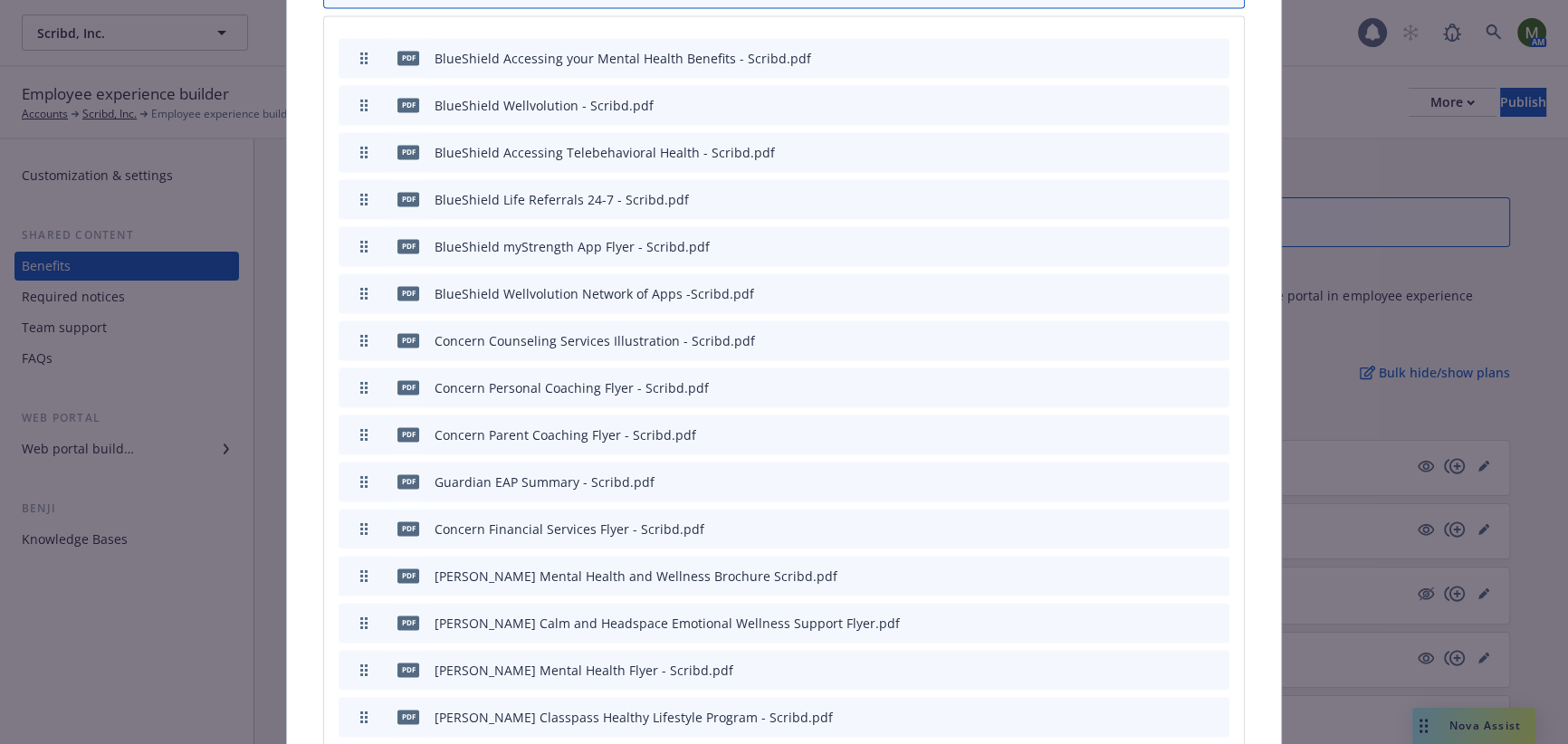
scroll to position [3471, 0]
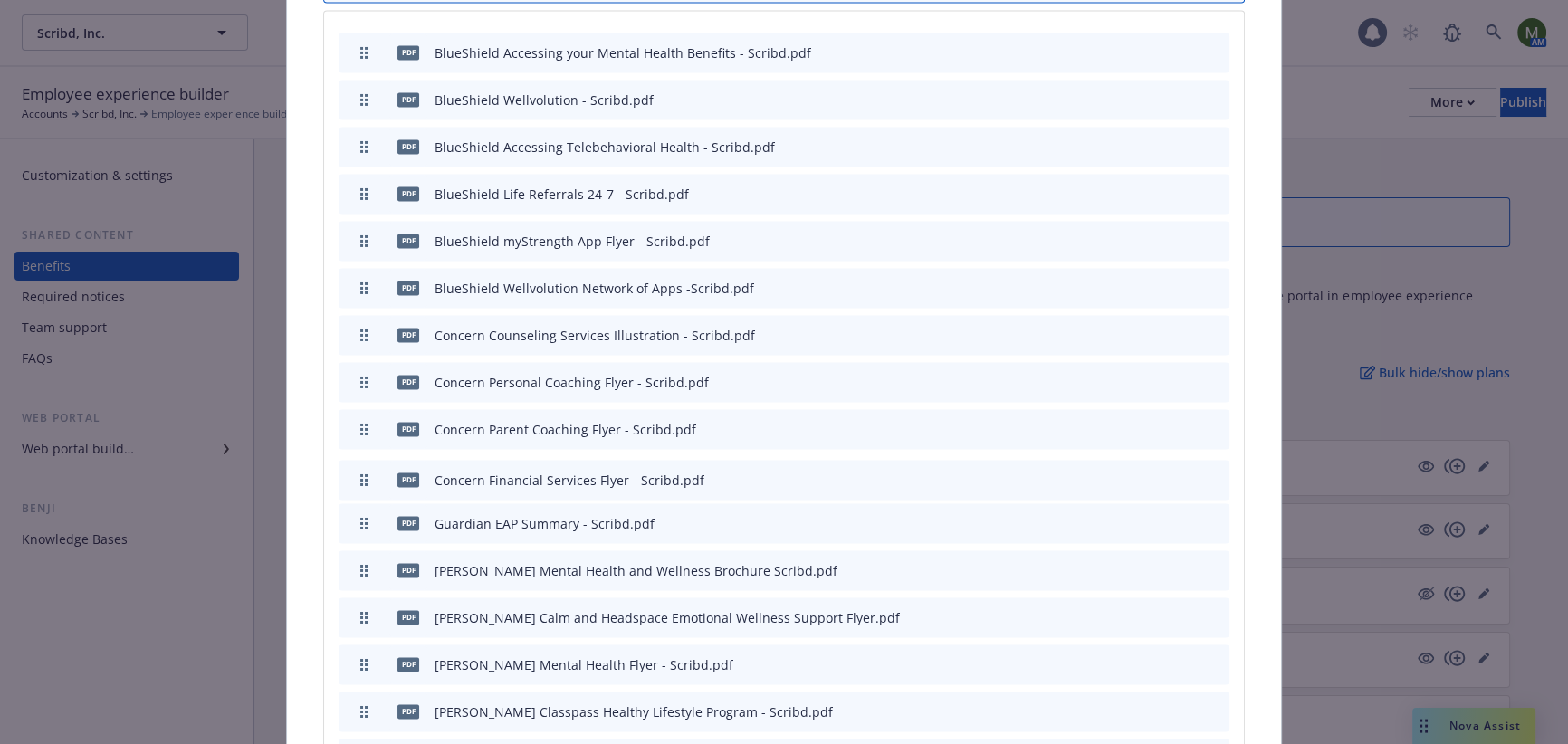
drag, startPoint x: 357, startPoint y: 457, endPoint x: 356, endPoint y: 413, distance: 44.0
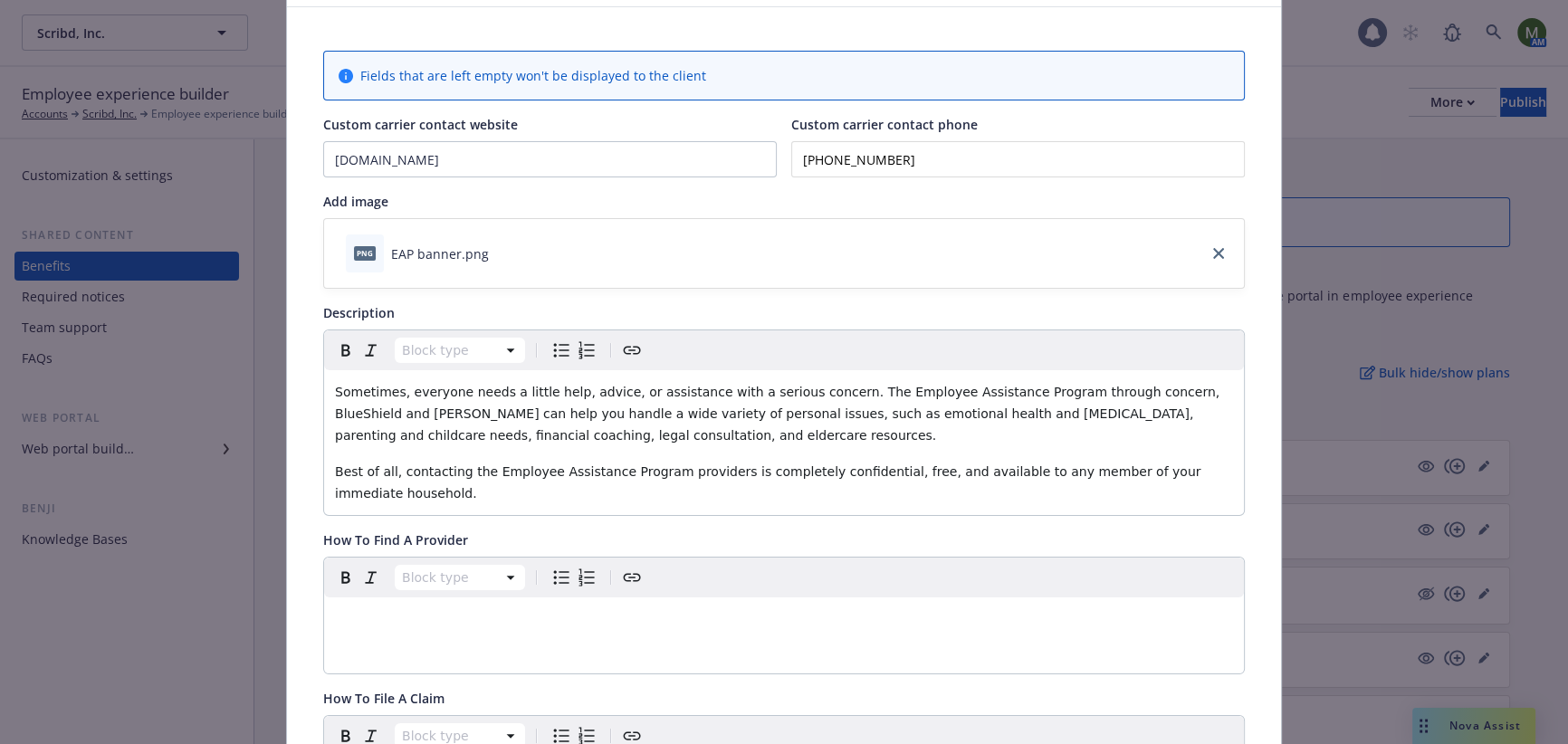
scroll to position [54, 0]
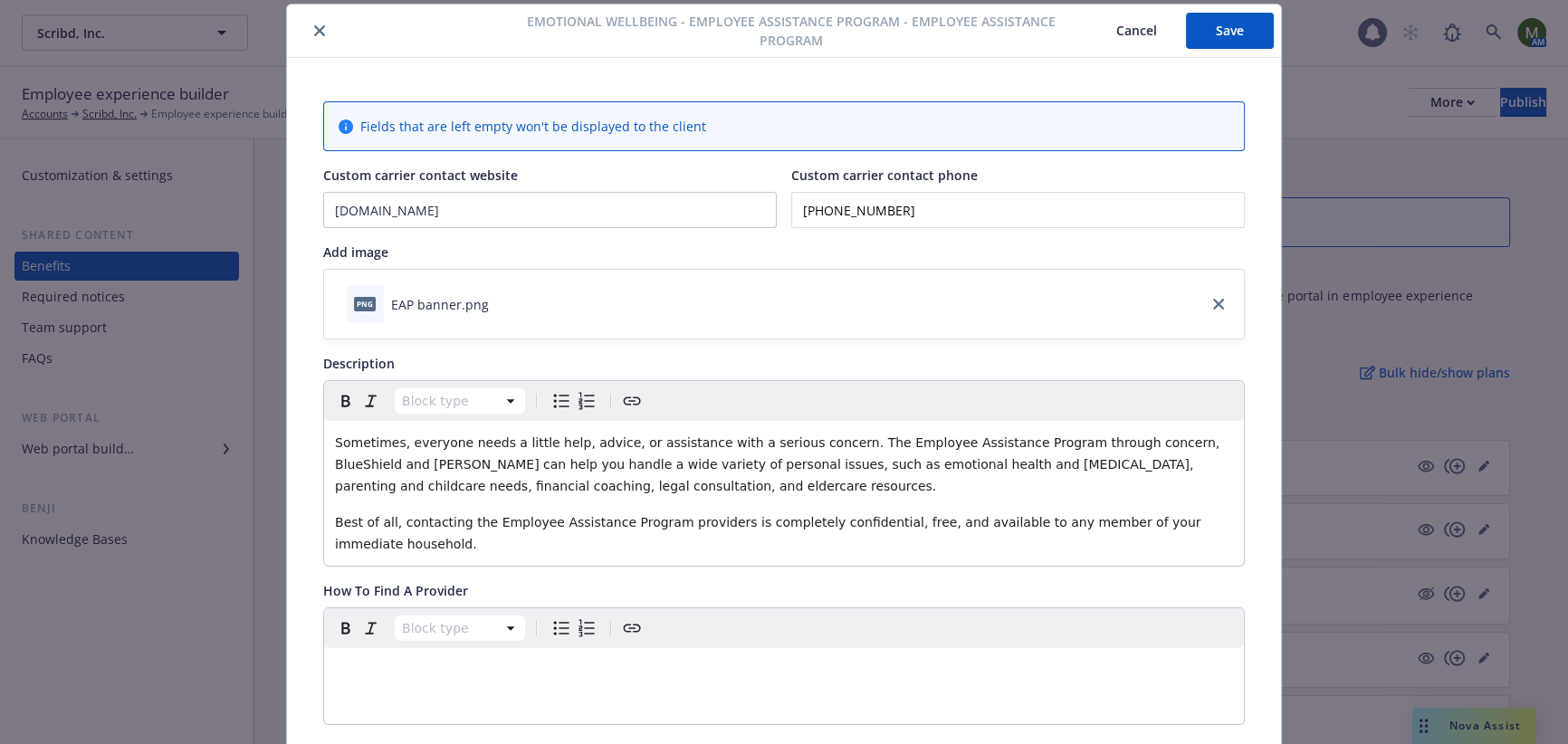
click at [1235, 32] on button "Save" at bounding box center [1230, 30] width 88 height 36
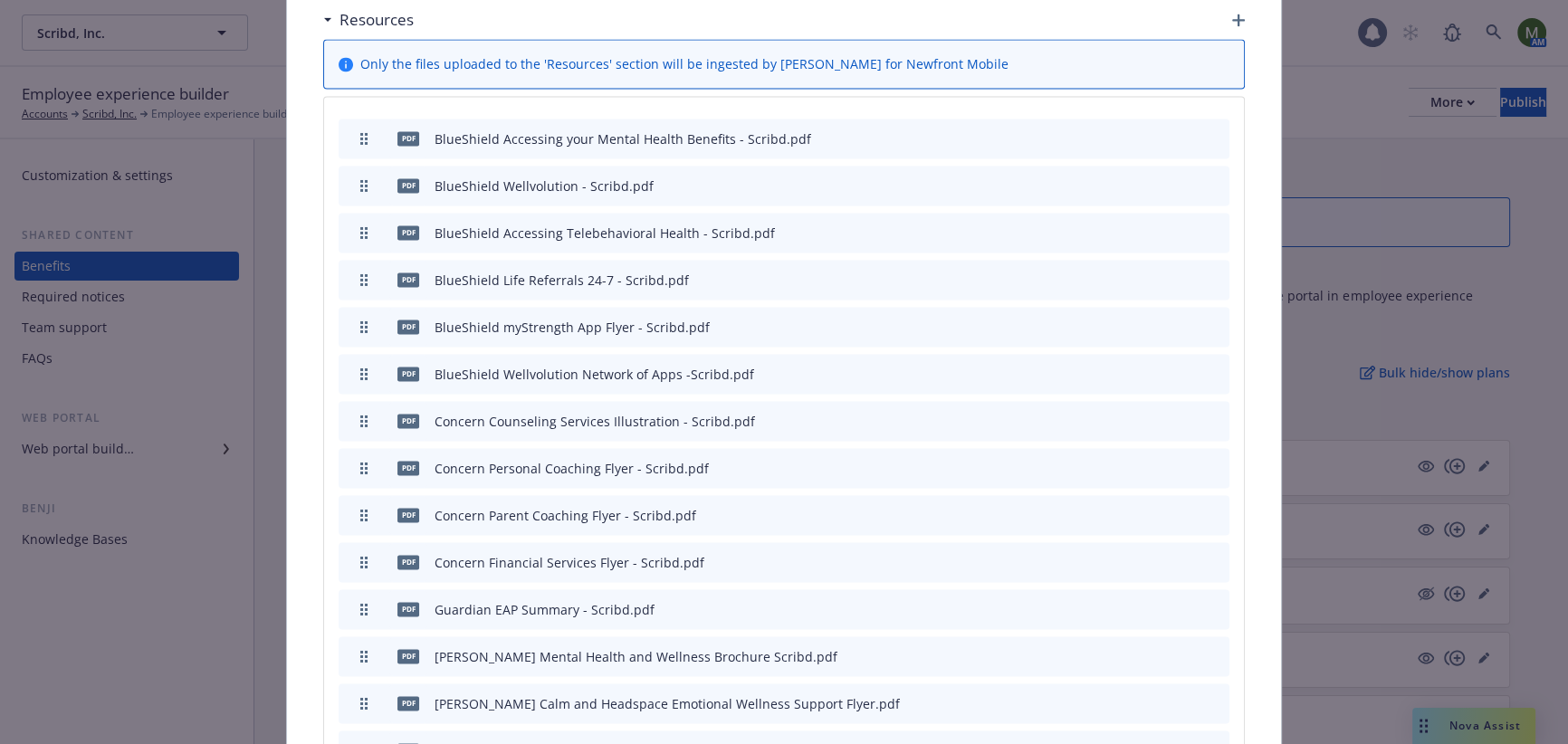
scroll to position [3401, 0]
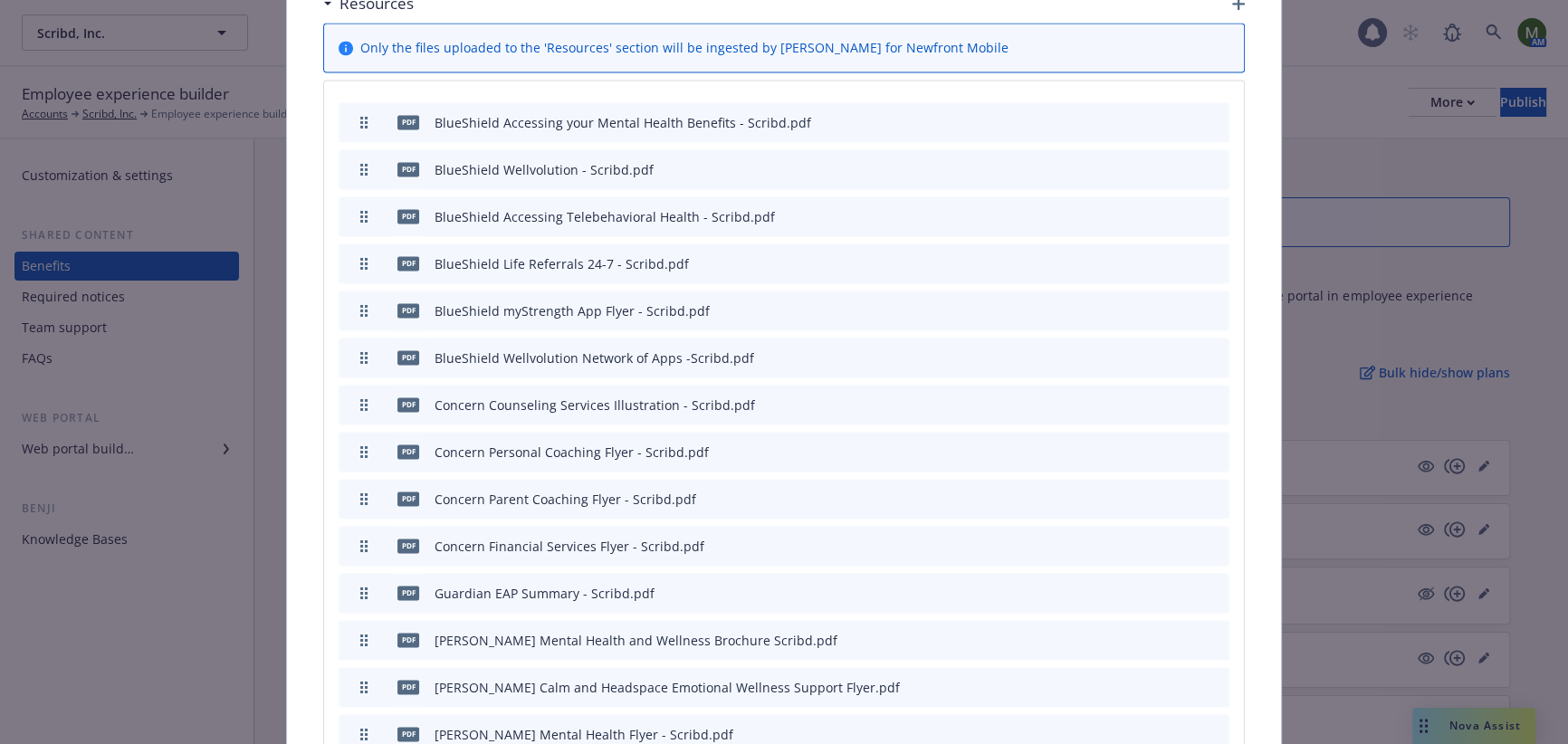
drag, startPoint x: 1204, startPoint y: 521, endPoint x: 1183, endPoint y: 521, distance: 21.0
click at [1183, 583] on div at bounding box center [1170, 593] width 103 height 21
click at [1180, 586] on icon "preview file" at bounding box center [1183, 592] width 17 height 13
click at [1210, 585] on icon "archive file" at bounding box center [1213, 592] width 13 height 15
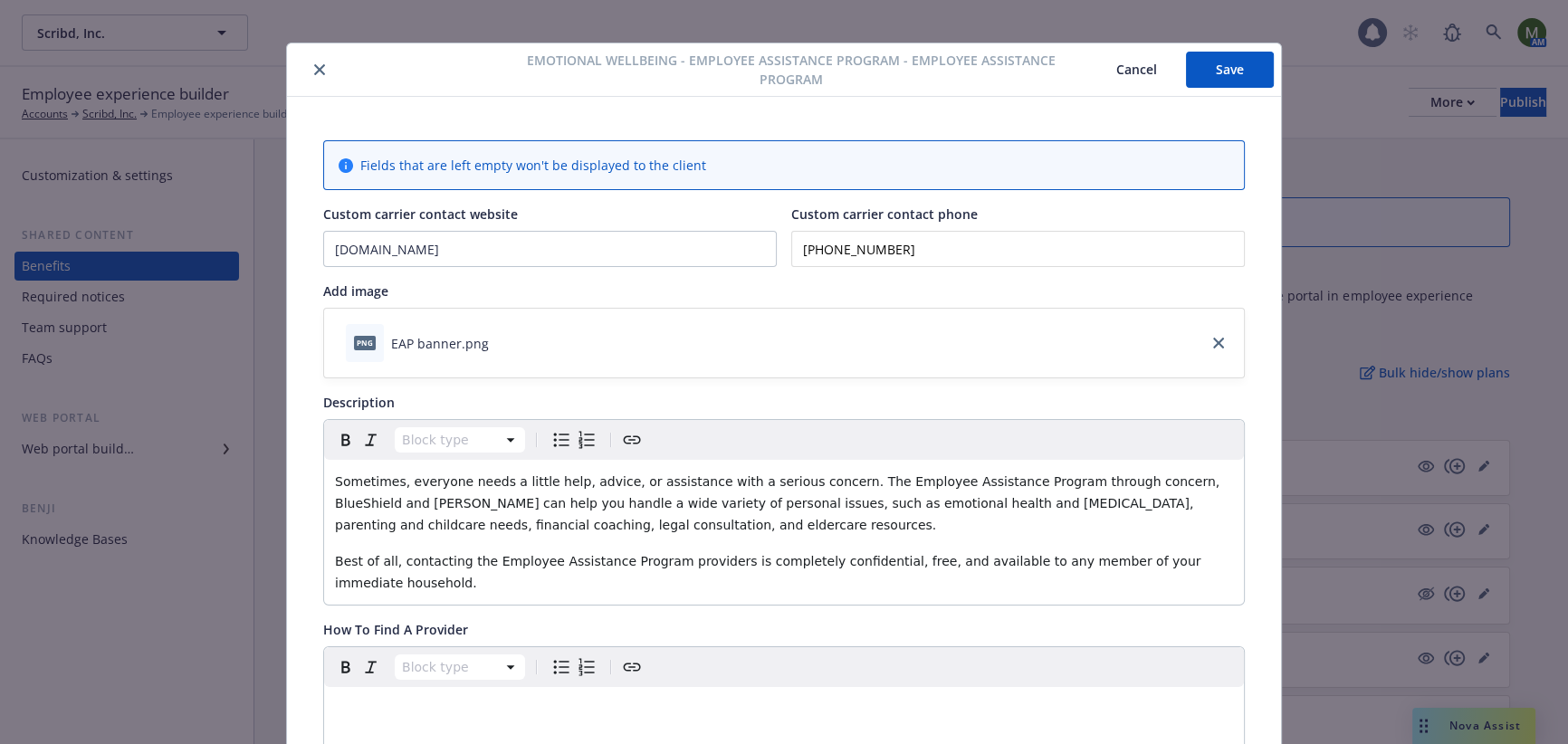
scroll to position [0, 0]
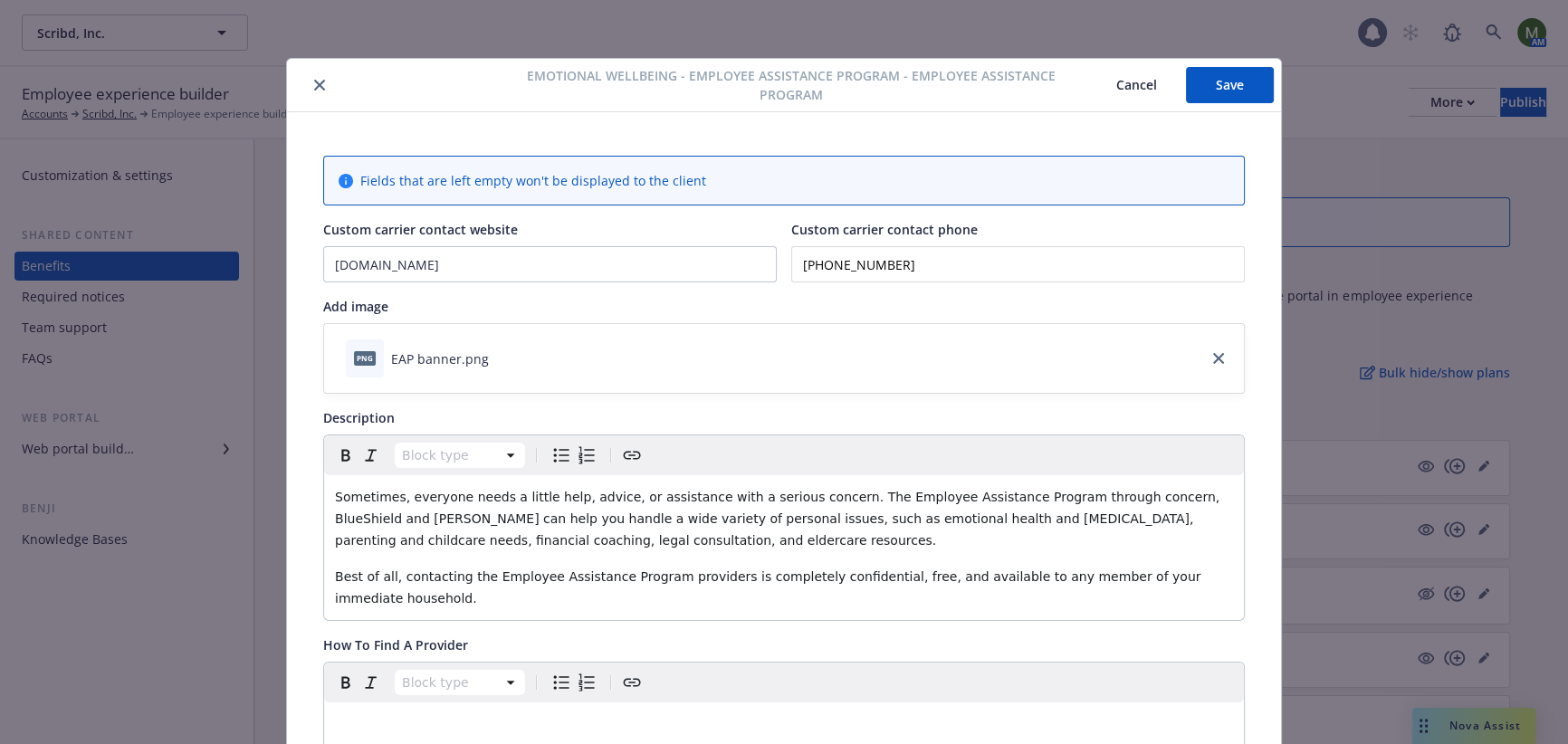
click at [1206, 92] on button "Save" at bounding box center [1230, 85] width 88 height 36
click at [1209, 80] on button "Save" at bounding box center [1230, 85] width 88 height 36
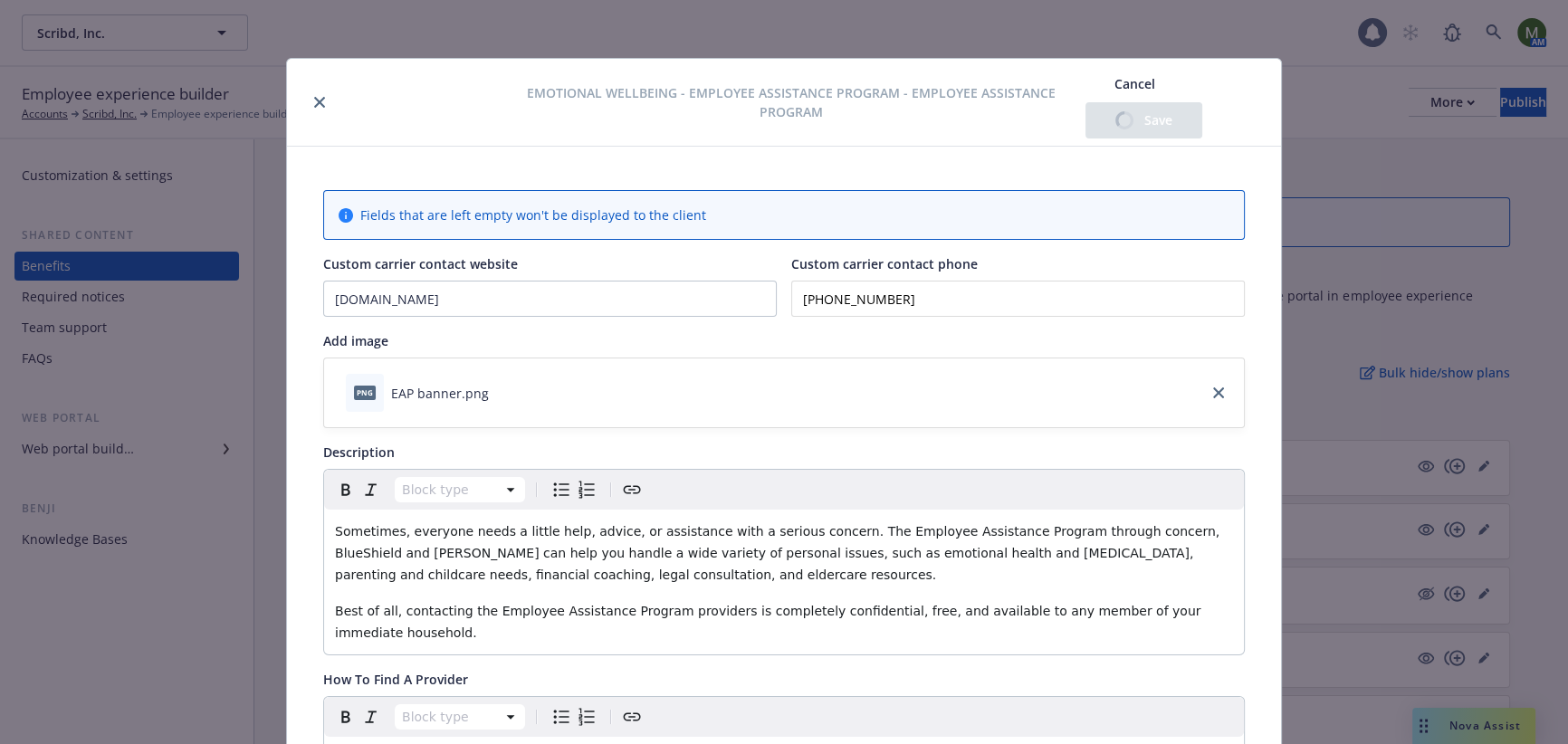
click at [314, 101] on icon "close" at bounding box center [319, 102] width 11 height 11
